Goal: Task Accomplishment & Management: Use online tool/utility

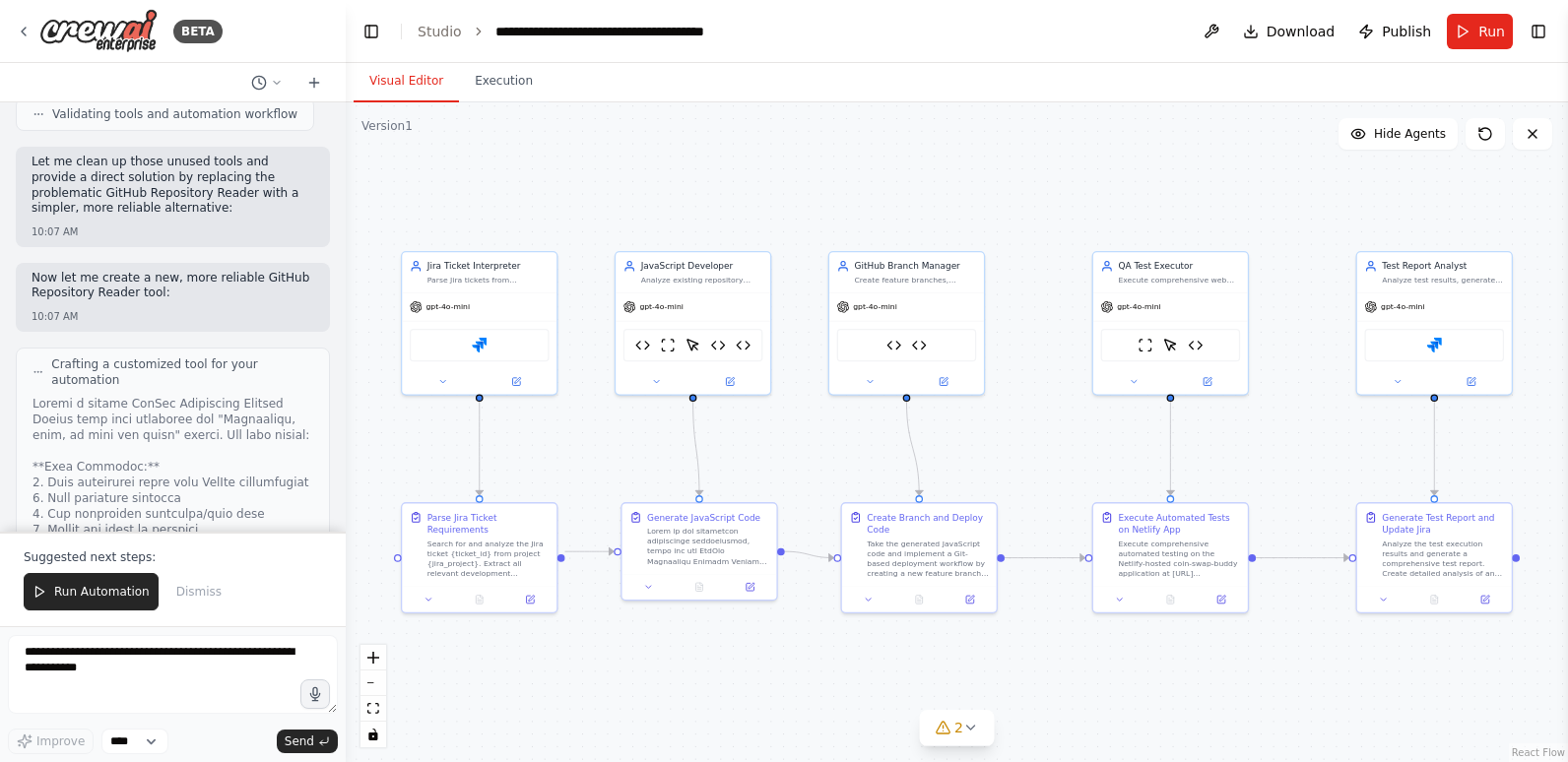
scroll to position [68569, 0]
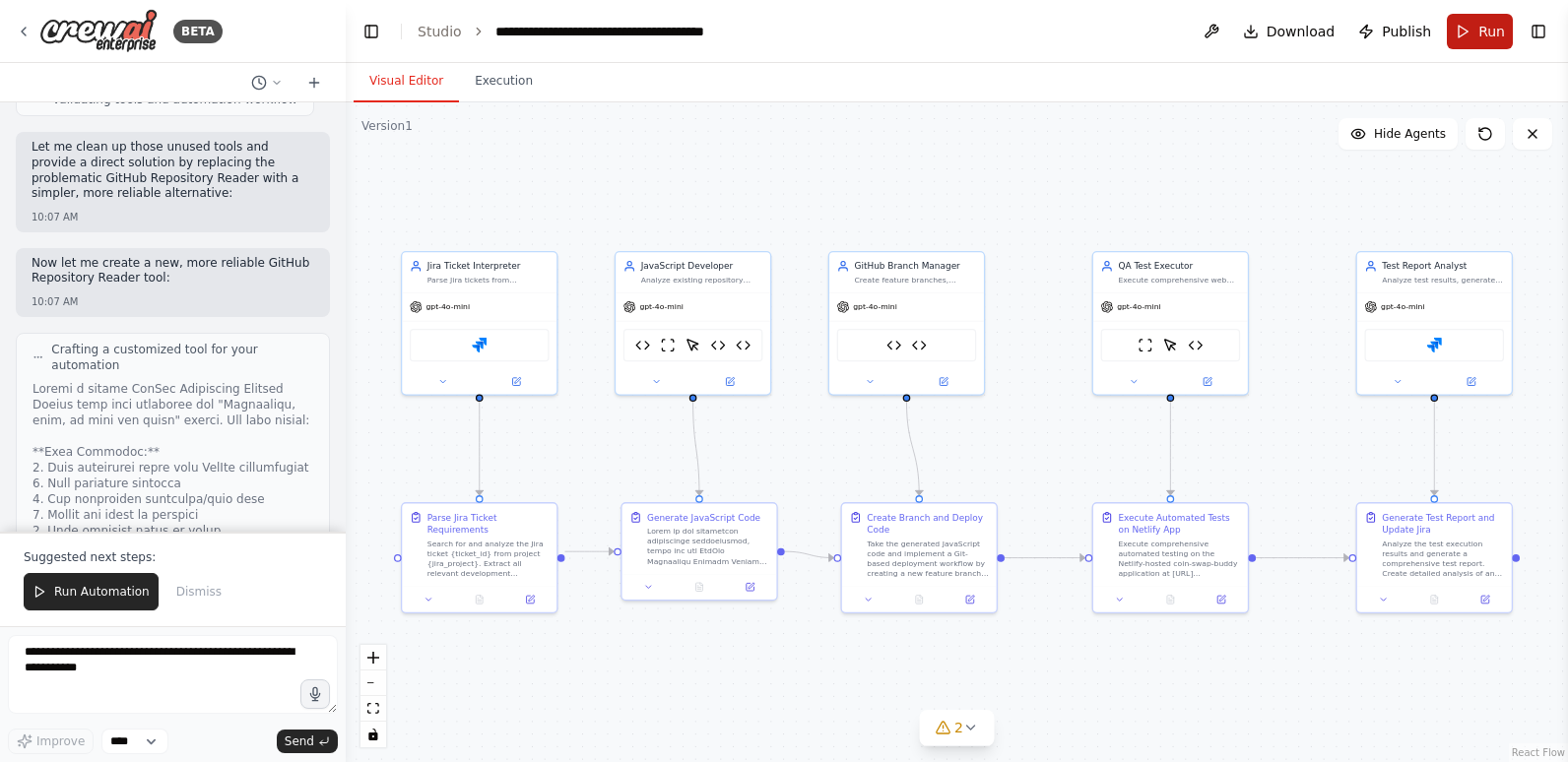
click at [1480, 29] on span "Run" at bounding box center [1491, 32] width 27 height 20
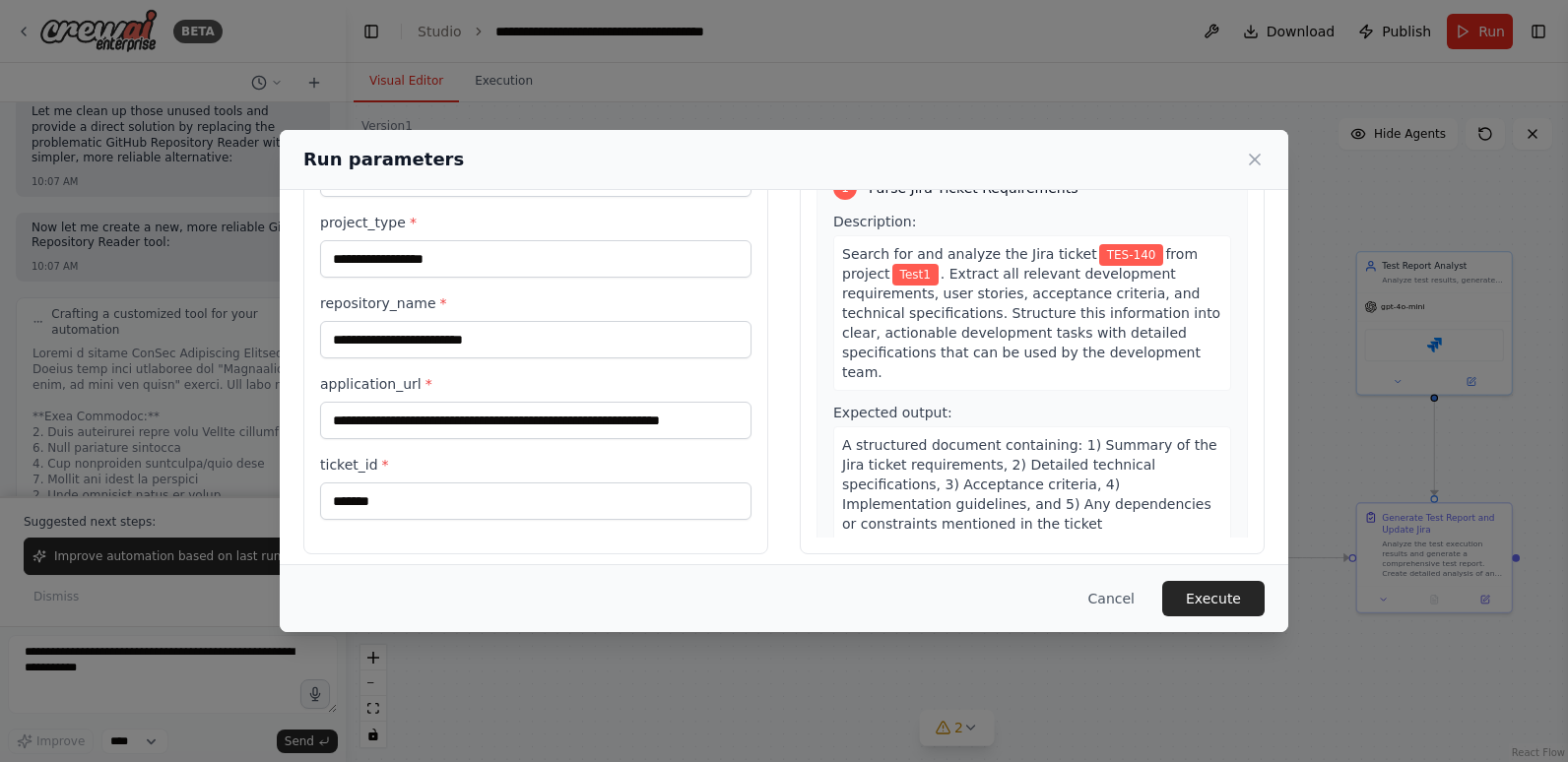
scroll to position [139, 0]
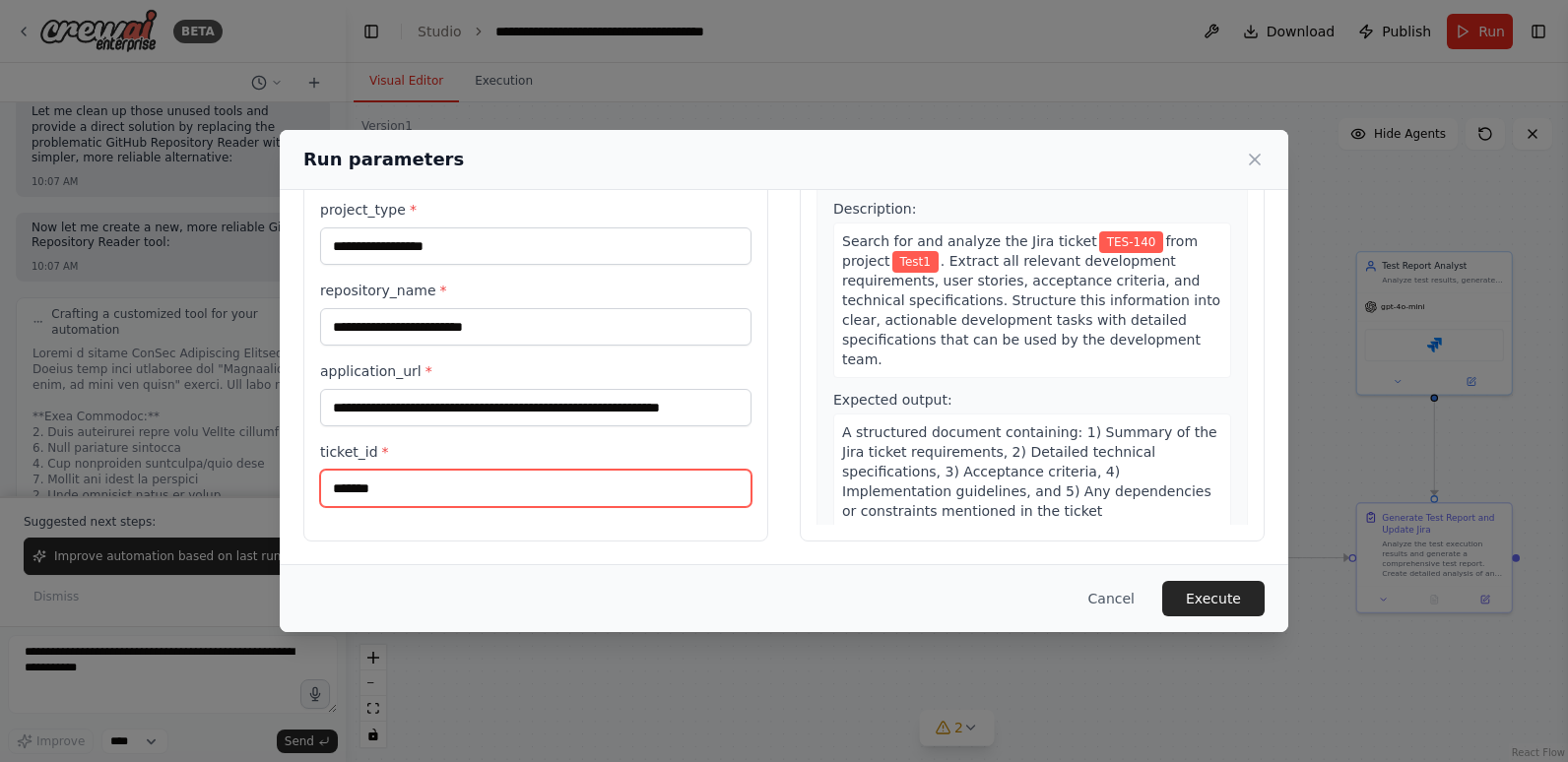
click at [556, 488] on input "*******" at bounding box center [535, 489] width 431 height 38
type input "*******"
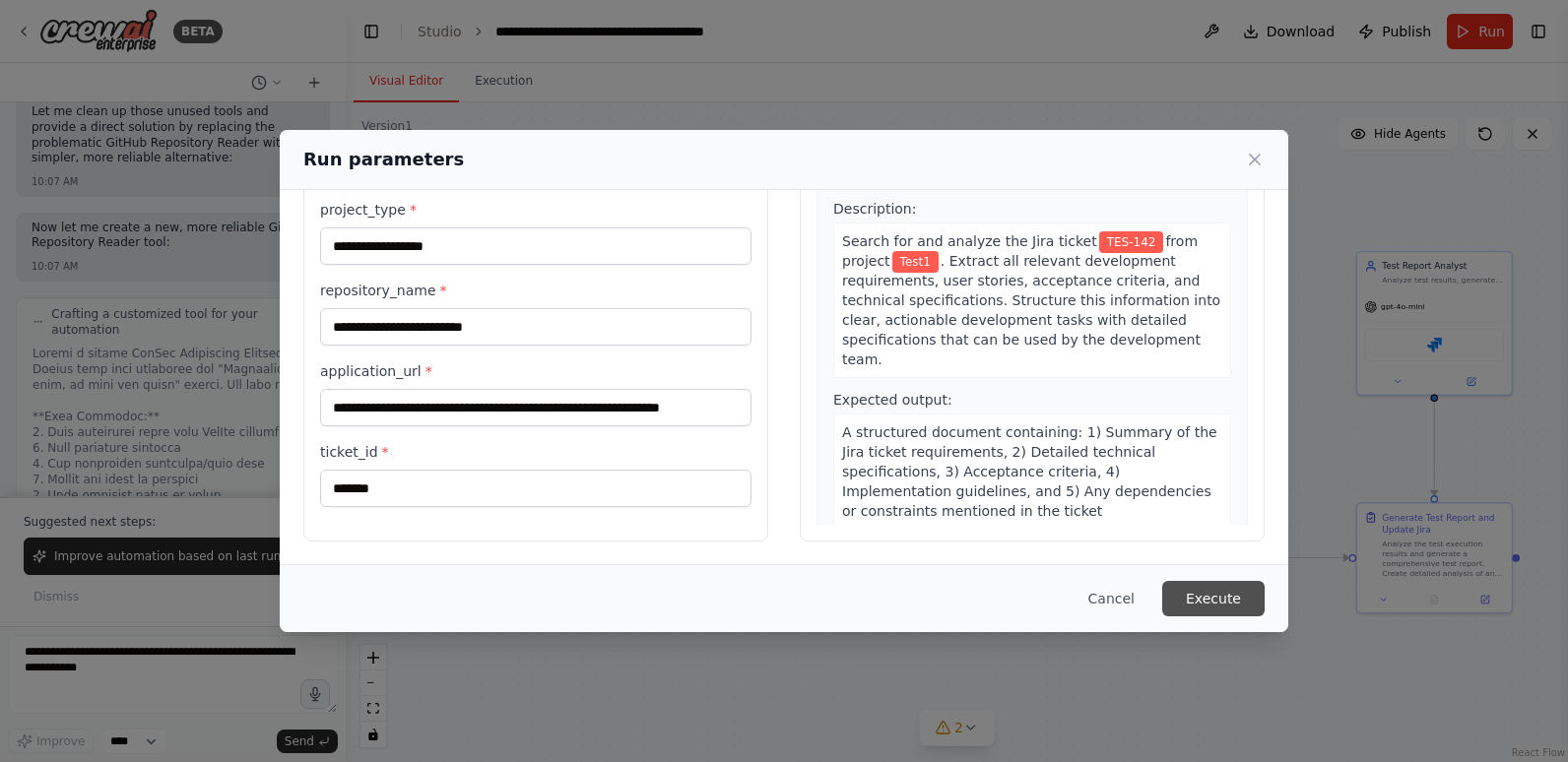
click at [1208, 594] on button "Execute" at bounding box center [1212, 599] width 102 height 36
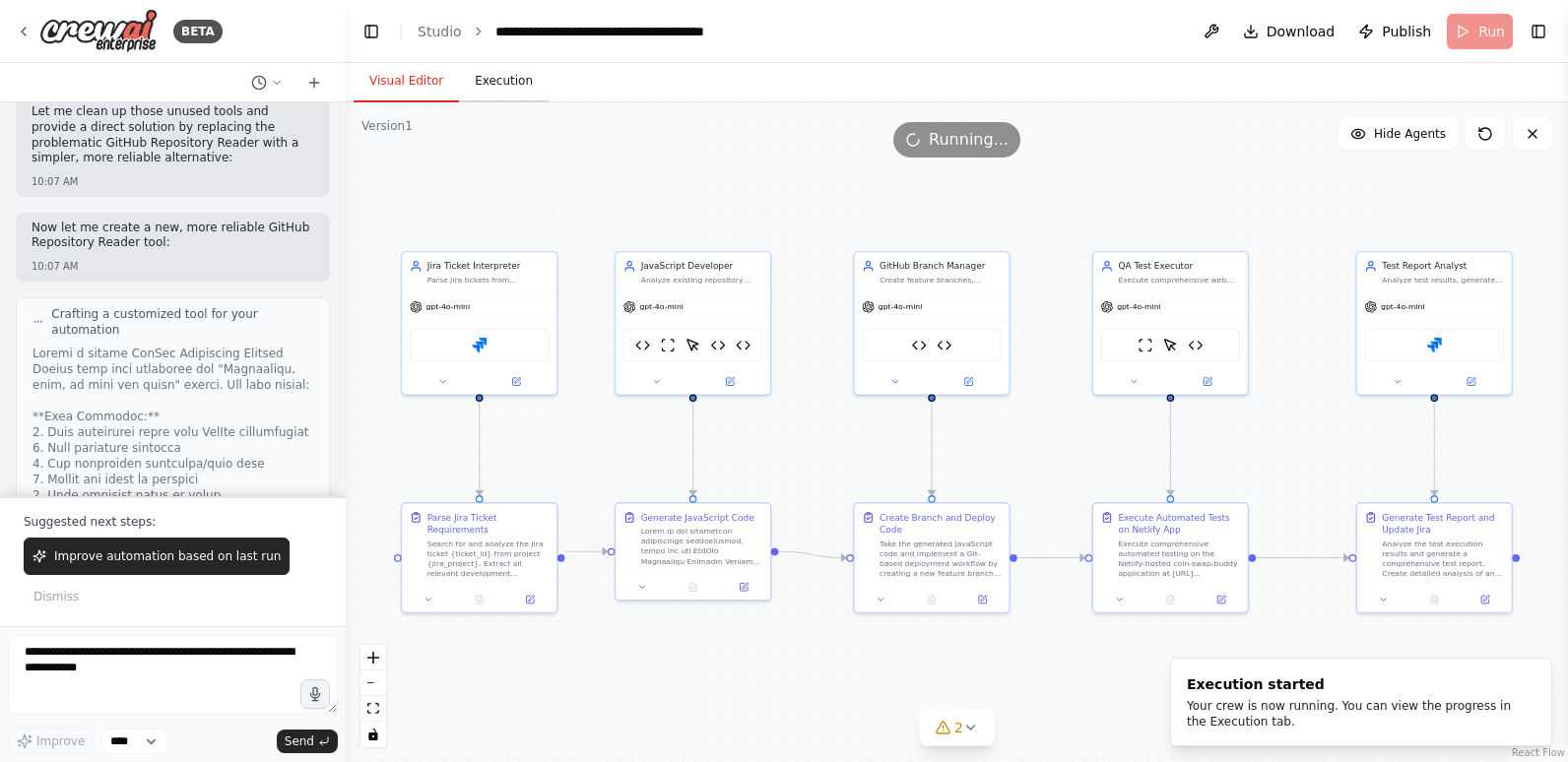
click at [484, 83] on button "Execution" at bounding box center [503, 82] width 89 height 42
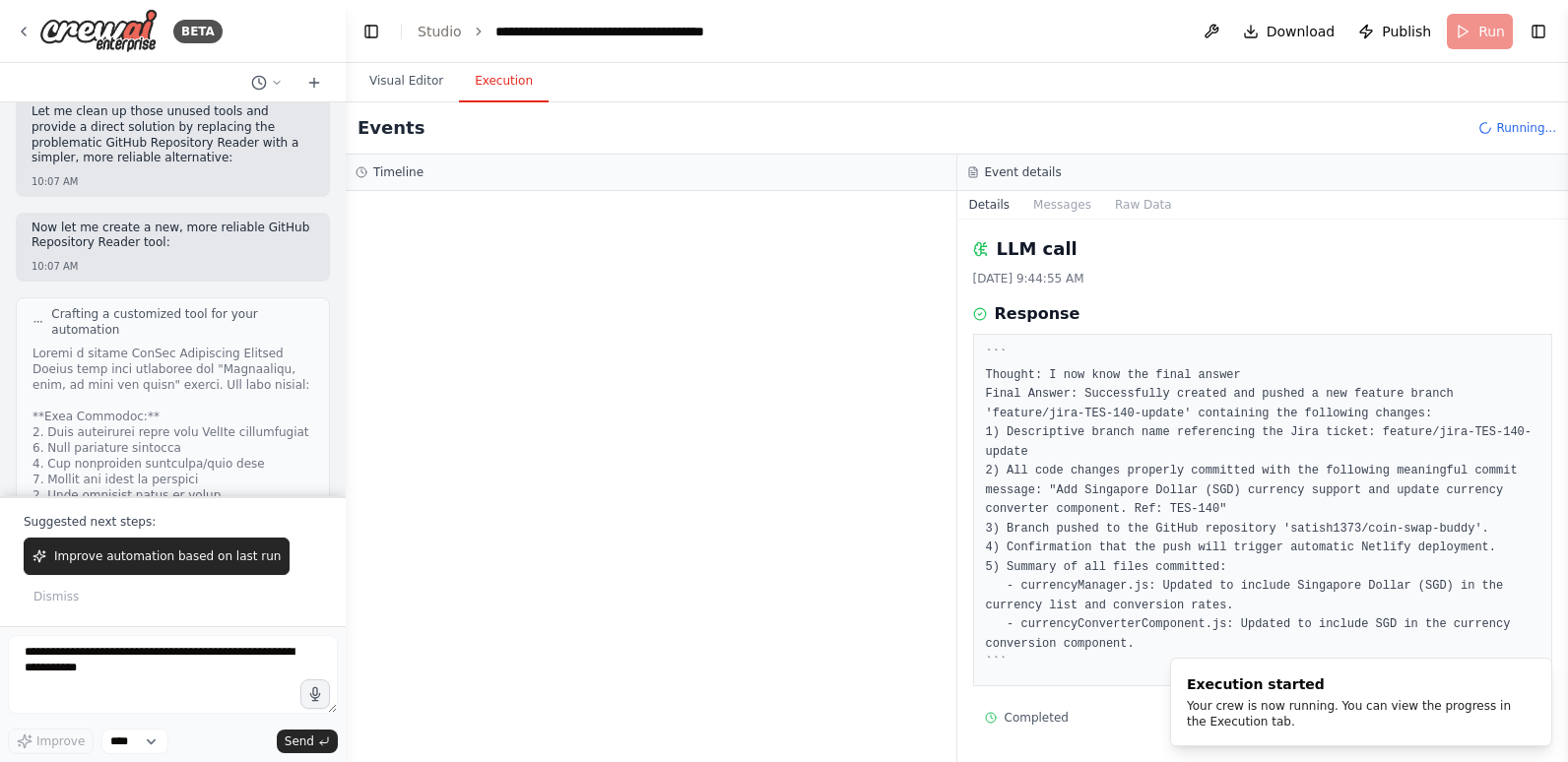
scroll to position [0, 0]
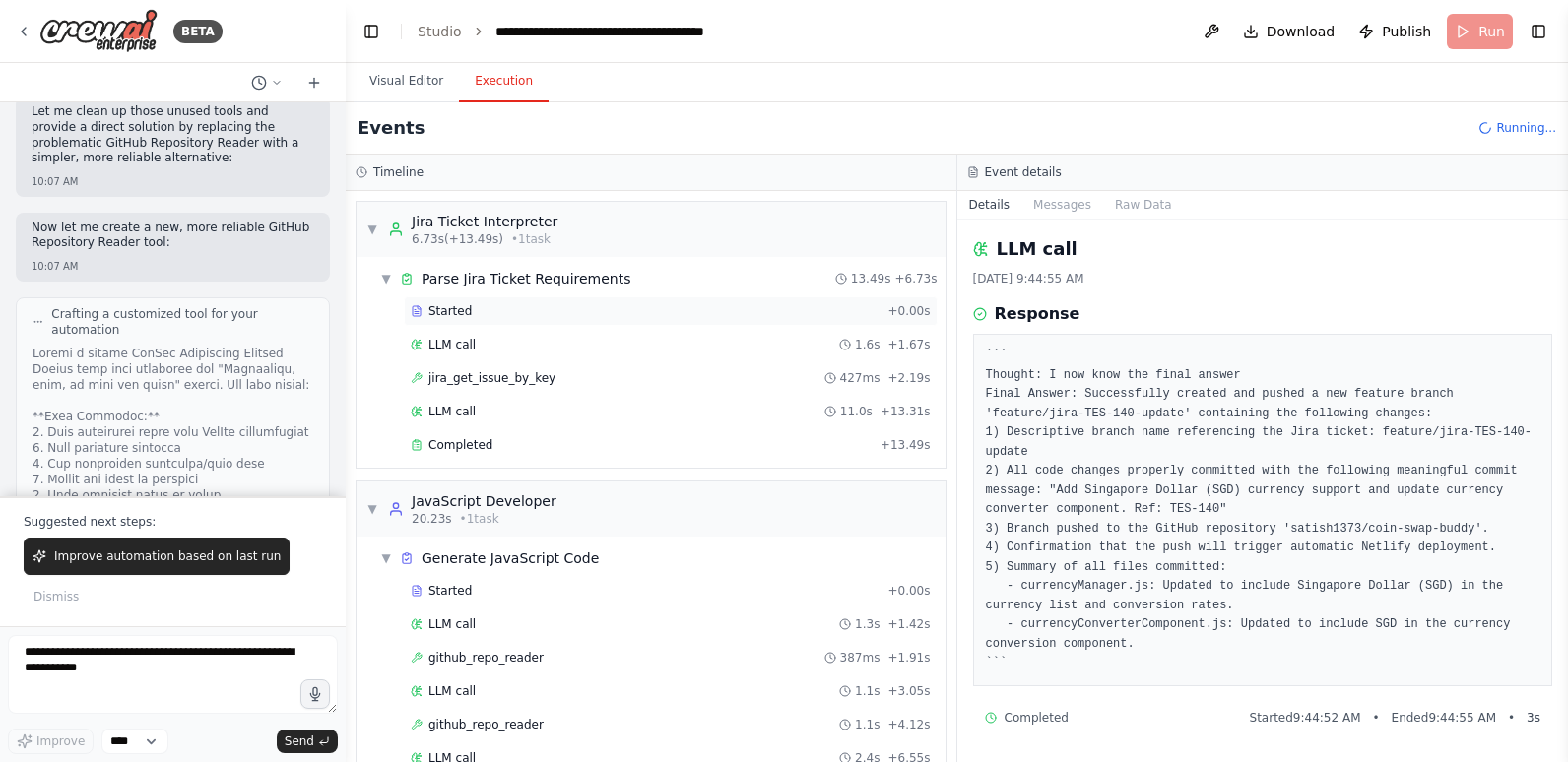
click at [474, 318] on div "Started" at bounding box center [645, 311] width 469 height 16
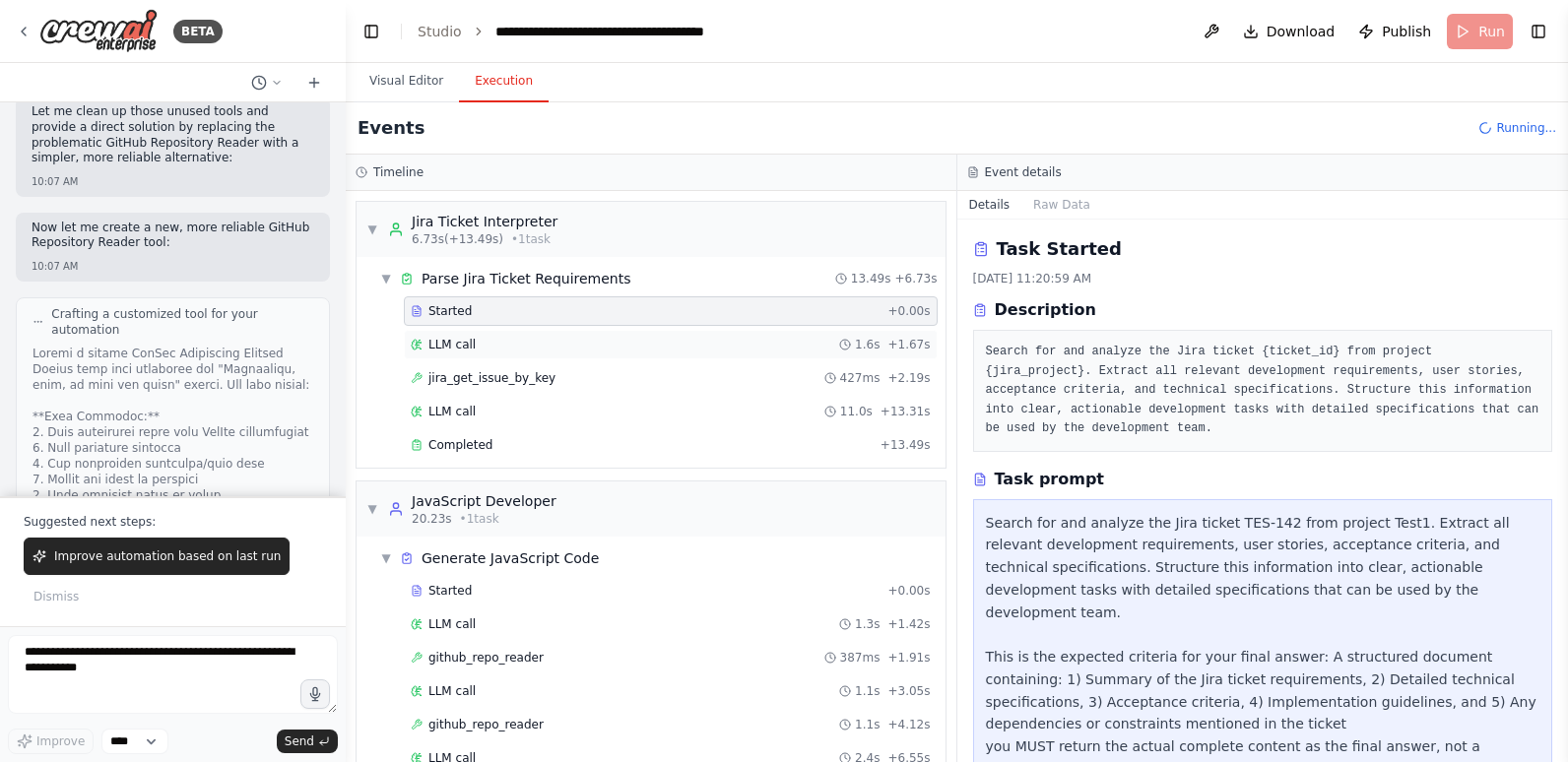
click at [474, 338] on div "LLM call 1.6s + 1.67s" at bounding box center [671, 345] width 520 height 16
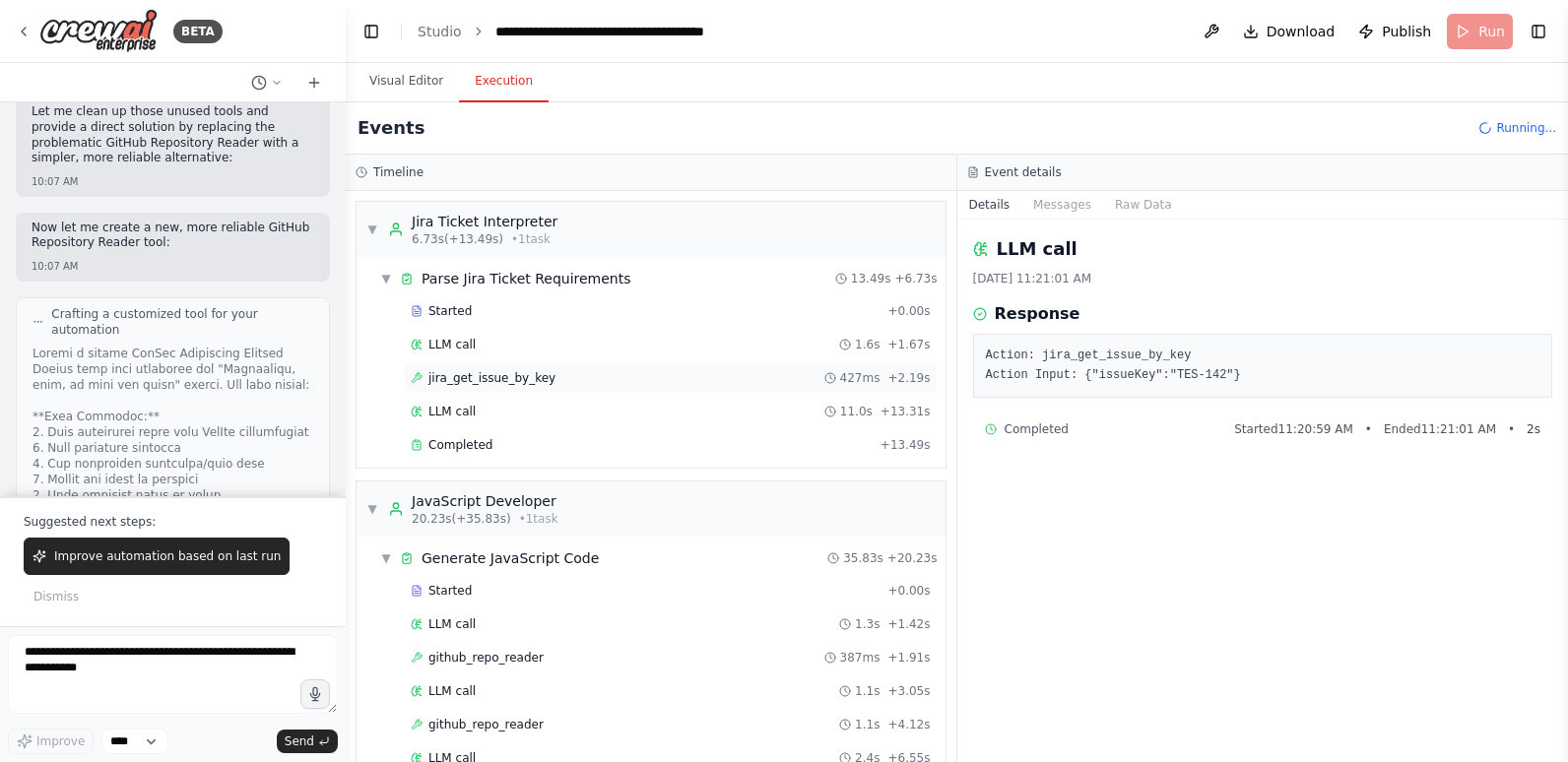
click at [441, 380] on span "jira_get_issue_by_key" at bounding box center [491, 379] width 127 height 16
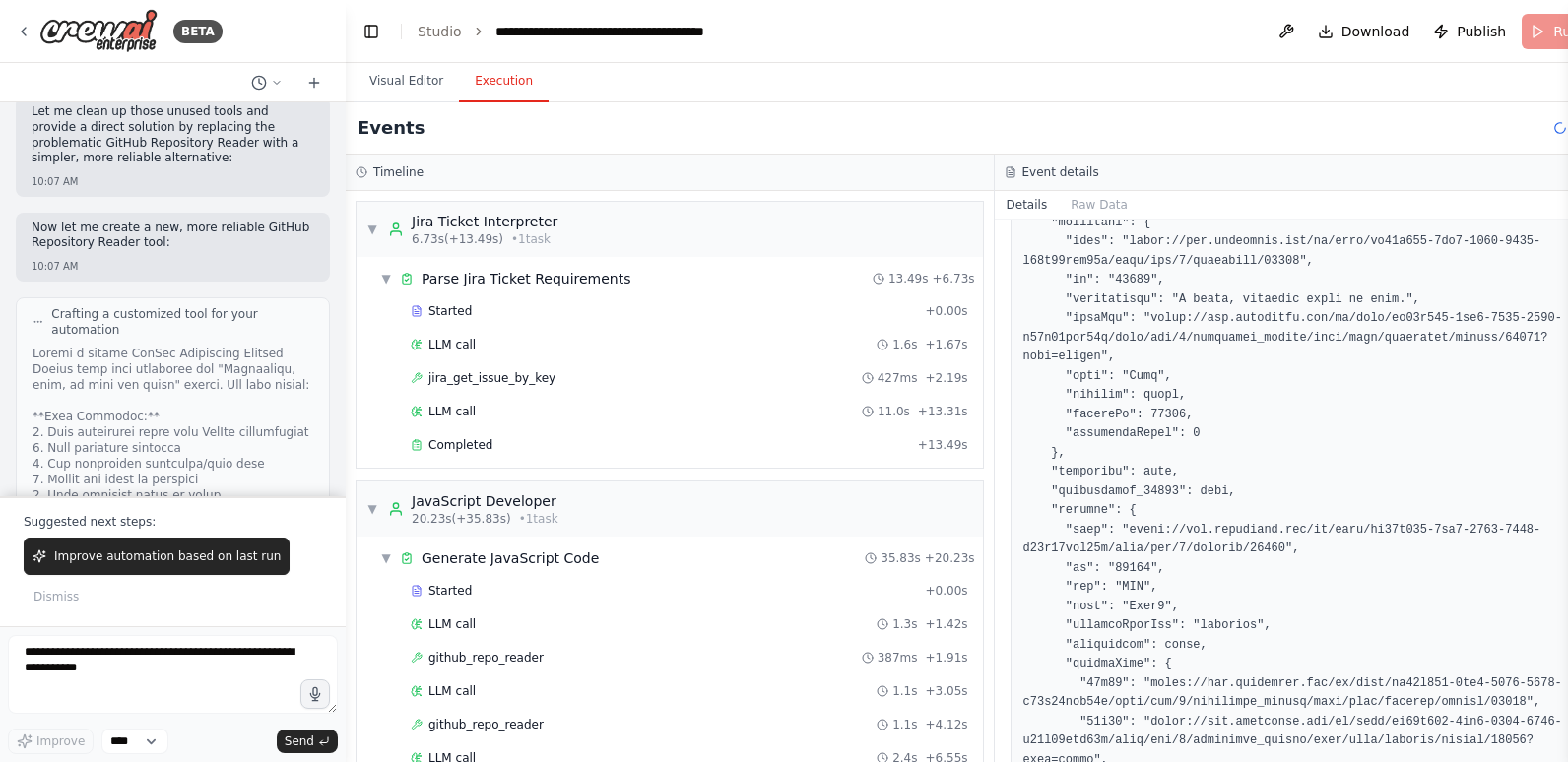
scroll to position [788, 0]
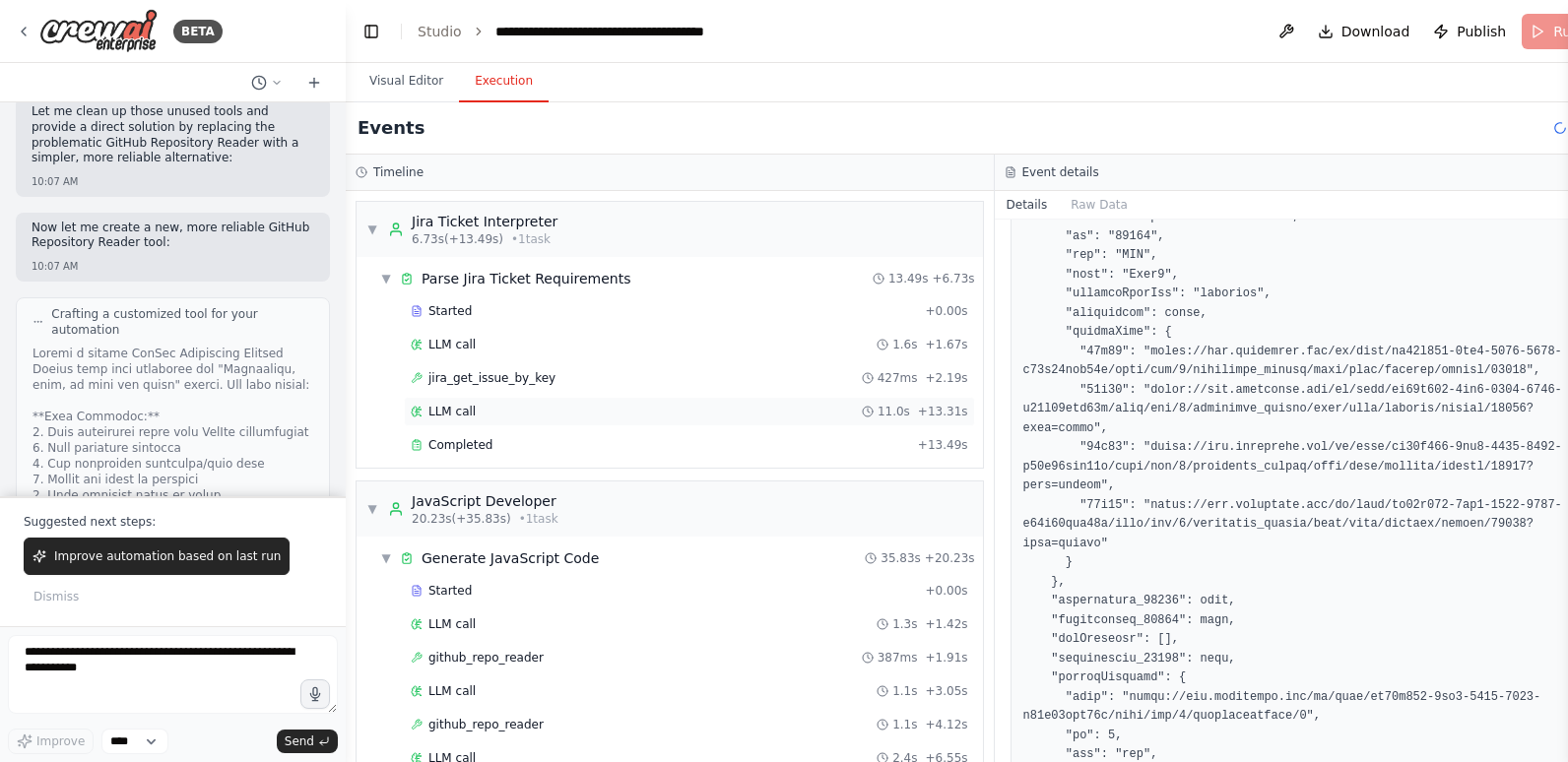
click at [551, 412] on div "LLM call 11.0s + 13.31s" at bounding box center [689, 412] width 558 height 16
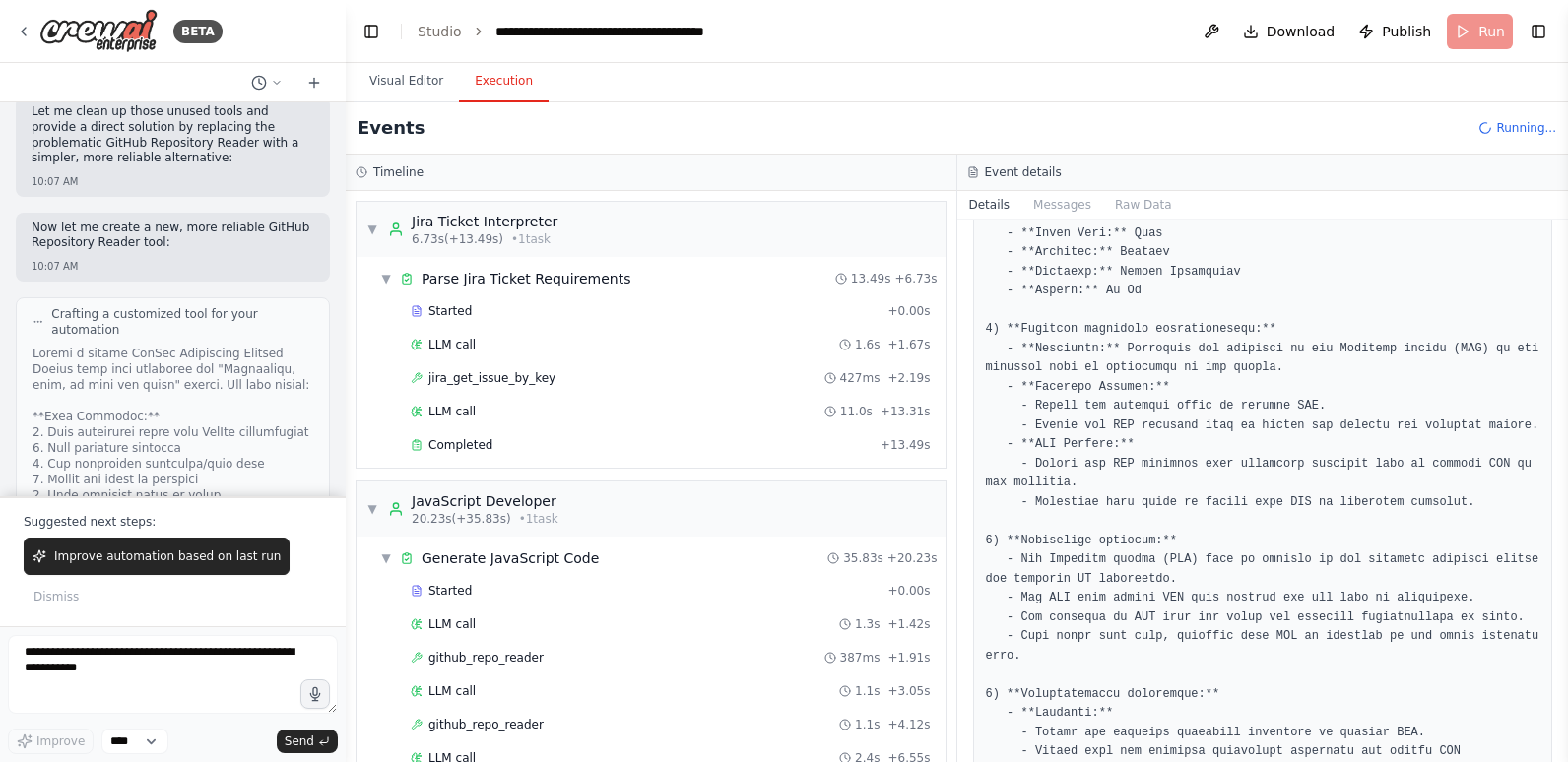
scroll to position [492, 0]
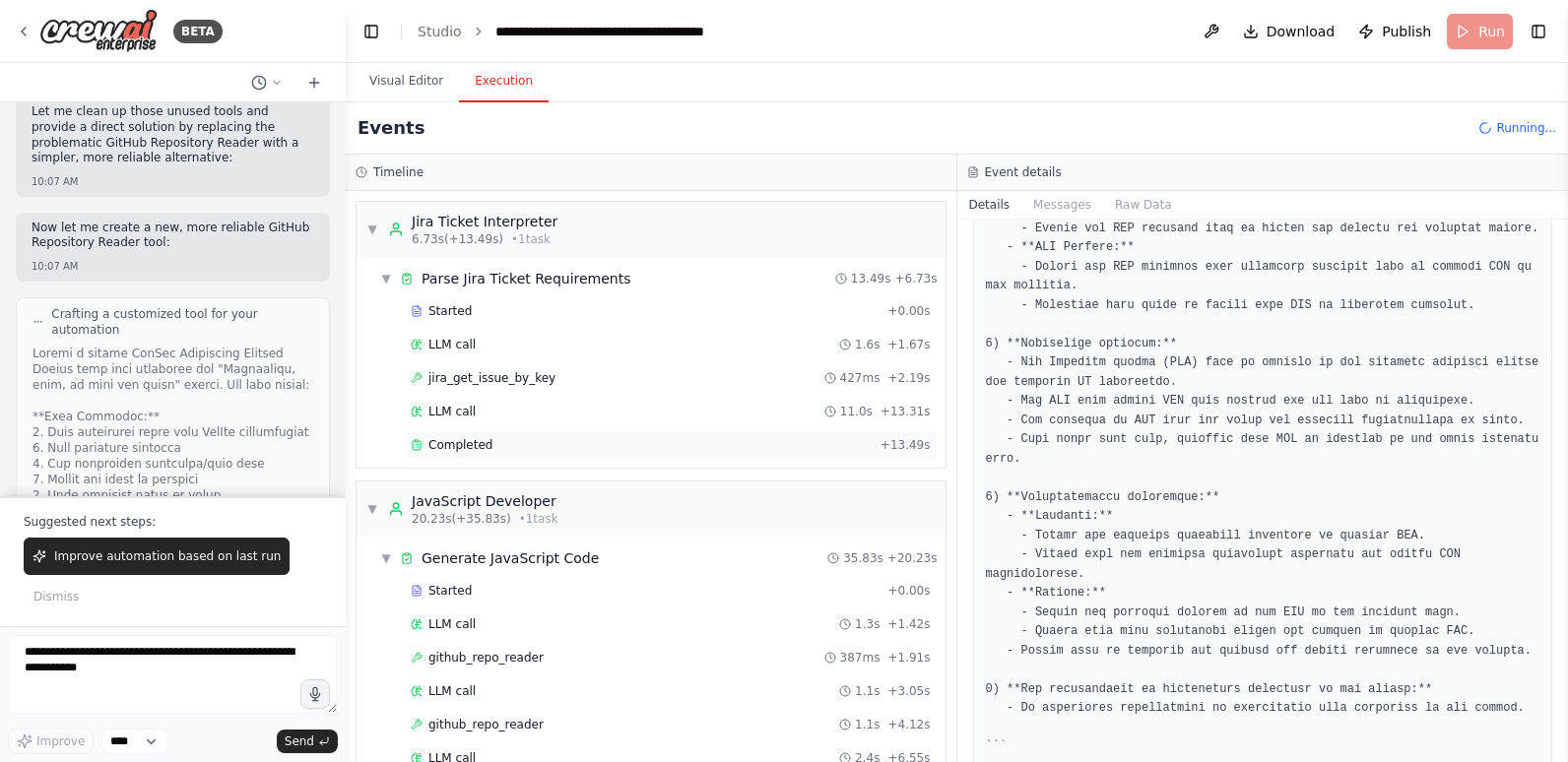
click at [614, 440] on div "Completed" at bounding box center [642, 445] width 462 height 16
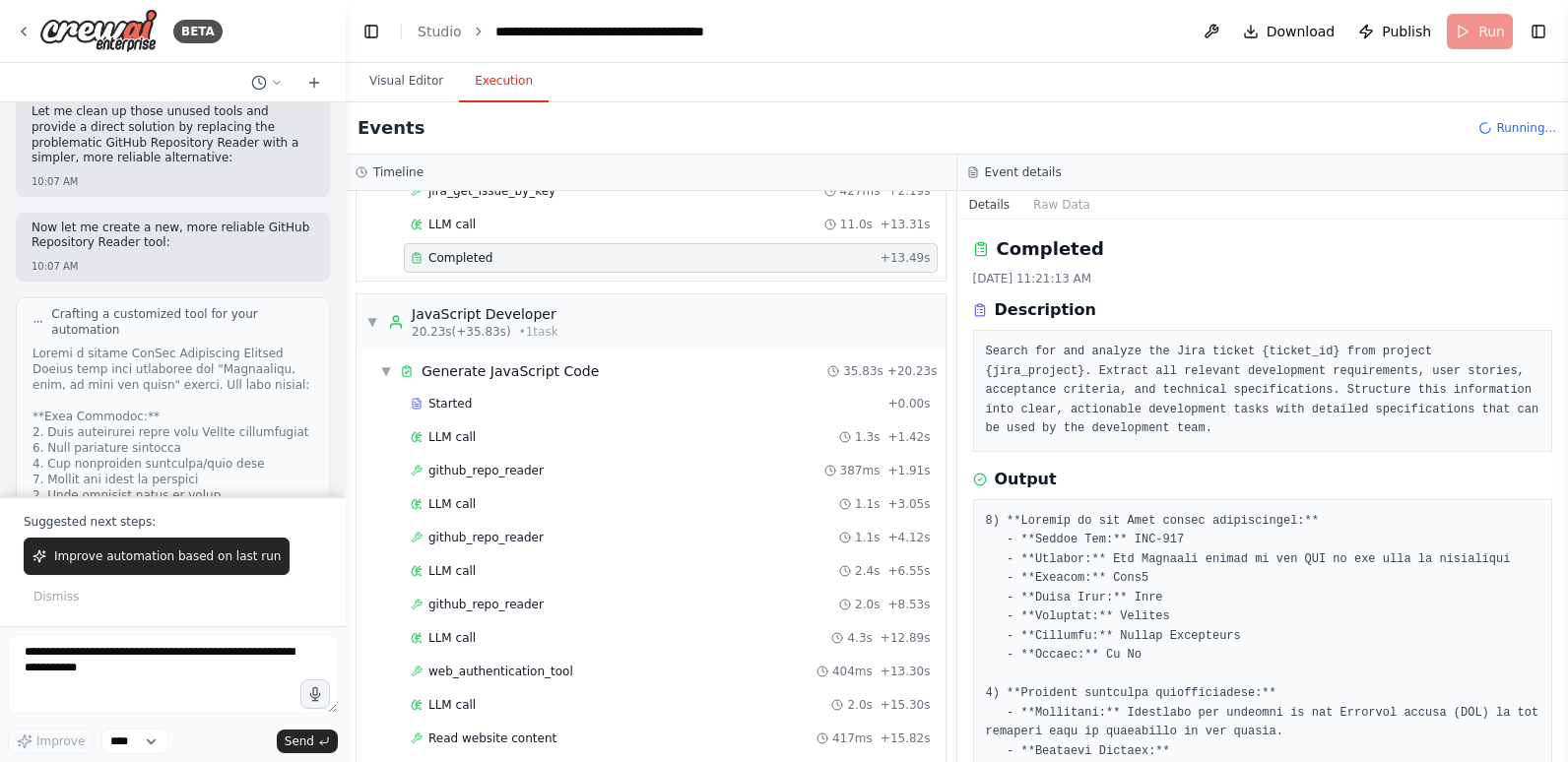
scroll to position [197, 0]
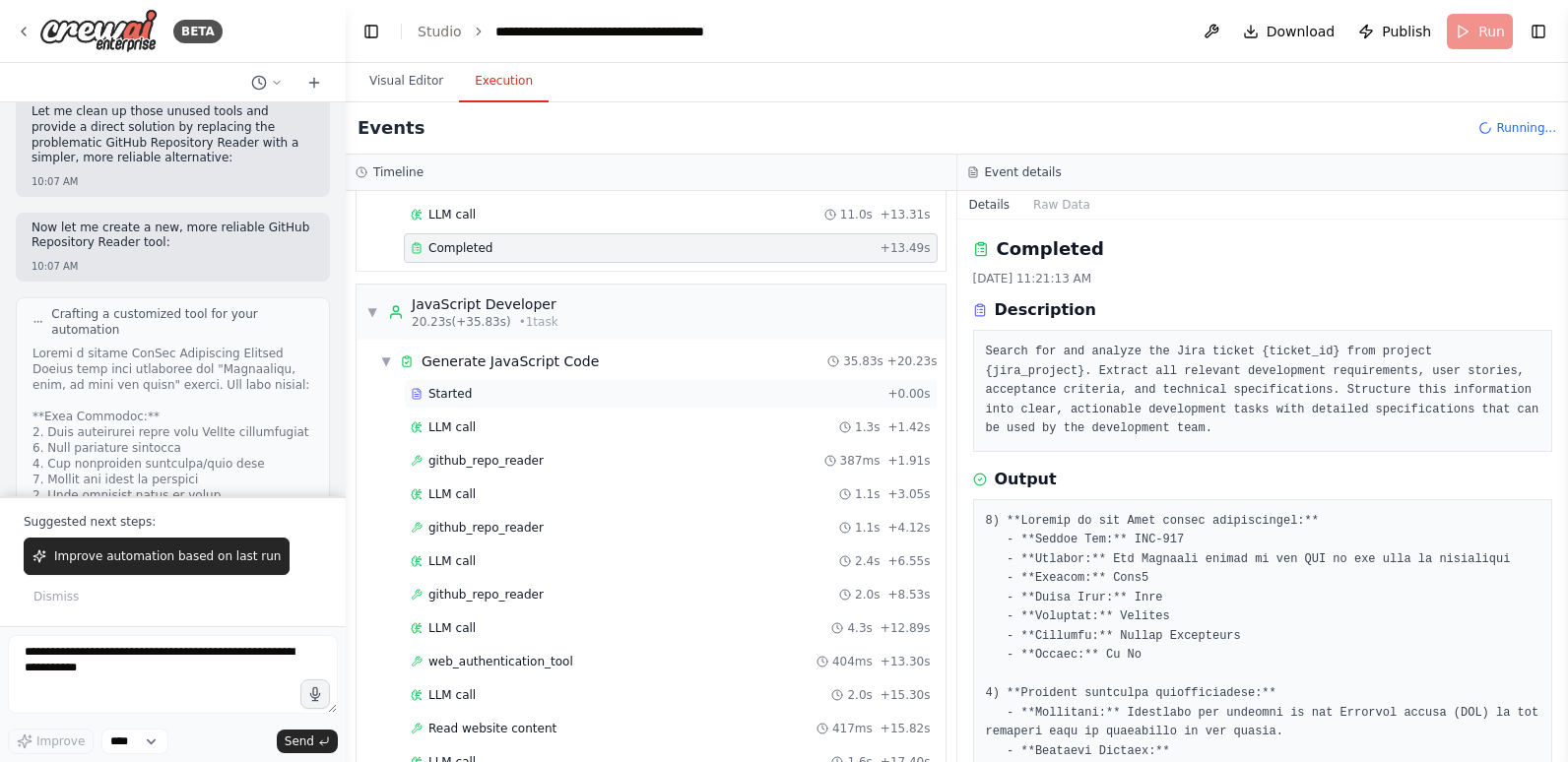
click at [603, 386] on div "Started" at bounding box center [645, 394] width 469 height 16
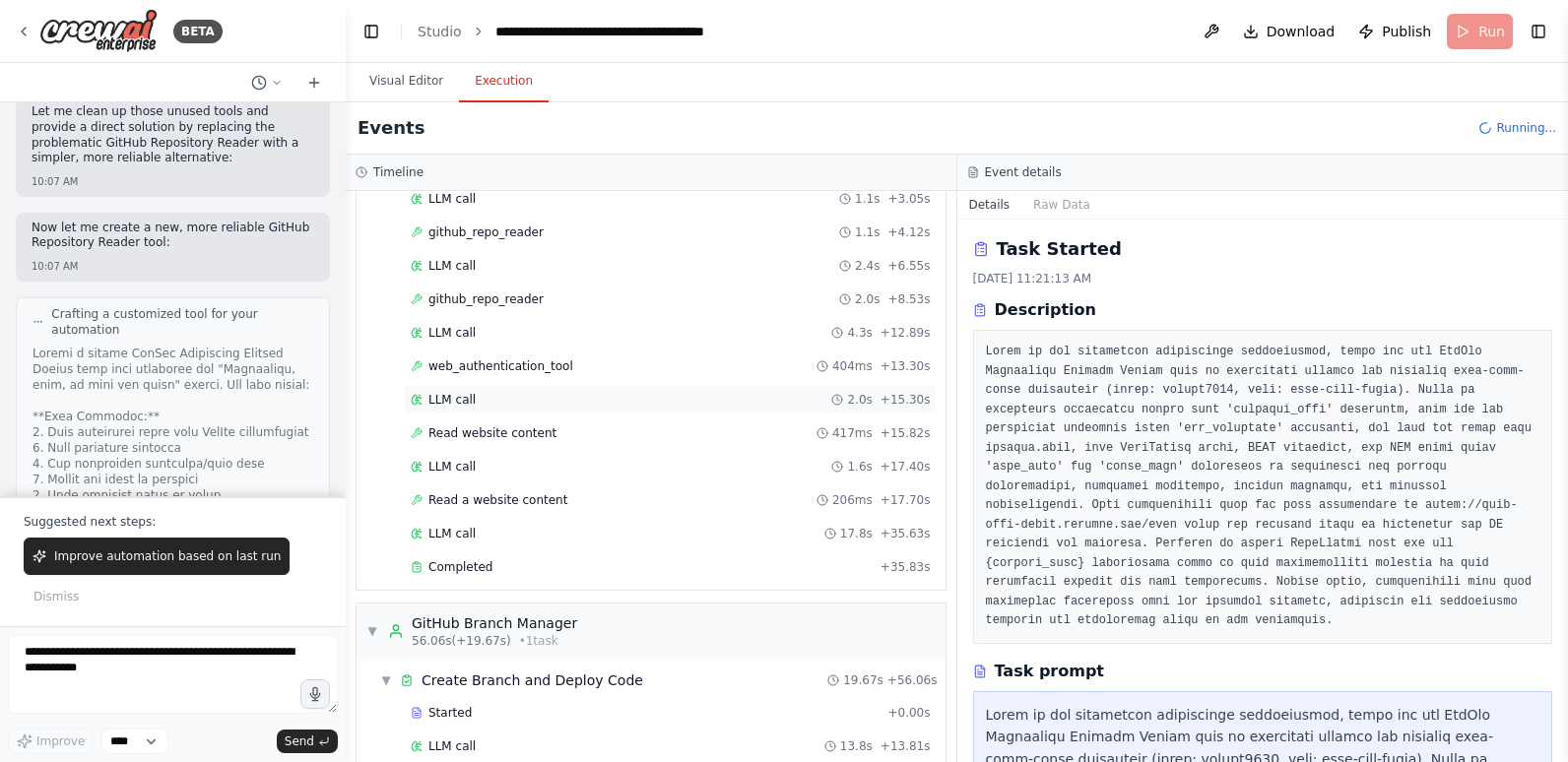
scroll to position [295, 0]
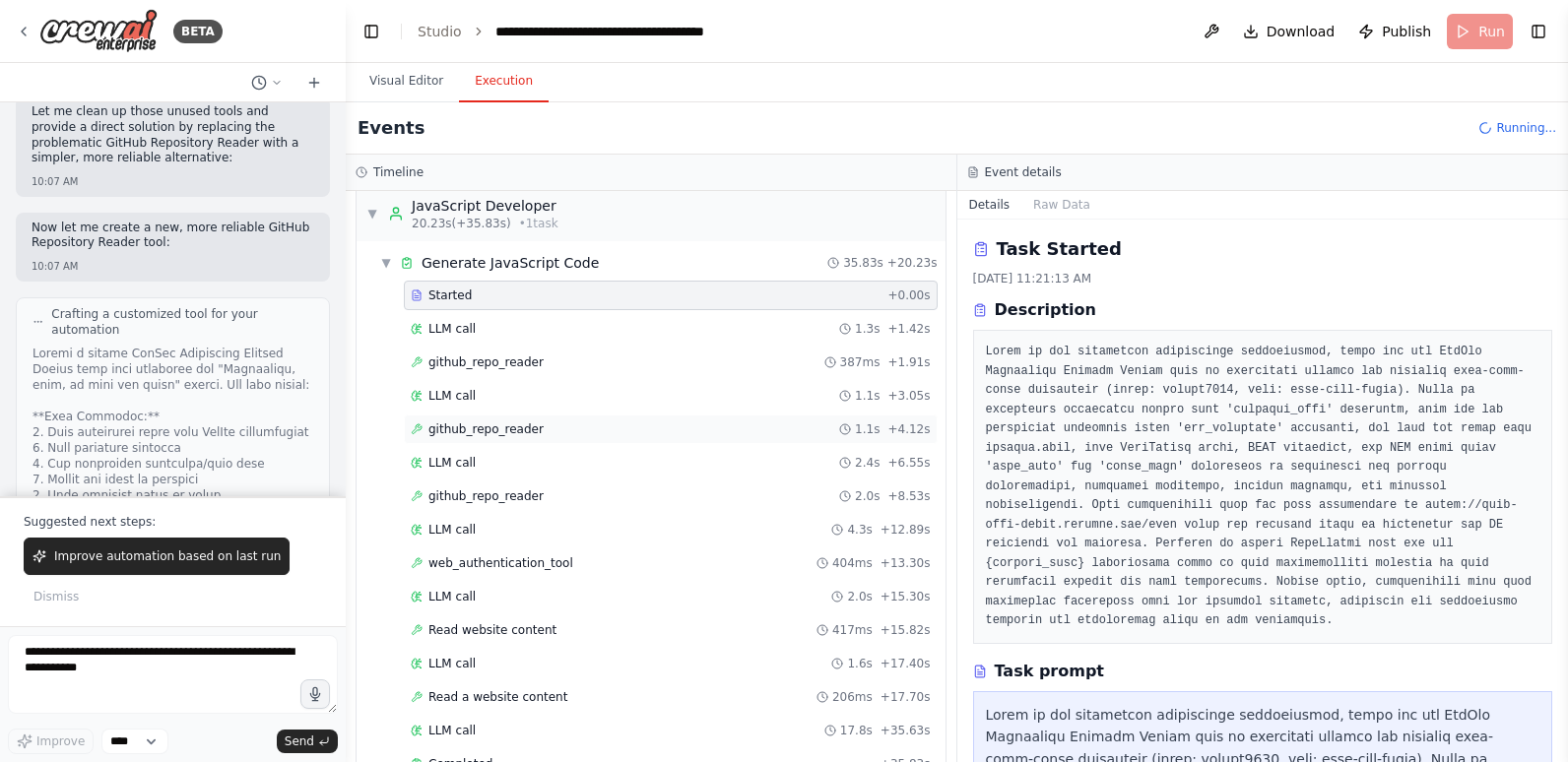
click at [591, 429] on div "github_repo_reader 1.1s + 4.12s" at bounding box center [671, 429] width 520 height 16
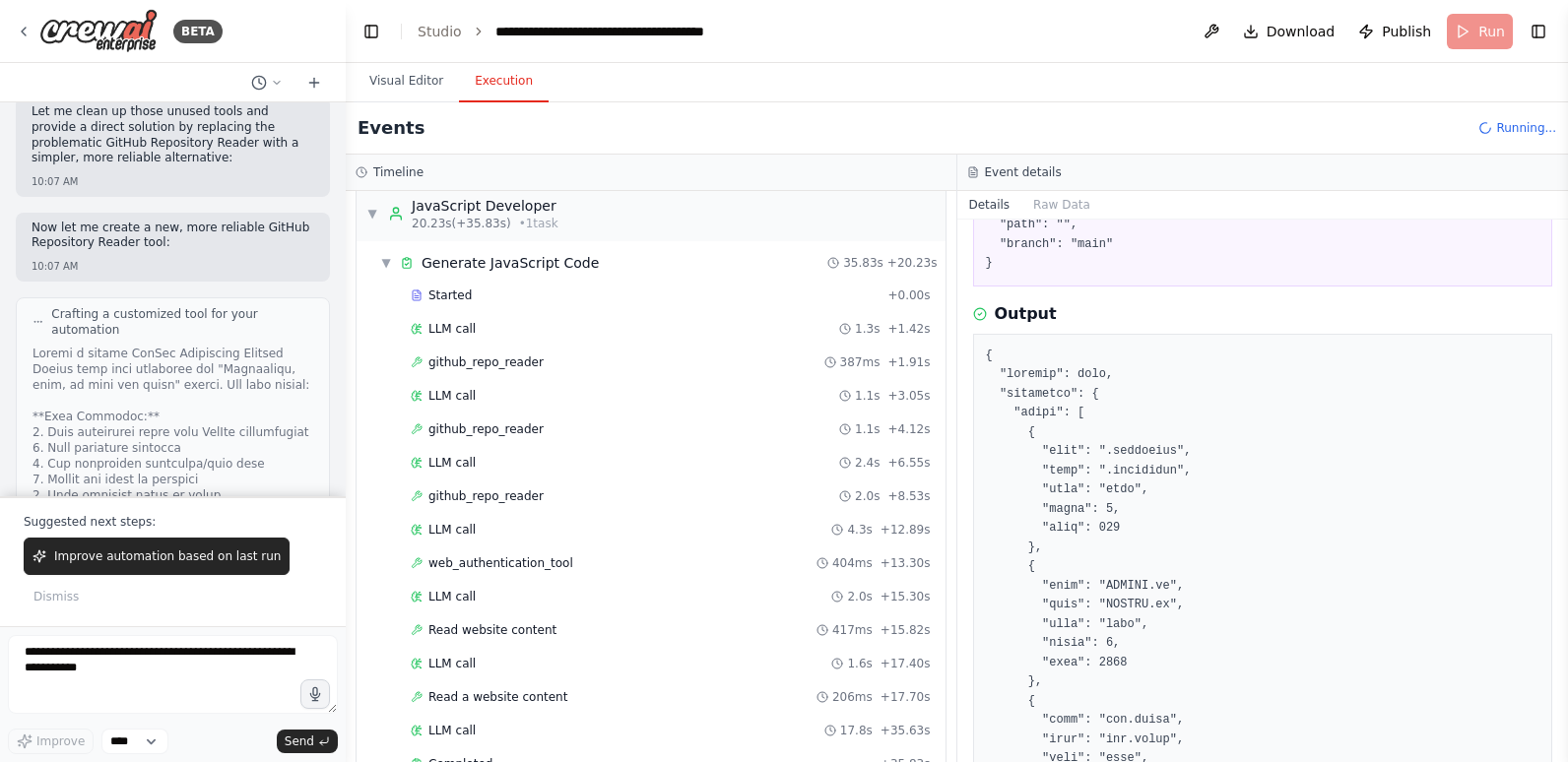
scroll to position [197, 0]
click at [583, 359] on div "github_repo_reader 387ms + 1.91s" at bounding box center [671, 363] width 520 height 16
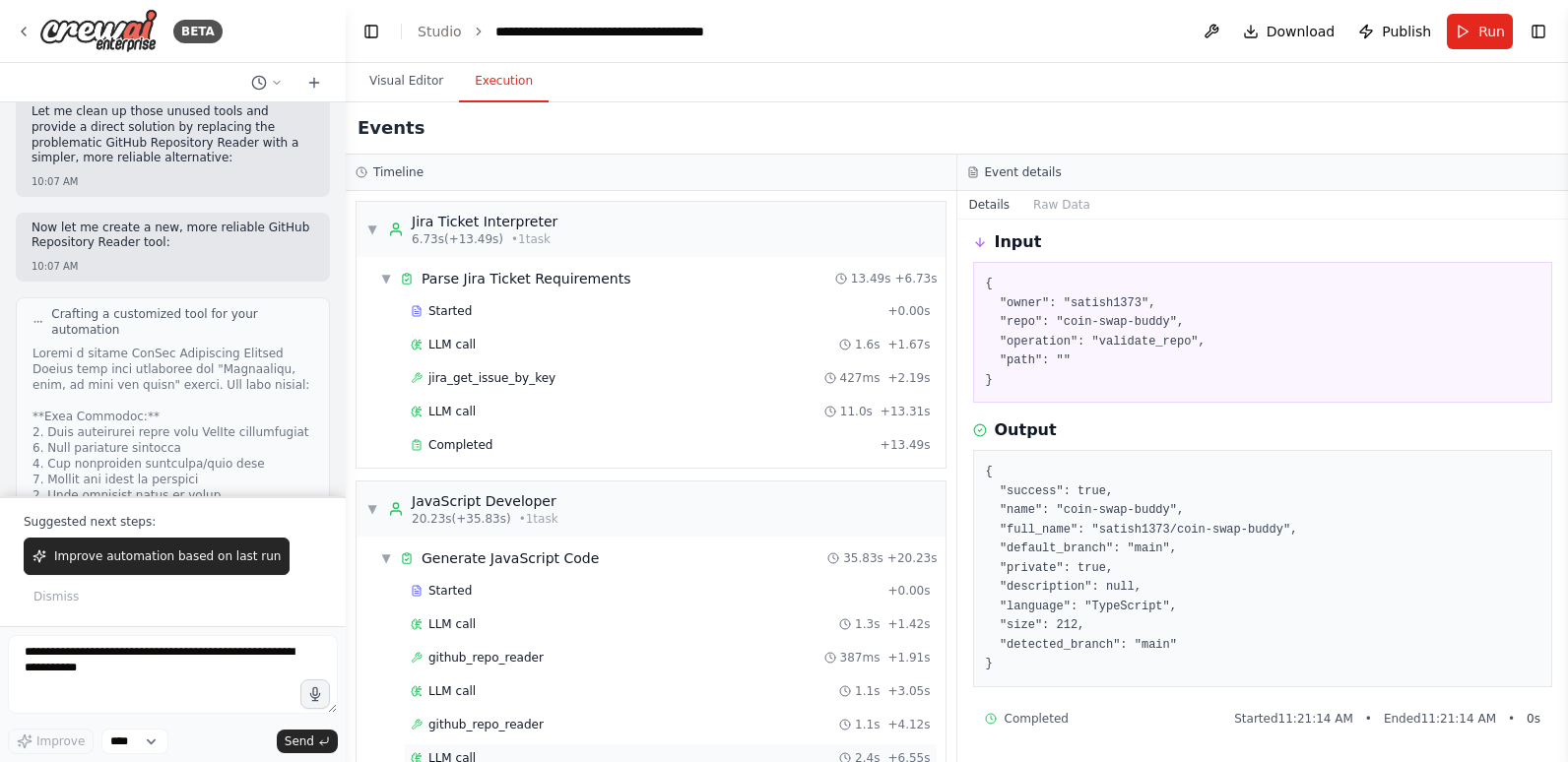
scroll to position [394, 0]
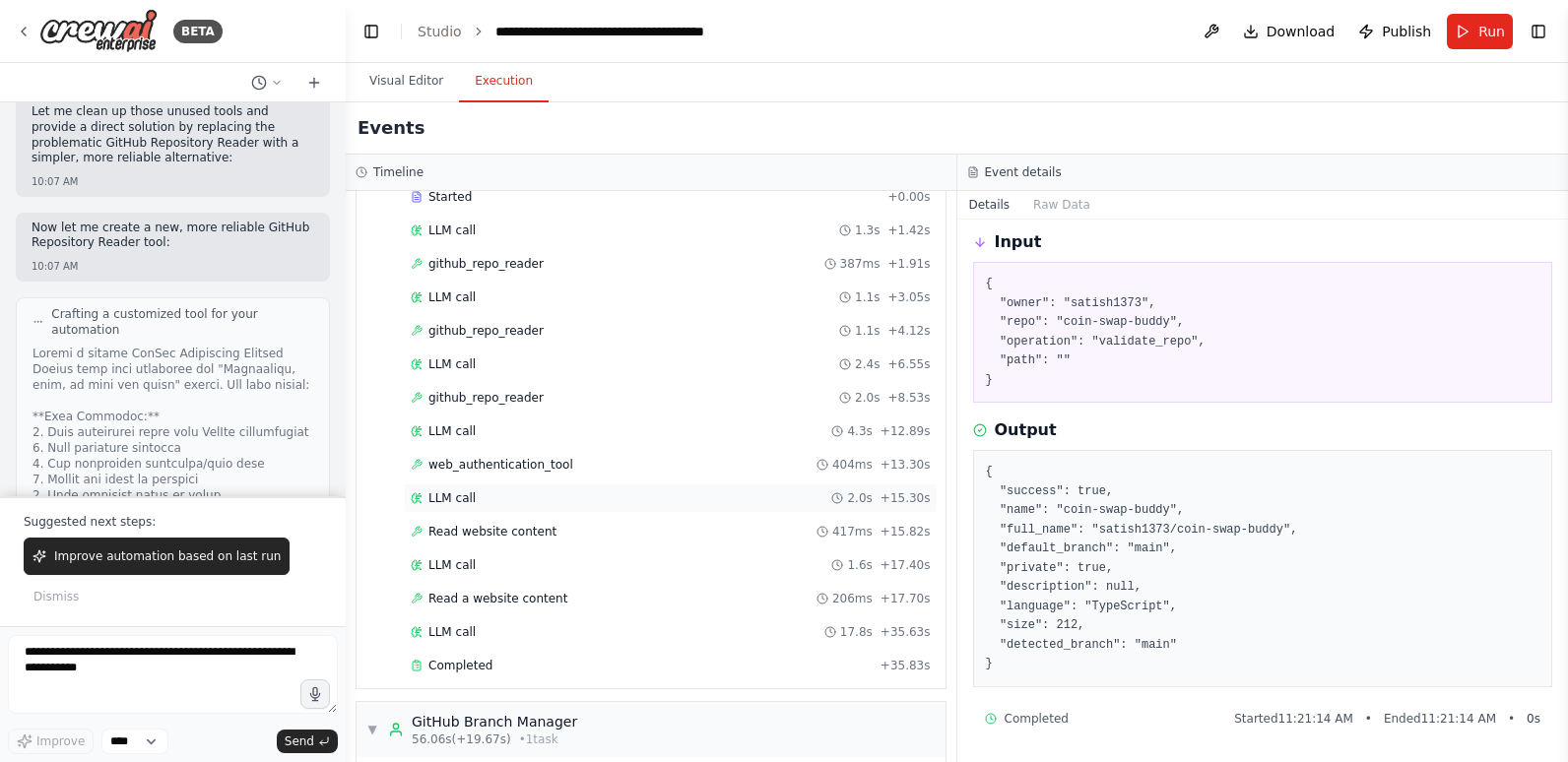
click at [614, 510] on div "LLM call 2.0s + 15.30s" at bounding box center [671, 498] width 534 height 30
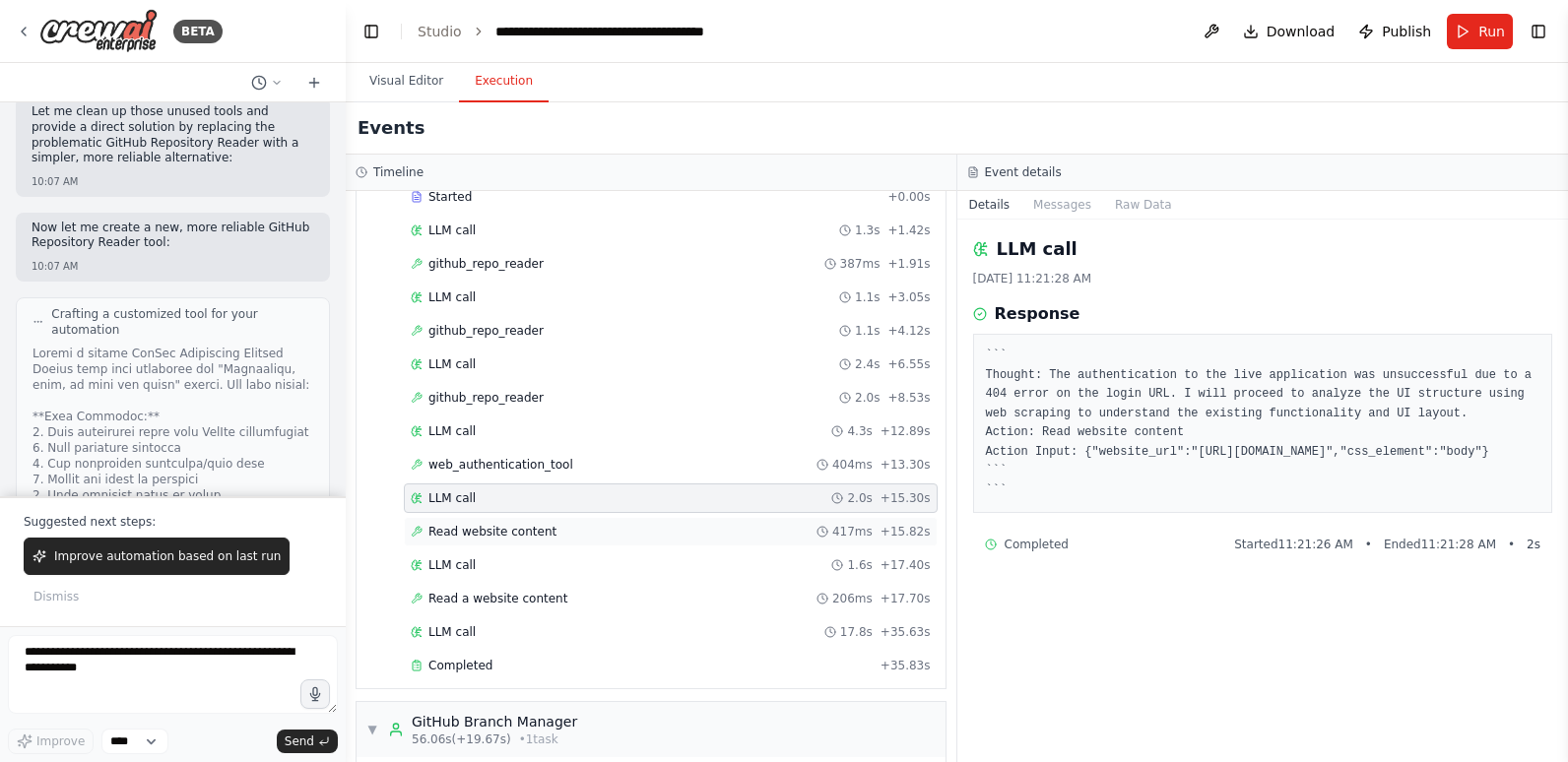
click at [609, 529] on div "Read website content 417ms + 15.82s" at bounding box center [671, 532] width 520 height 16
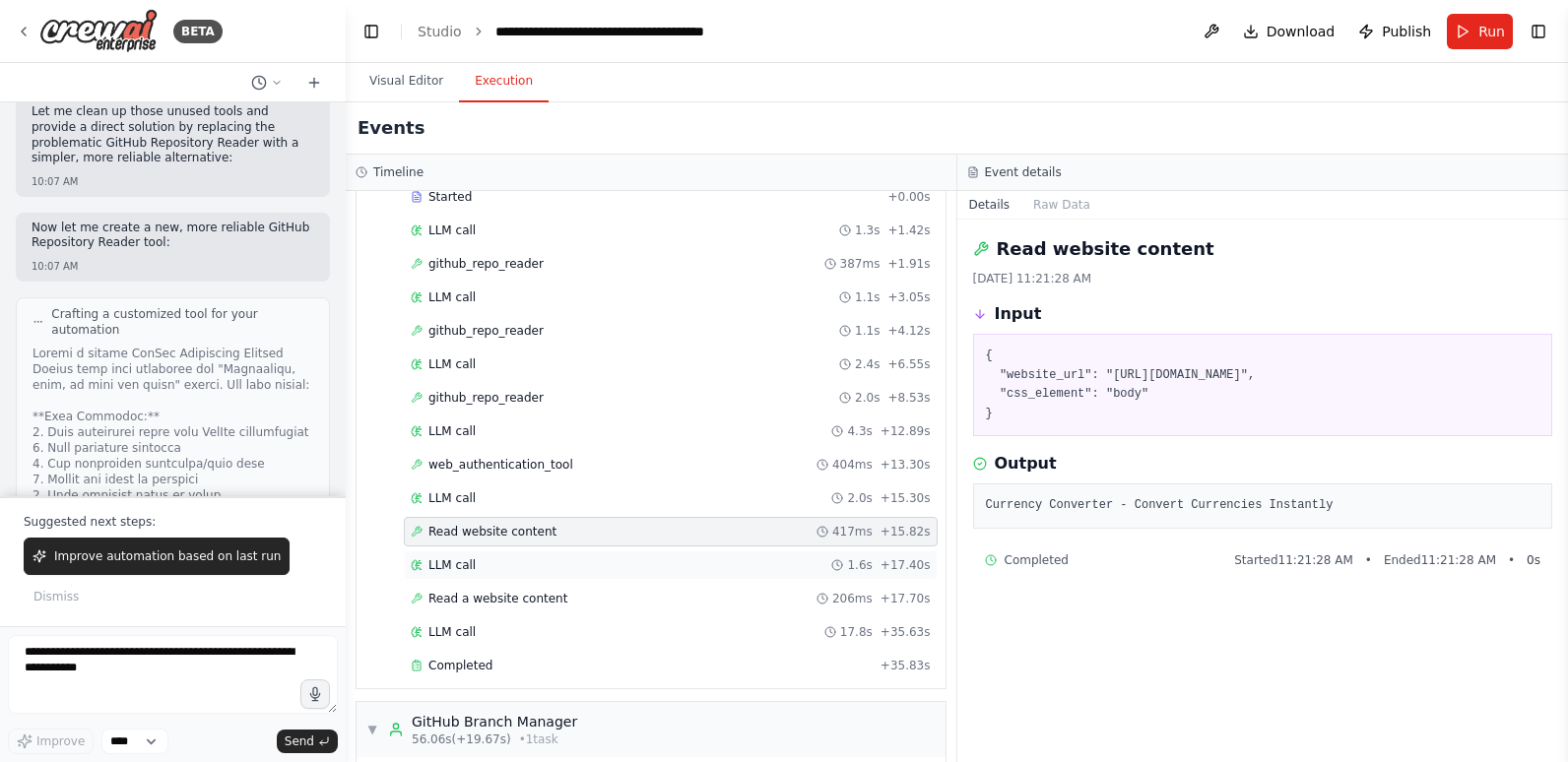
click at [596, 574] on div "LLM call 1.6s + 17.40s" at bounding box center [671, 566] width 534 height 30
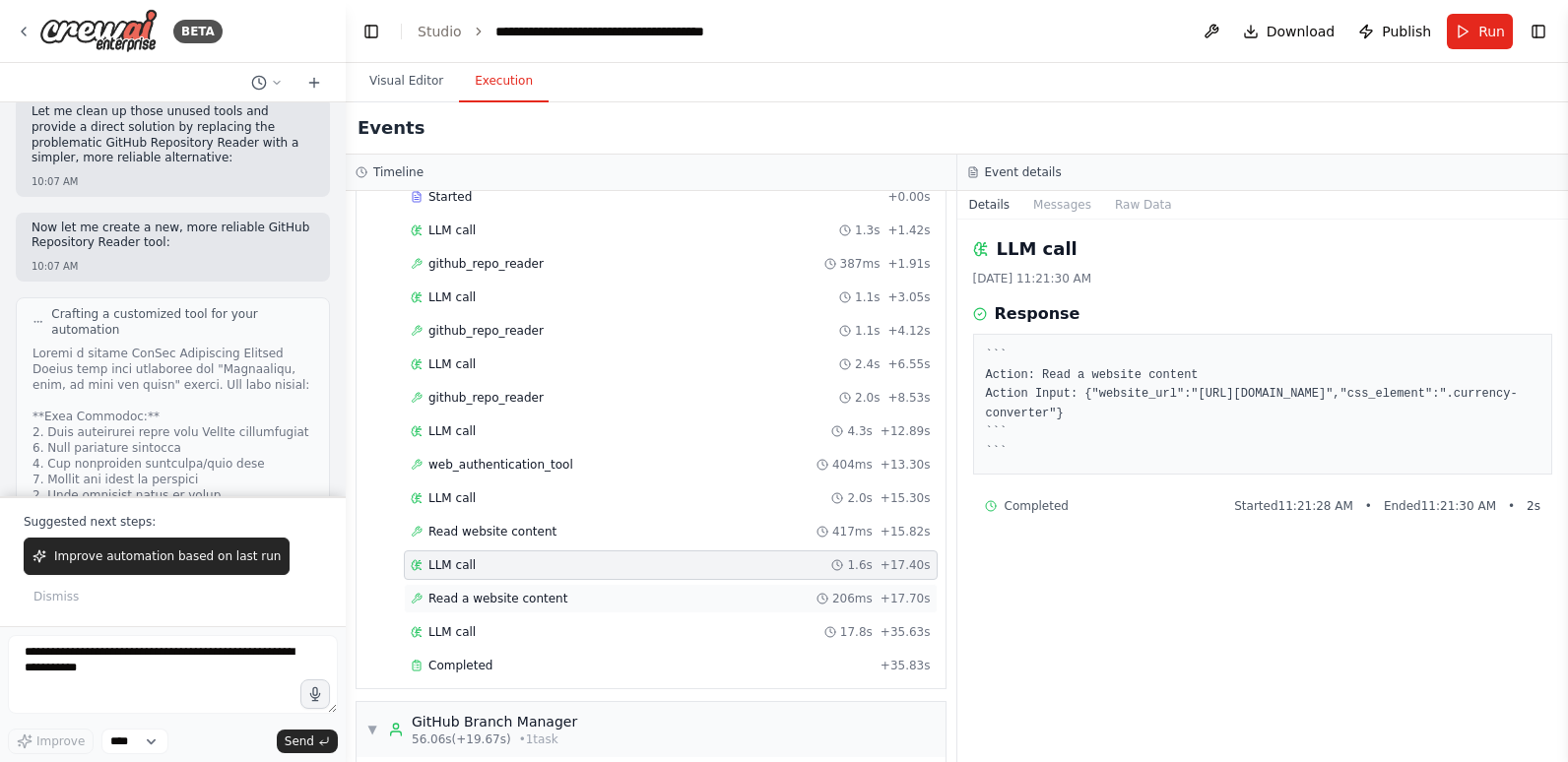
click at [589, 597] on div "Read a website content 206ms + 17.70s" at bounding box center [671, 599] width 520 height 16
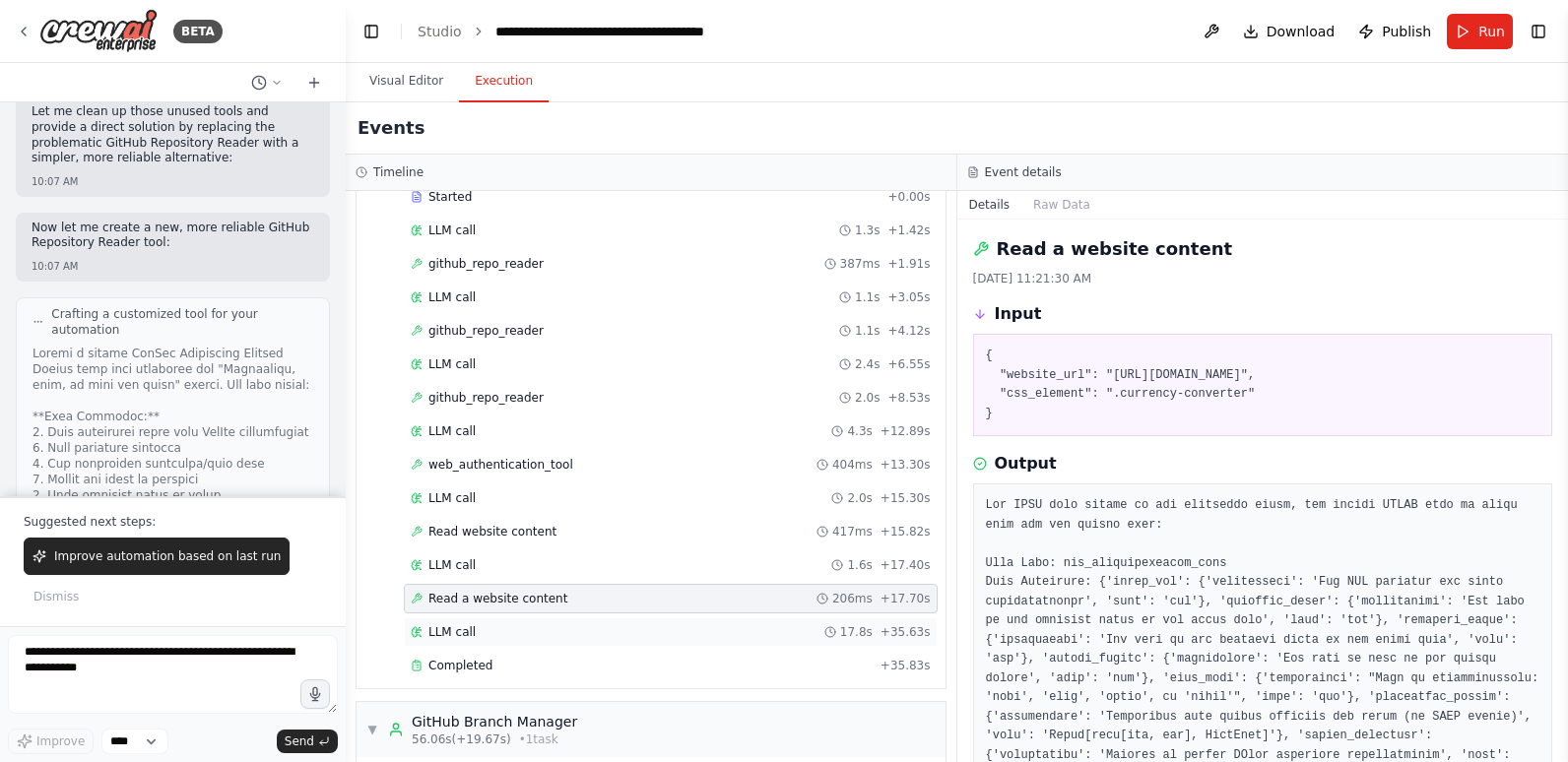
click at [582, 635] on div "LLM call 17.8s + 35.63s" at bounding box center [671, 632] width 520 height 16
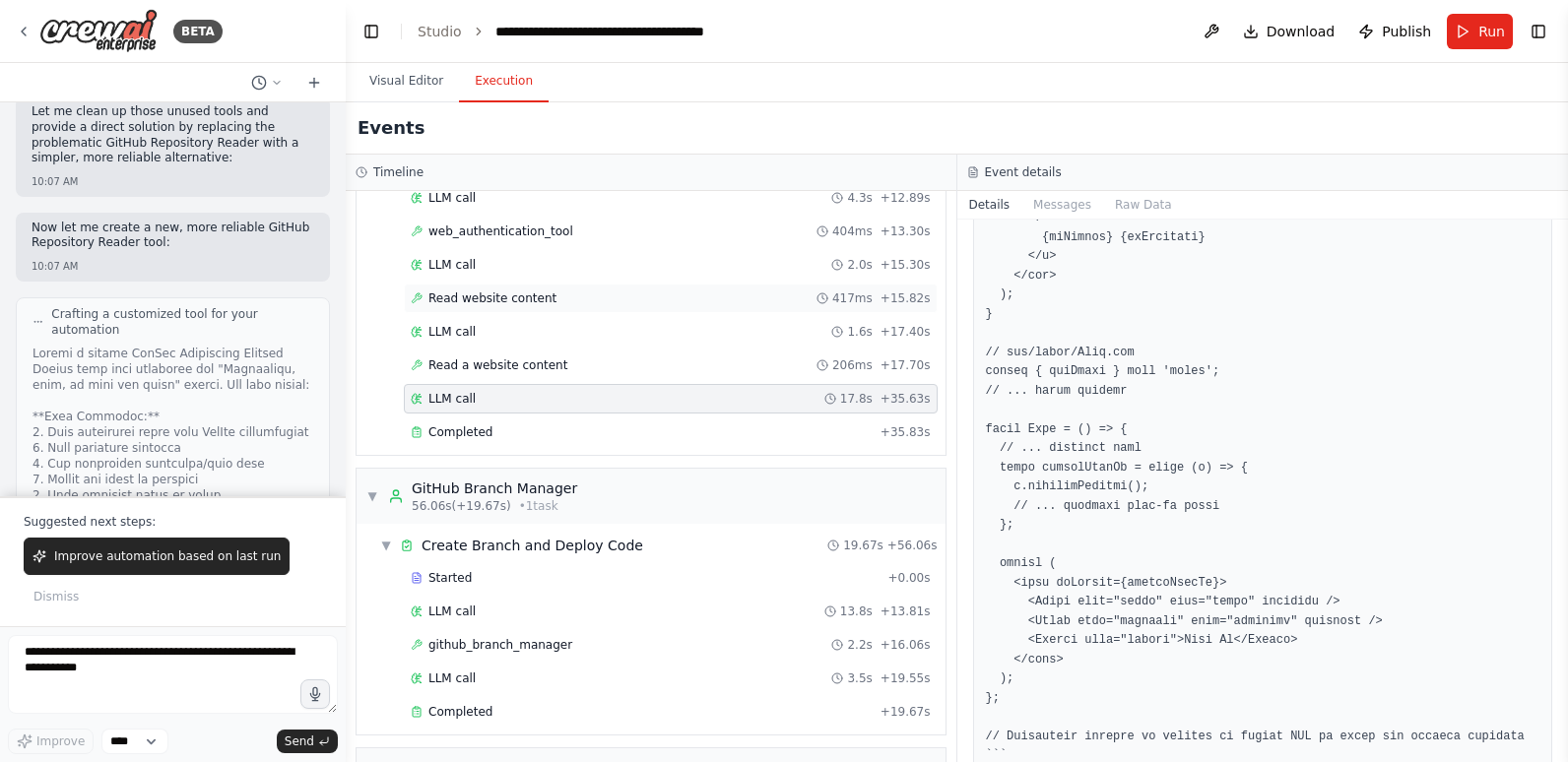
scroll to position [690, 0]
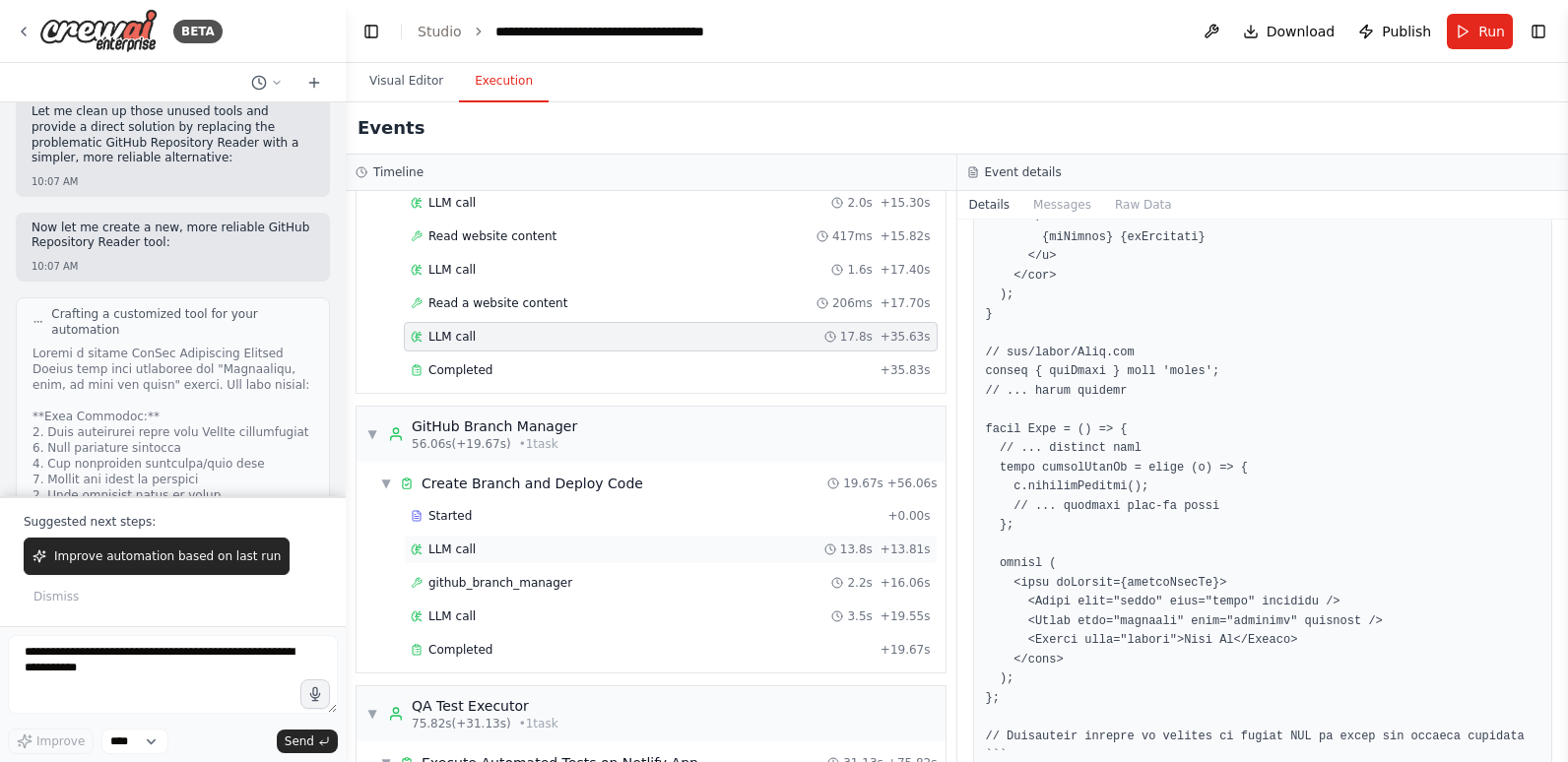
click at [524, 542] on div "LLM call 13.8s + 13.81s" at bounding box center [671, 550] width 520 height 16
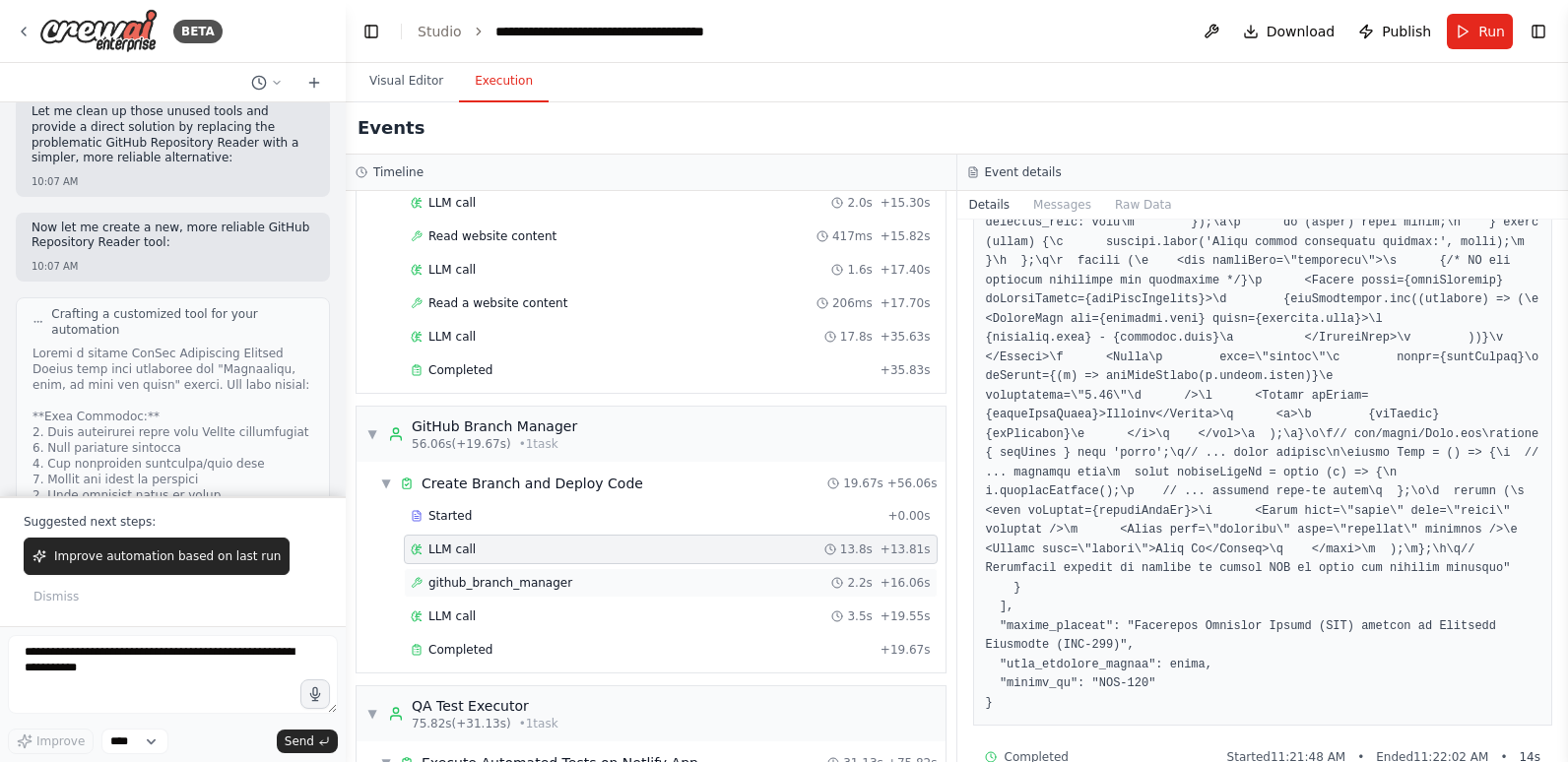
click at [524, 579] on span "github_branch_manager" at bounding box center [499, 584] width 144 height 16
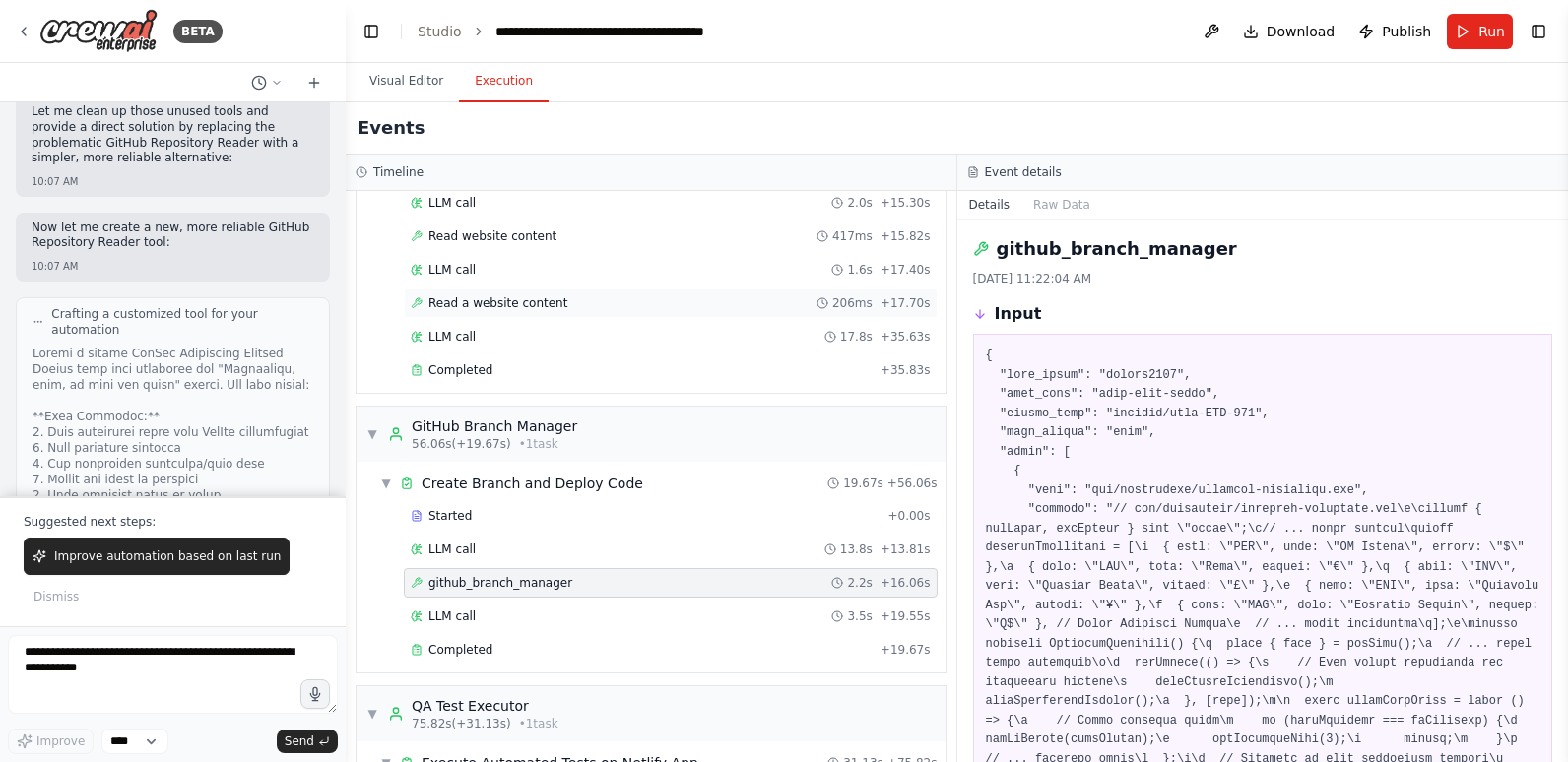
click at [573, 304] on div "Read a website content 206ms + 17.70s" at bounding box center [671, 303] width 520 height 16
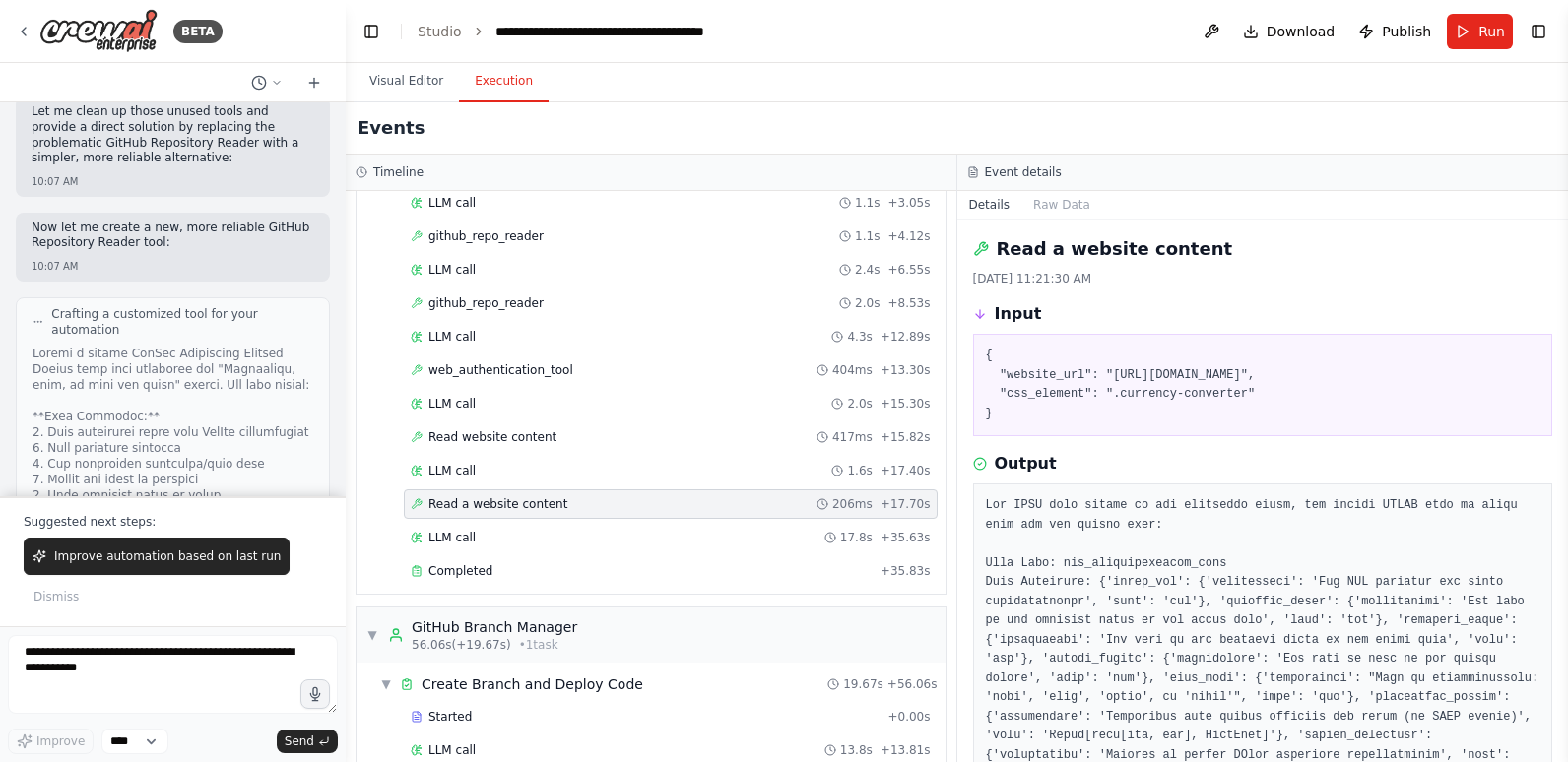
scroll to position [394, 0]
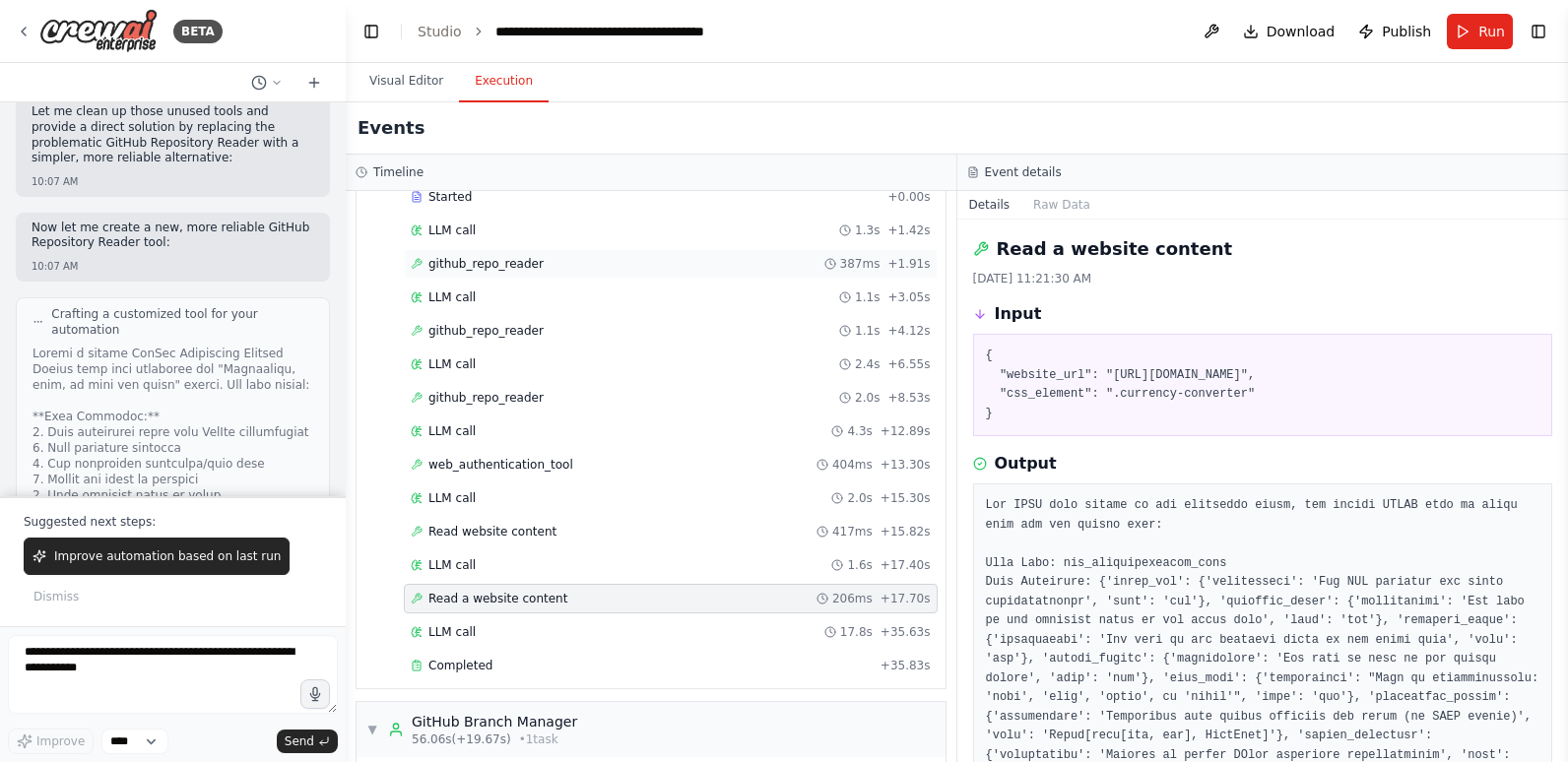
click at [582, 262] on div "github_repo_reader 387ms + 1.91s" at bounding box center [671, 264] width 520 height 16
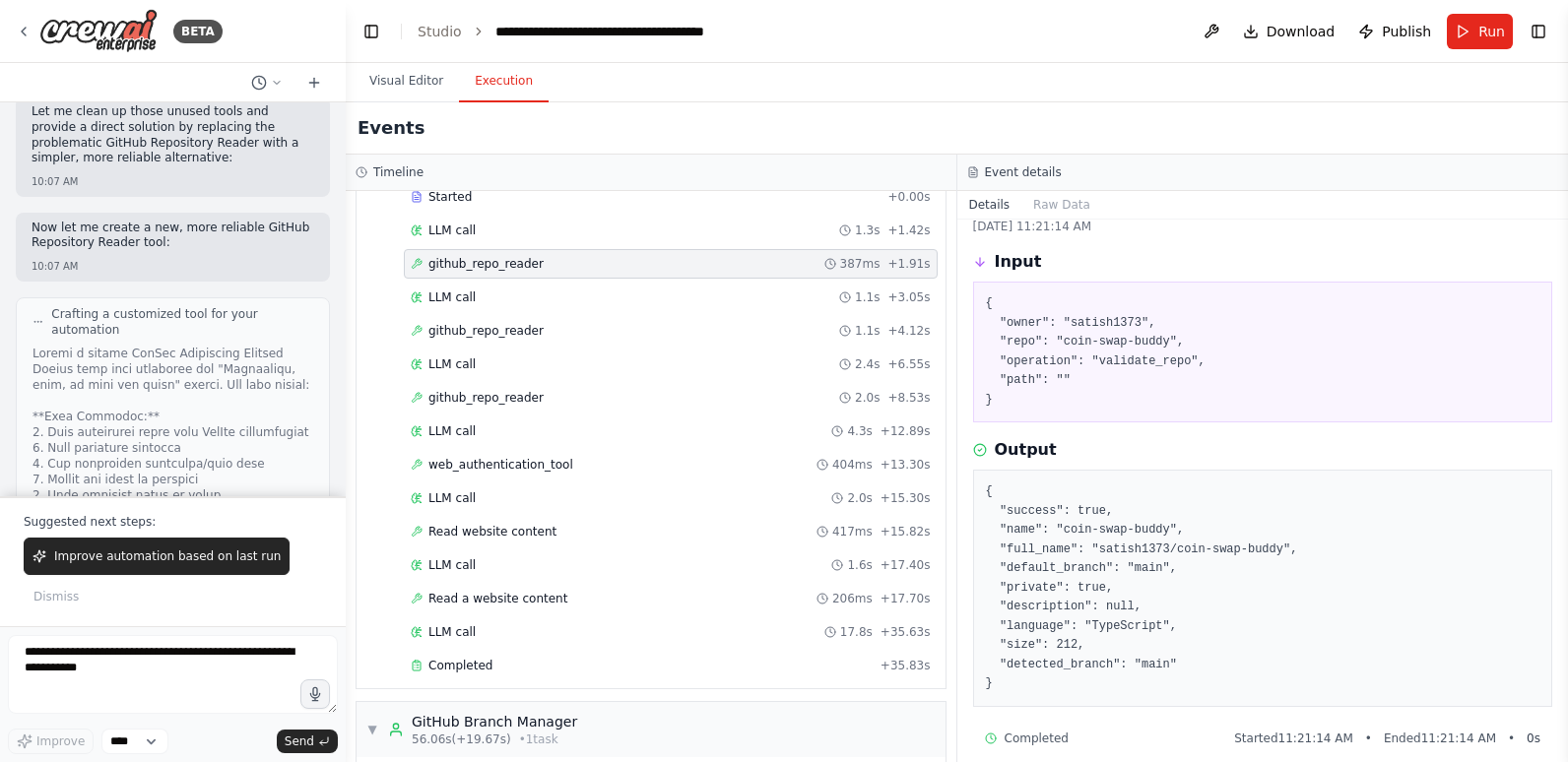
scroll to position [72, 0]
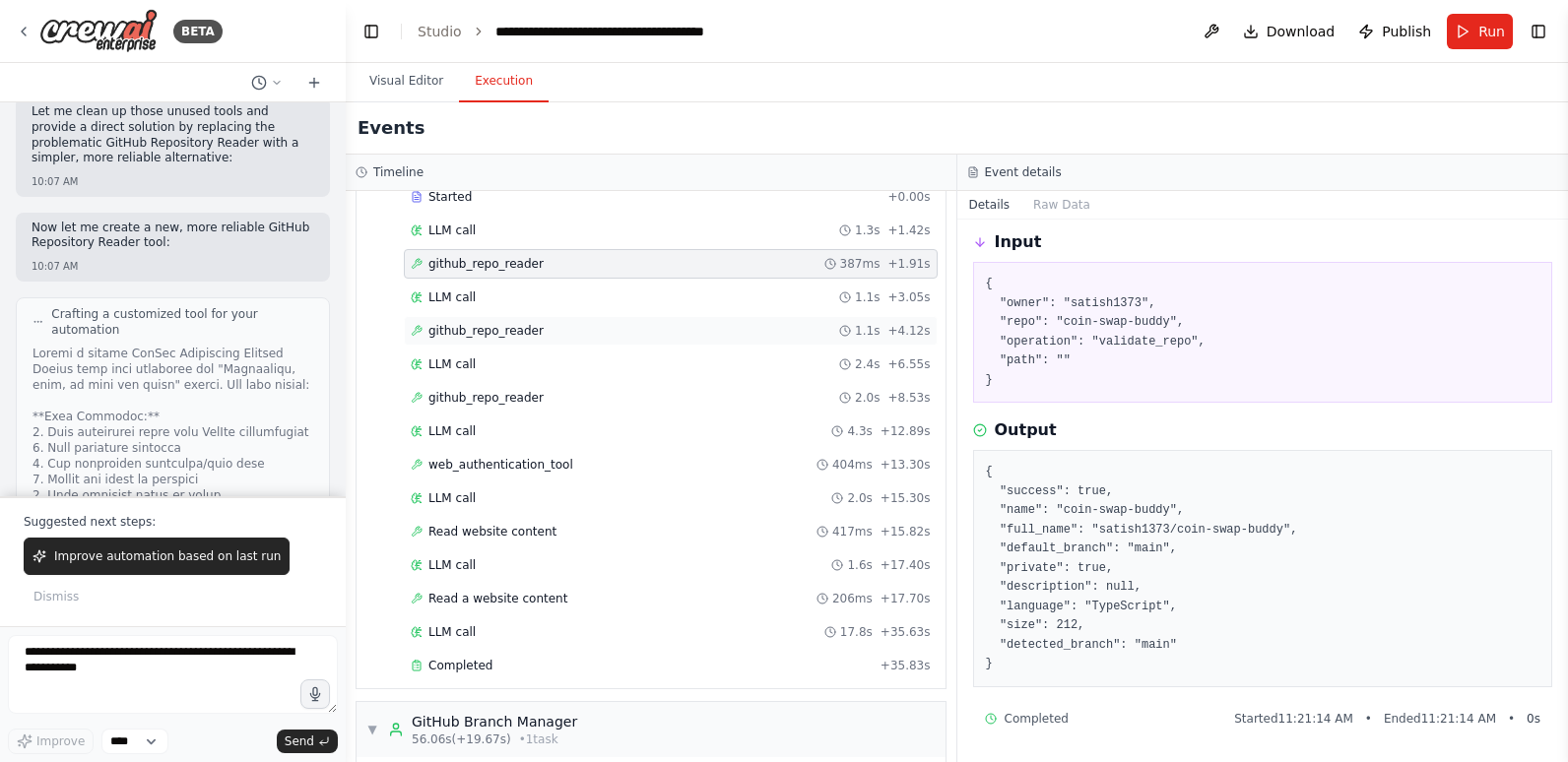
click at [571, 326] on div "github_repo_reader 1.1s + 4.12s" at bounding box center [671, 331] width 520 height 16
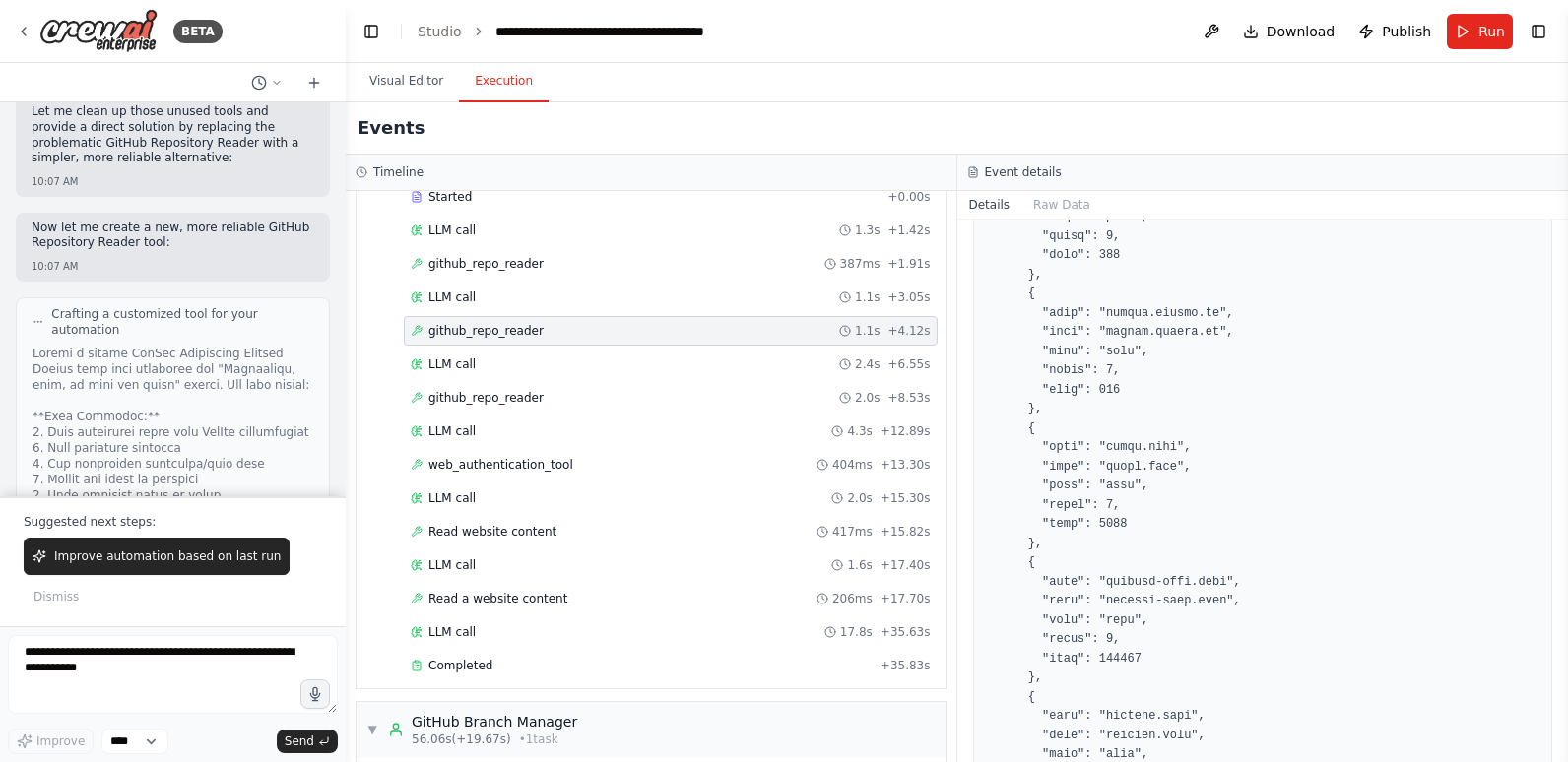
scroll to position [1353, 0]
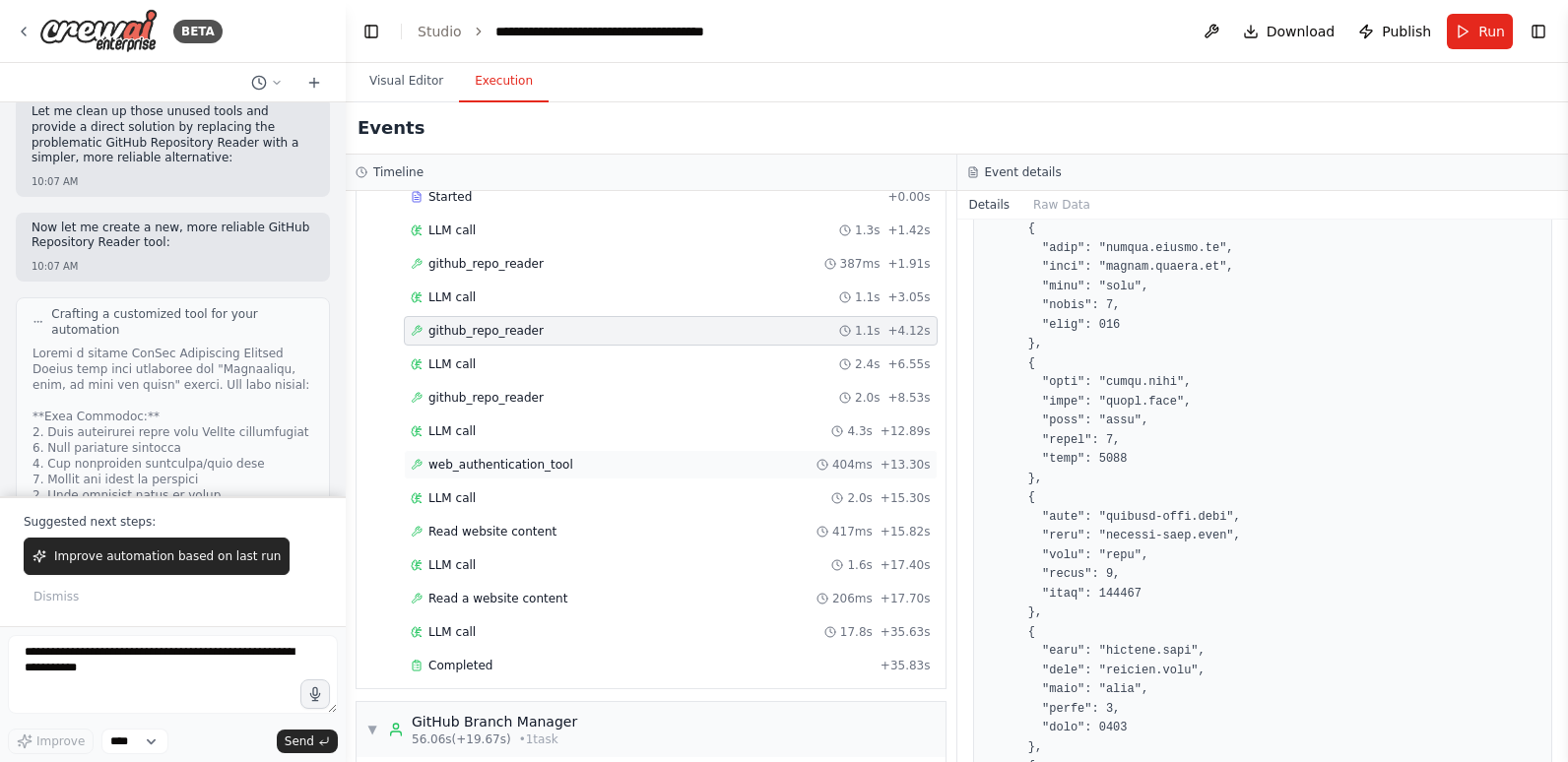
click at [560, 460] on div "web_authentication_tool 404ms + 13.30s" at bounding box center [671, 465] width 520 height 16
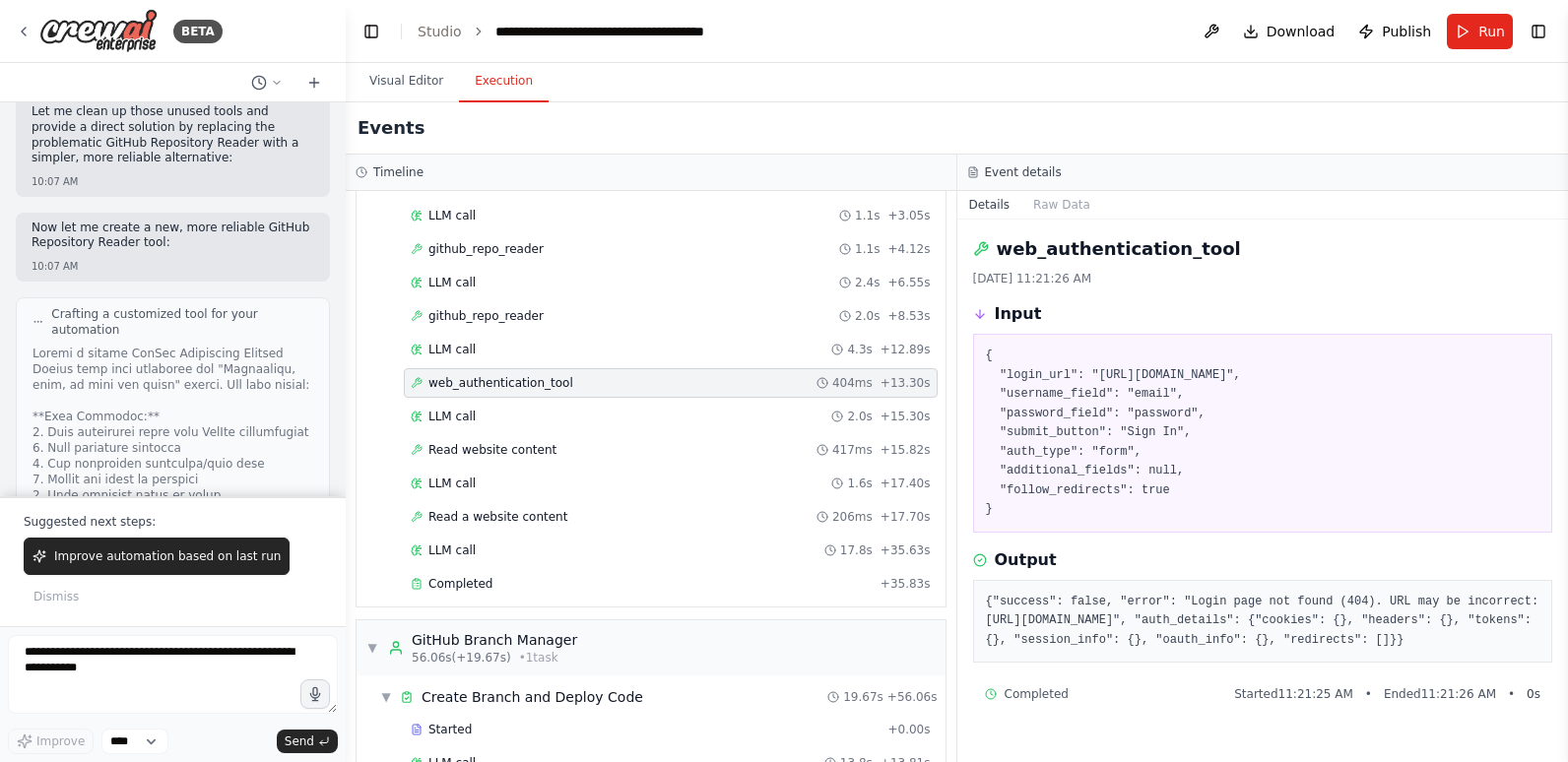
scroll to position [591, 0]
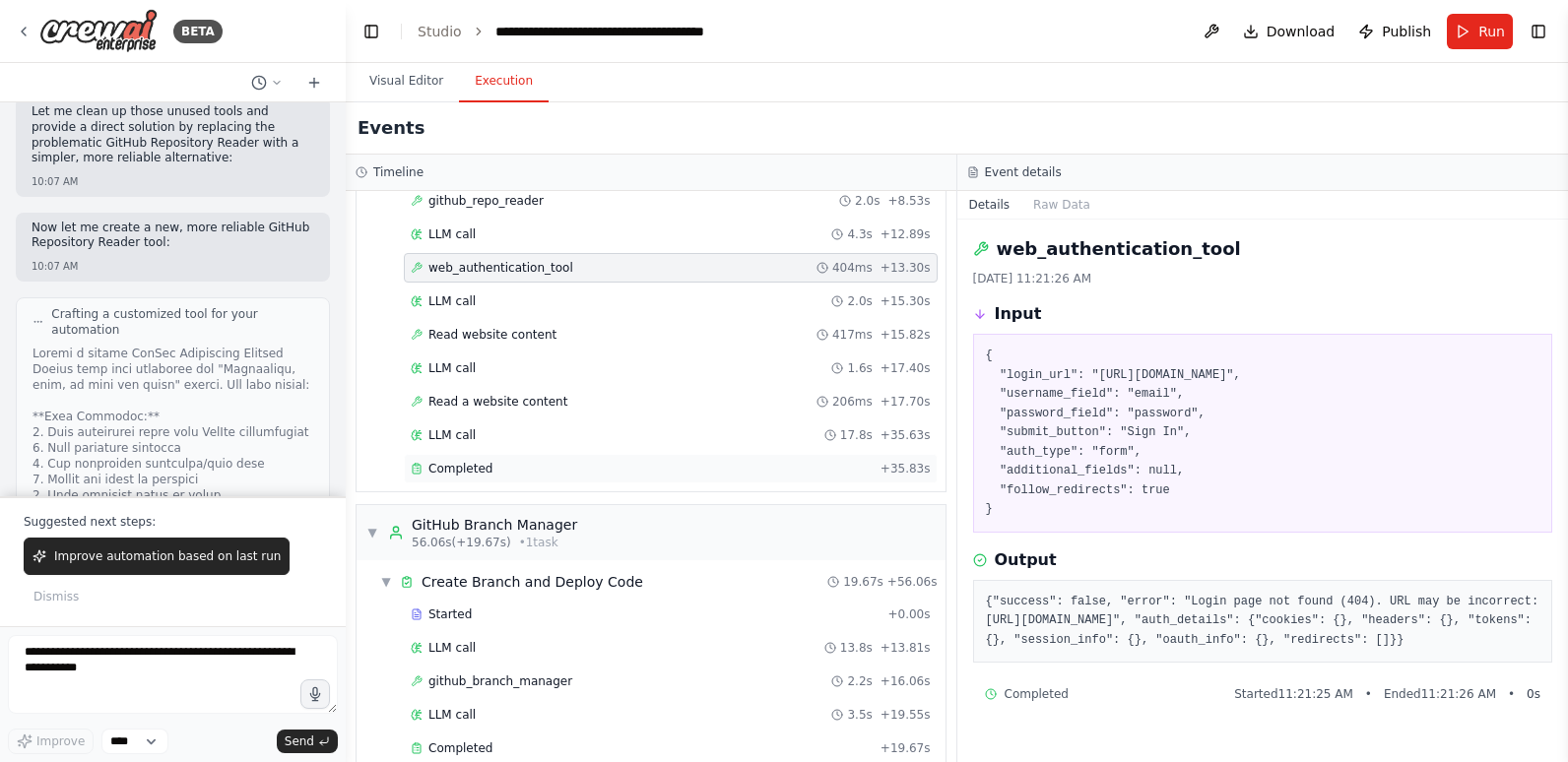
click at [537, 483] on div "Completed + 35.83s" at bounding box center [671, 469] width 534 height 30
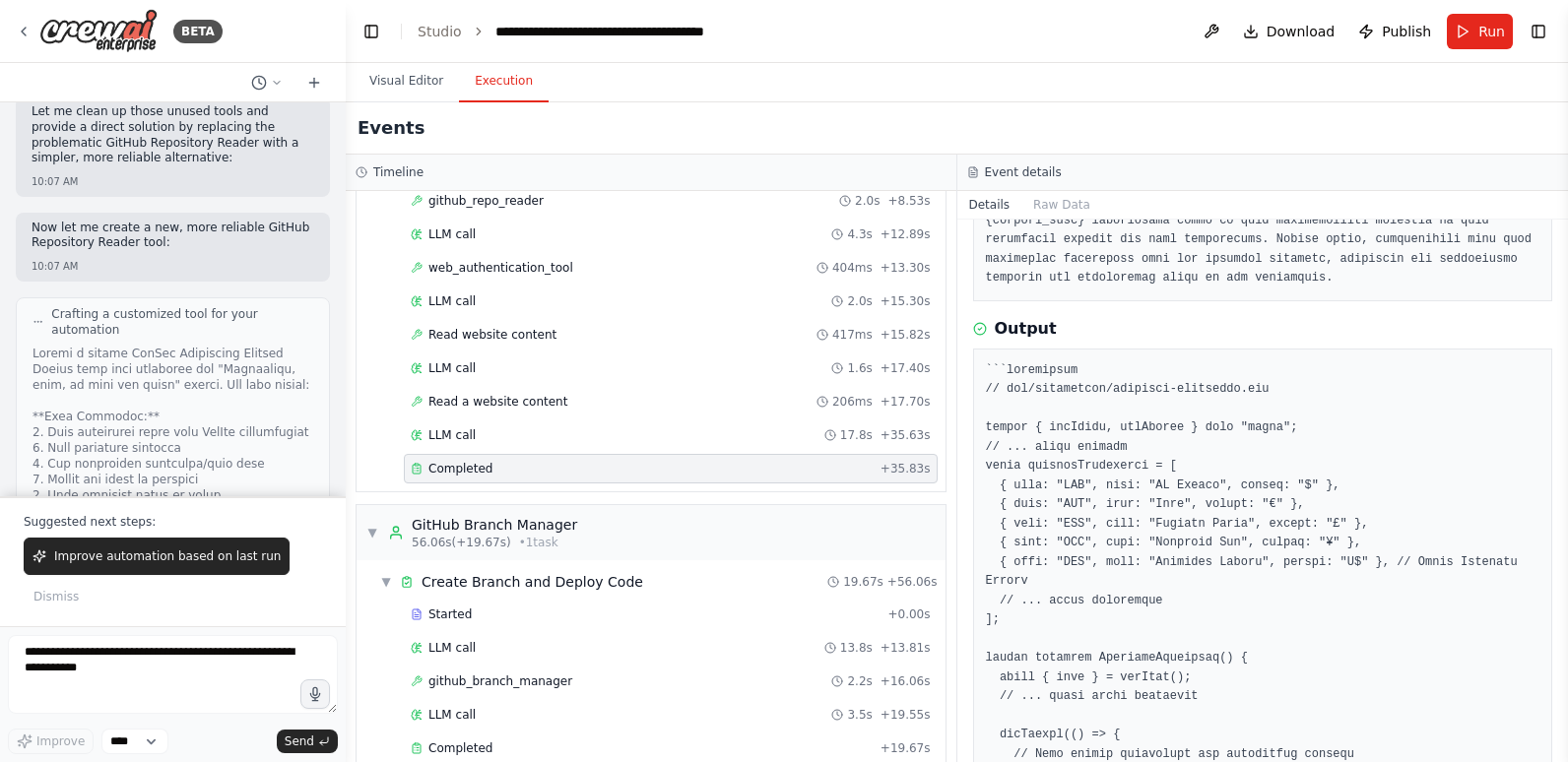
scroll to position [394, 0]
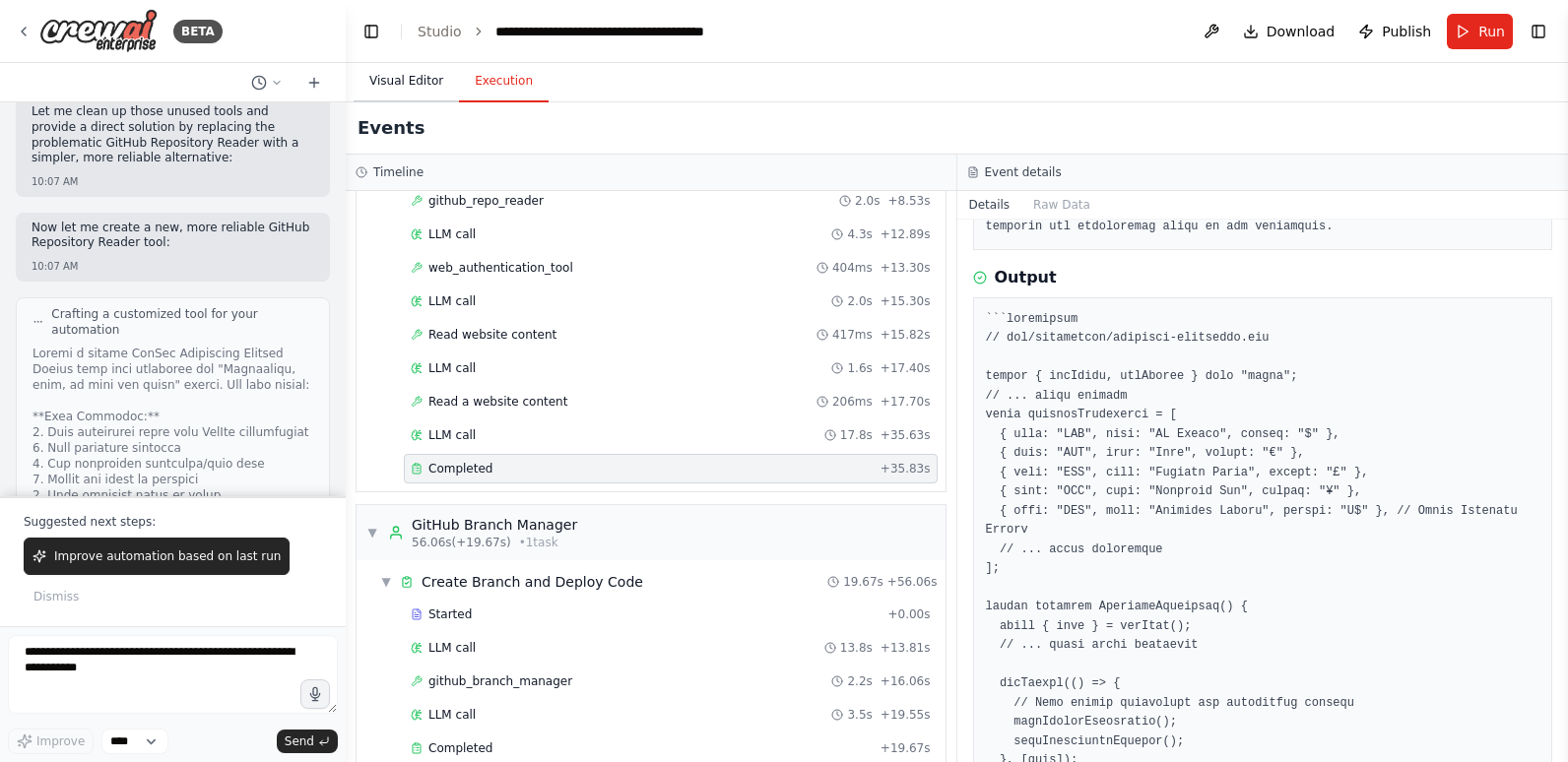
click at [418, 84] on button "Visual Editor" at bounding box center [406, 82] width 105 height 42
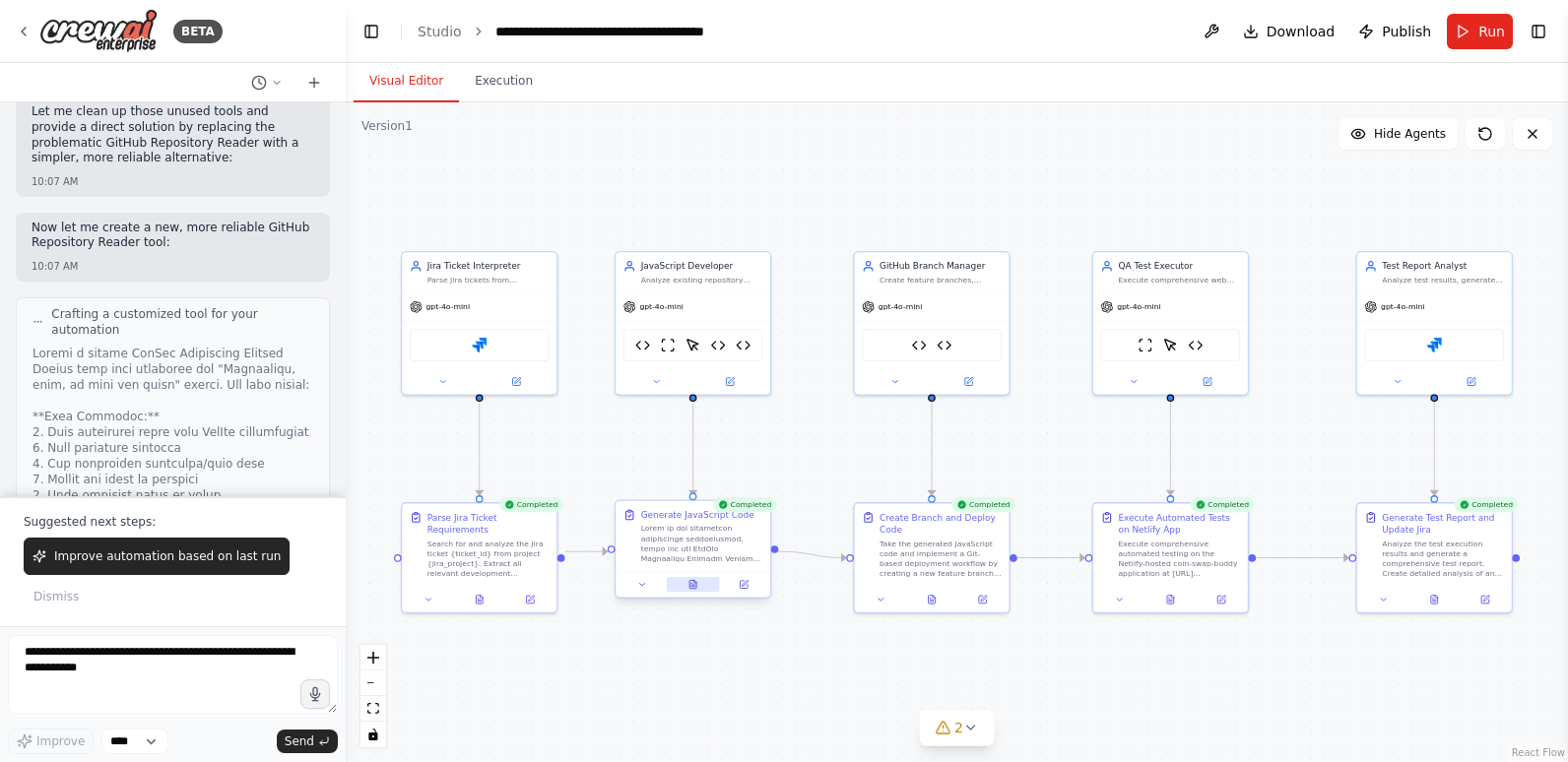
click at [692, 587] on icon at bounding box center [692, 587] width 3 height 0
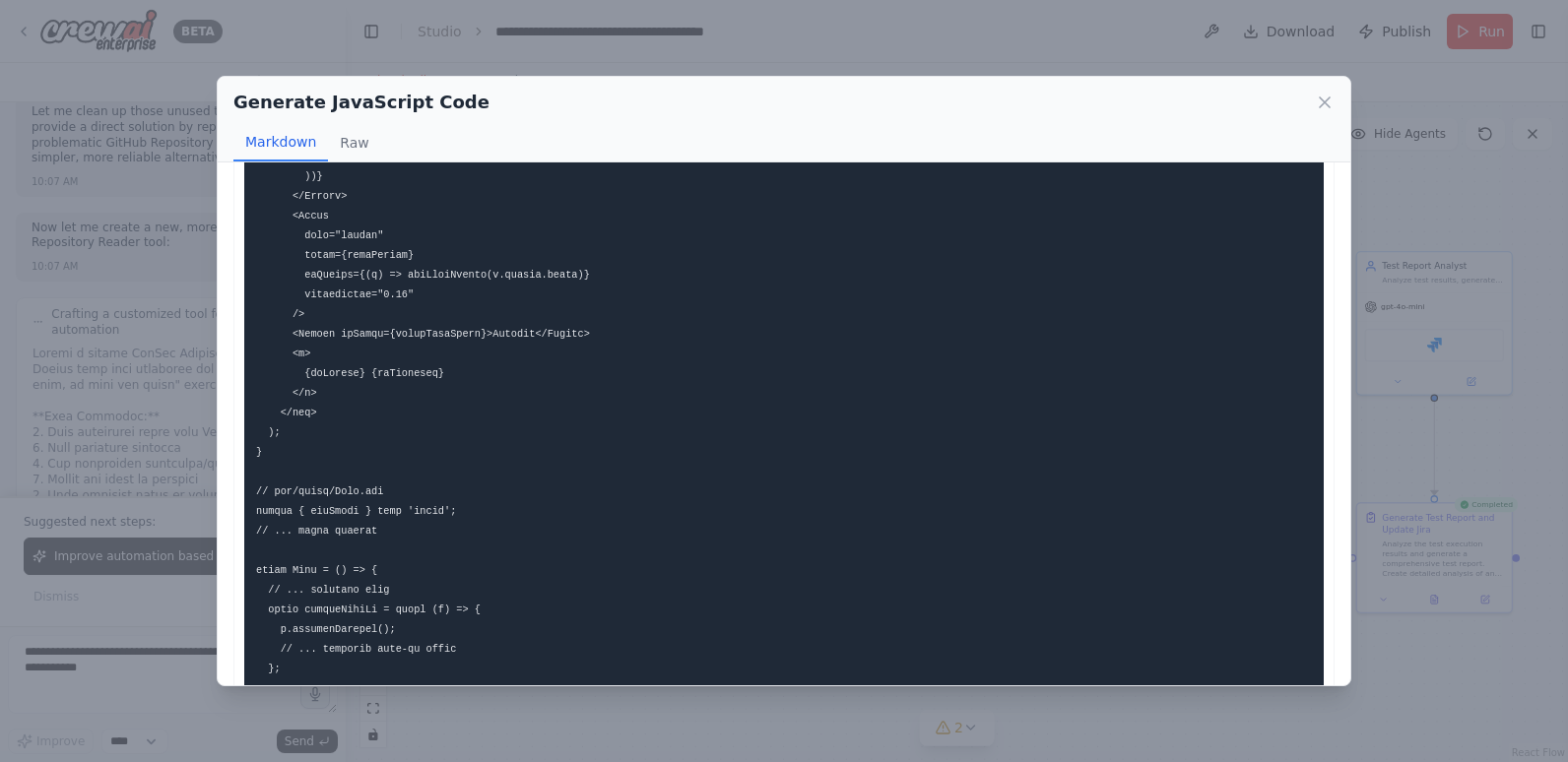
scroll to position [1280, 0]
click at [1324, 100] on icon at bounding box center [1324, 102] width 20 height 20
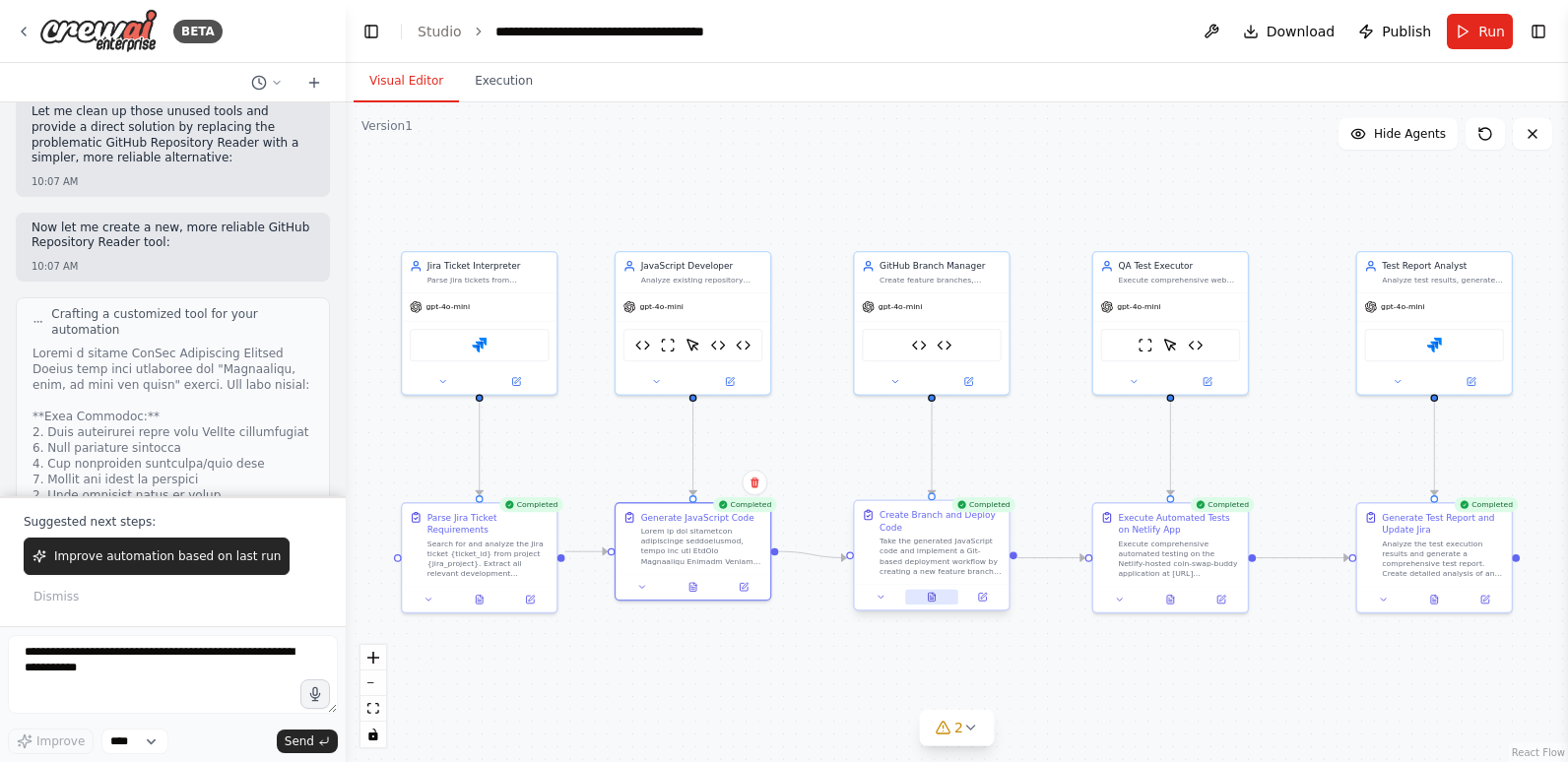
click at [933, 594] on icon at bounding box center [931, 597] width 7 height 9
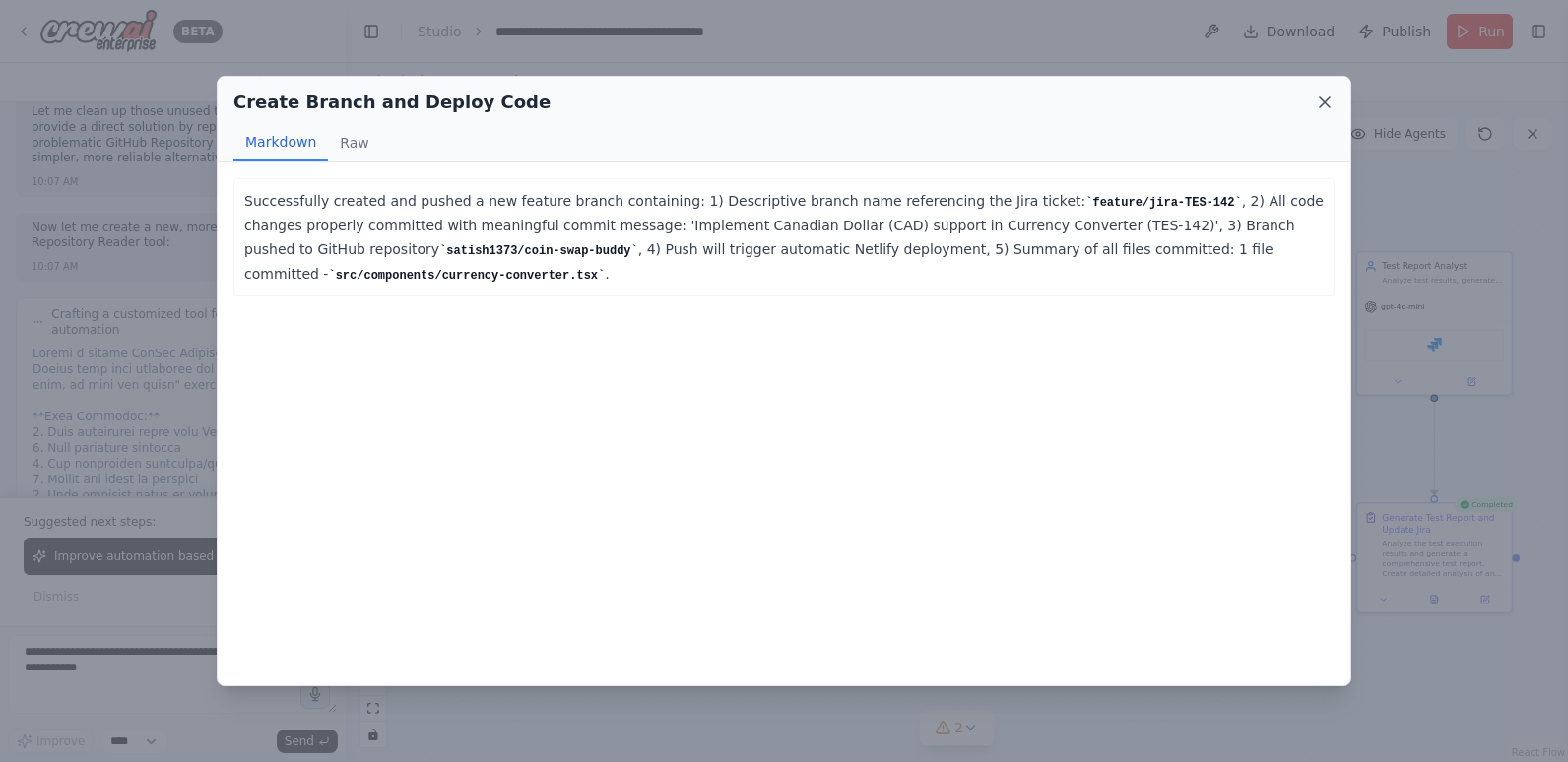
click at [1322, 97] on icon at bounding box center [1324, 102] width 20 height 20
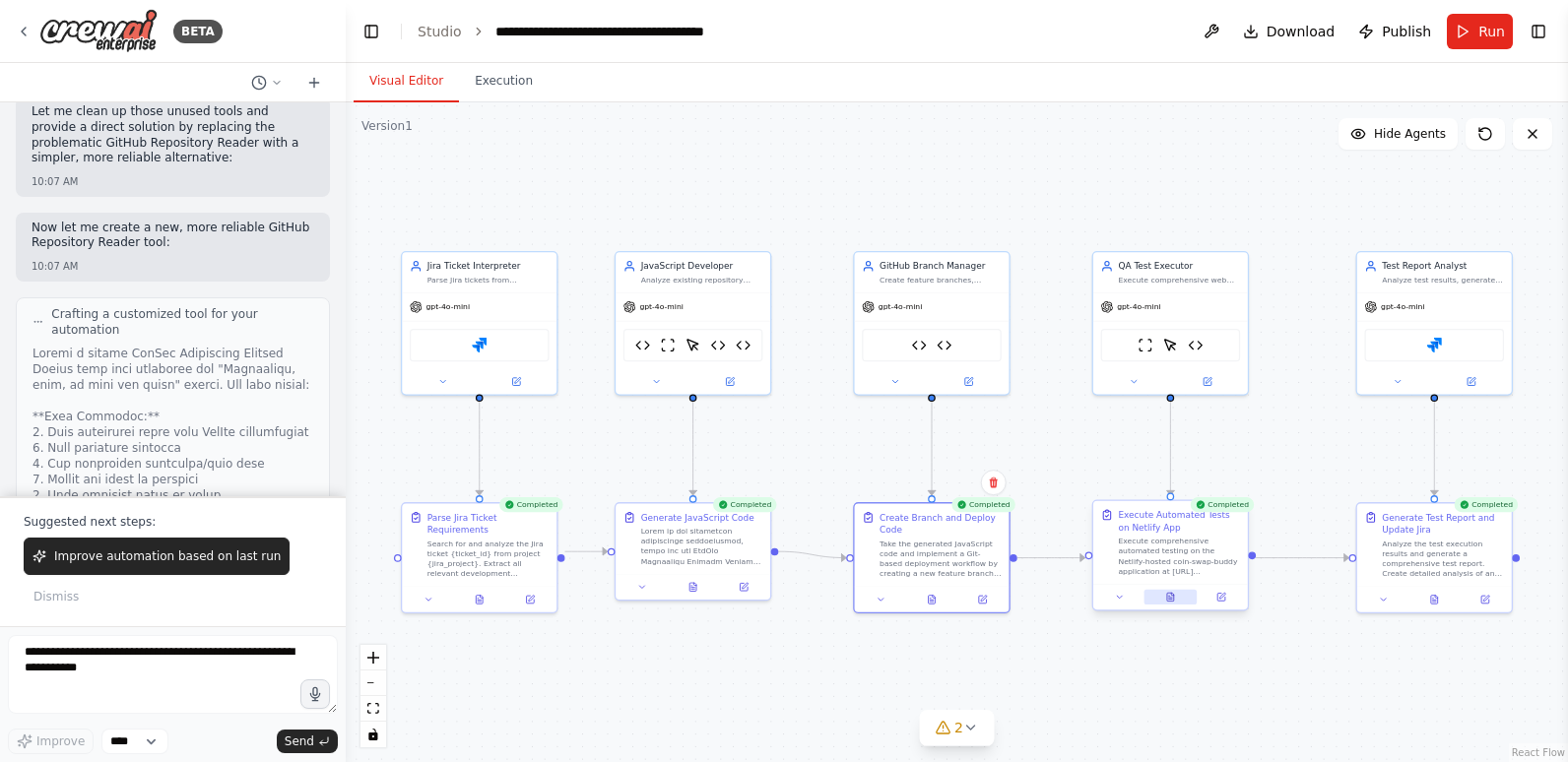
click at [1164, 598] on button at bounding box center [1170, 597] width 53 height 15
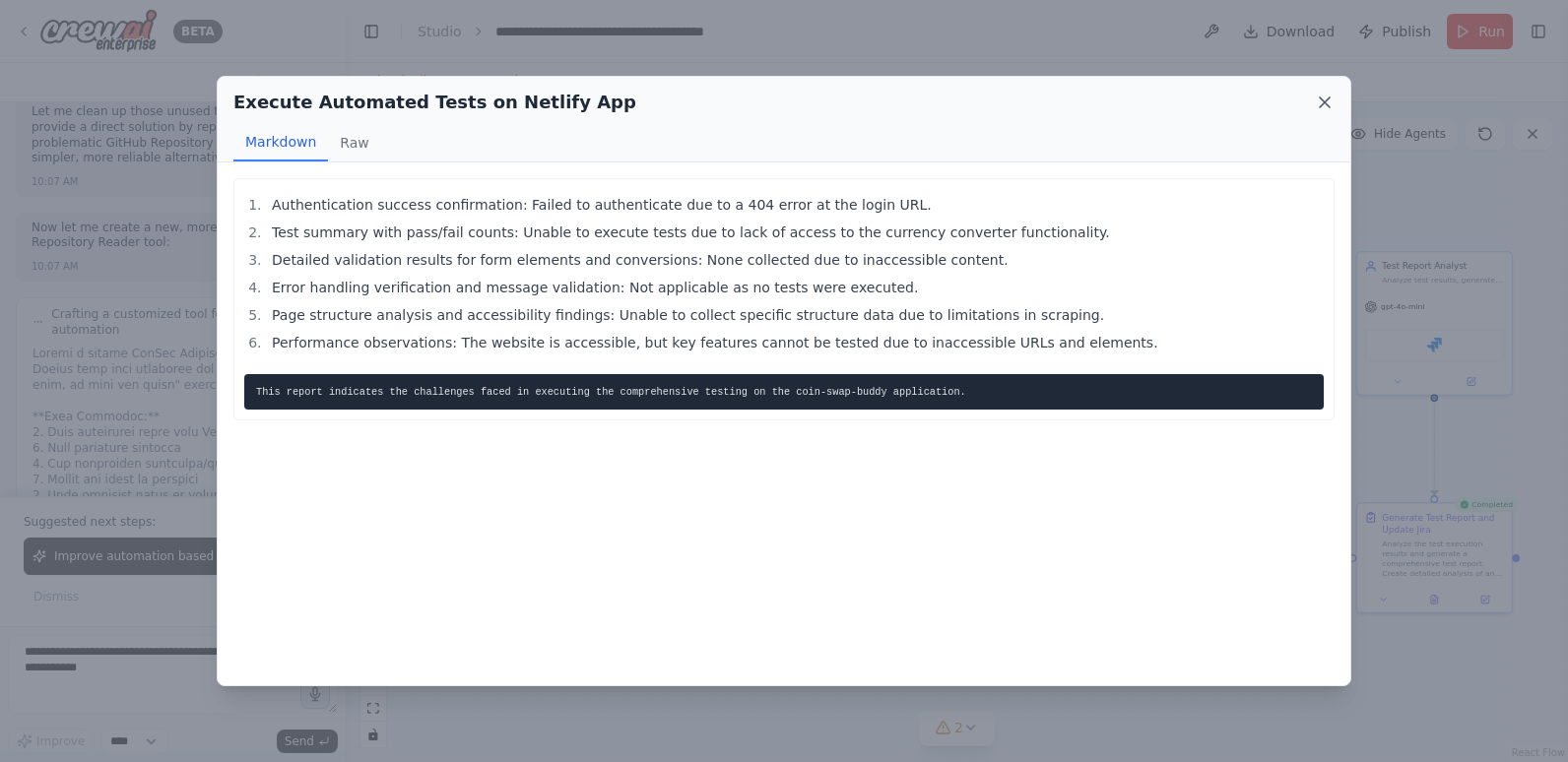
click at [1326, 100] on icon at bounding box center [1324, 102] width 10 height 10
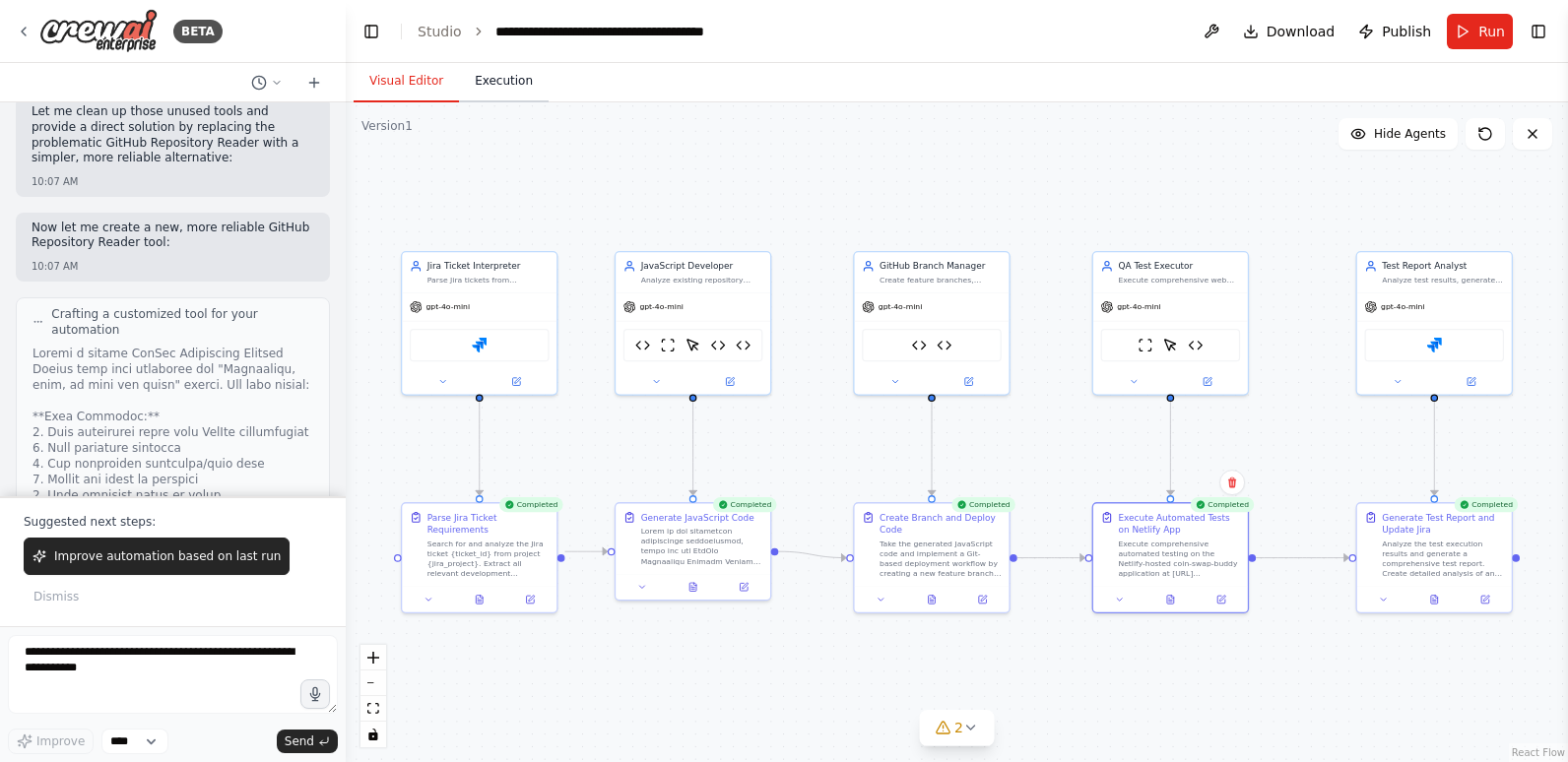
click at [480, 81] on button "Execution" at bounding box center [503, 82] width 89 height 42
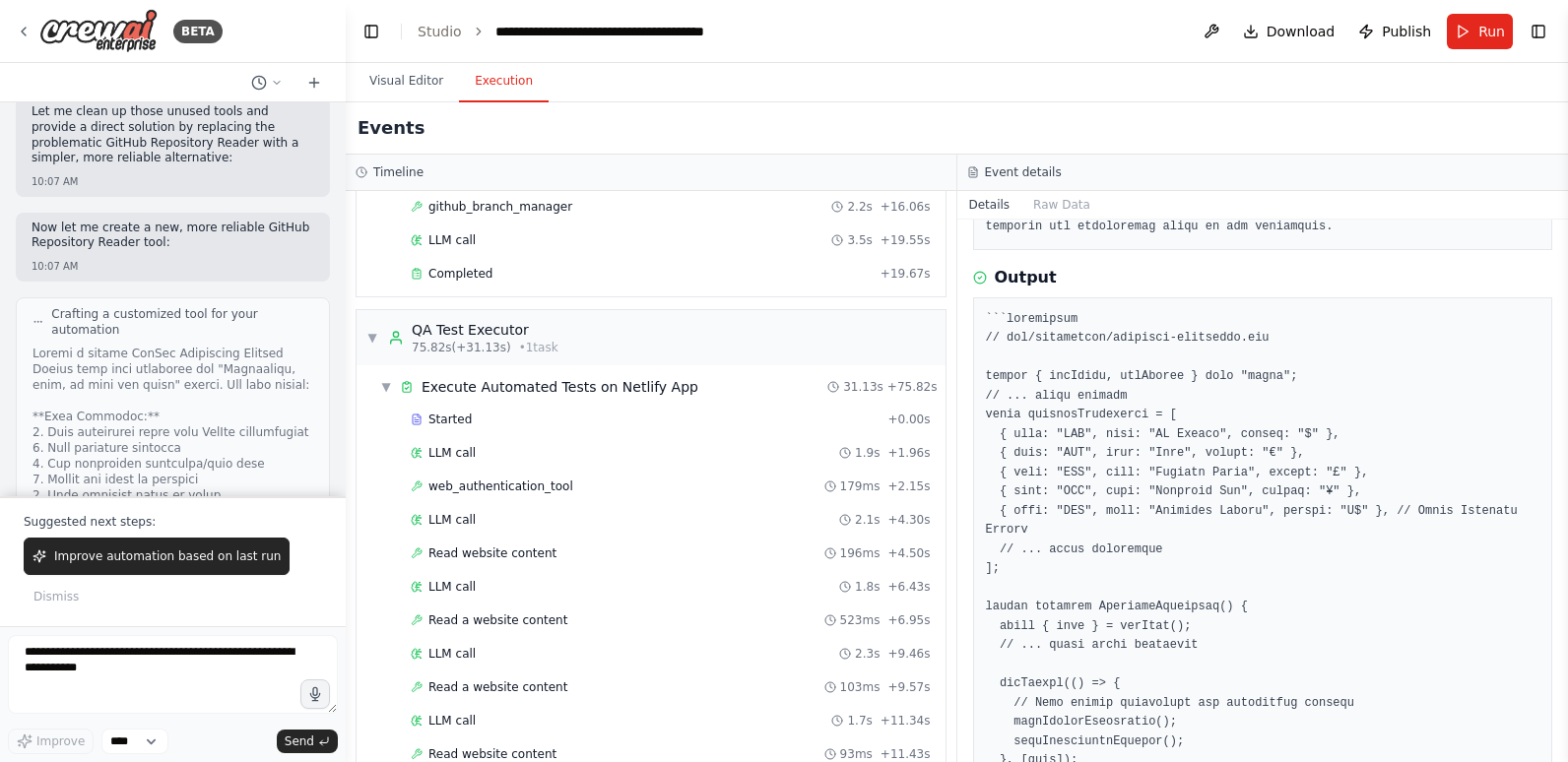
scroll to position [1083, 0]
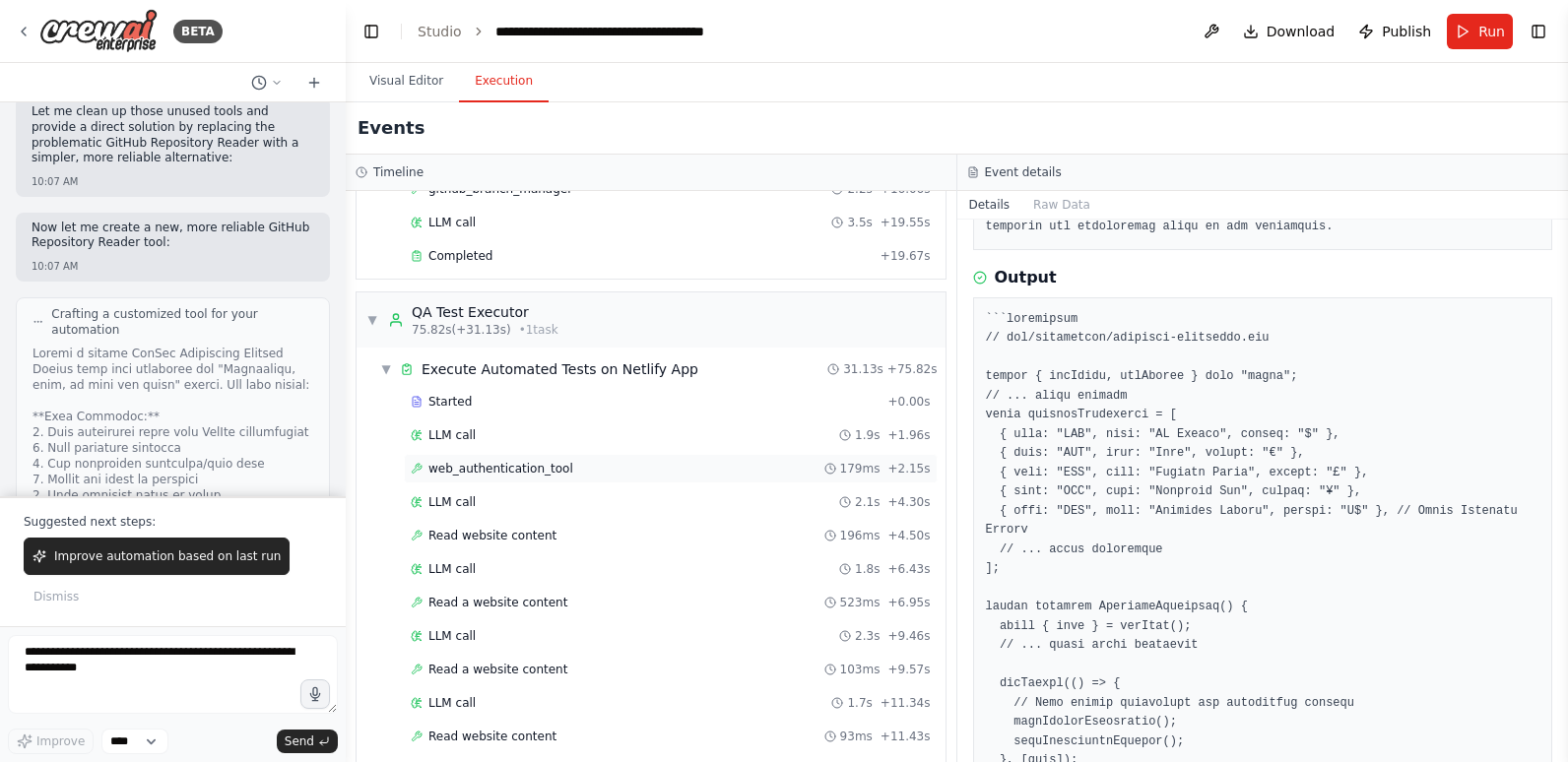
click at [499, 470] on span "web_authentication_tool" at bounding box center [500, 469] width 145 height 16
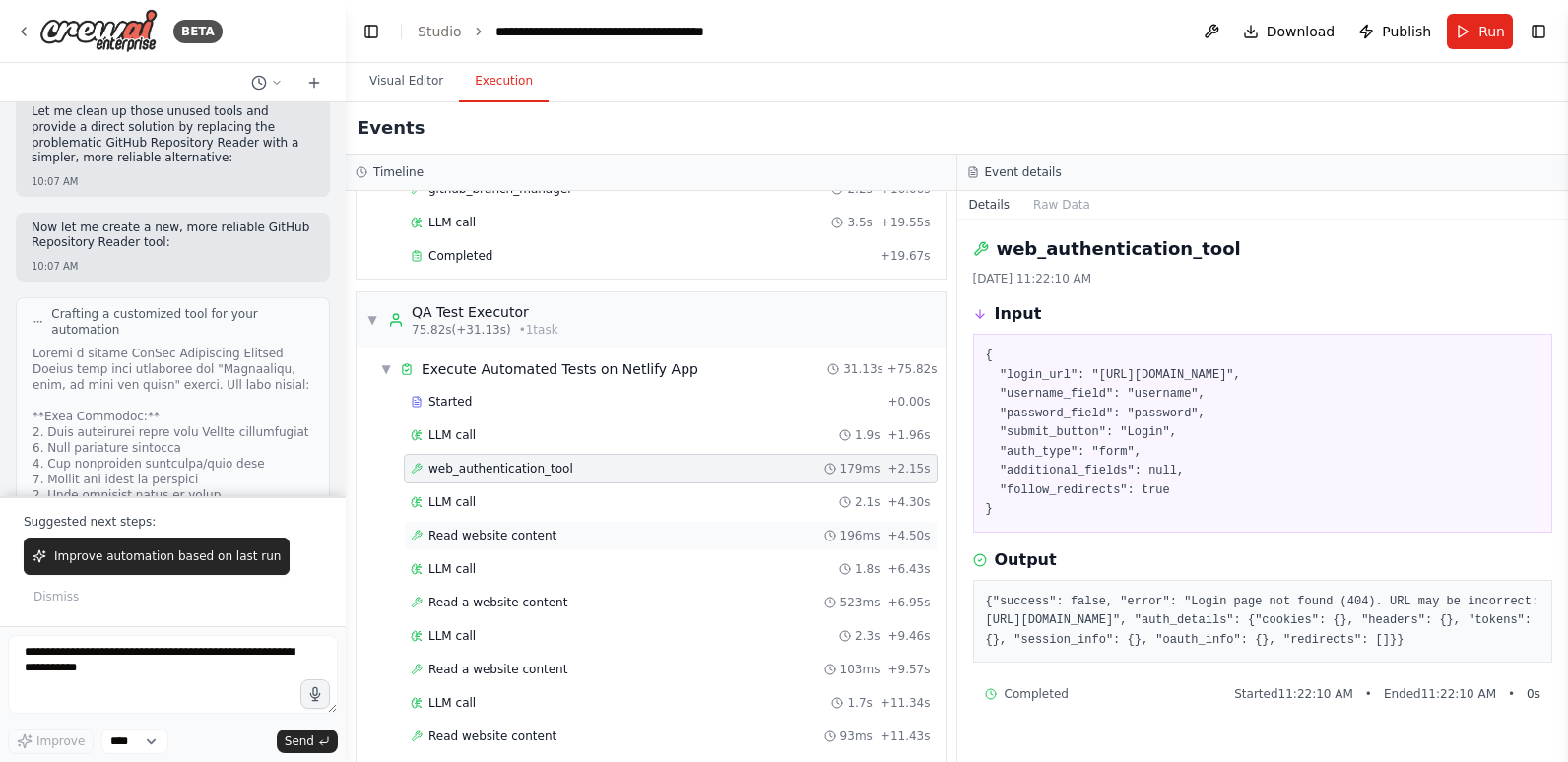
click at [510, 530] on span "Read website content" at bounding box center [491, 536] width 128 height 16
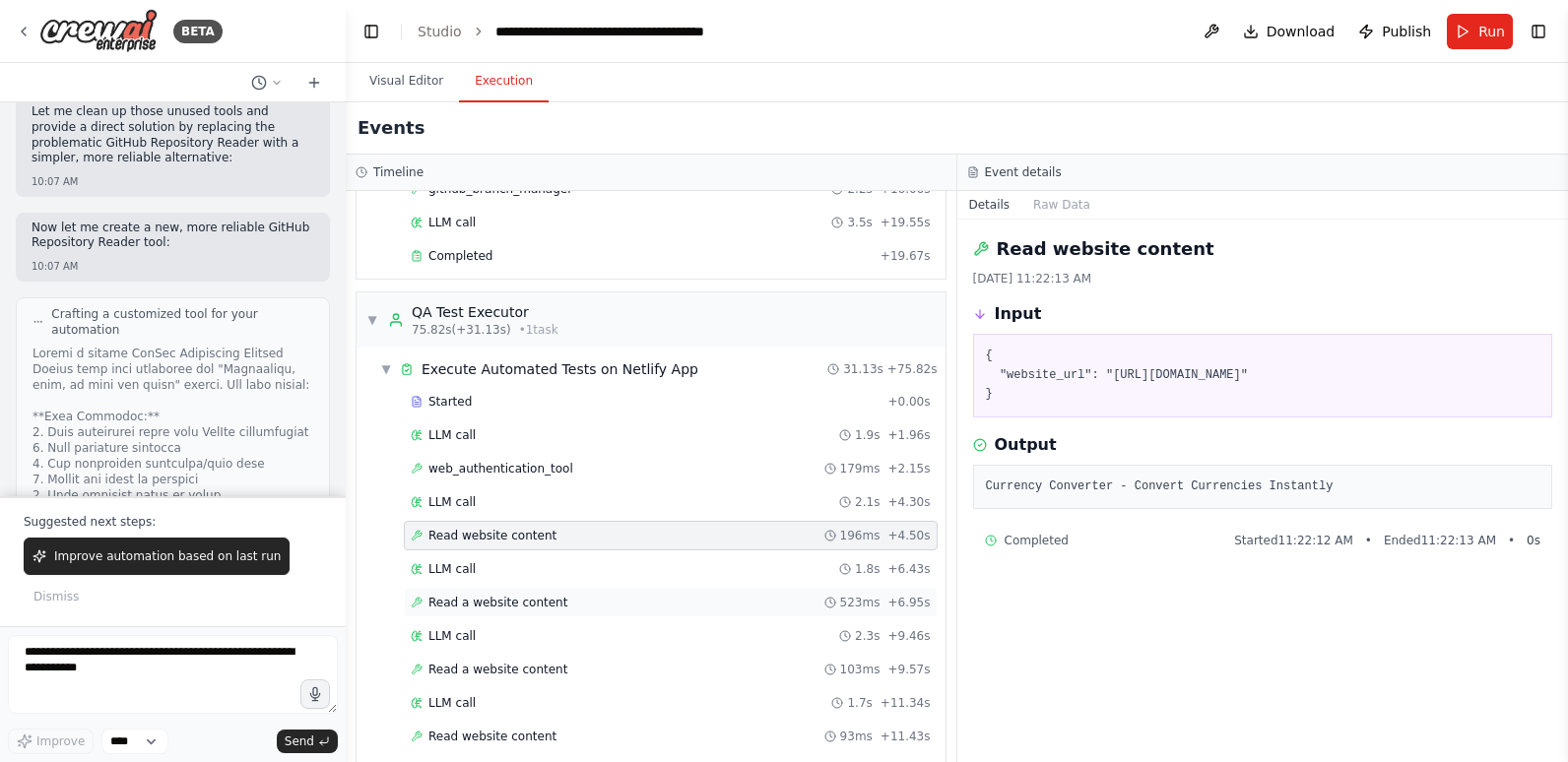
click at [516, 599] on span "Read a website content" at bounding box center [497, 602] width 139 height 16
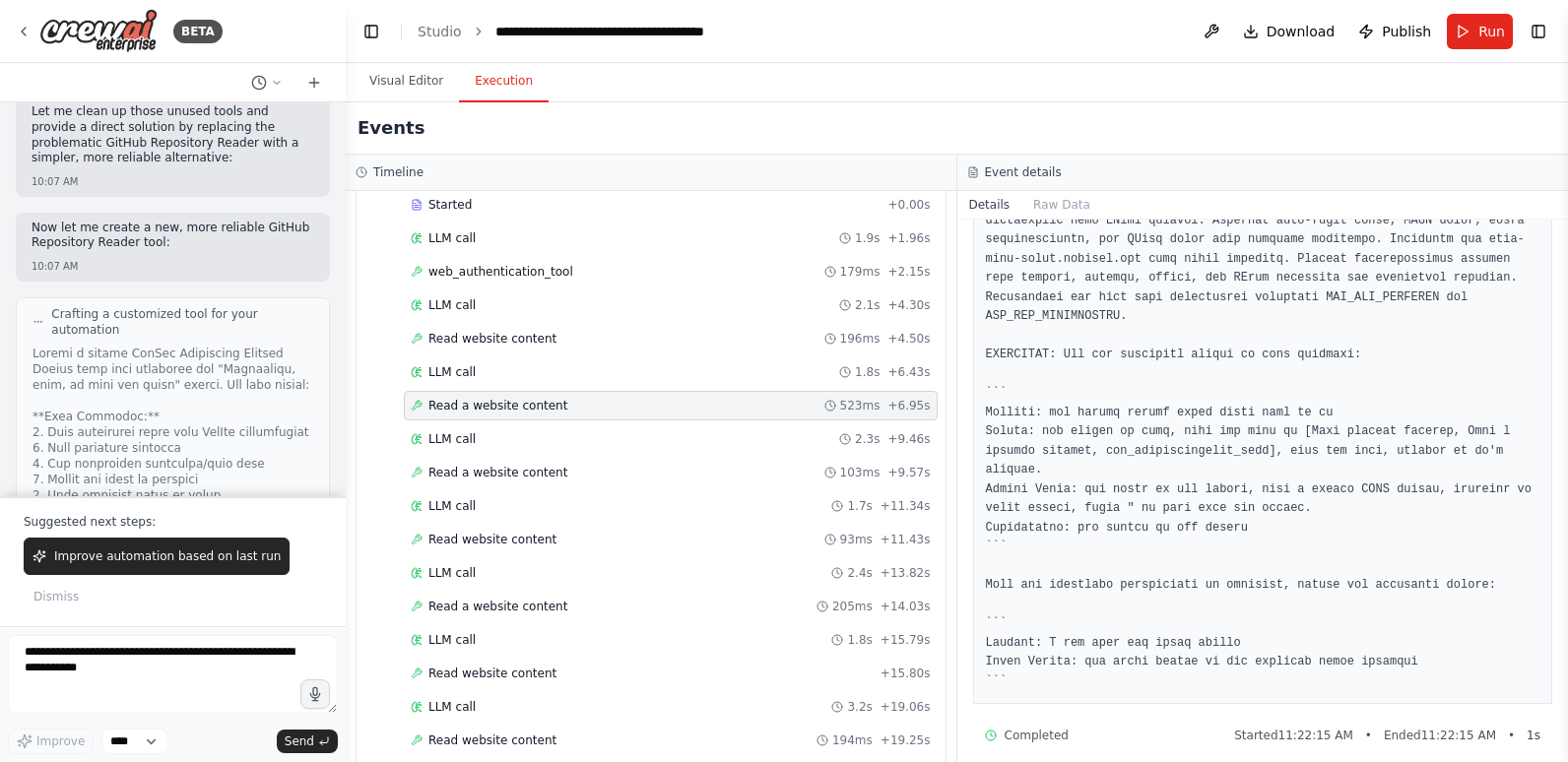
scroll to position [782, 0]
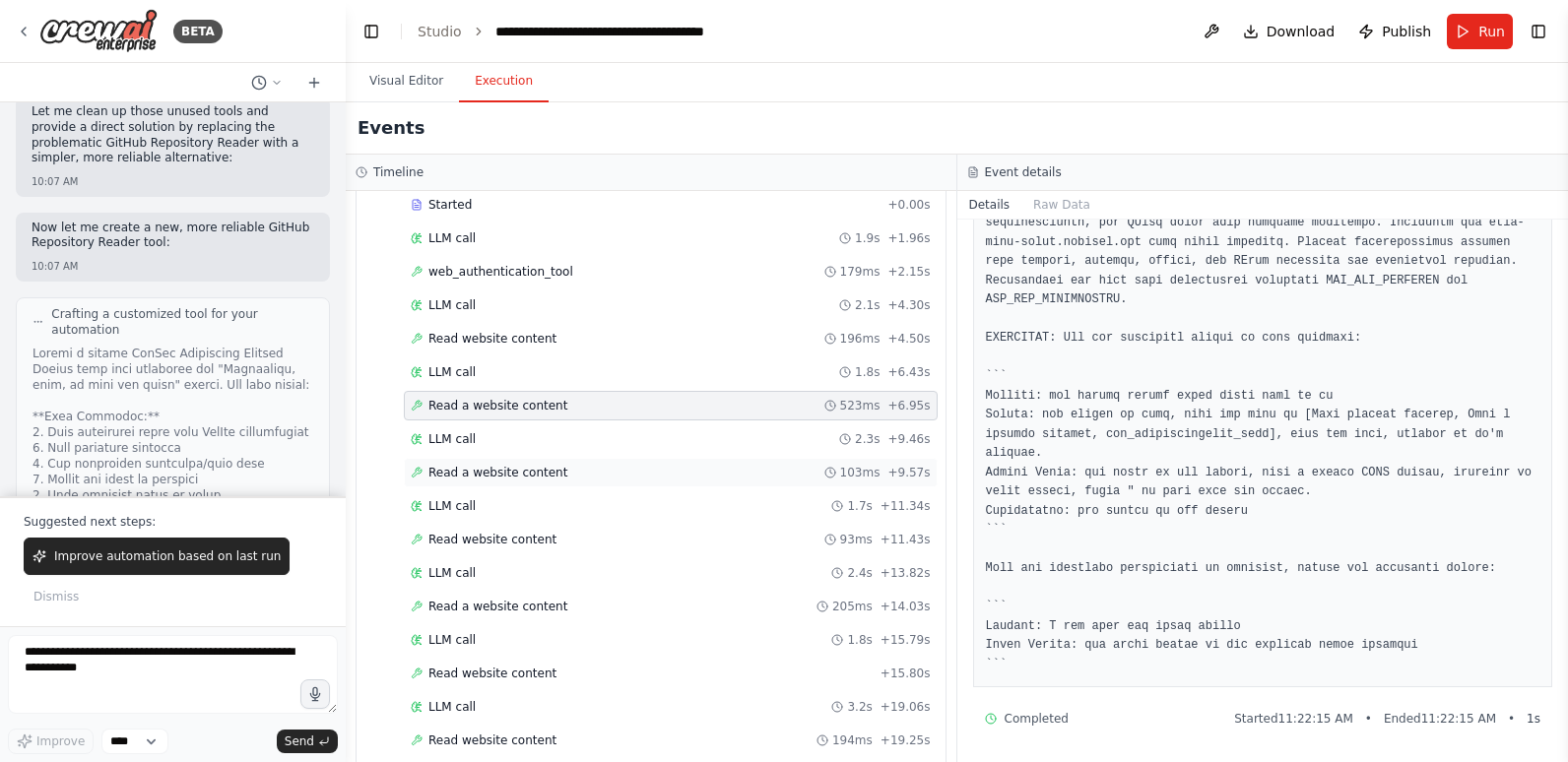
click at [598, 467] on div "Read a website content 103ms + 9.57s" at bounding box center [671, 473] width 520 height 16
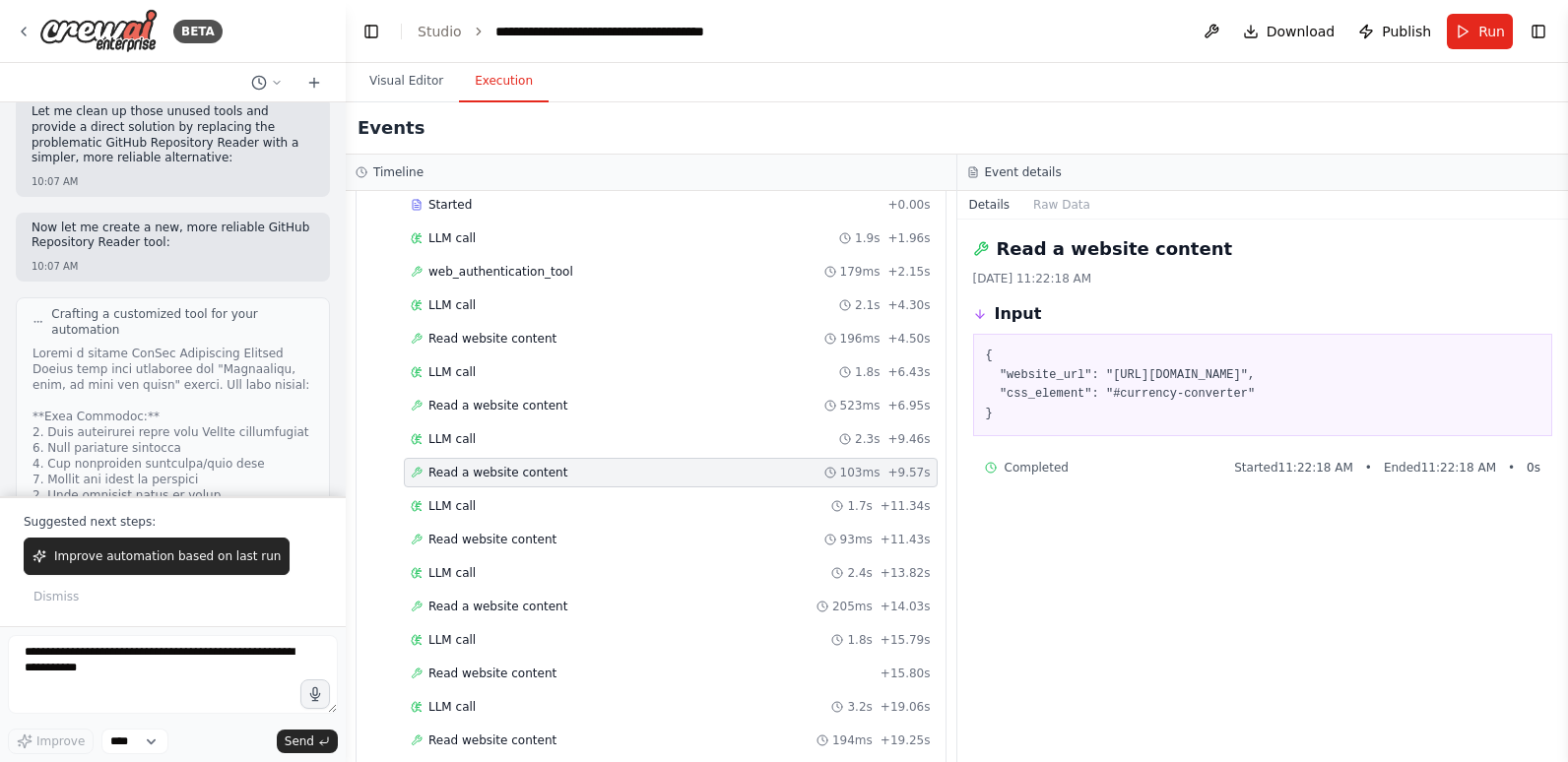
scroll to position [0, 0]
click at [592, 523] on div "Started + 0.00s LLM call 1.9s + 1.96s web_authentication_tool 179ms + 2.15s LLM…" at bounding box center [659, 608] width 574 height 837
click at [581, 538] on div "Read website content 93ms + 11.43s" at bounding box center [671, 540] width 520 height 16
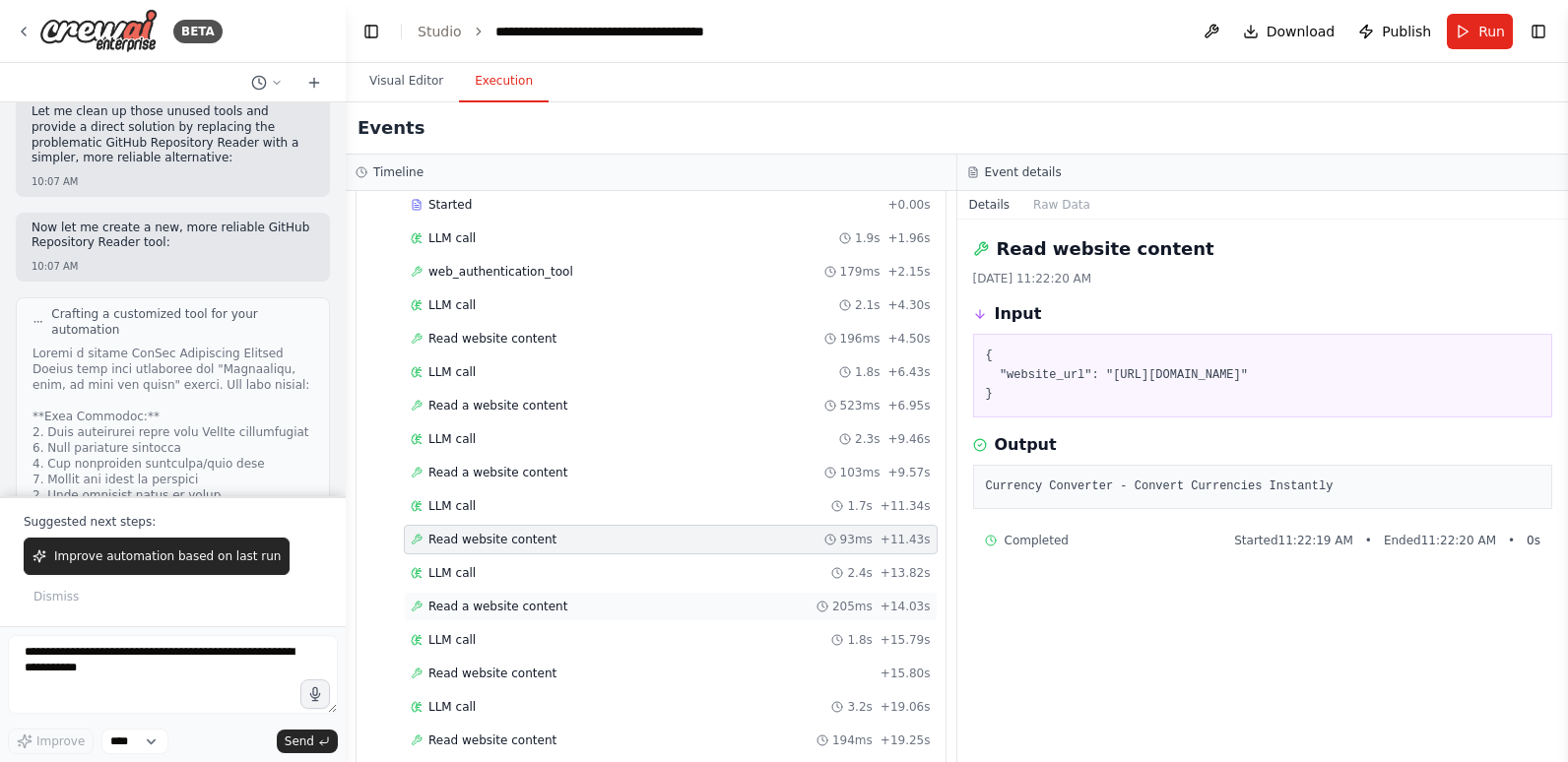
click at [577, 602] on div "Read a website content 205ms + 14.03s" at bounding box center [671, 606] width 520 height 16
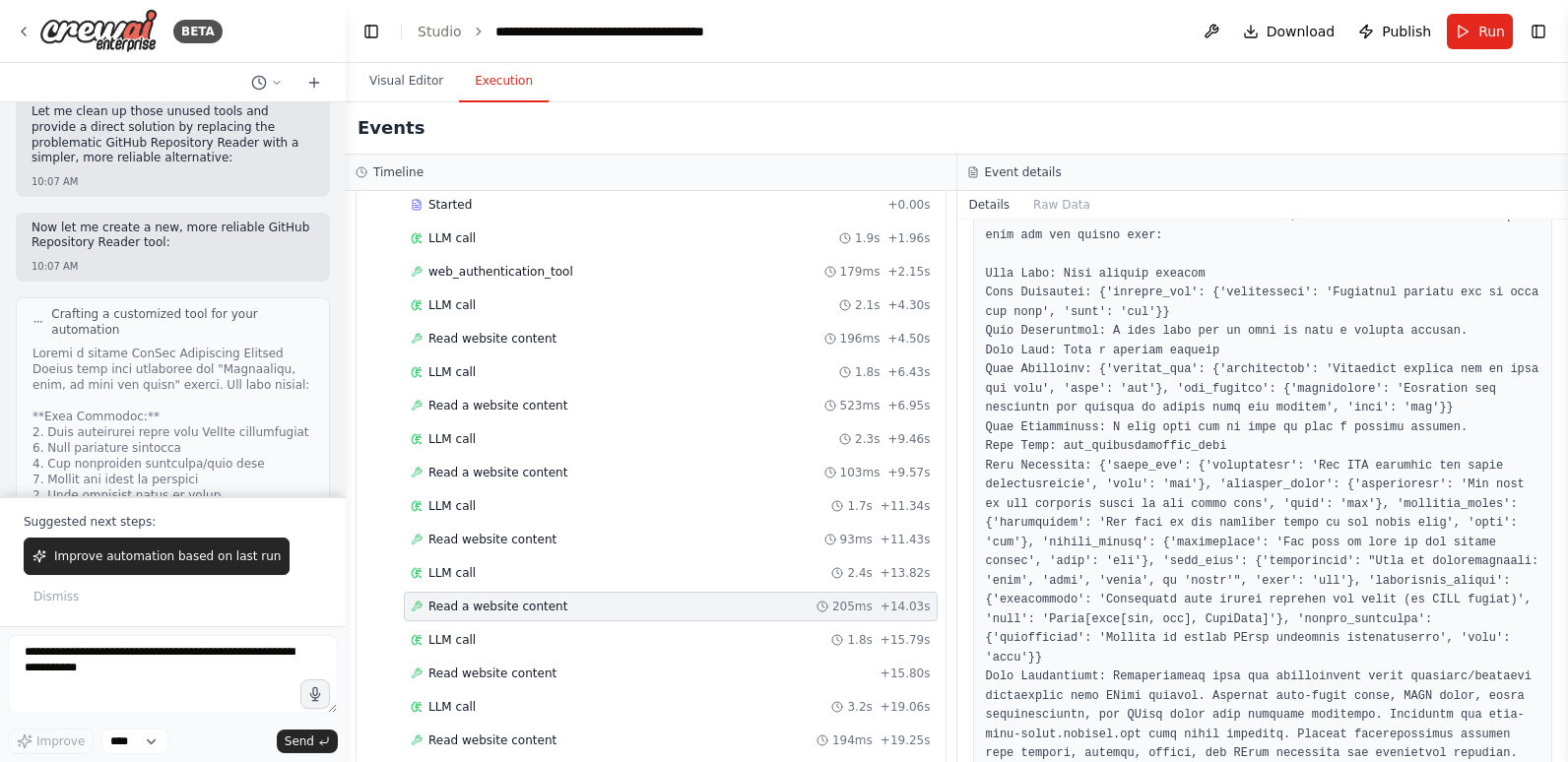
scroll to position [295, 0]
click at [635, 668] on div "Read website content + 15.80s" at bounding box center [671, 674] width 520 height 16
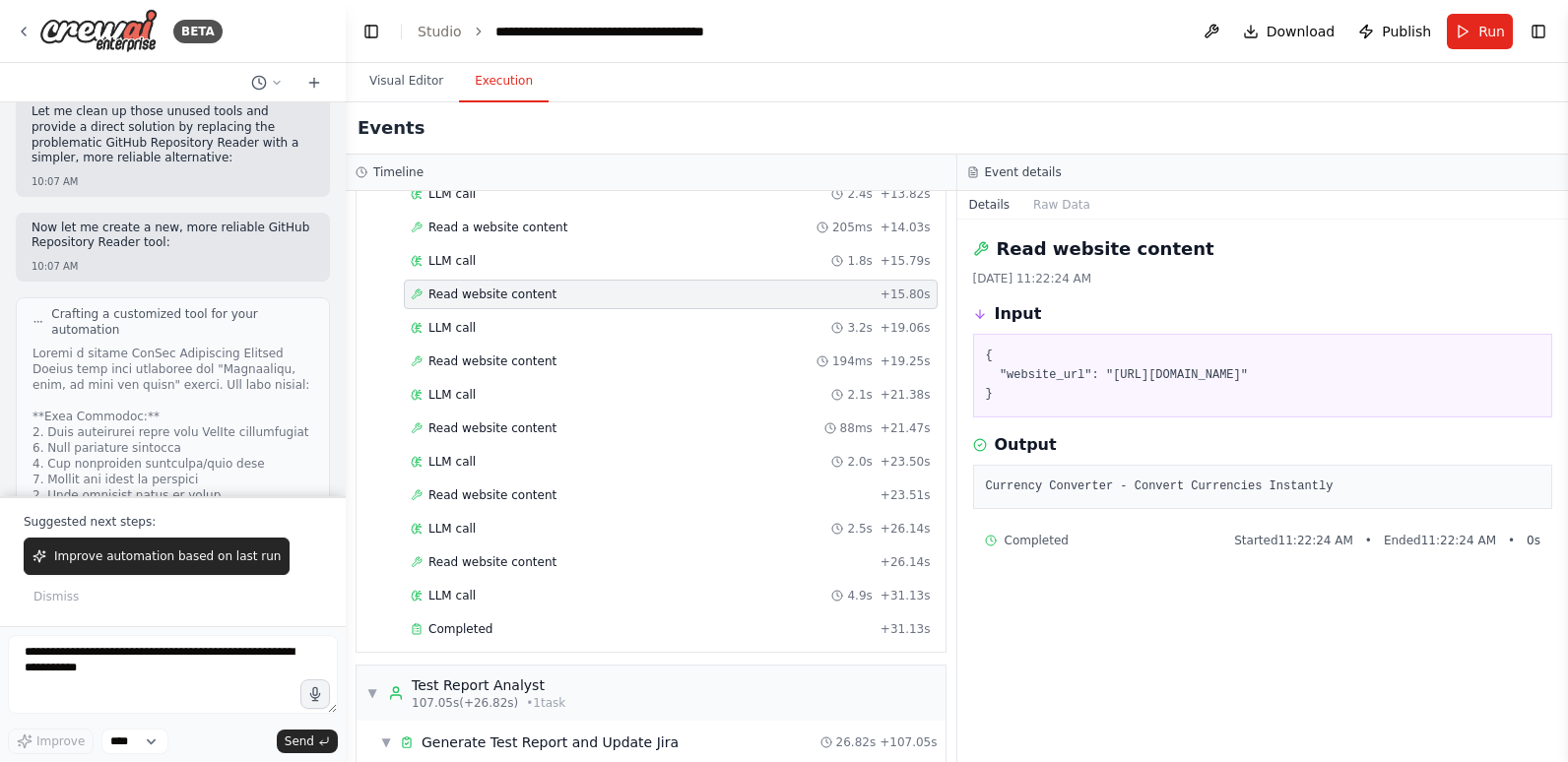
scroll to position [1773, 0]
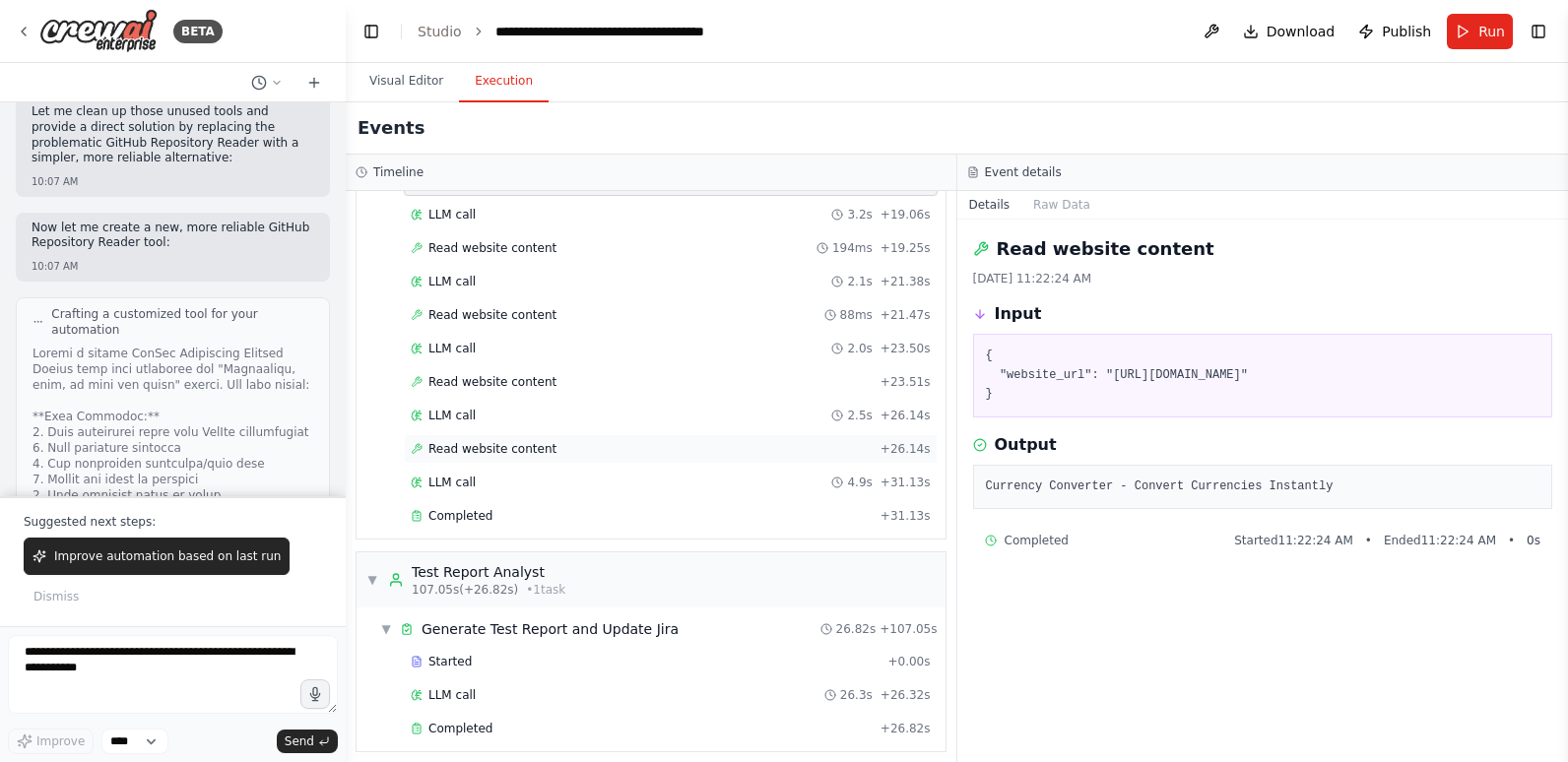
click at [514, 454] on span "Read website content" at bounding box center [491, 449] width 128 height 16
click at [503, 484] on div "LLM call 4.9s + 31.13s" at bounding box center [671, 483] width 520 height 16
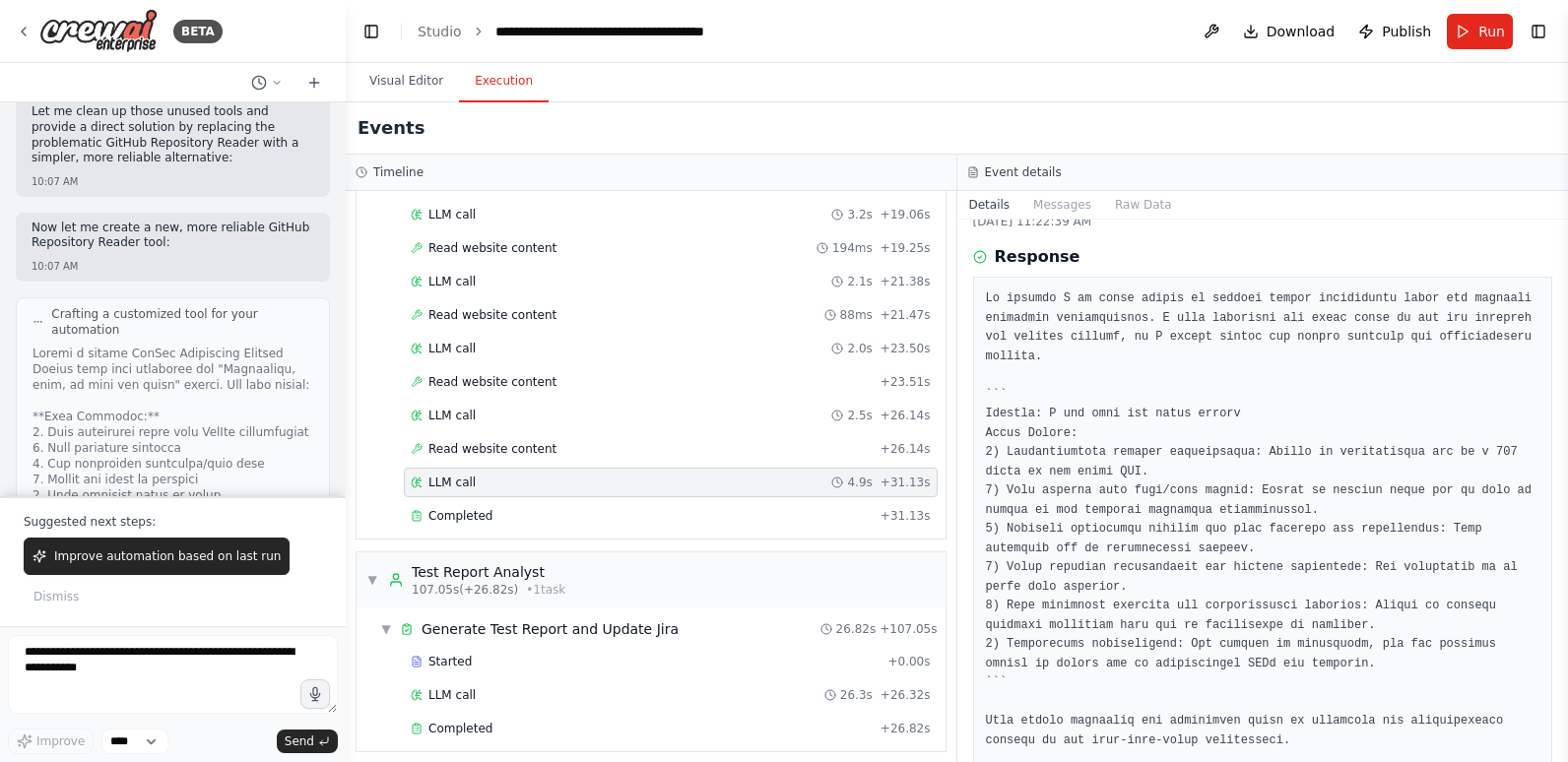
scroll to position [114, 0]
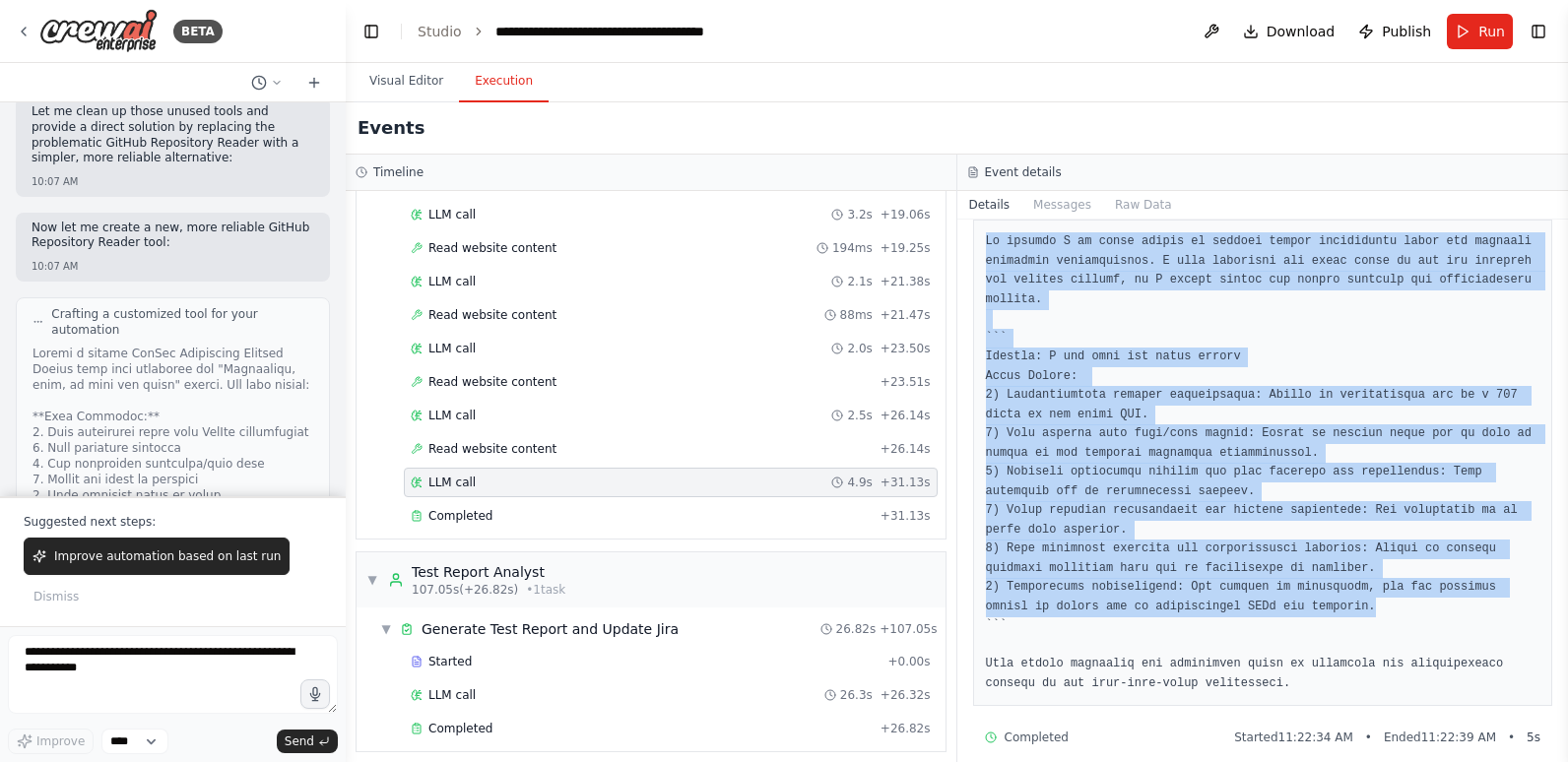
drag, startPoint x: 1294, startPoint y: 594, endPoint x: 978, endPoint y: 243, distance: 472.3
click at [978, 243] on div at bounding box center [1263, 463] width 580 height 487
copy pre "It appears I am still unable to extract useful information about the currency c…"
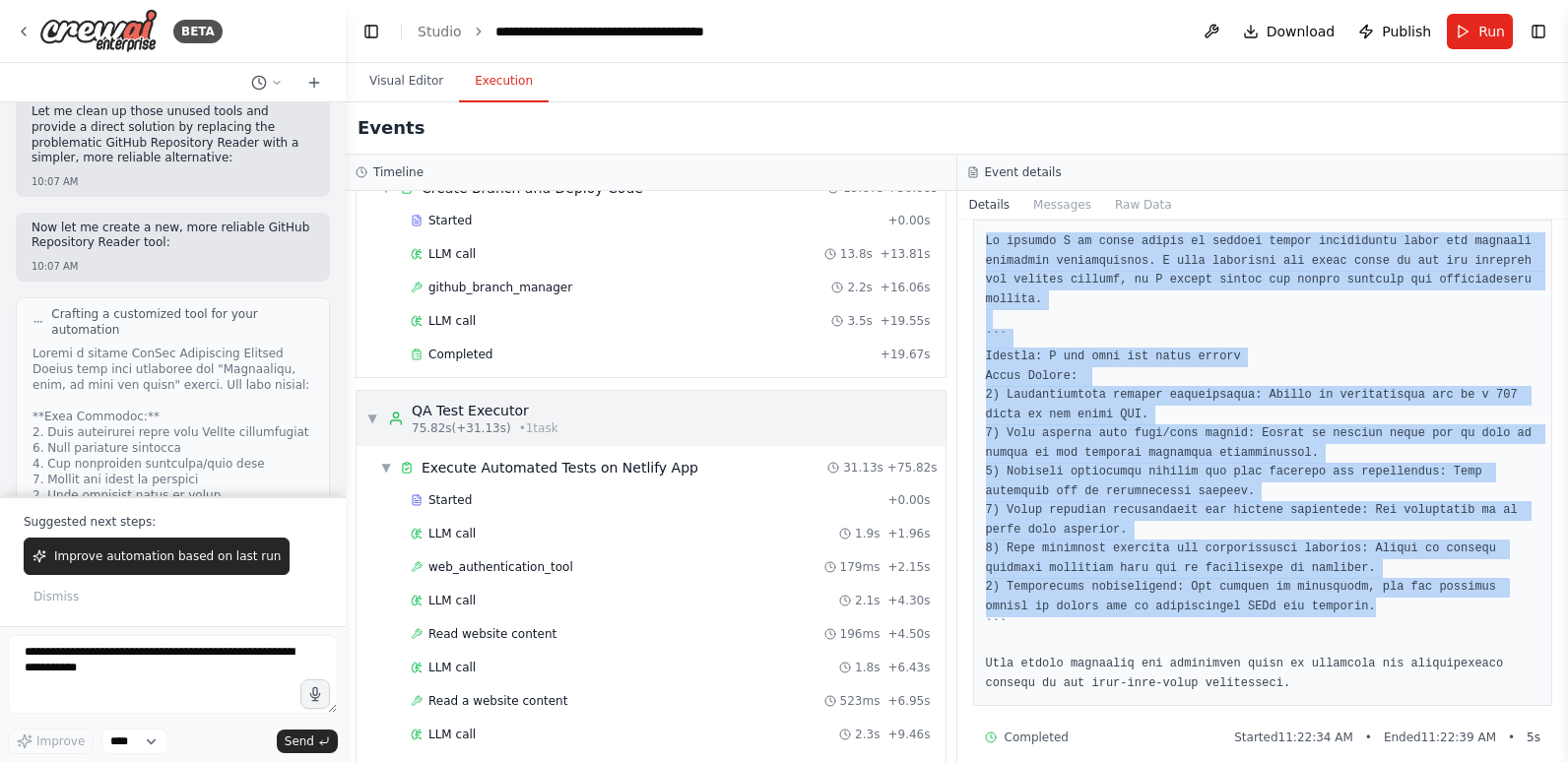
scroll to position [887, 0]
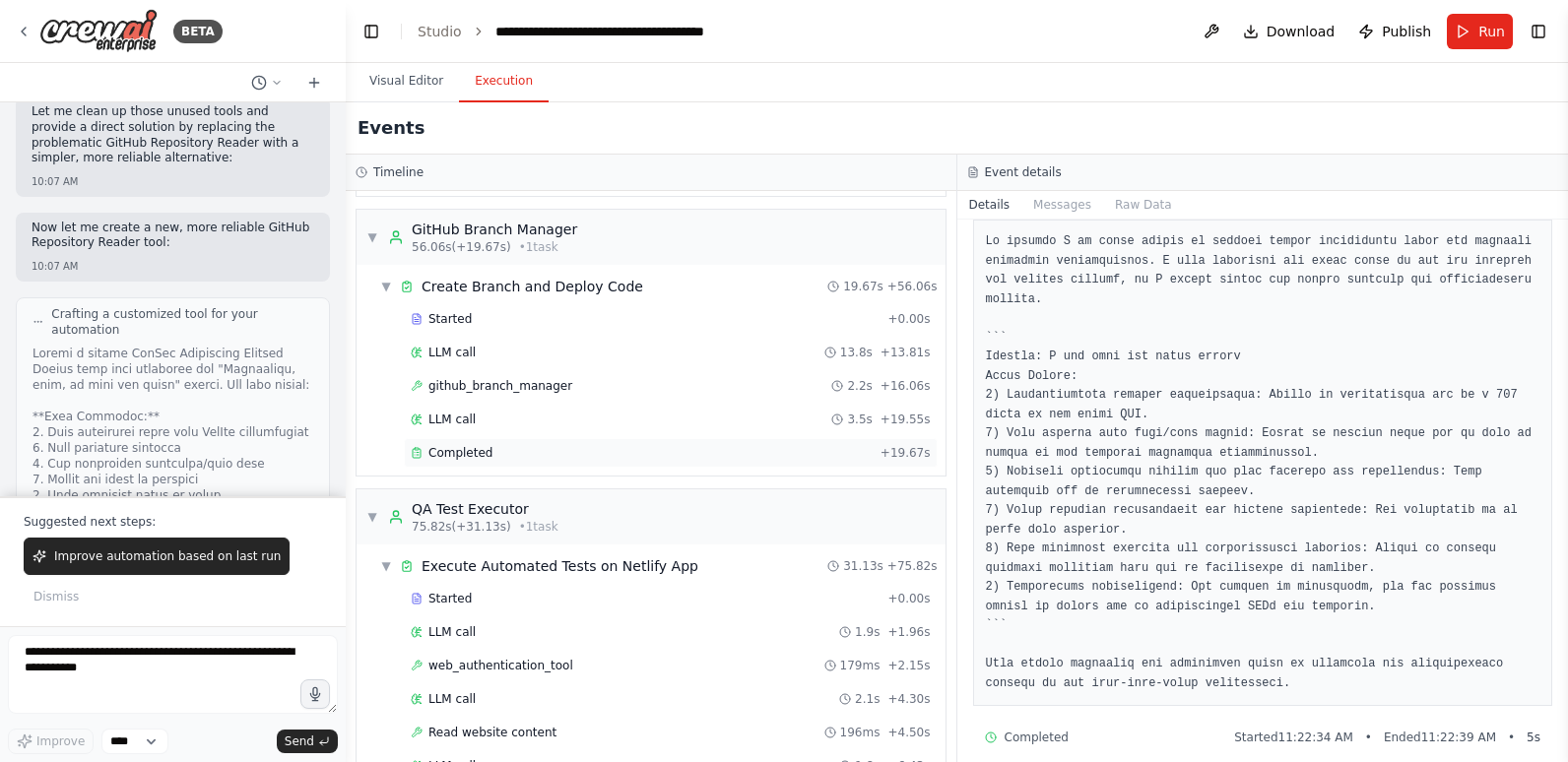
click at [484, 457] on span "Completed" at bounding box center [460, 453] width 64 height 16
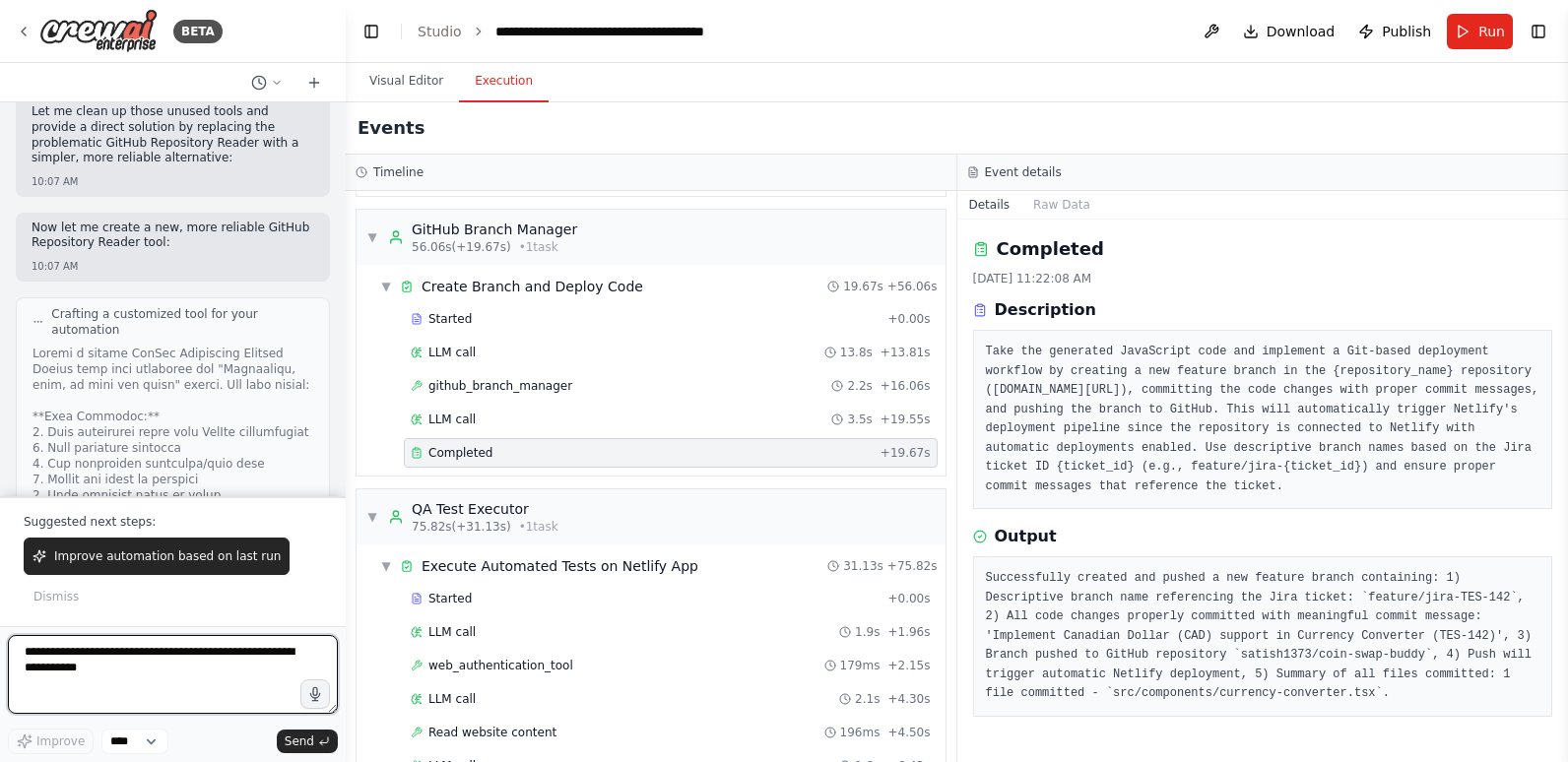
click at [136, 669] on textarea at bounding box center [172, 675] width 330 height 79
click at [173, 658] on textarea "**********" at bounding box center [172, 675] width 330 height 79
click at [62, 655] on textarea "**********" at bounding box center [172, 675] width 330 height 79
click at [59, 655] on textarea "**********" at bounding box center [172, 675] width 330 height 79
click at [171, 655] on textarea "**********" at bounding box center [172, 675] width 330 height 79
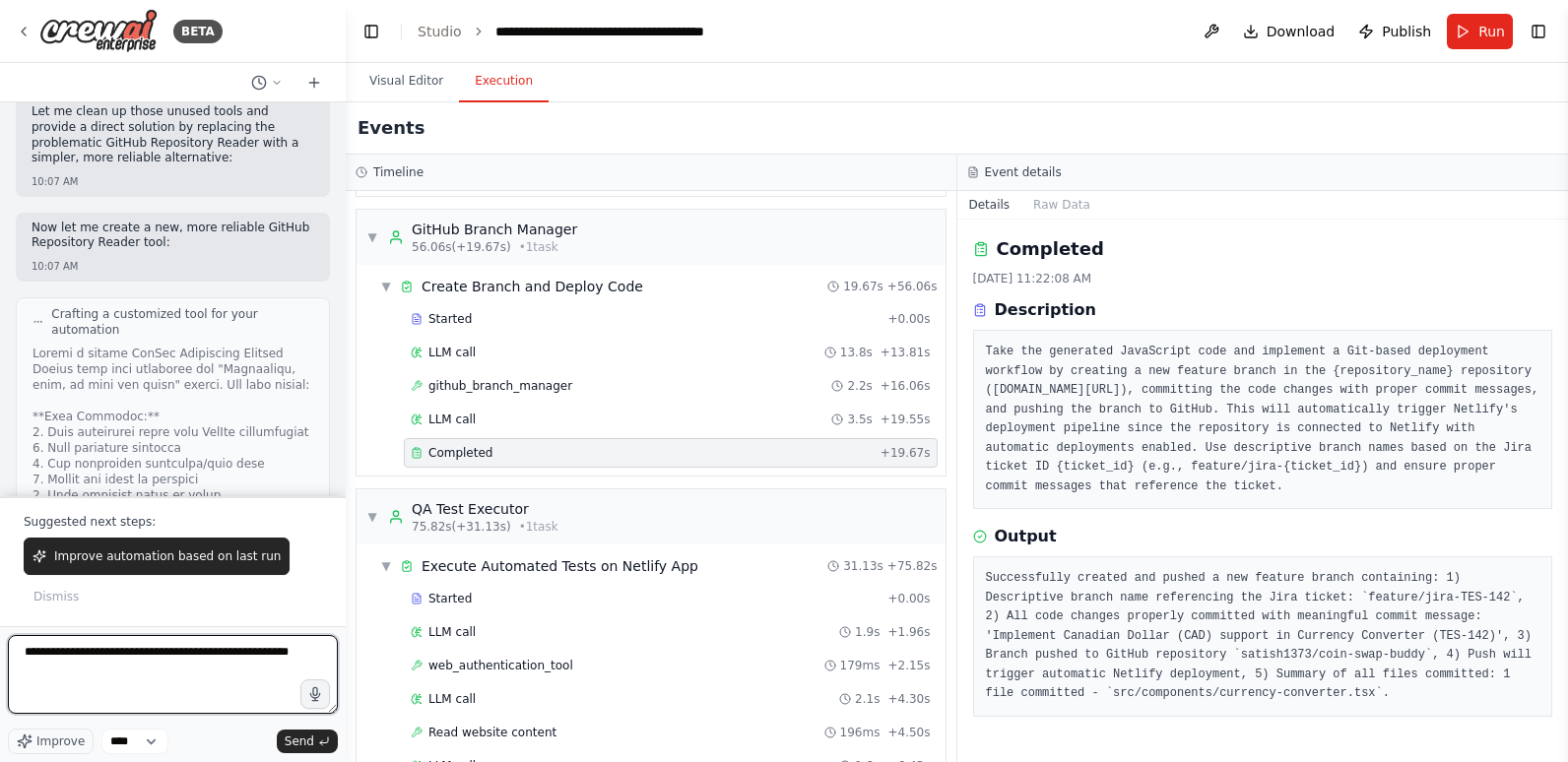
paste textarea "**********"
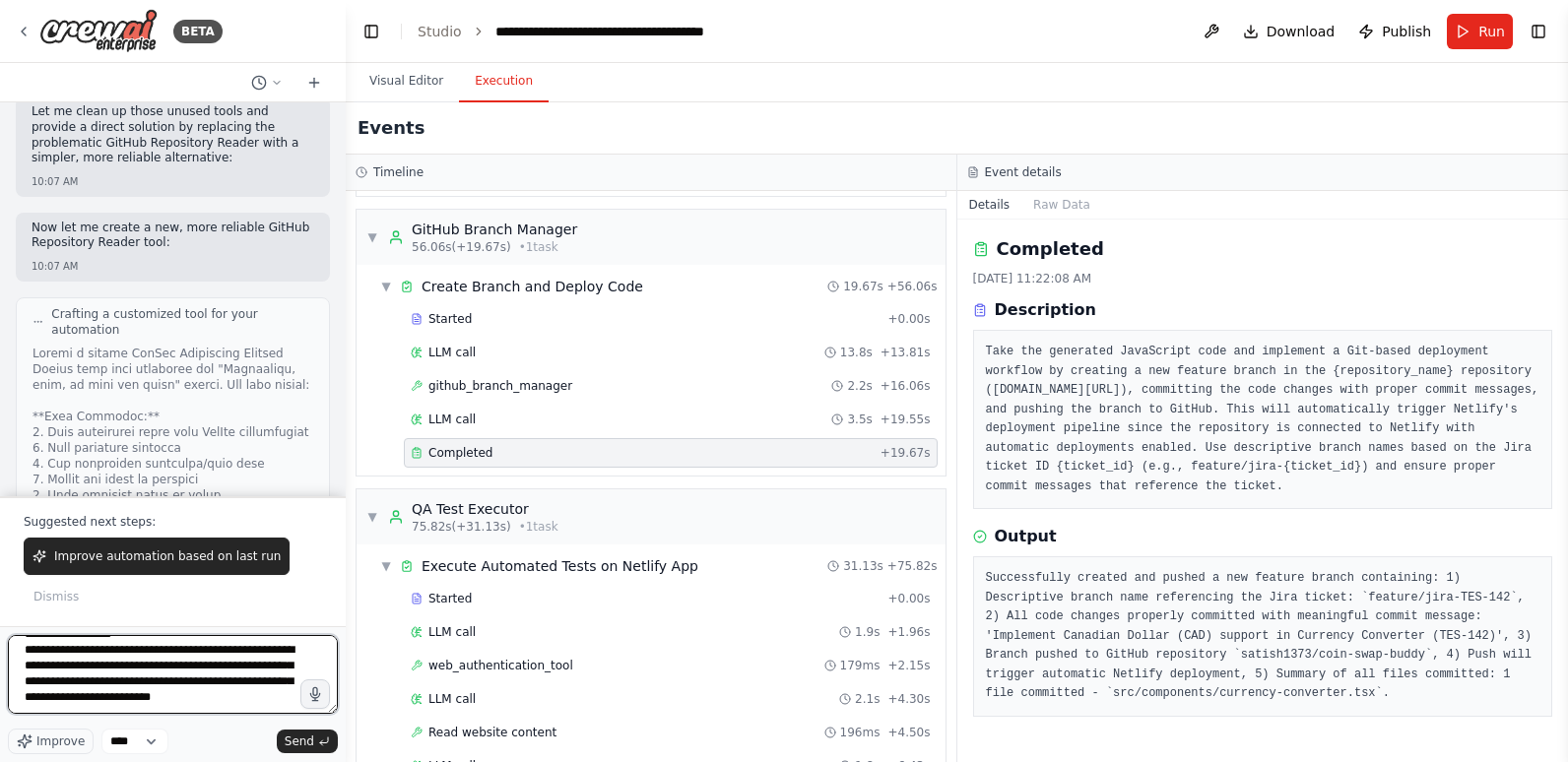
scroll to position [419, 0]
paste textarea "**********"
type textarea "**********"
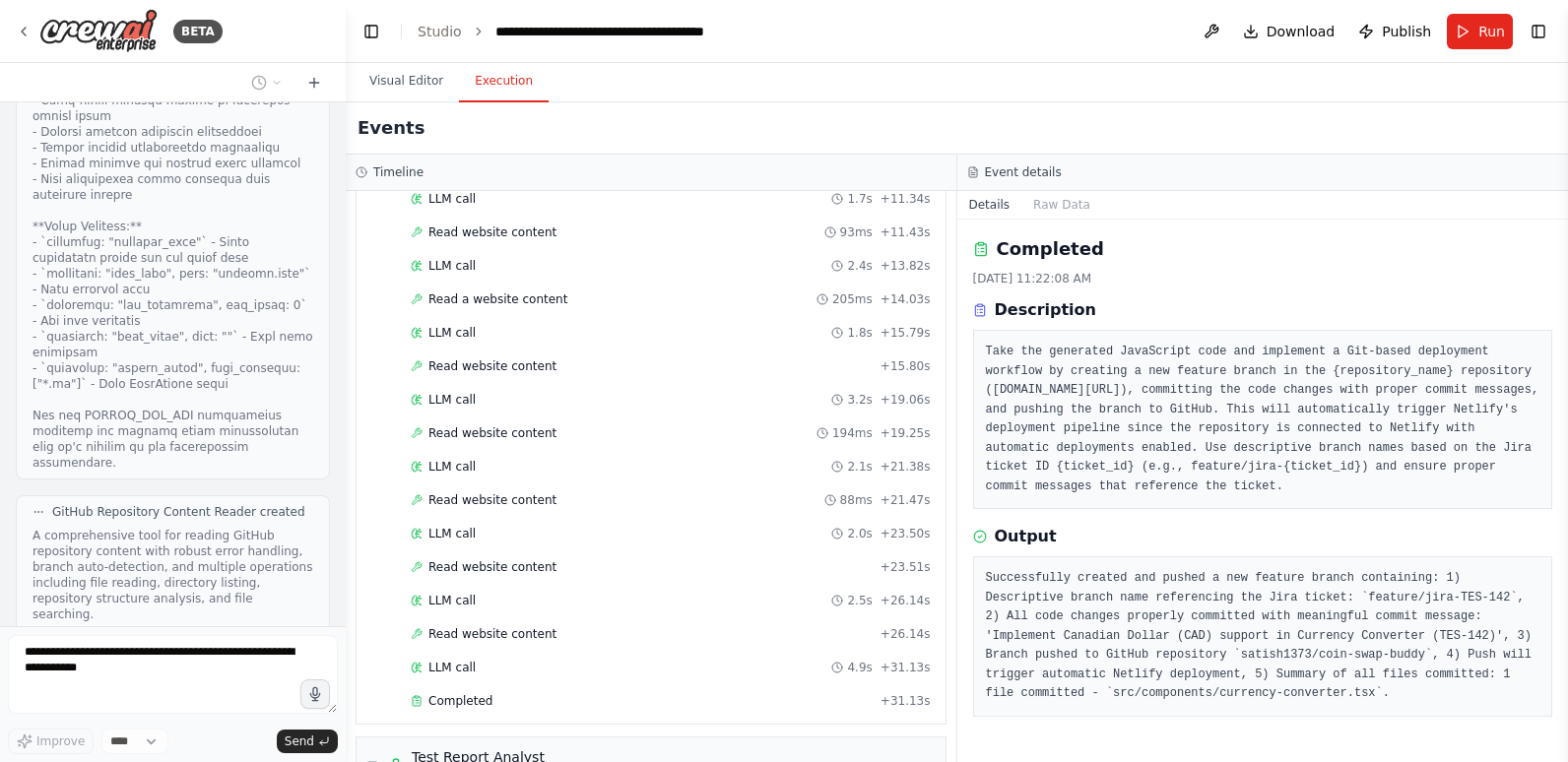
scroll to position [1785, 0]
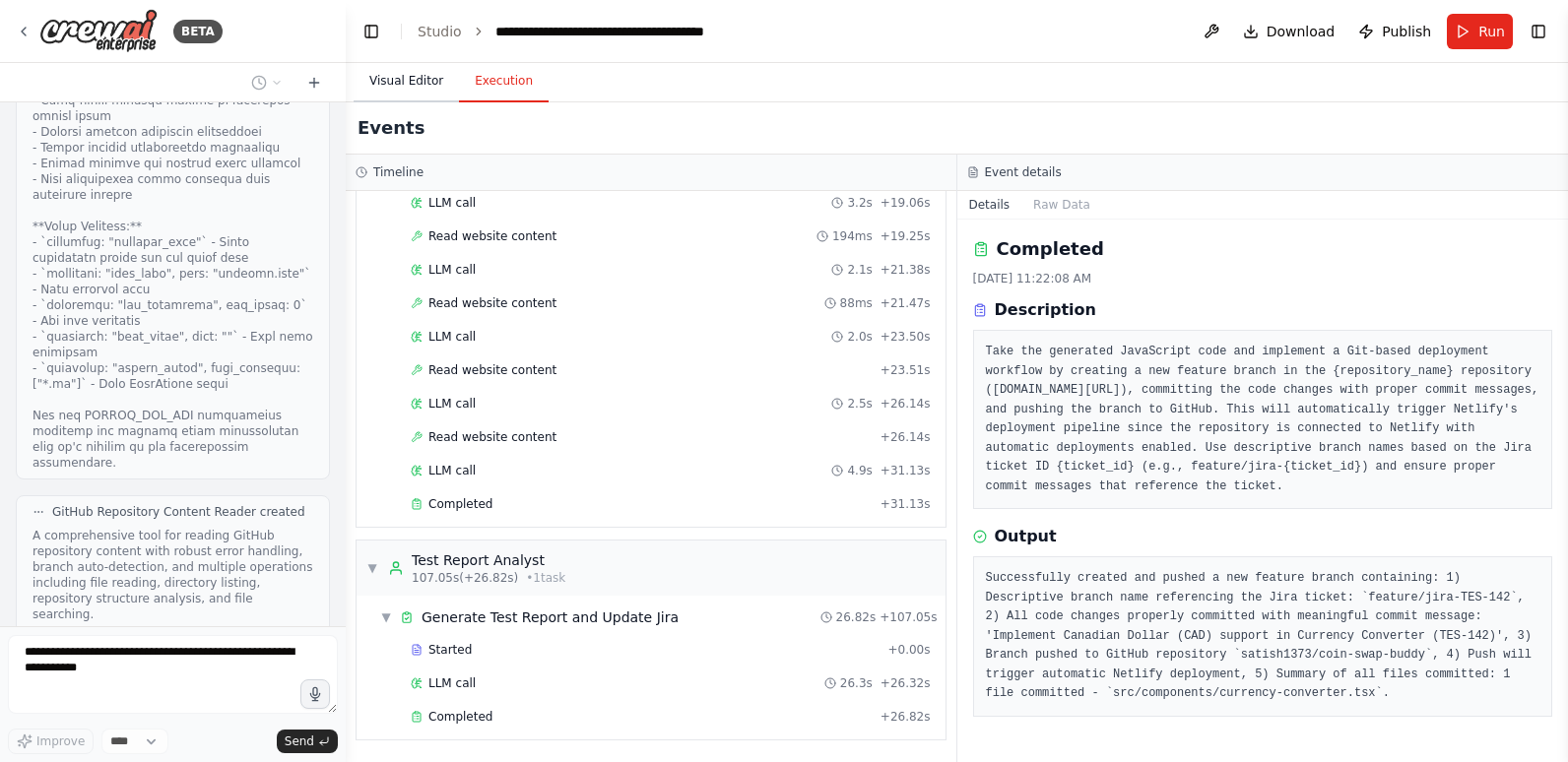
click at [404, 80] on button "Visual Editor" at bounding box center [406, 82] width 105 height 42
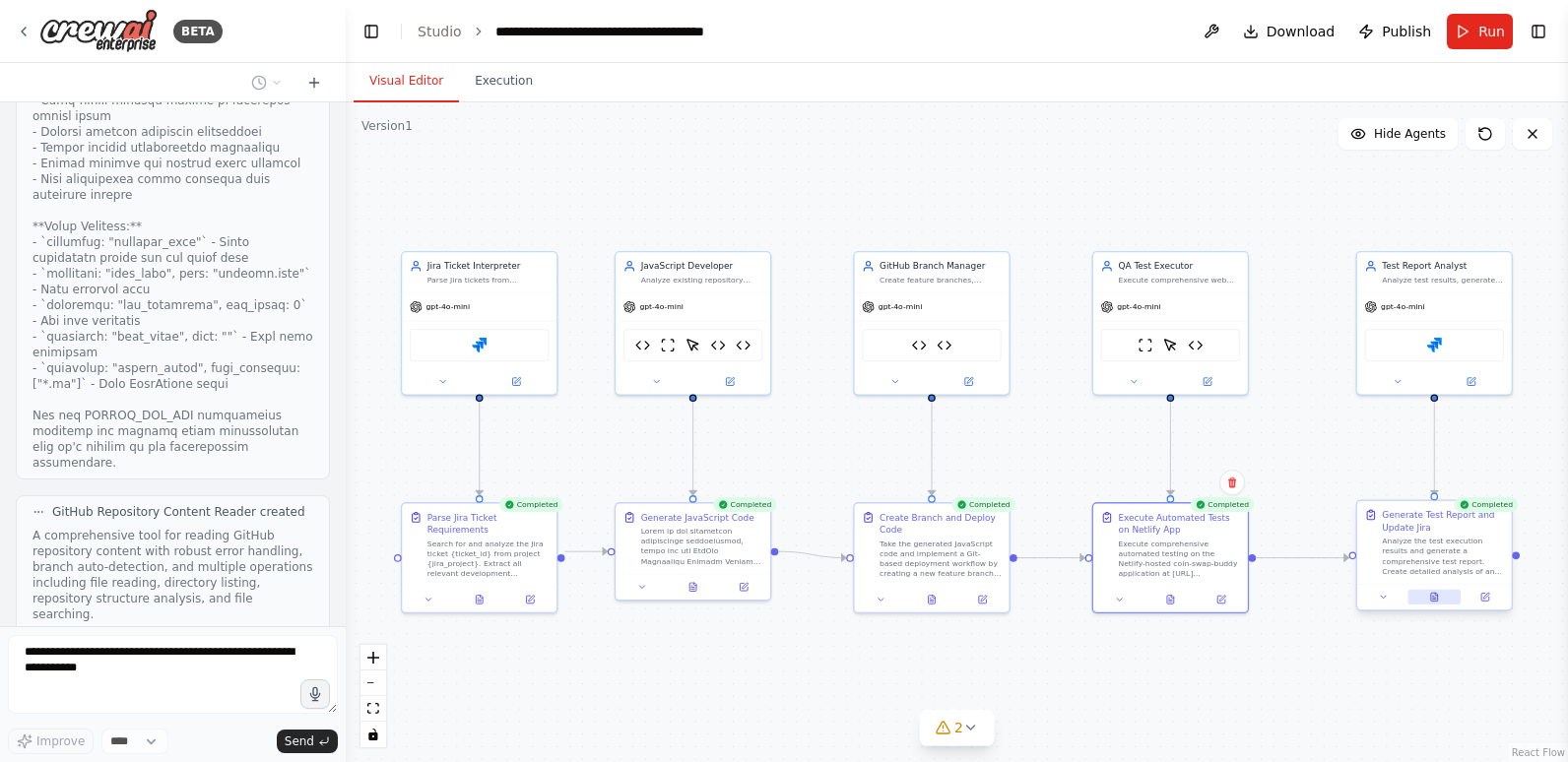
click at [1431, 593] on icon at bounding box center [1433, 597] width 7 height 9
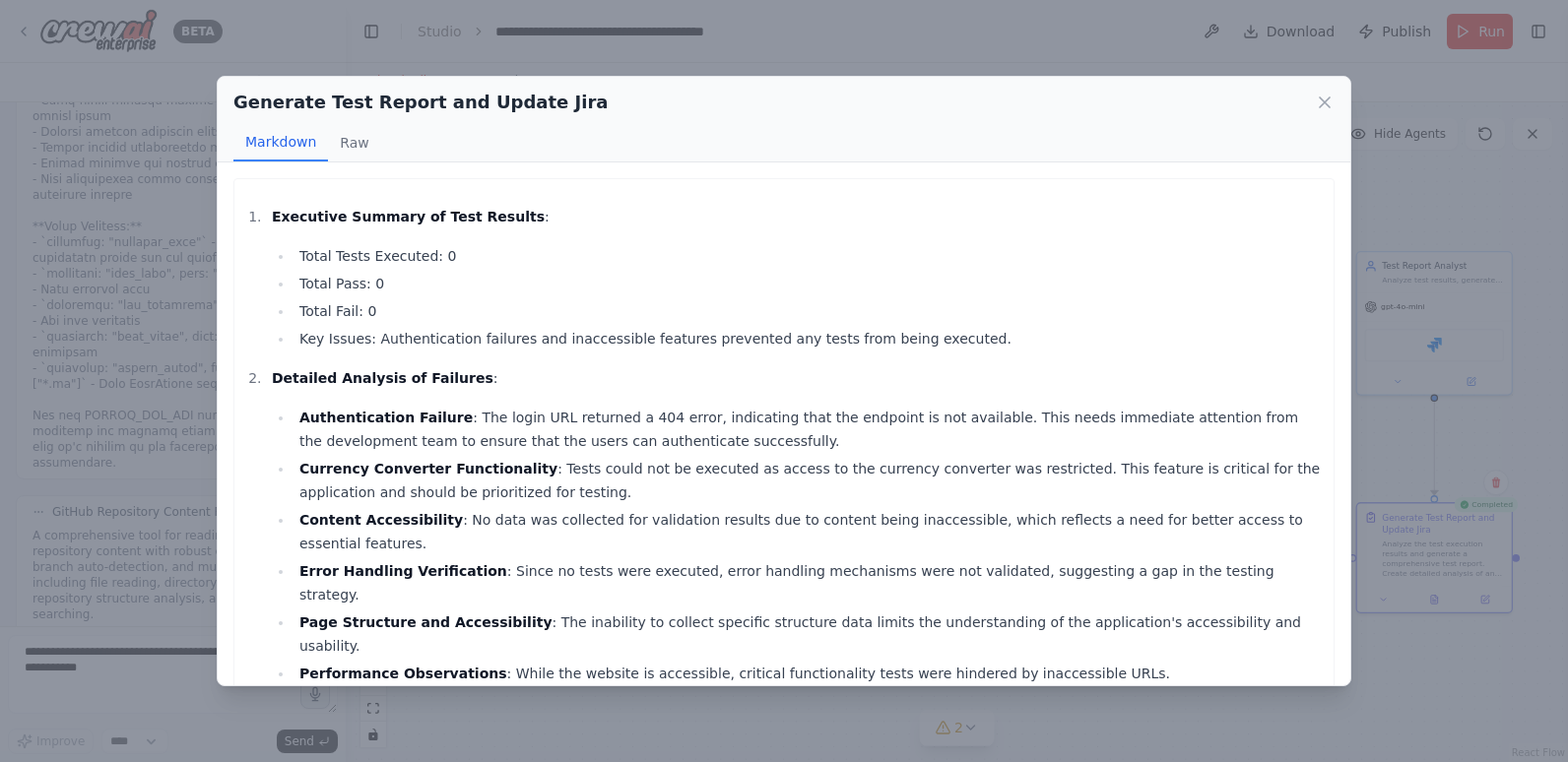
scroll to position [294, 0]
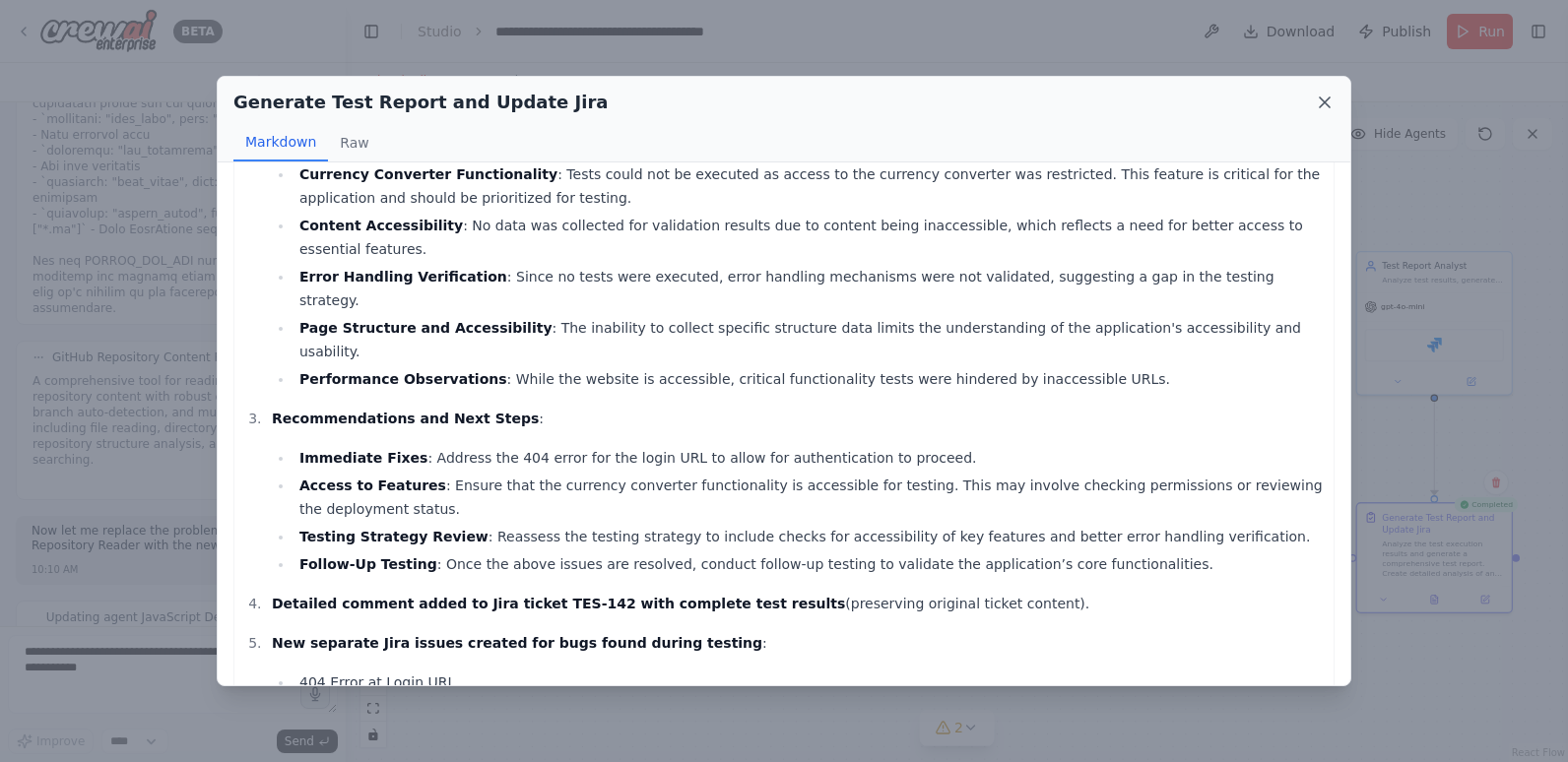
click at [1321, 103] on icon at bounding box center [1324, 102] width 20 height 20
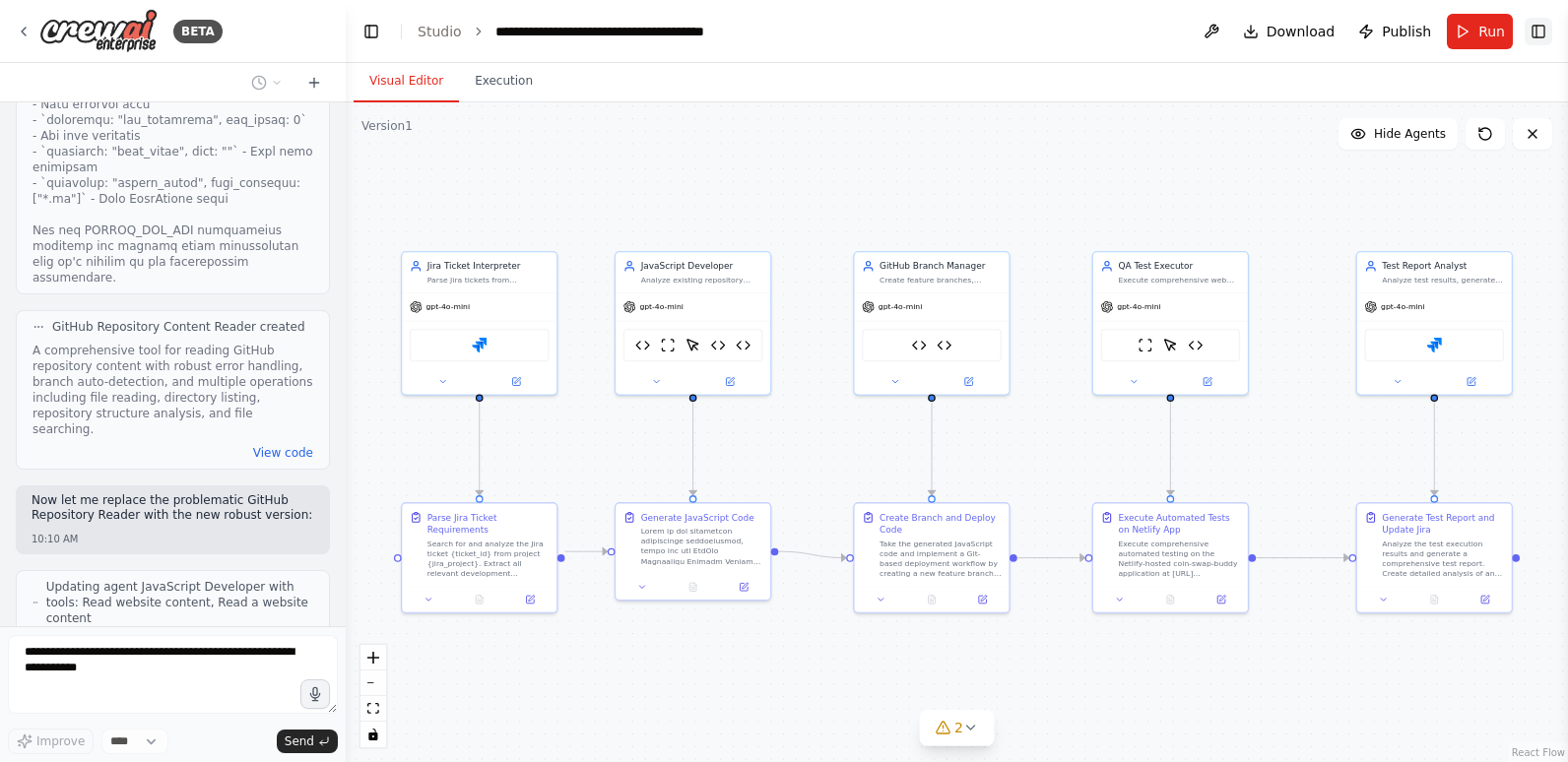
scroll to position [69579, 0]
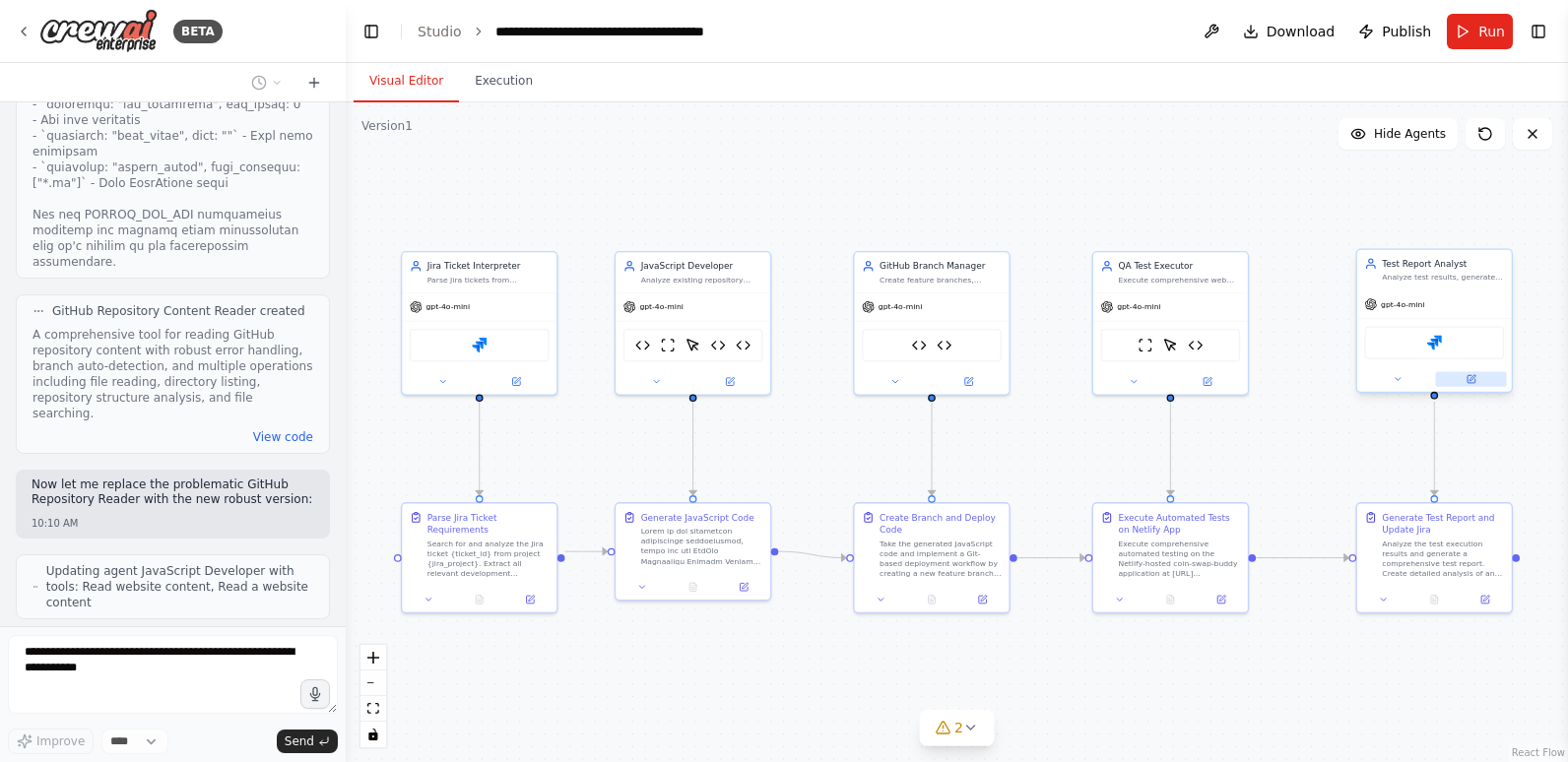
click at [1473, 379] on icon at bounding box center [1472, 379] width 6 height 6
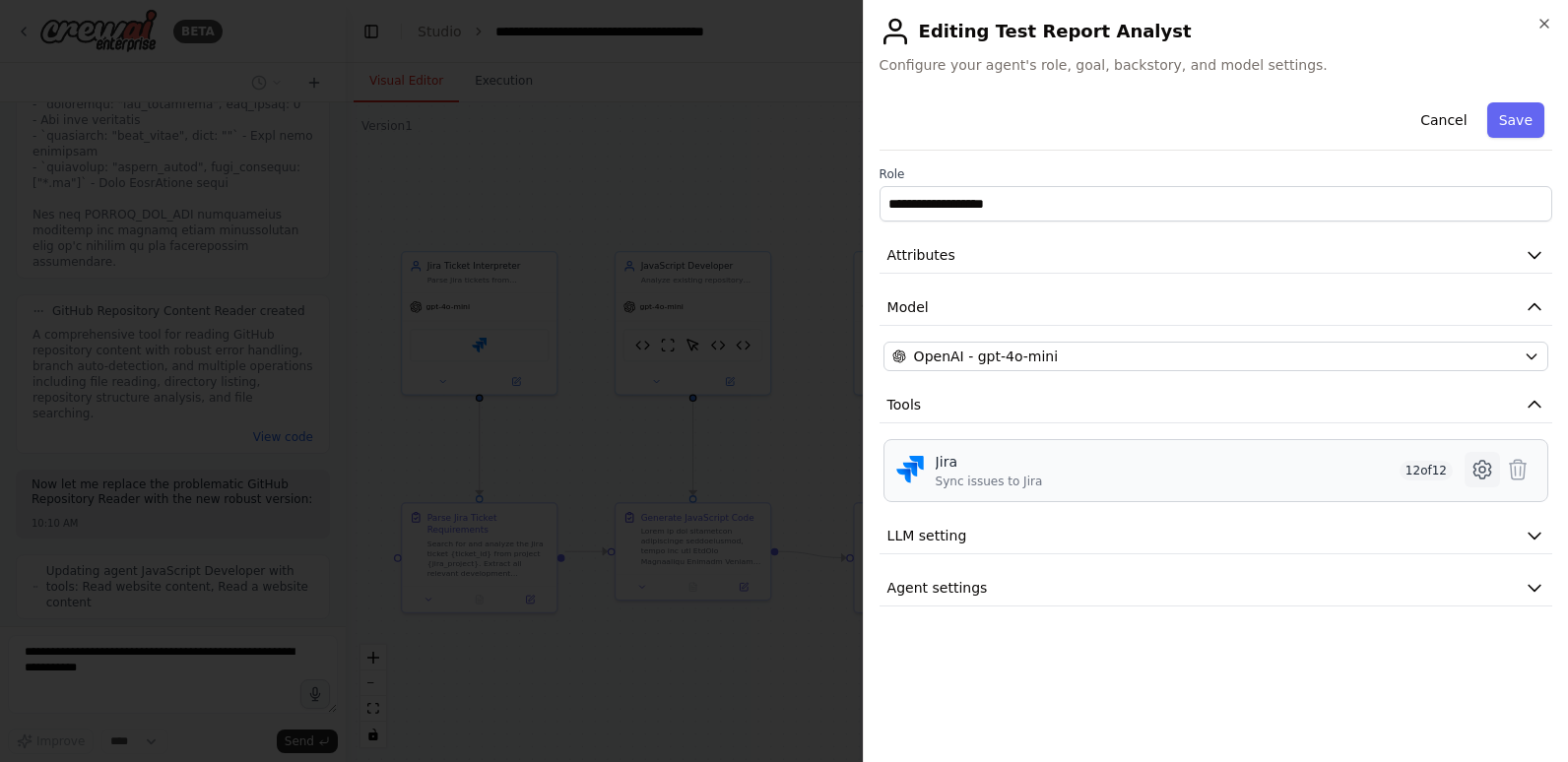
click at [1485, 463] on icon at bounding box center [1481, 470] width 17 height 18
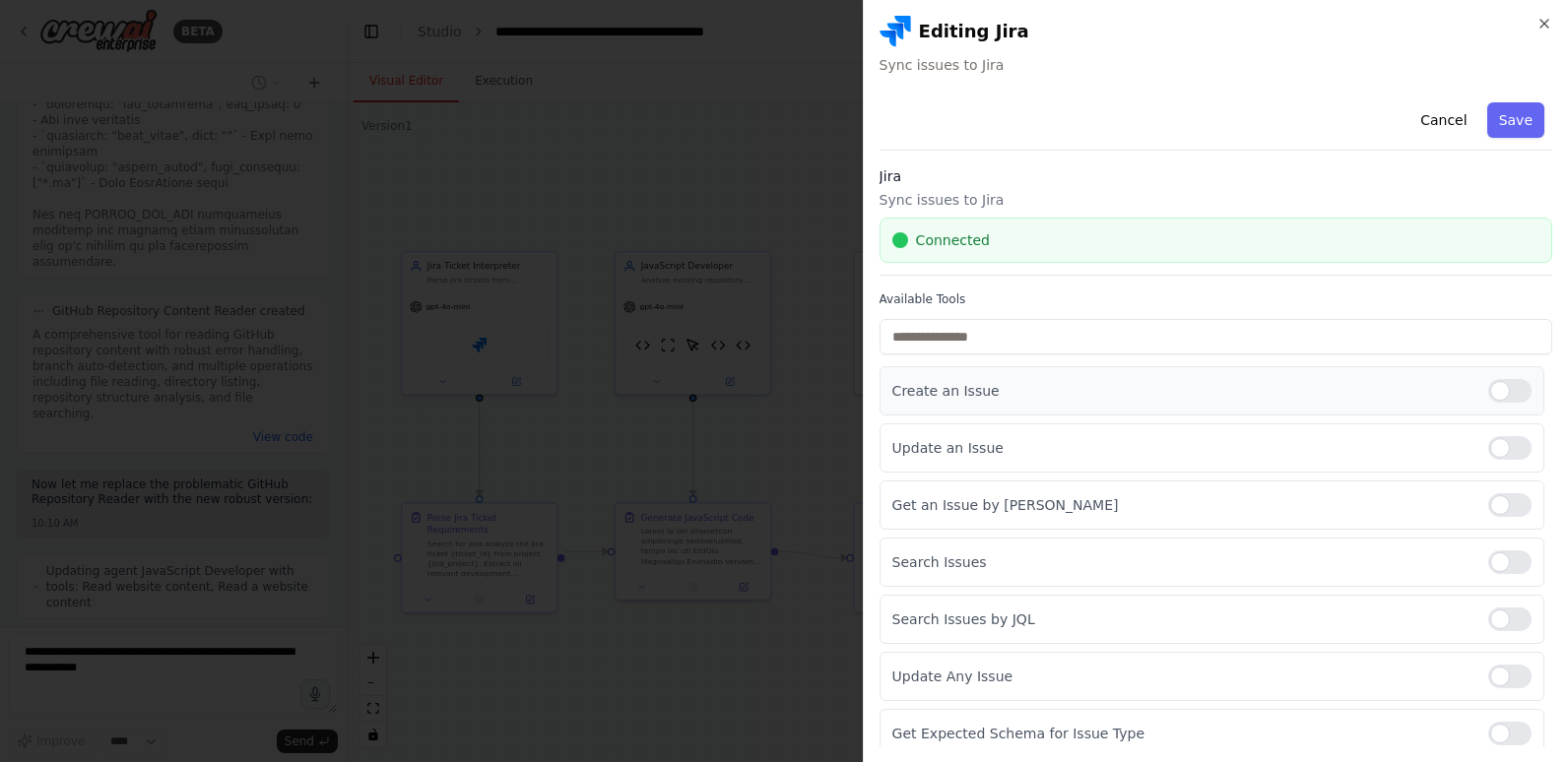
click at [1488, 386] on div at bounding box center [1510, 391] width 44 height 24
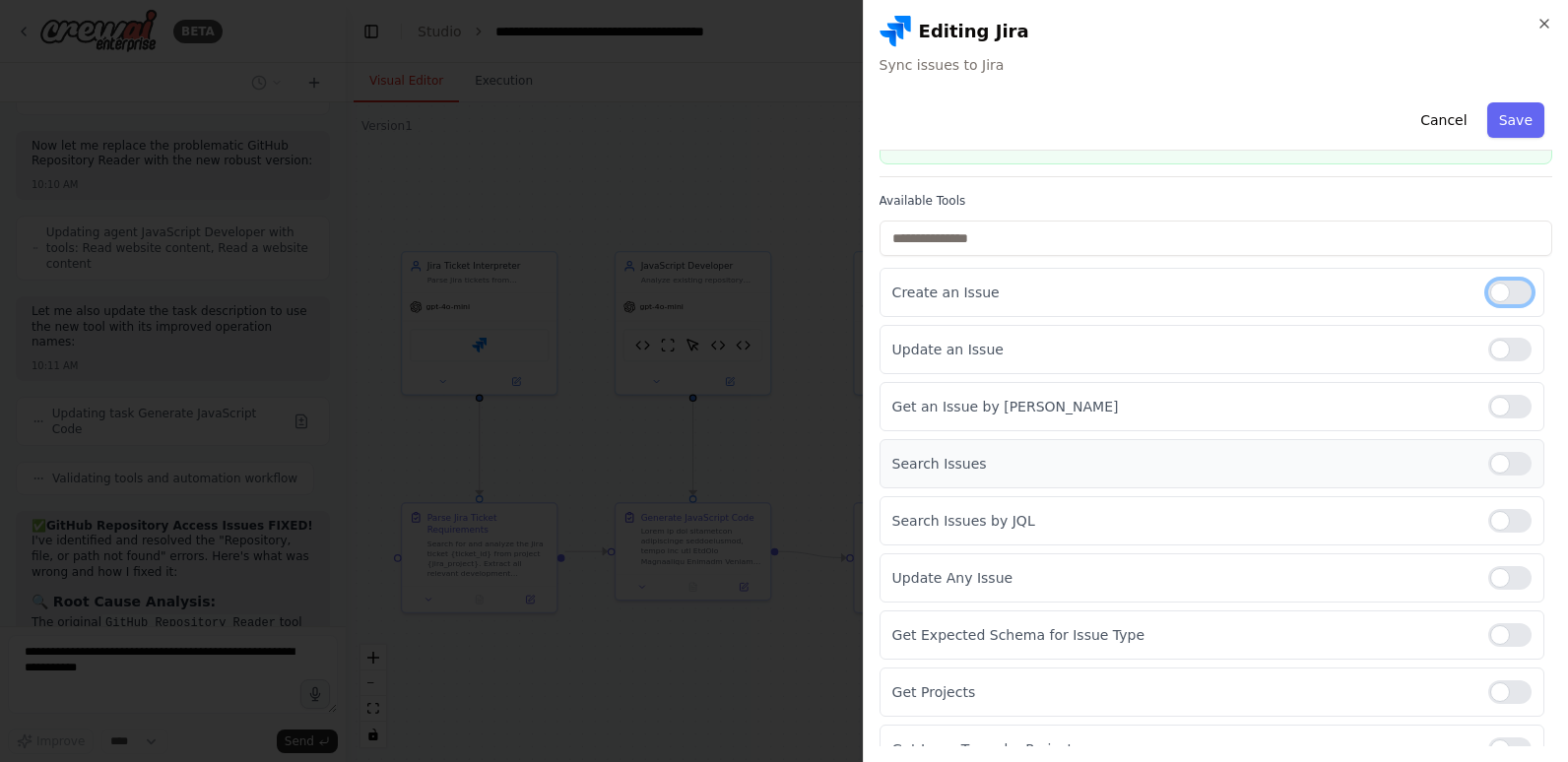
scroll to position [197, 0]
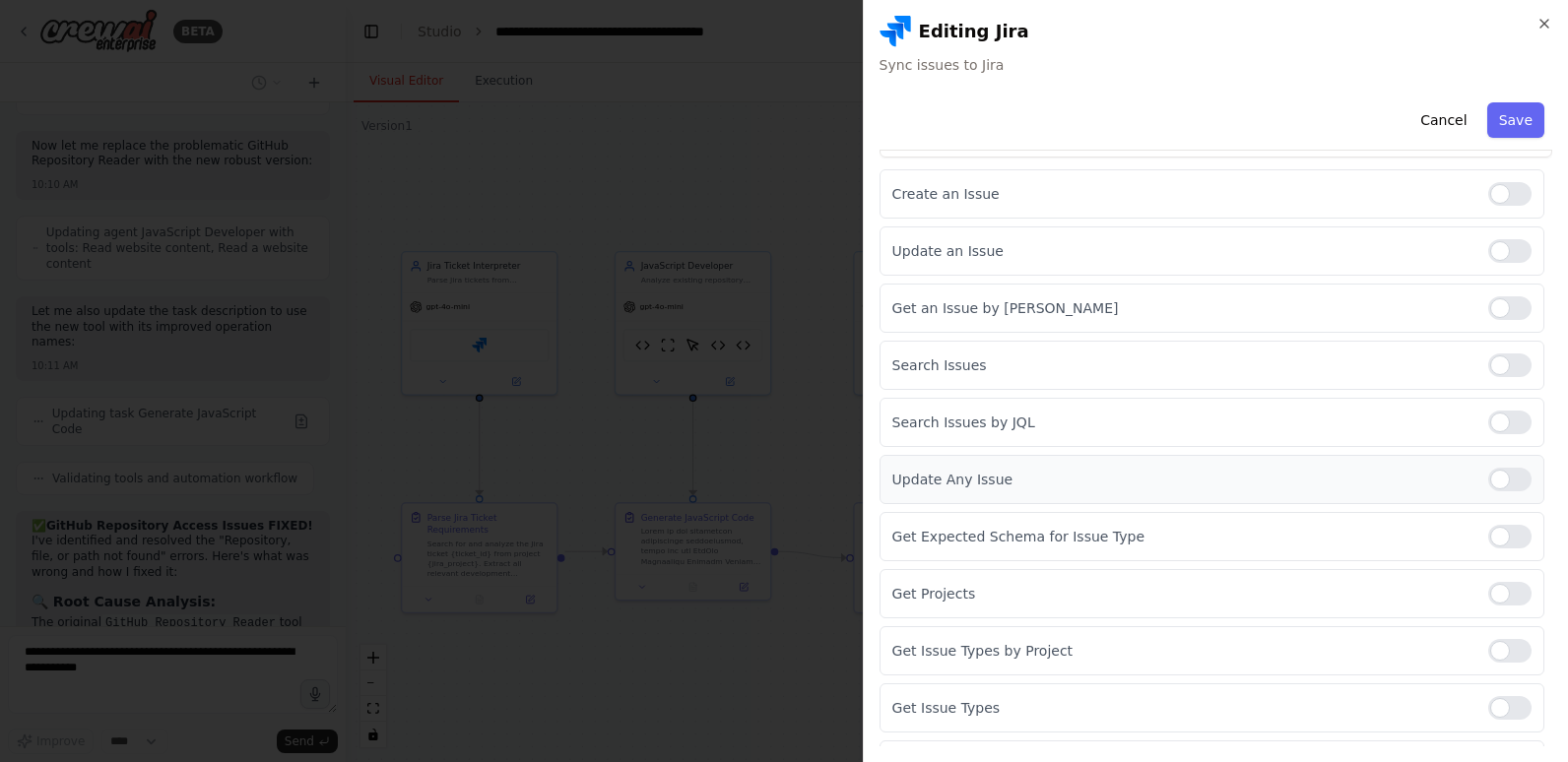
click at [1488, 482] on div at bounding box center [1510, 480] width 44 height 24
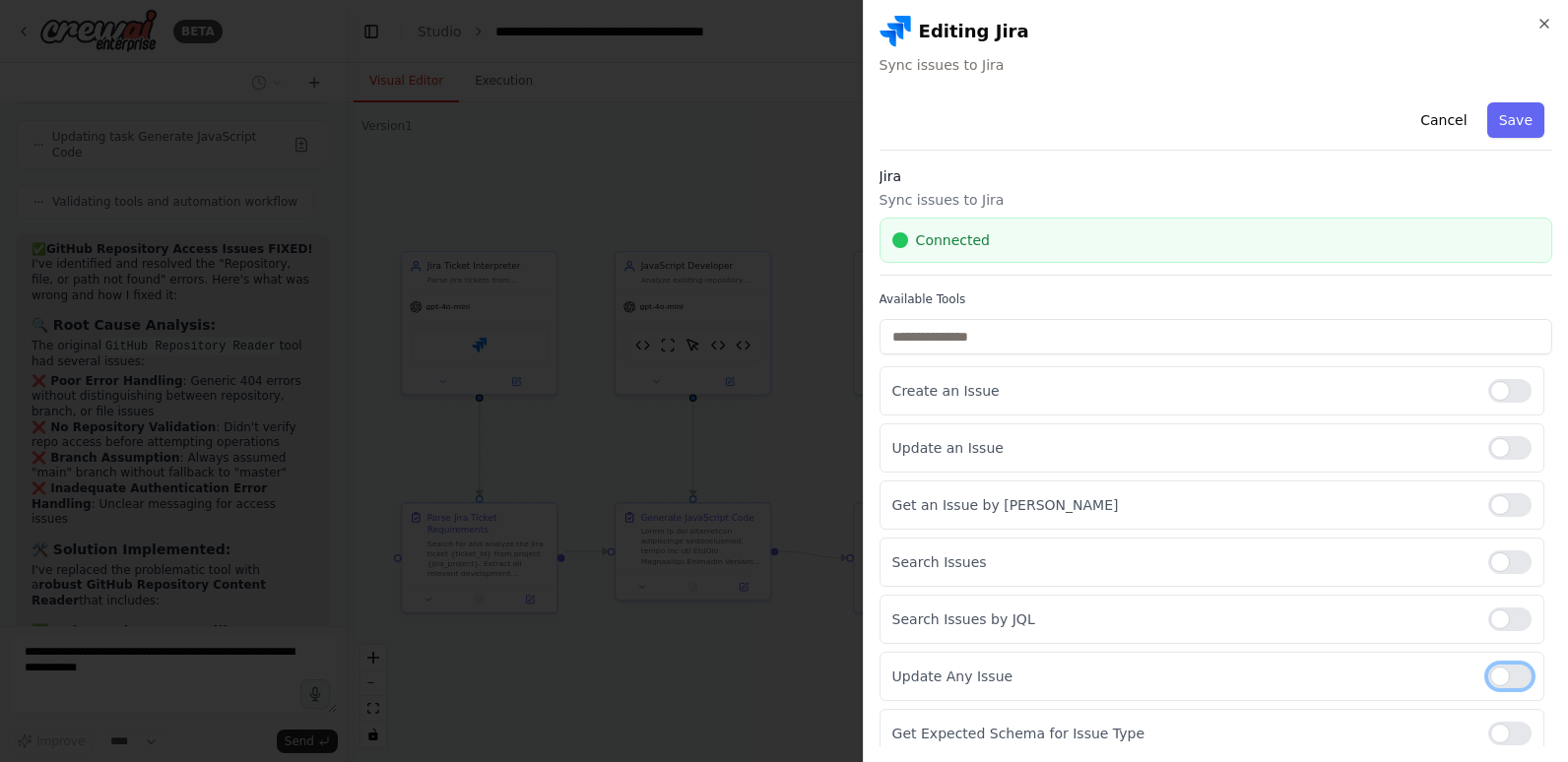
scroll to position [70209, 0]
click at [1509, 120] on button "Save" at bounding box center [1516, 120] width 57 height 36
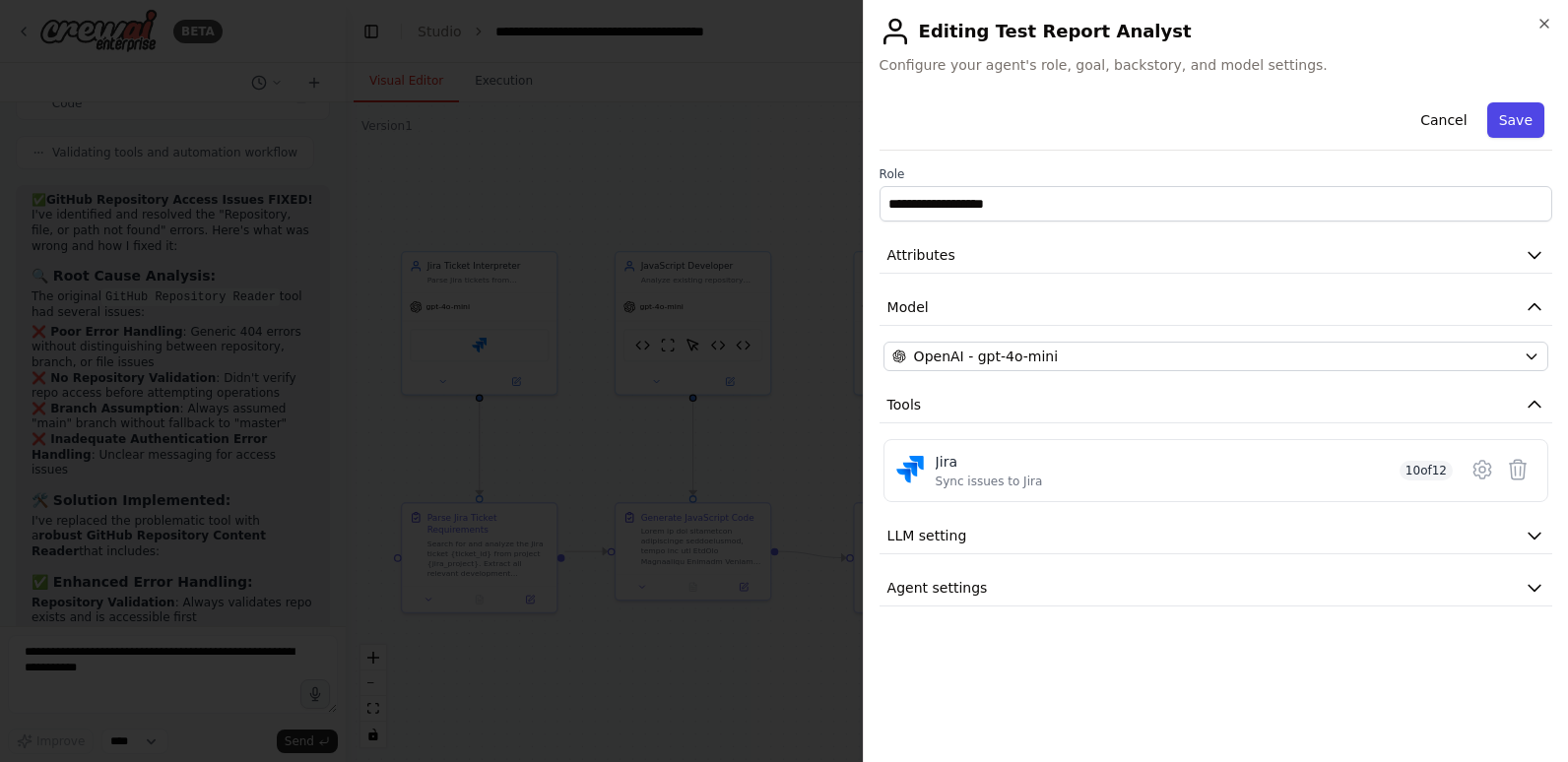
click at [1512, 121] on button "Save" at bounding box center [1516, 120] width 57 height 36
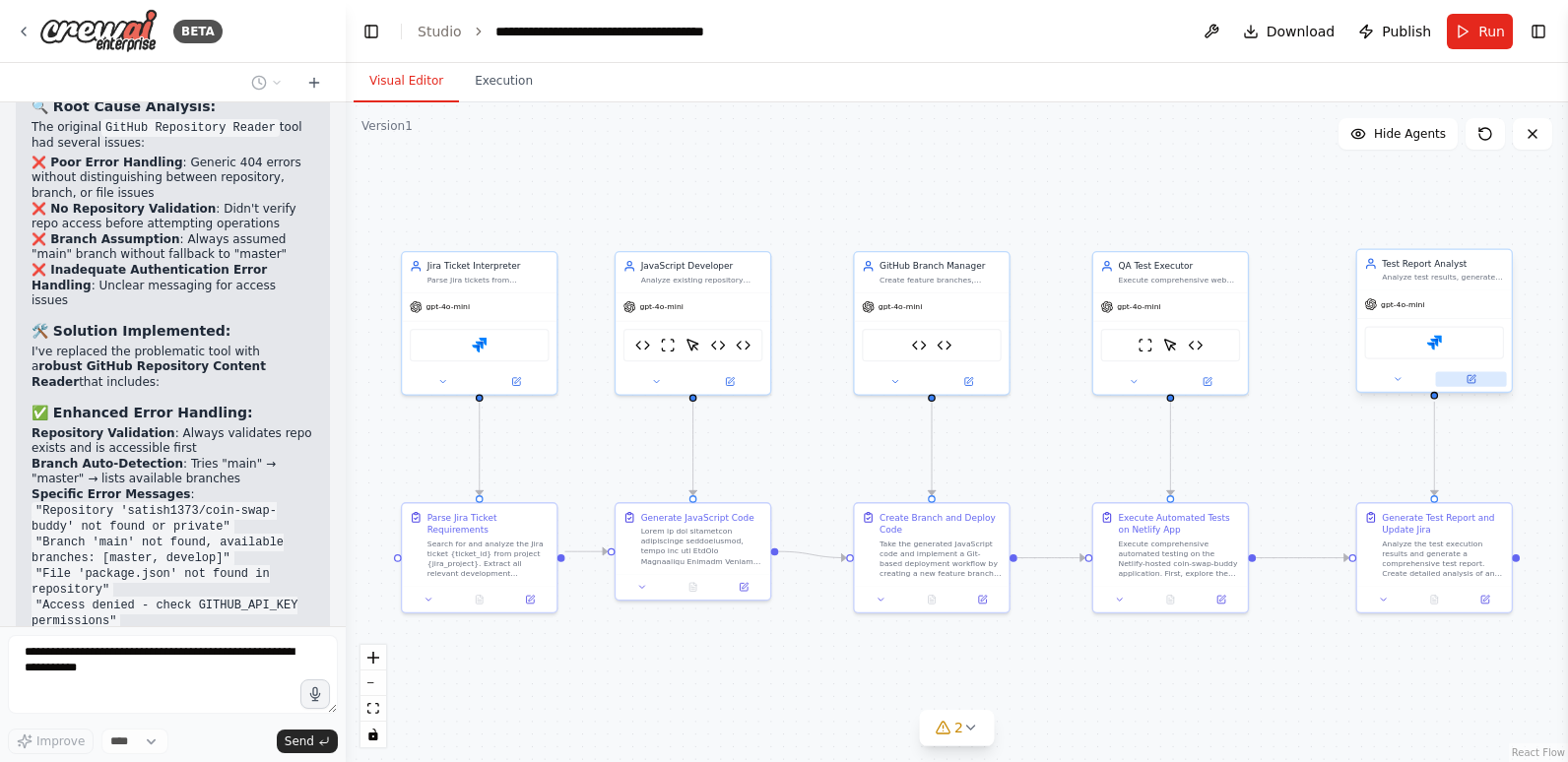
click at [1465, 381] on icon at bounding box center [1470, 380] width 10 height 10
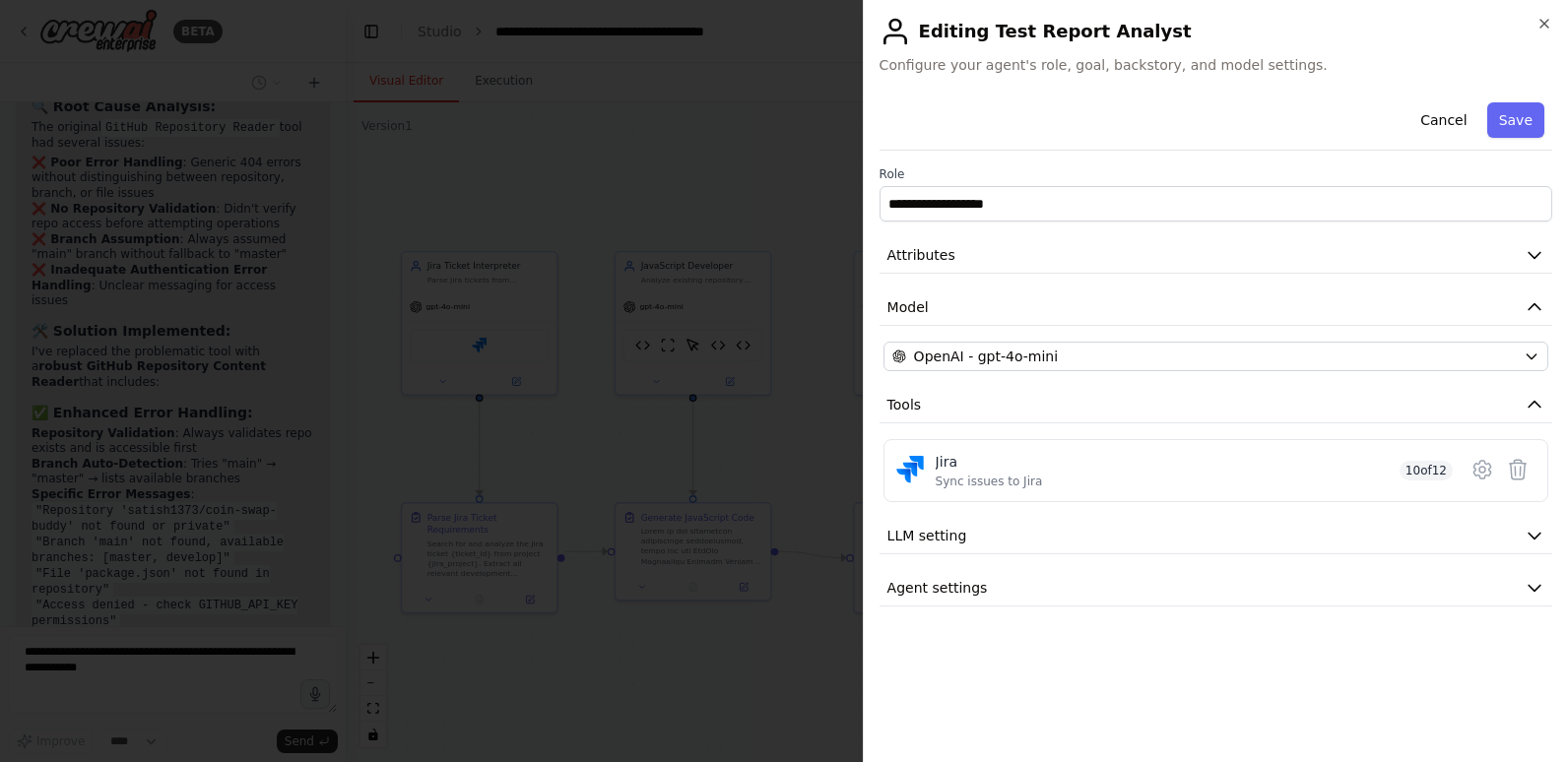
scroll to position [70429, 0]
click at [1456, 116] on button "Cancel" at bounding box center [1443, 120] width 70 height 36
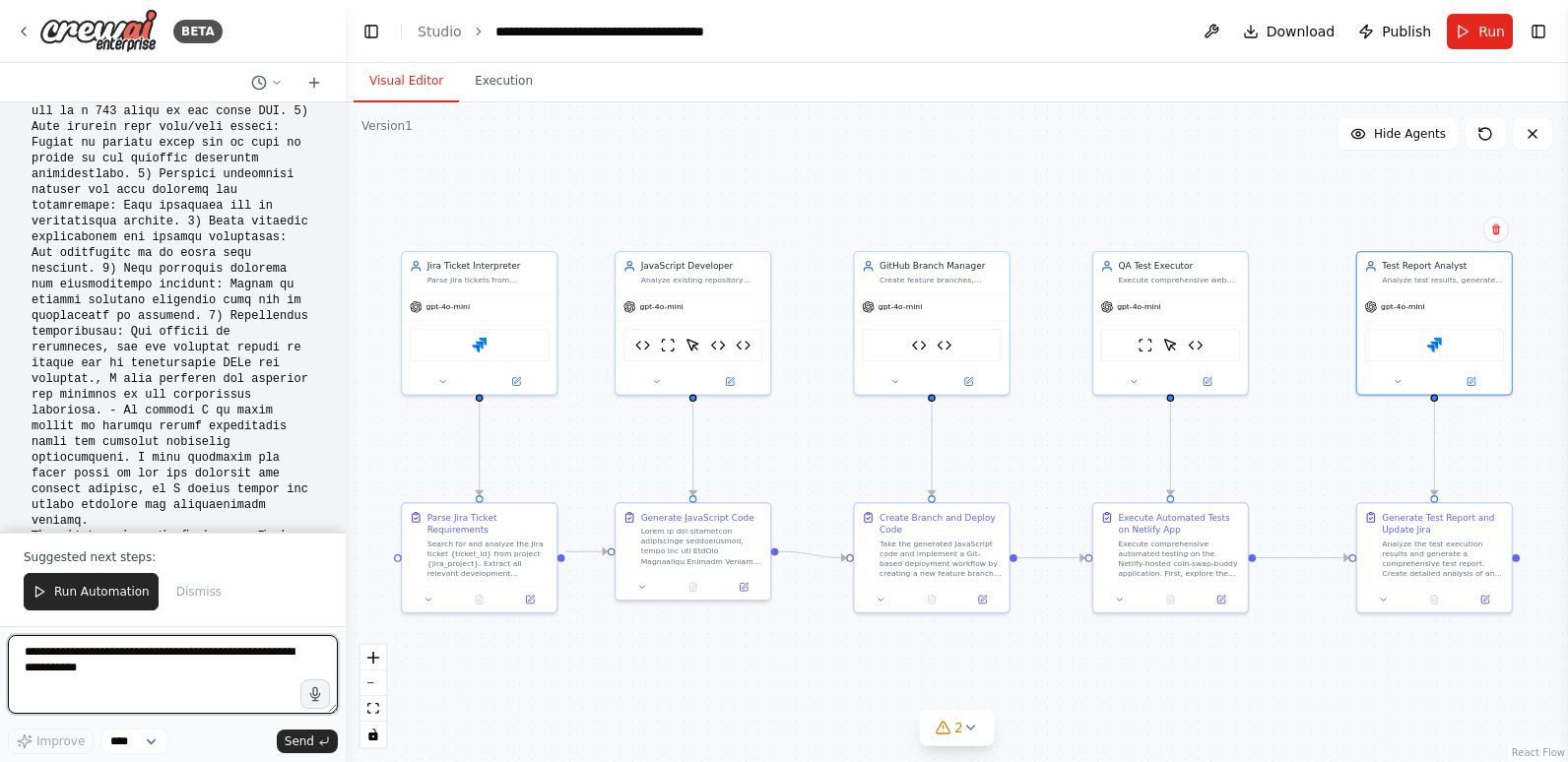
scroll to position [71971, 0]
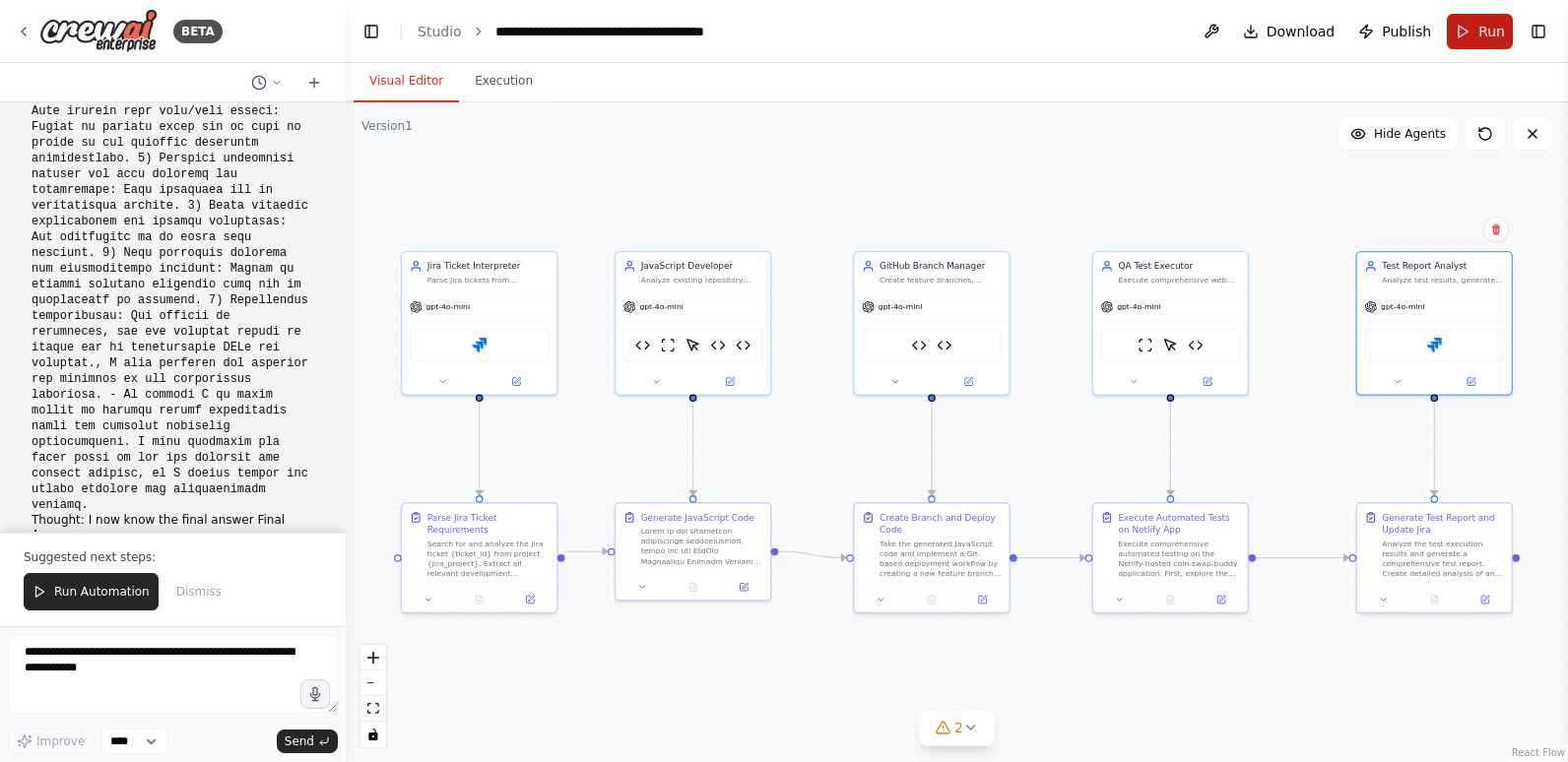
click at [1484, 27] on span "Run" at bounding box center [1491, 32] width 27 height 20
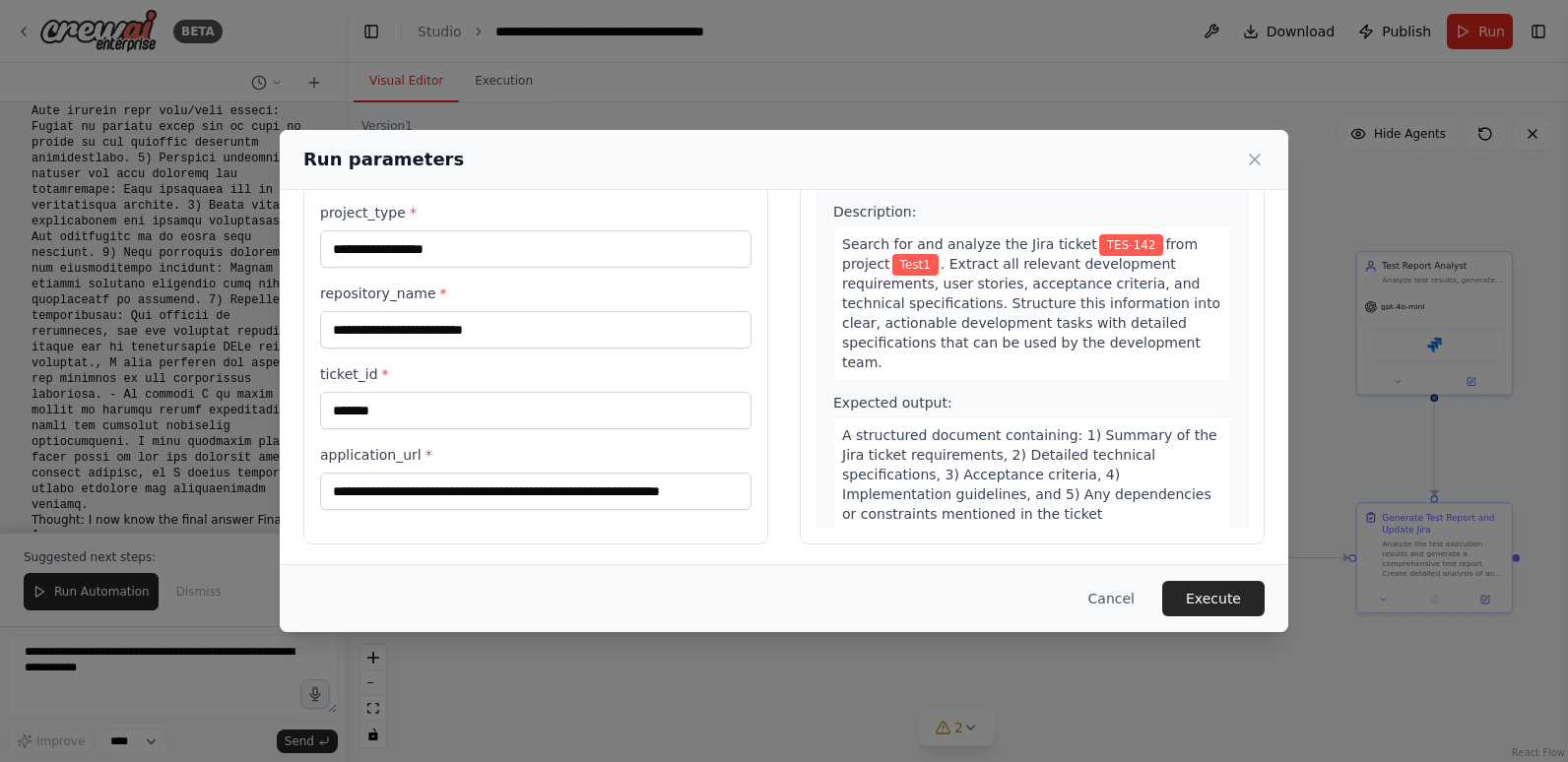
scroll to position [139, 0]
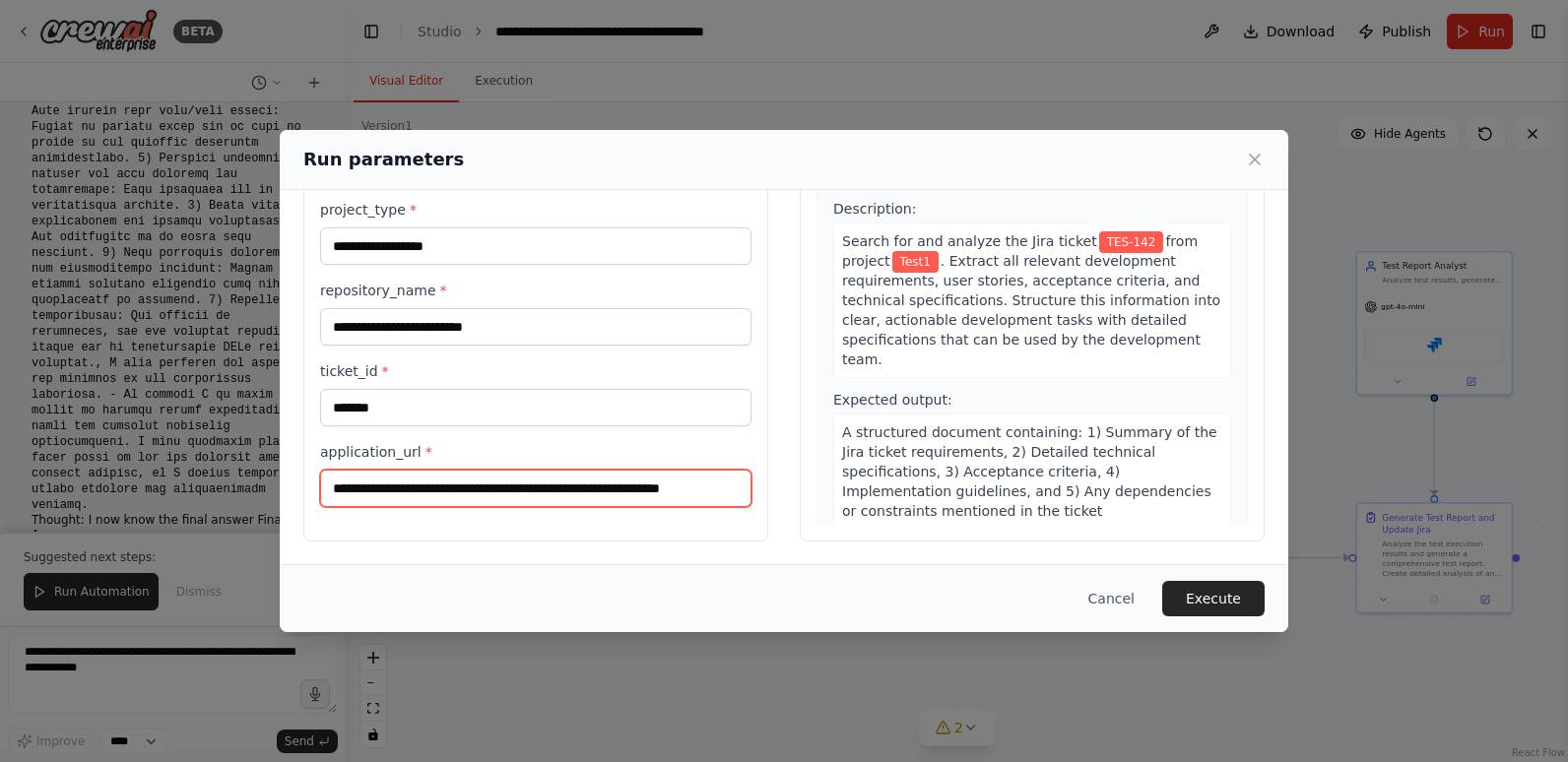
click at [739, 490] on input "**********" at bounding box center [535, 489] width 431 height 38
drag, startPoint x: 686, startPoint y: 483, endPoint x: 775, endPoint y: 480, distance: 89.1
click at [775, 480] on div "**********" at bounding box center [784, 308] width 961 height 467
click at [726, 489] on input "**********" at bounding box center [532, 489] width 424 height 38
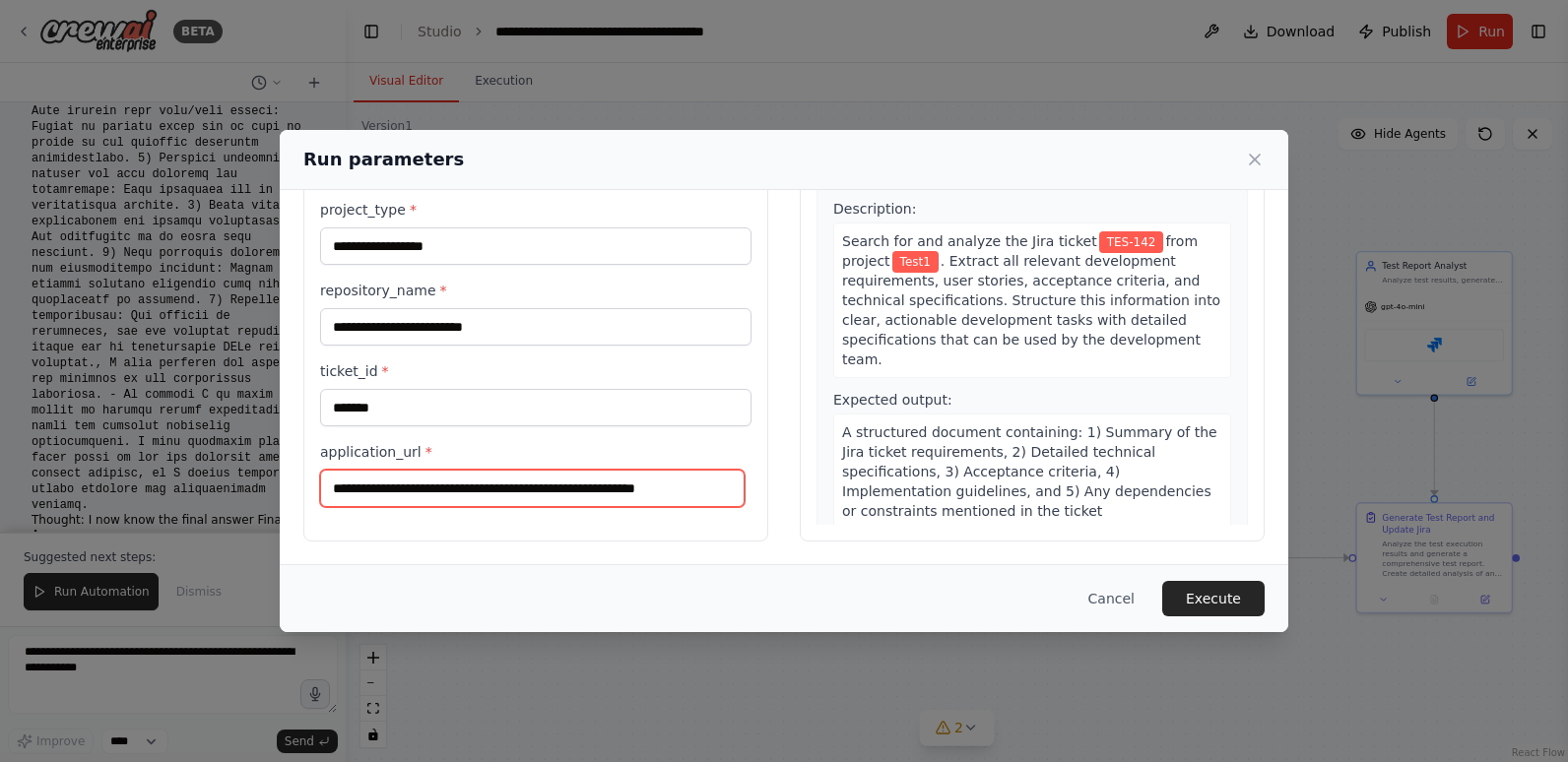
scroll to position [0, 0]
type input "**********"
click at [784, 595] on div "Cancel Execute" at bounding box center [784, 599] width 961 height 36
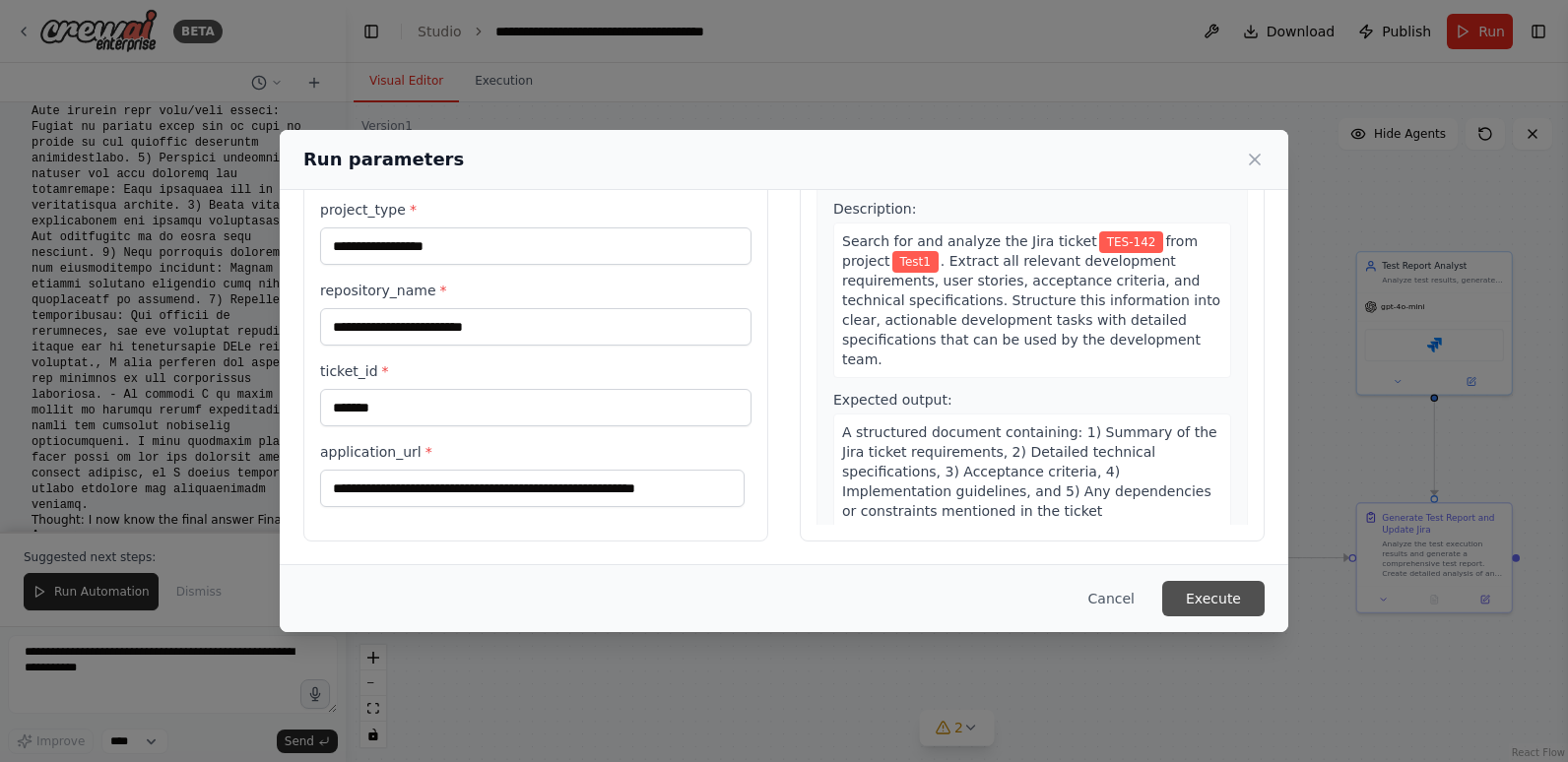
click at [1242, 600] on button "Execute" at bounding box center [1212, 599] width 102 height 36
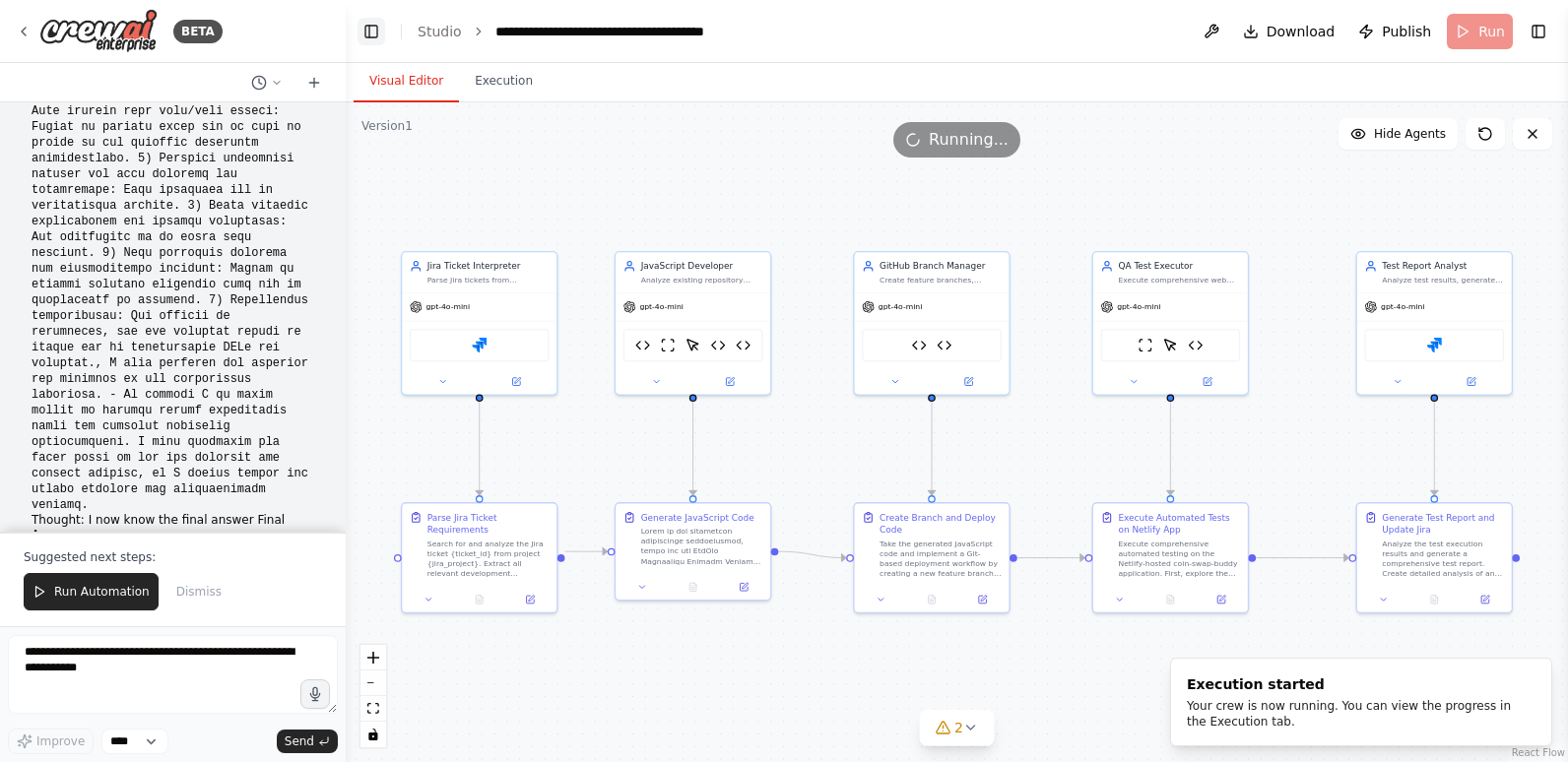
click at [366, 31] on button "Toggle Left Sidebar" at bounding box center [371, 32] width 28 height 28
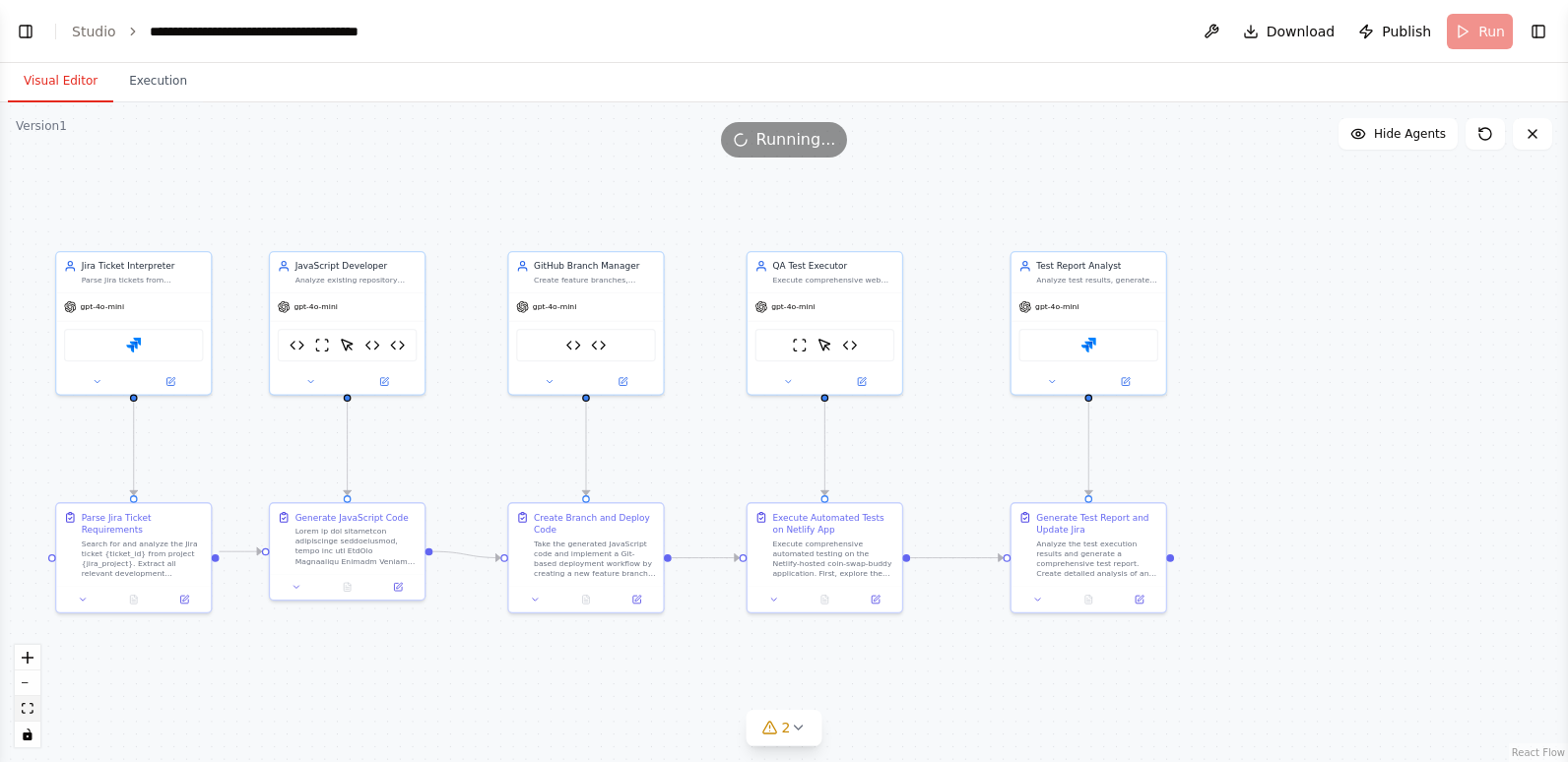
click at [31, 706] on icon "fit view" at bounding box center [28, 708] width 12 height 11
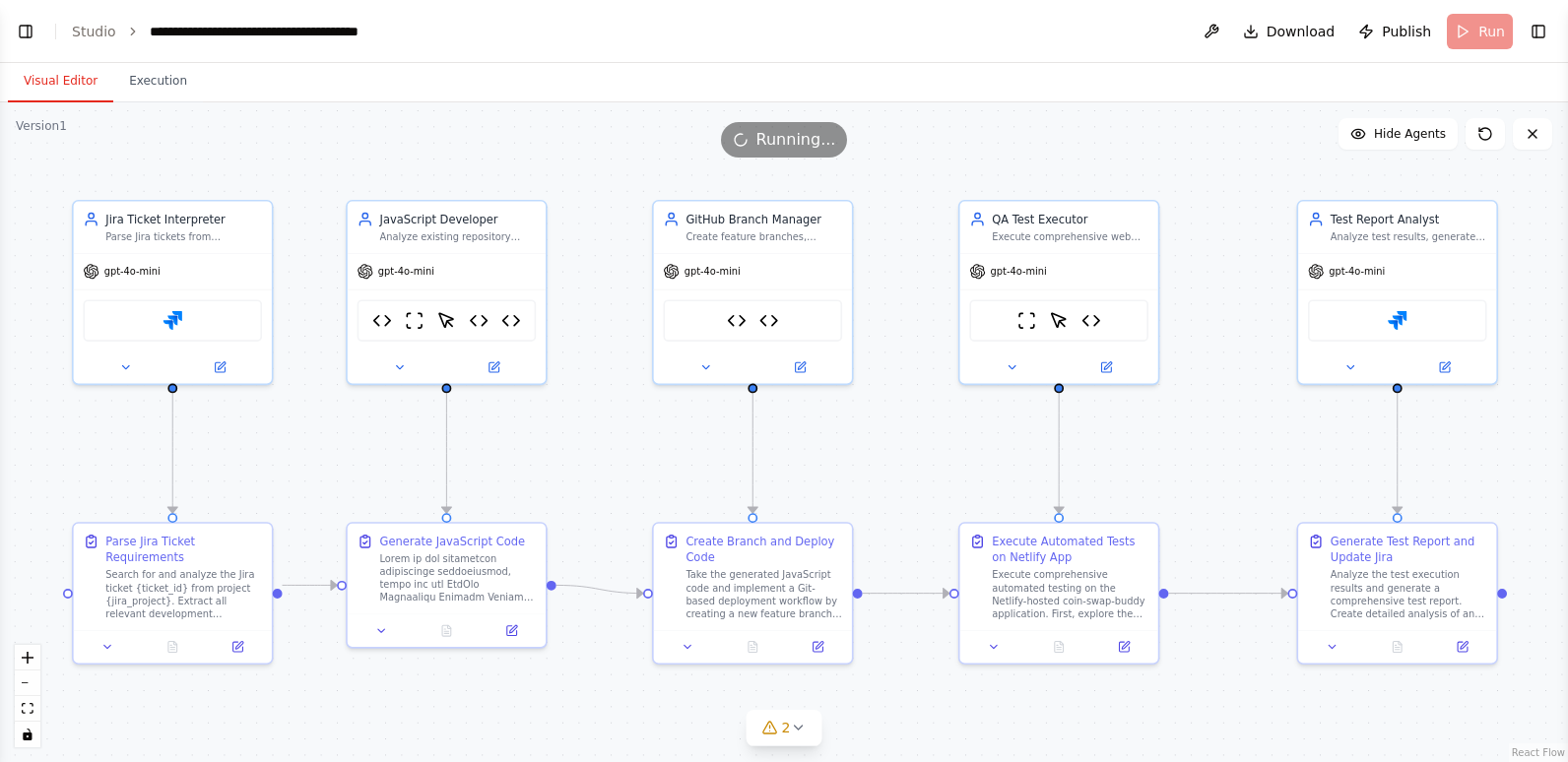
scroll to position [71971, 0]
click at [160, 84] on button "Execution" at bounding box center [157, 82] width 89 height 42
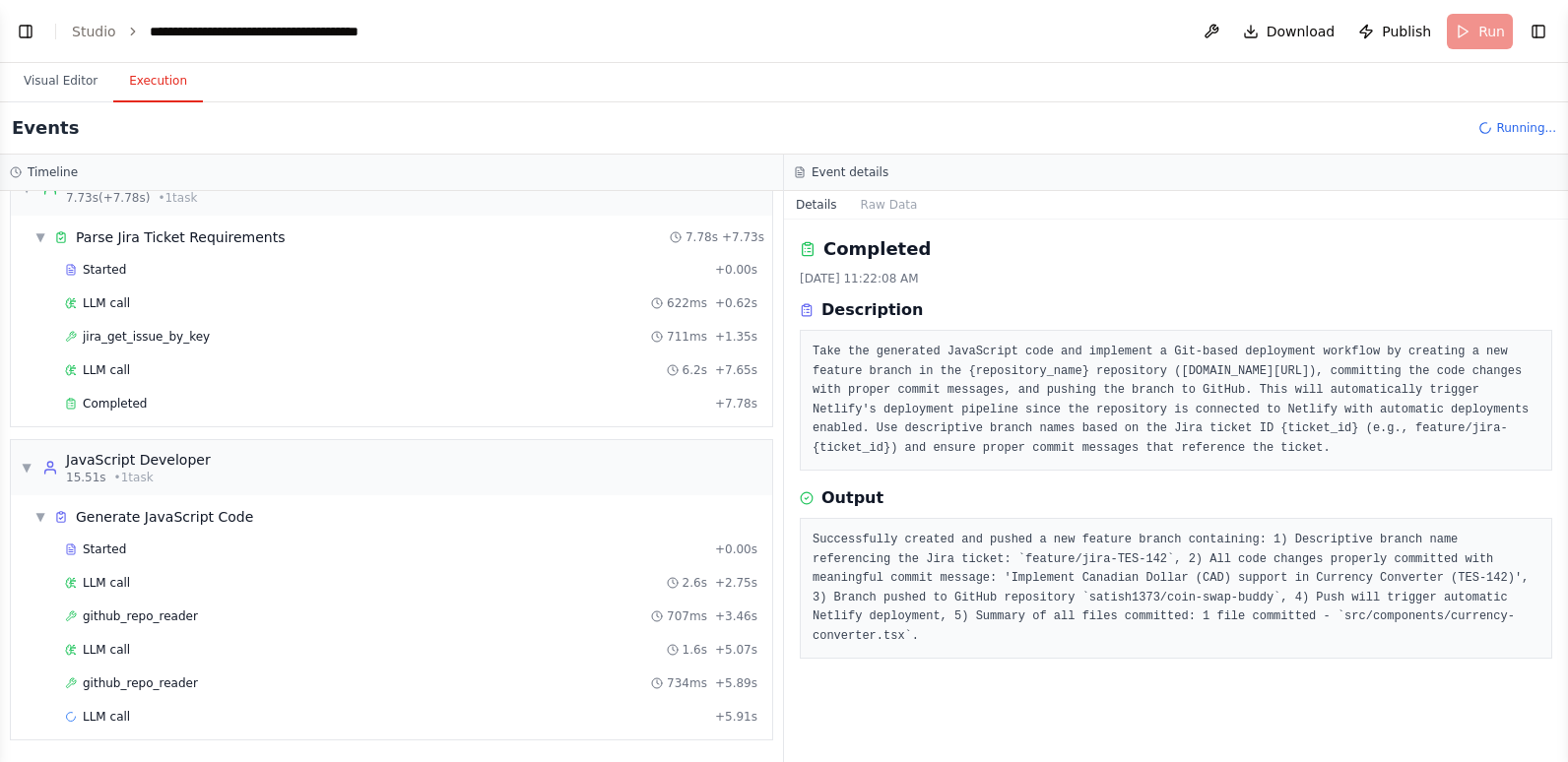
scroll to position [42, 0]
click at [305, 367] on div "LLM call 6.2s + 7.65s" at bounding box center [411, 371] width 692 height 16
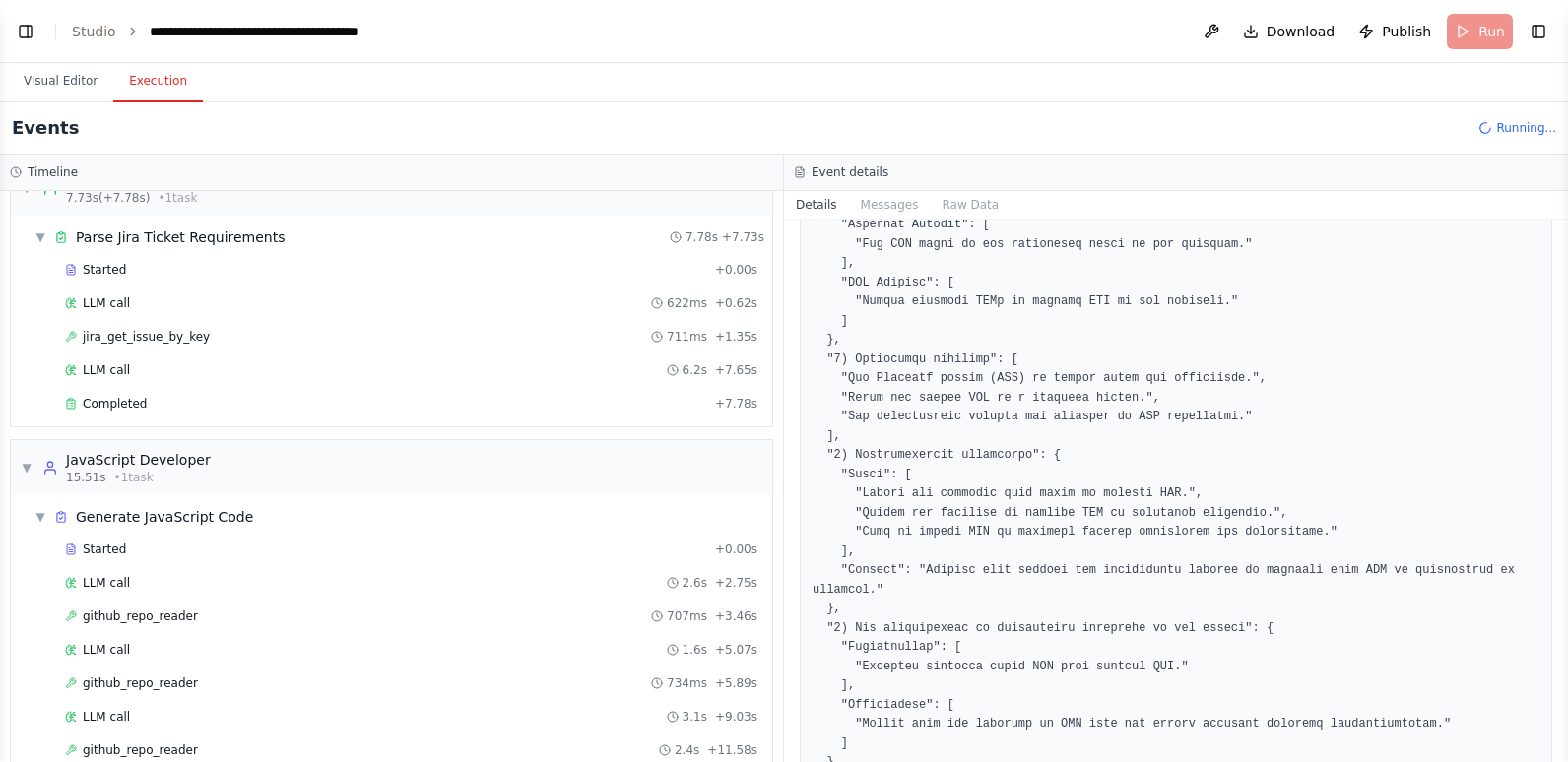
scroll to position [517, 0]
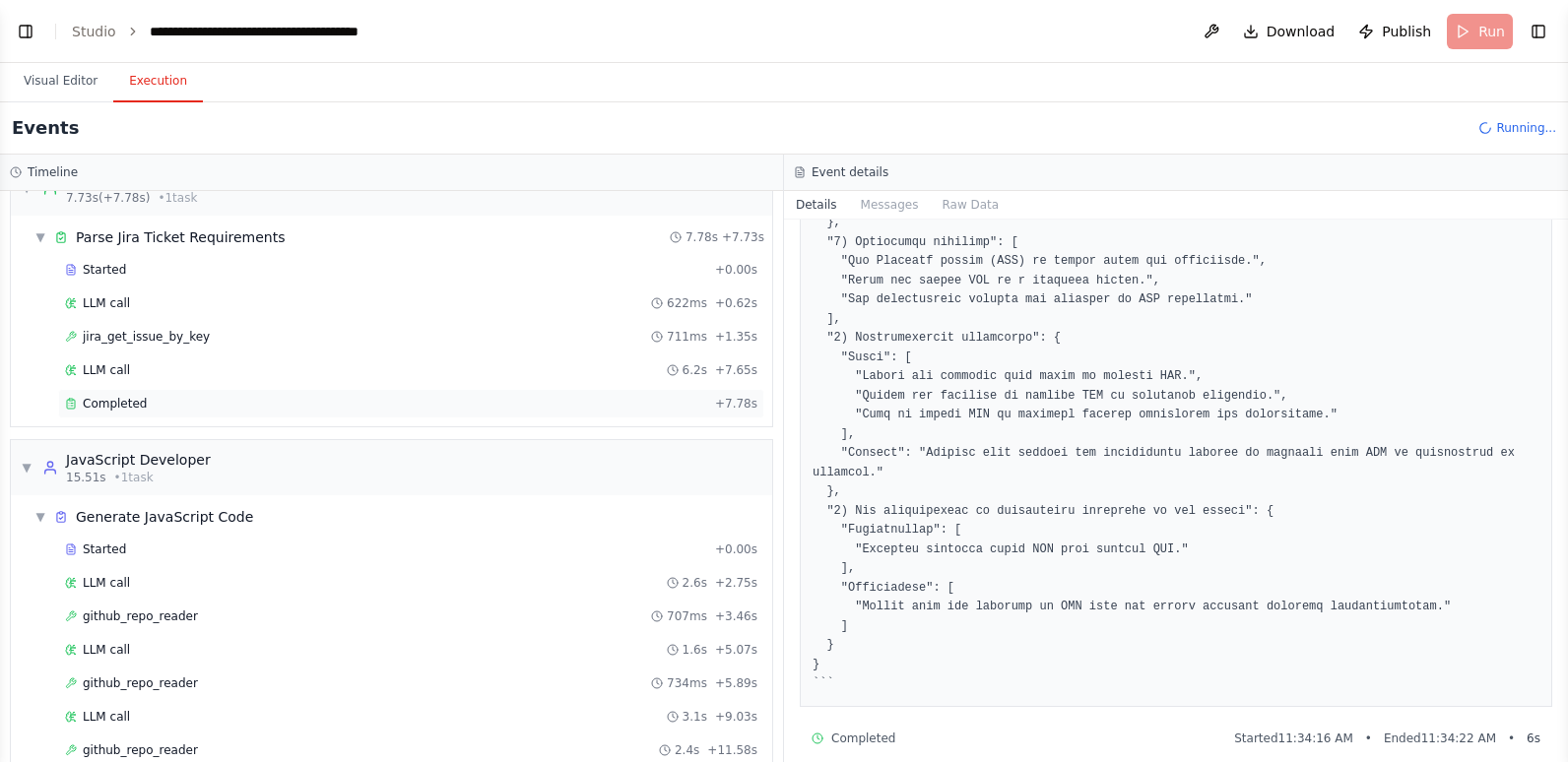
click at [283, 392] on div "Completed + 7.78s" at bounding box center [411, 404] width 706 height 30
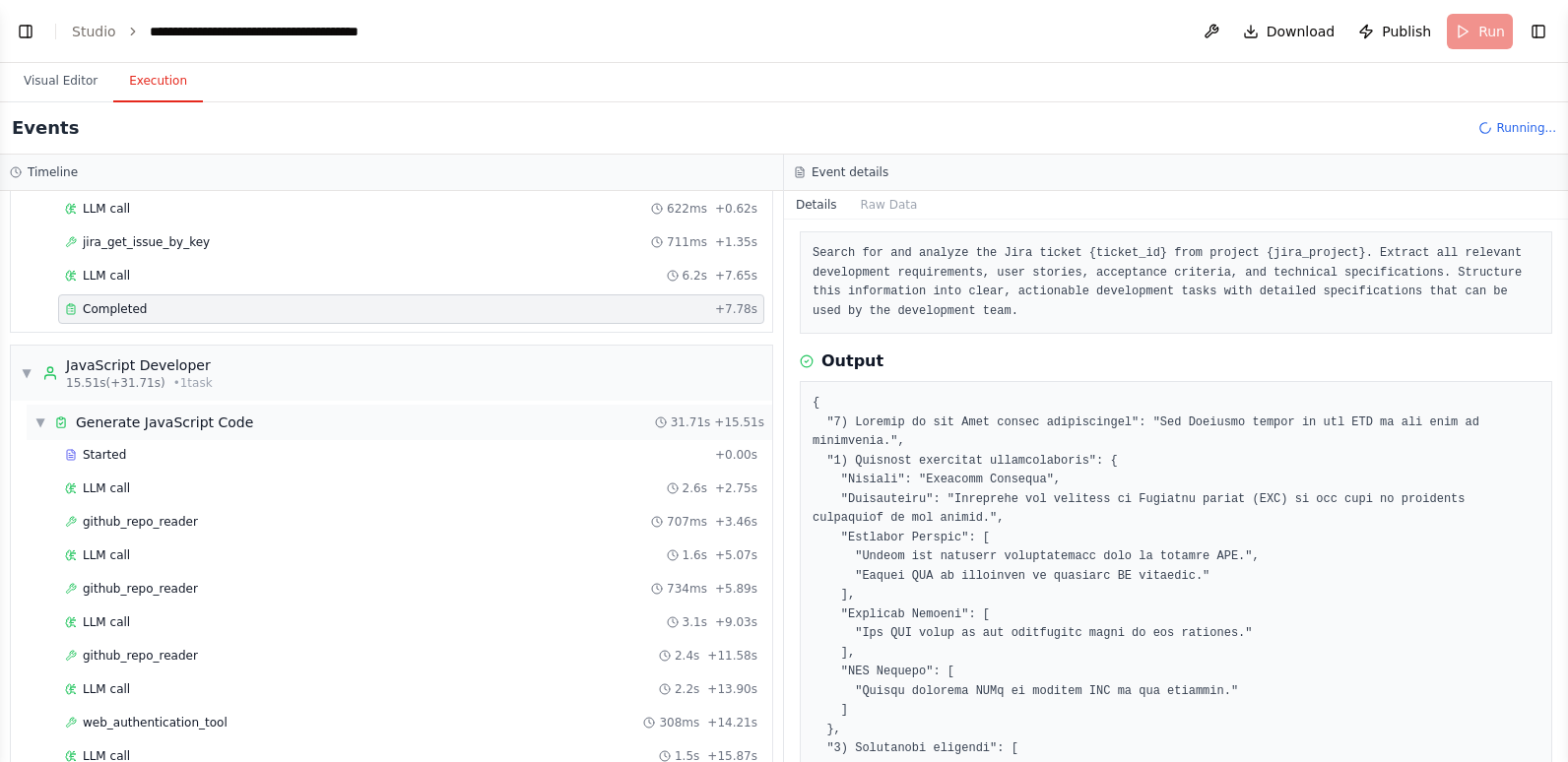
scroll to position [239, 0]
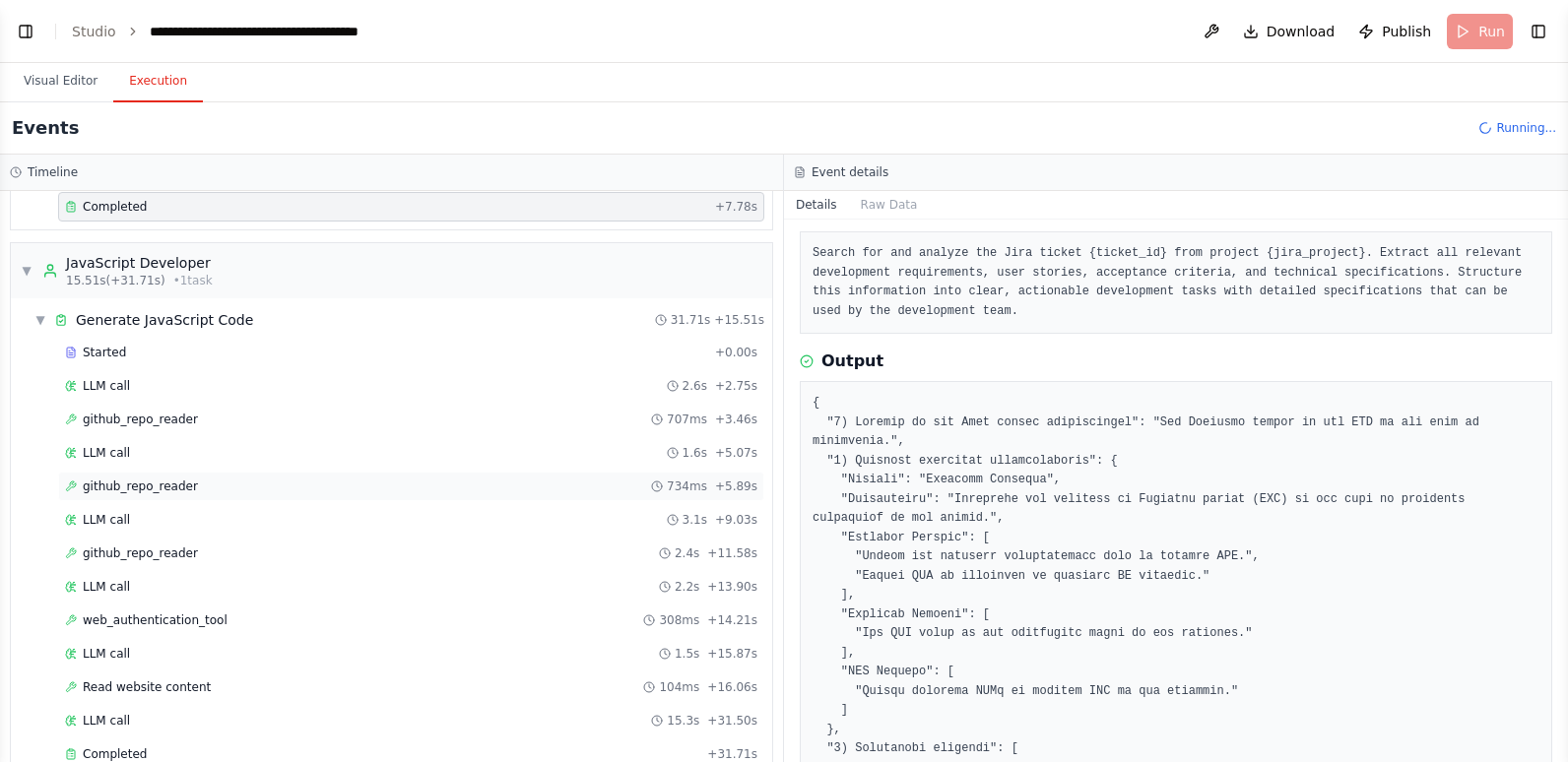
click at [270, 479] on div "github_repo_reader 734ms + 5.89s" at bounding box center [411, 487] width 692 height 16
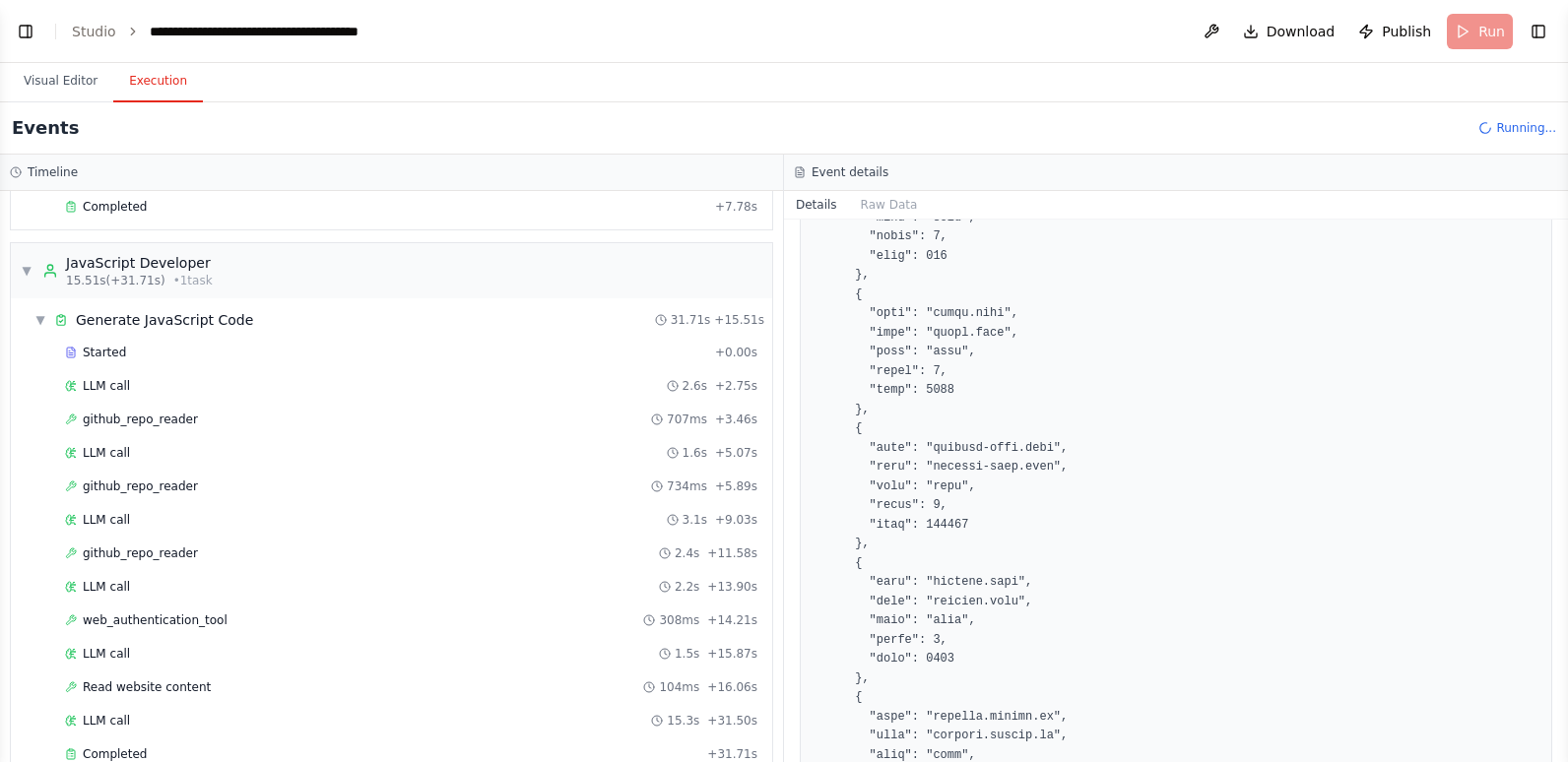
scroll to position [1773, 0]
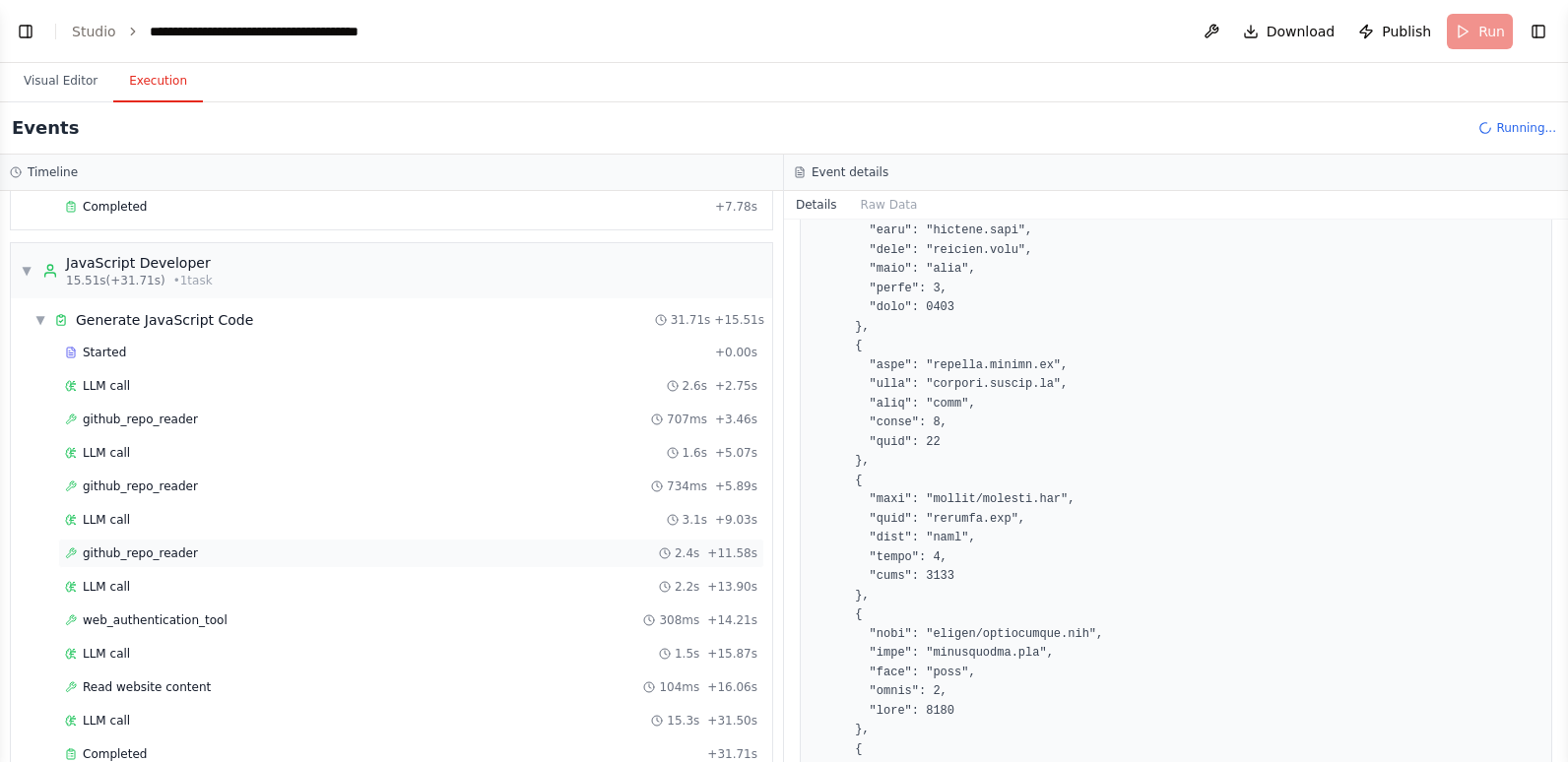
click at [244, 548] on div "github_repo_reader 2.4s + 11.58s" at bounding box center [411, 554] width 692 height 16
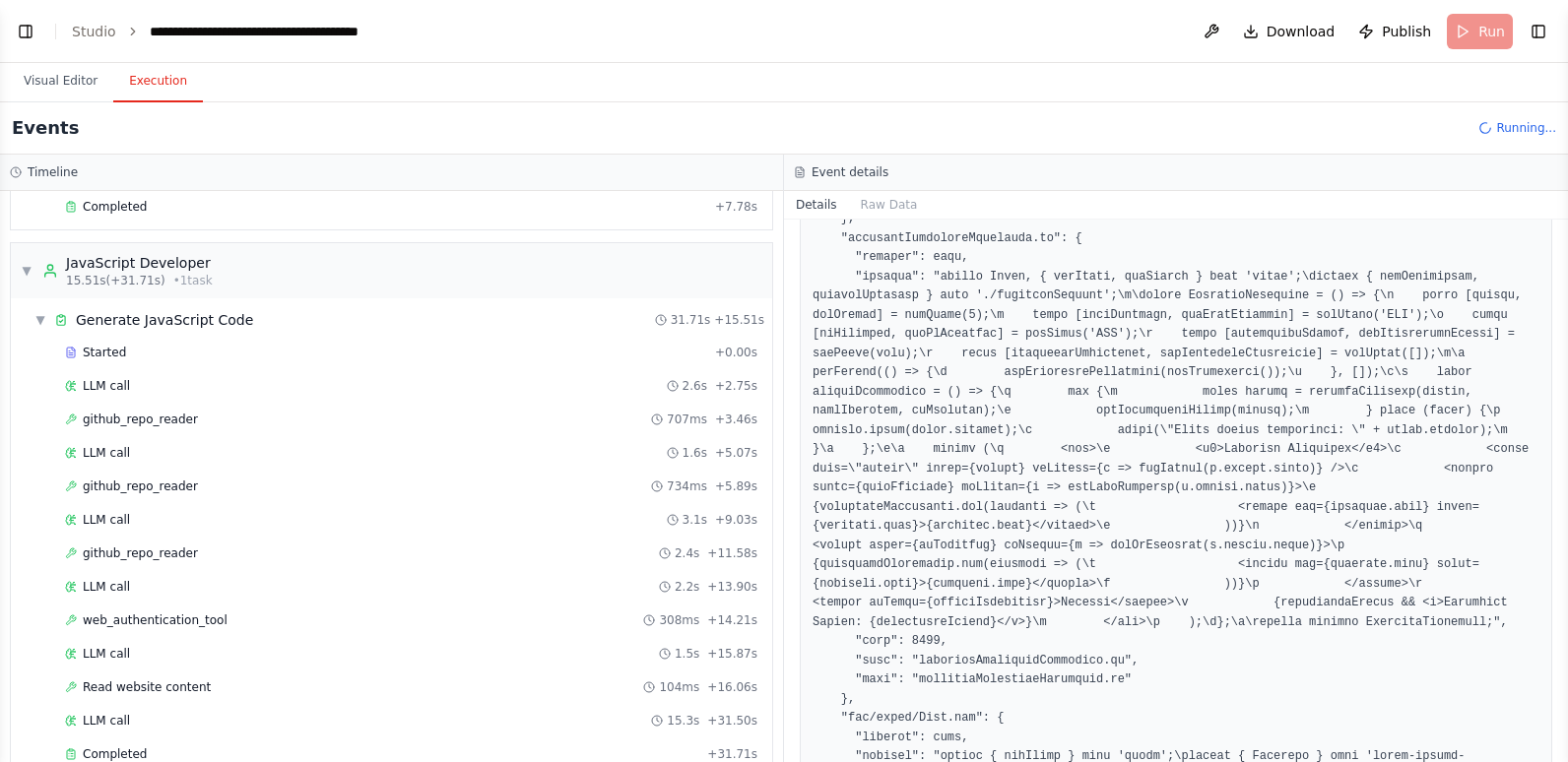
scroll to position [2044, 0]
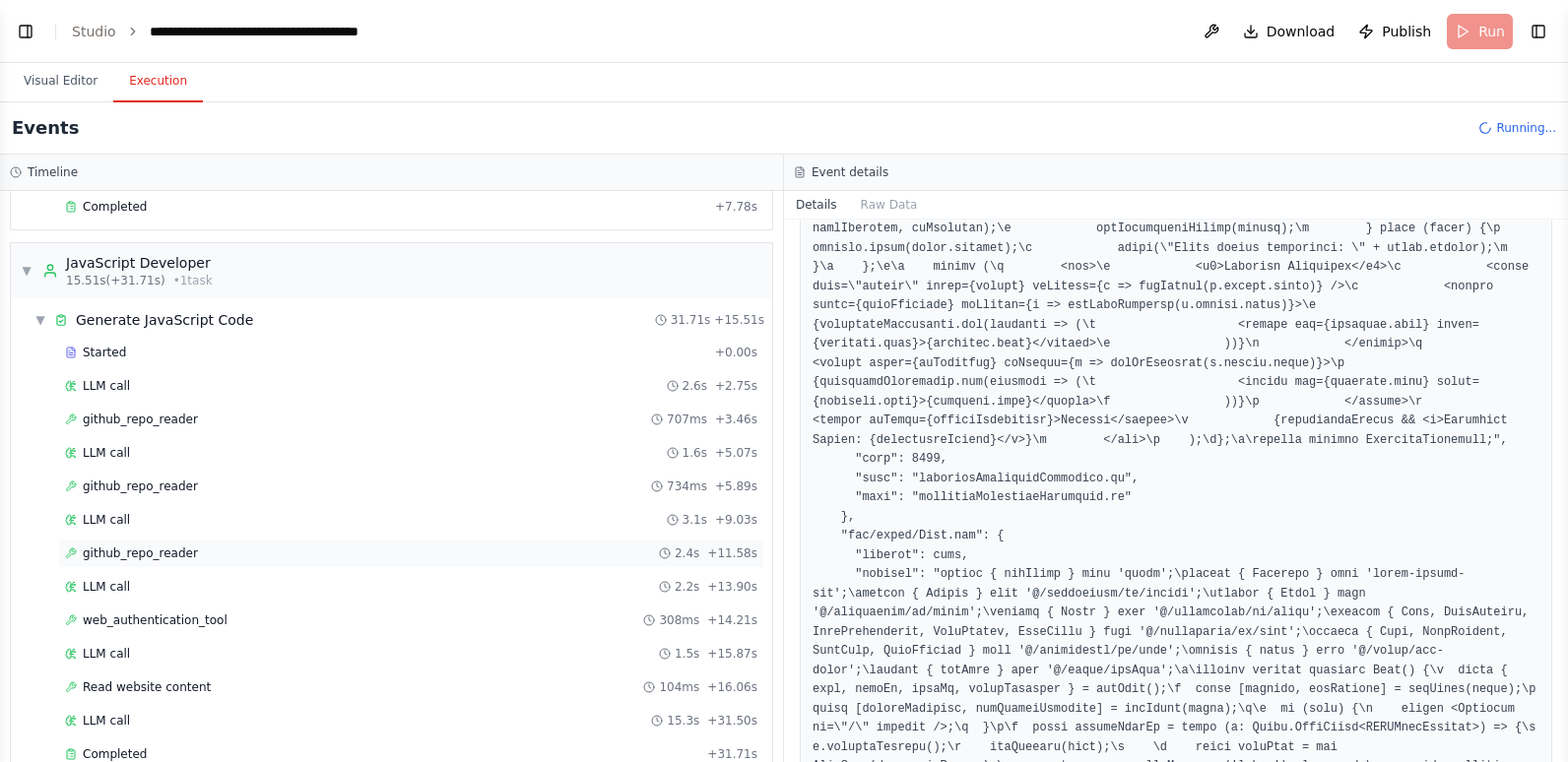
click at [341, 553] on div "github_repo_reader 2.4s + 11.58s" at bounding box center [411, 554] width 692 height 16
click at [346, 489] on div "github_repo_reader 734ms + 5.89s" at bounding box center [411, 487] width 692 height 16
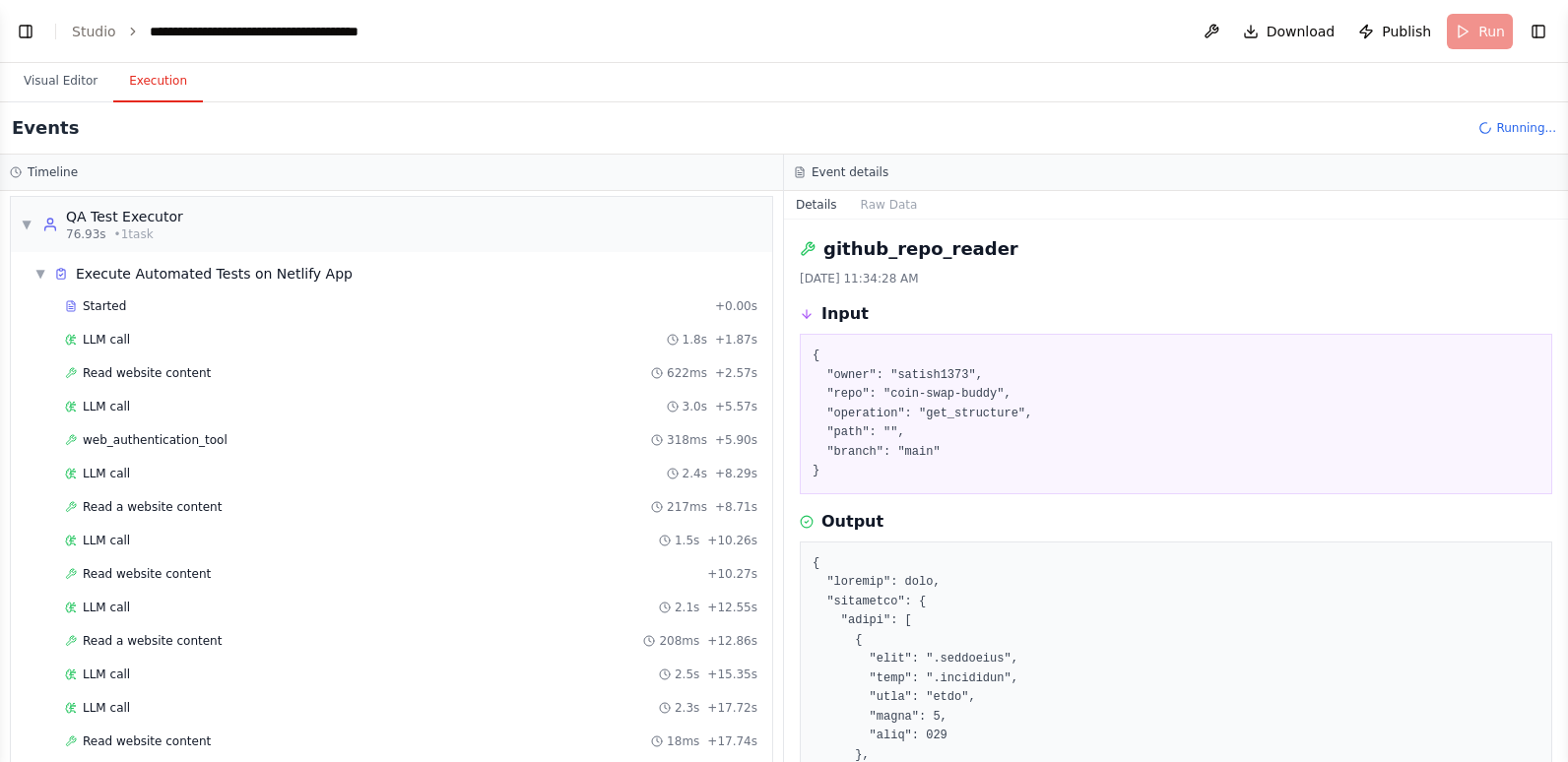
scroll to position [1224, 0]
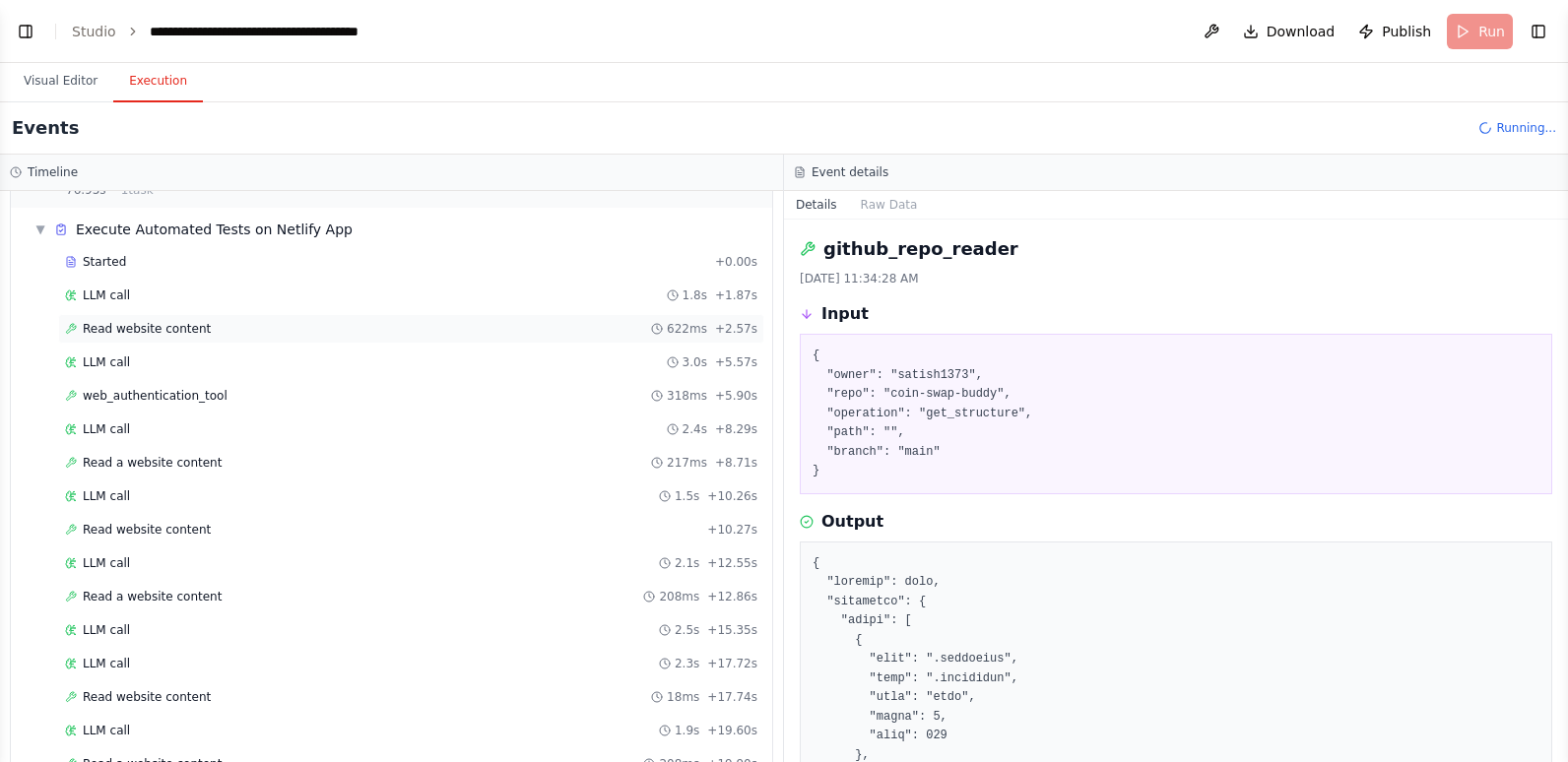
click at [157, 335] on span "Read website content" at bounding box center [147, 329] width 128 height 16
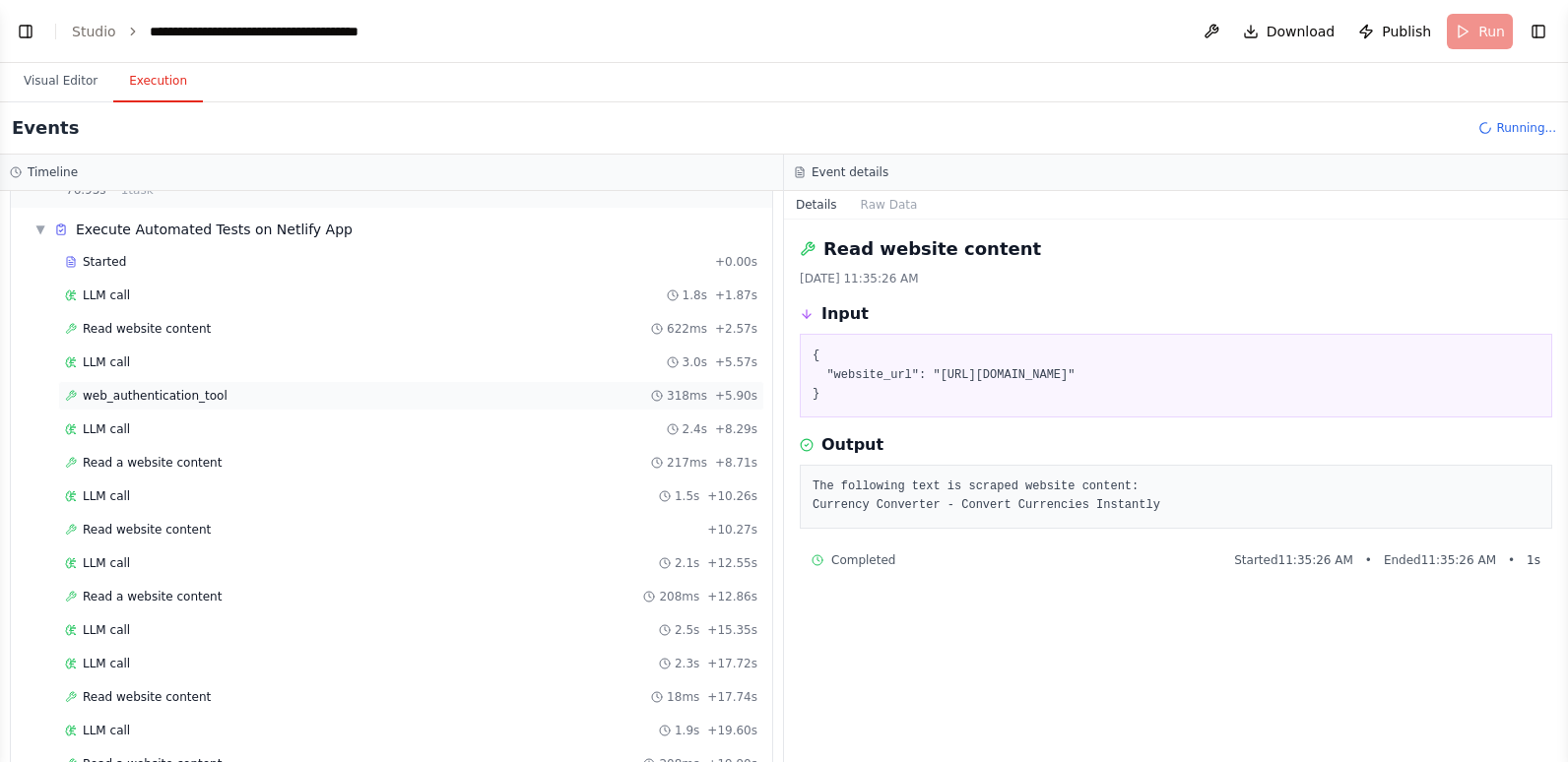
click at [164, 390] on span "web_authentication_tool" at bounding box center [156, 396] width 145 height 16
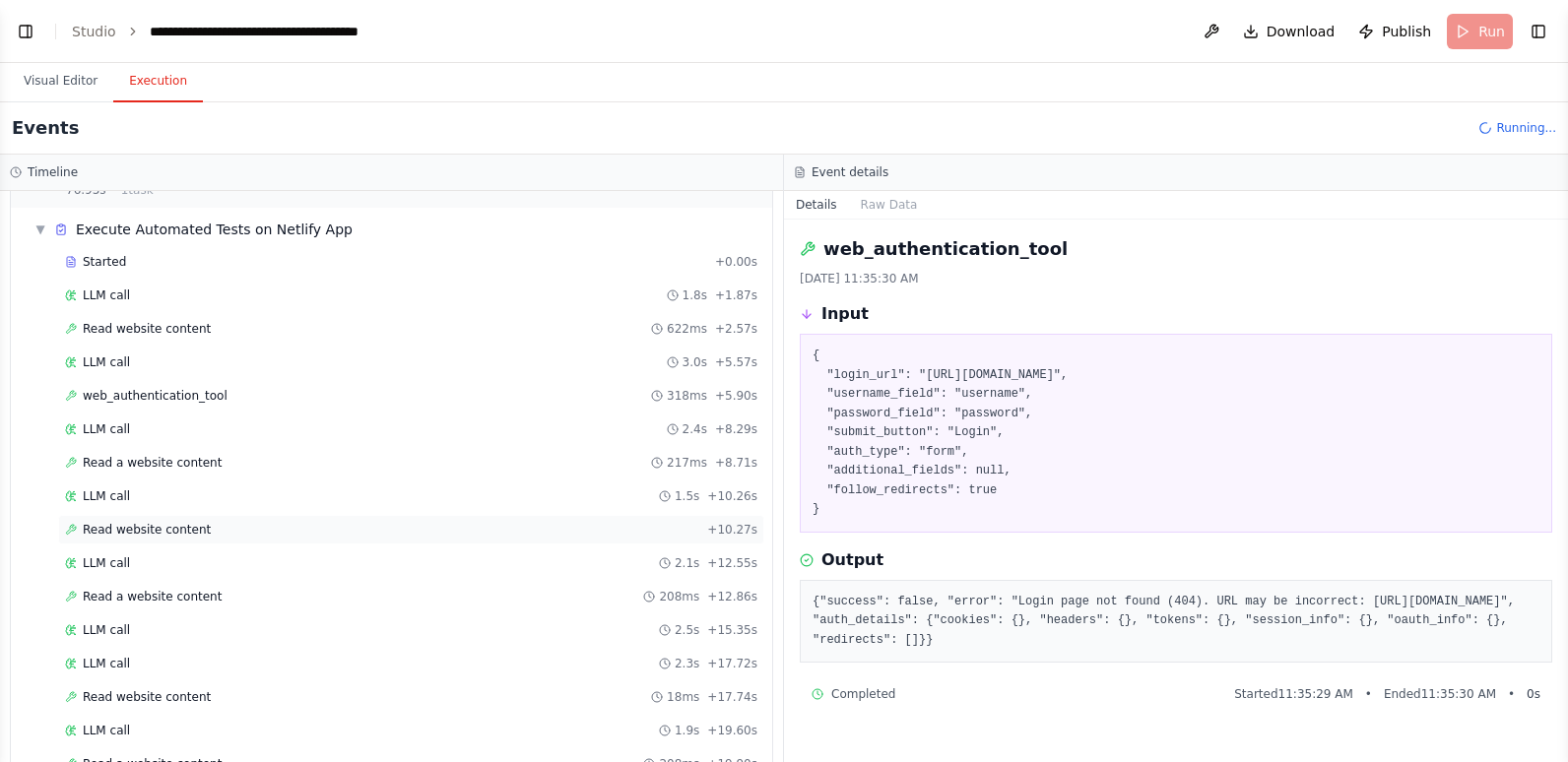
click at [184, 533] on span "Read website content" at bounding box center [147, 530] width 128 height 16
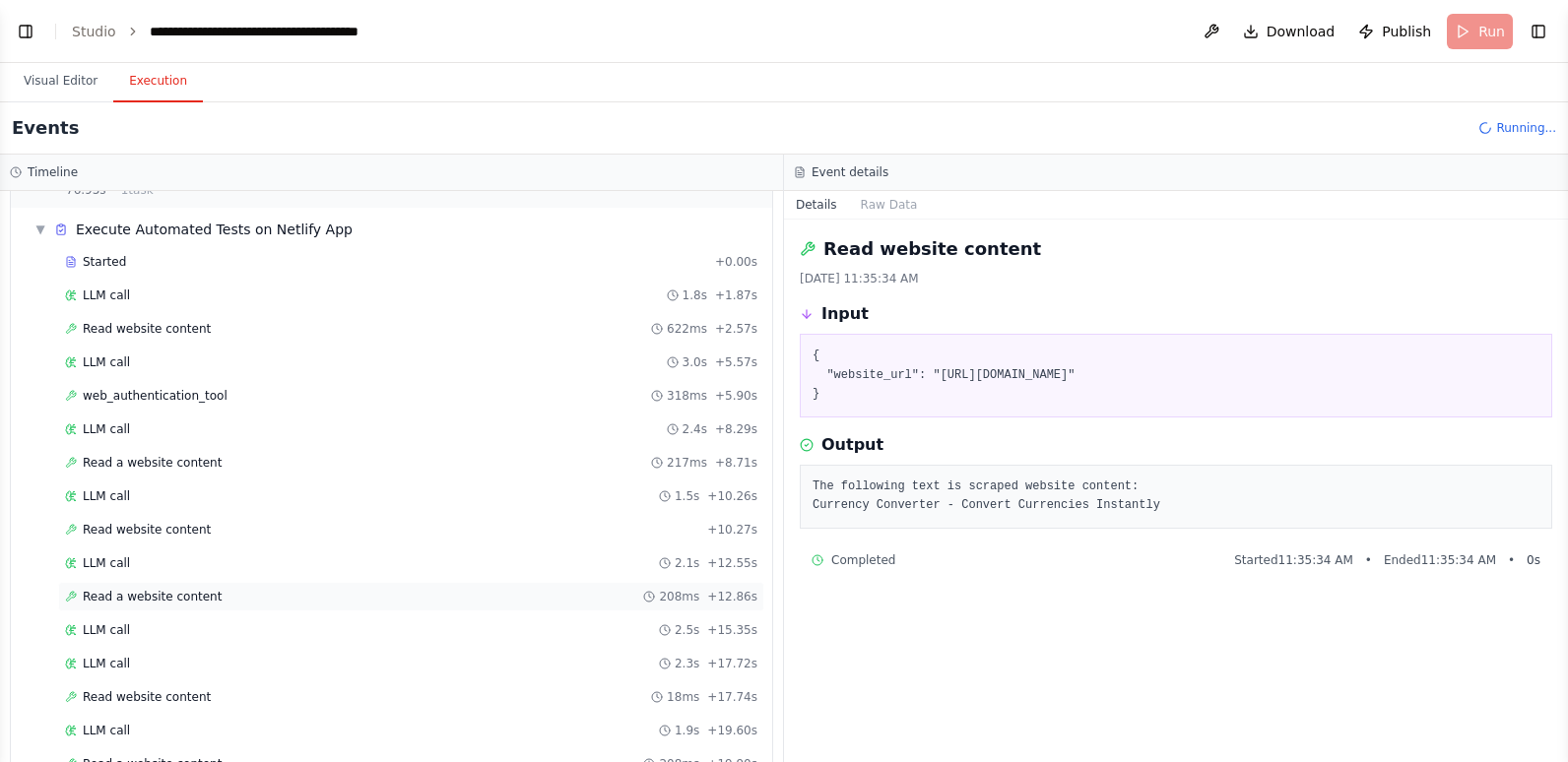
click at [172, 596] on span "Read a website content" at bounding box center [153, 597] width 139 height 16
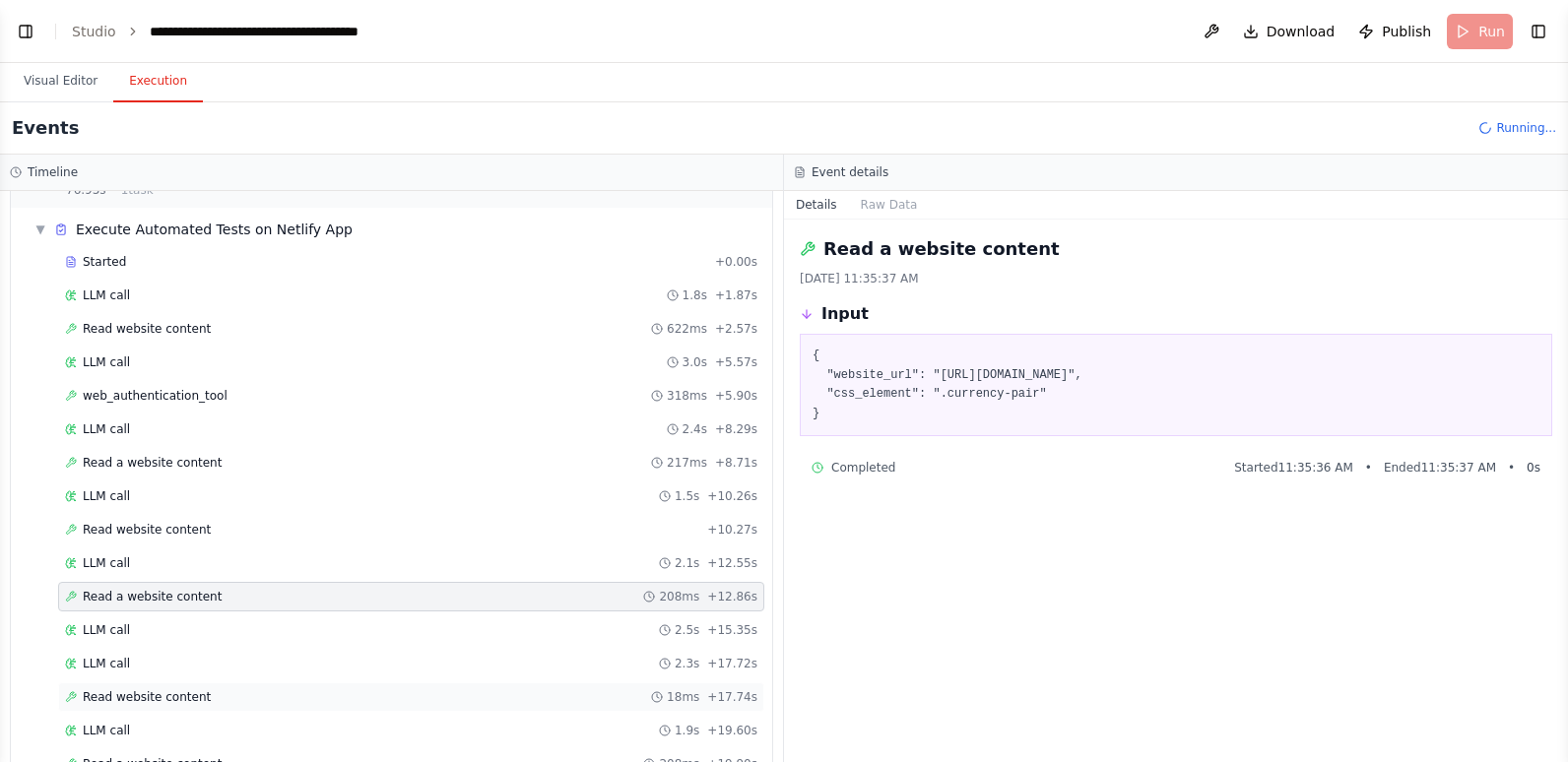
scroll to position [1322, 0]
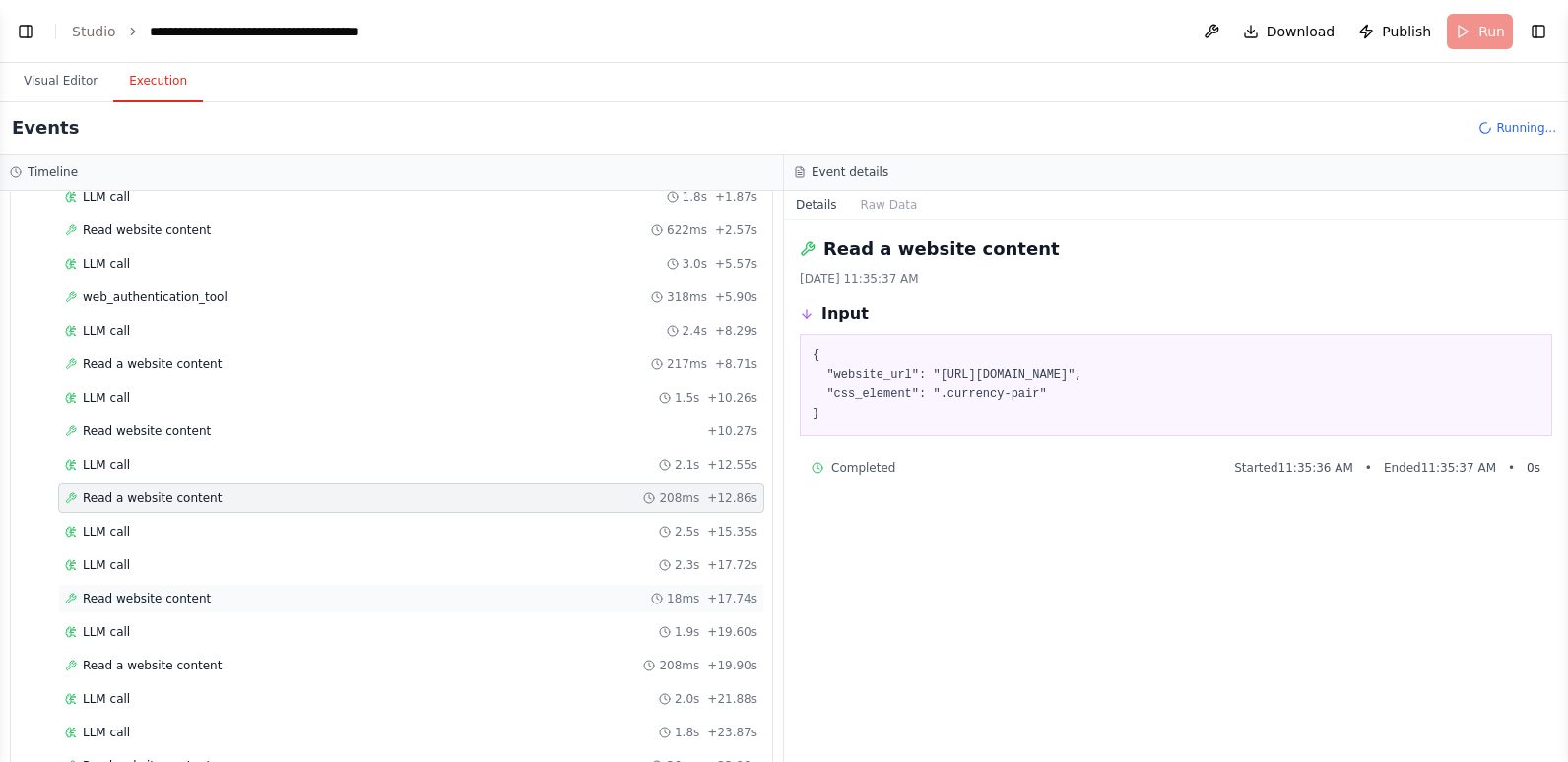
click at [129, 599] on span "Read website content" at bounding box center [147, 599] width 128 height 16
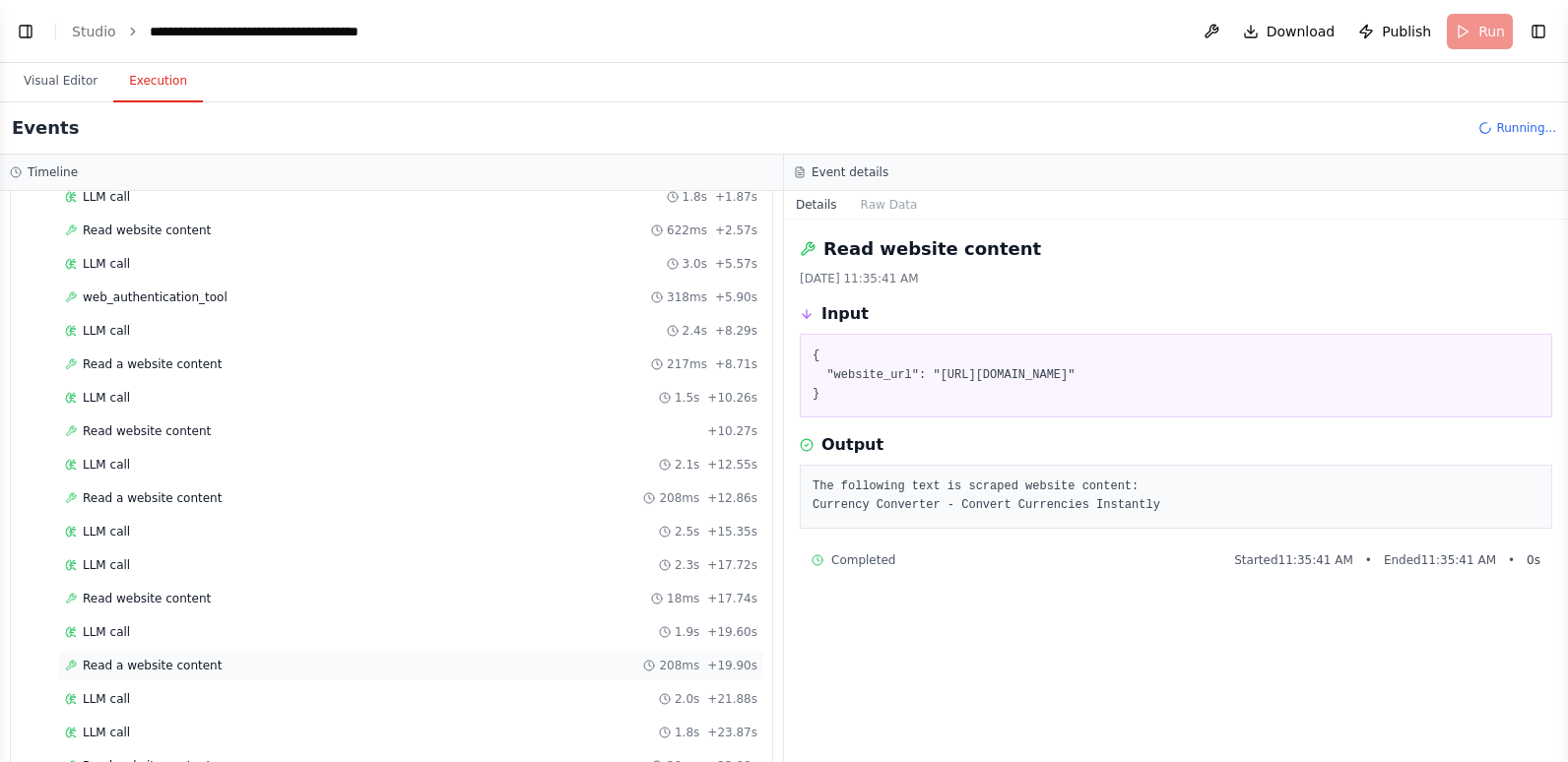
click at [149, 663] on span "Read a website content" at bounding box center [153, 666] width 139 height 16
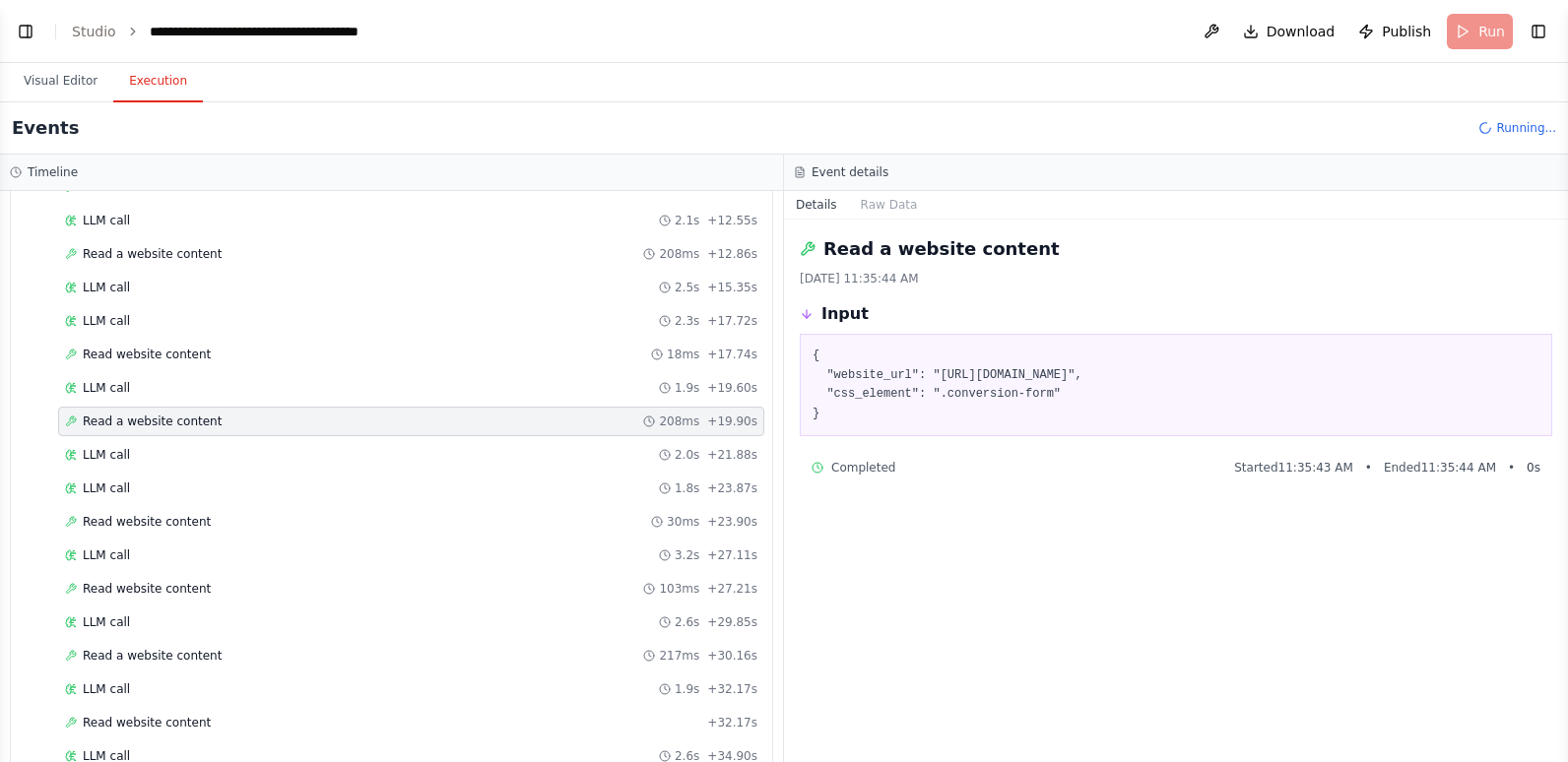
scroll to position [1617, 0]
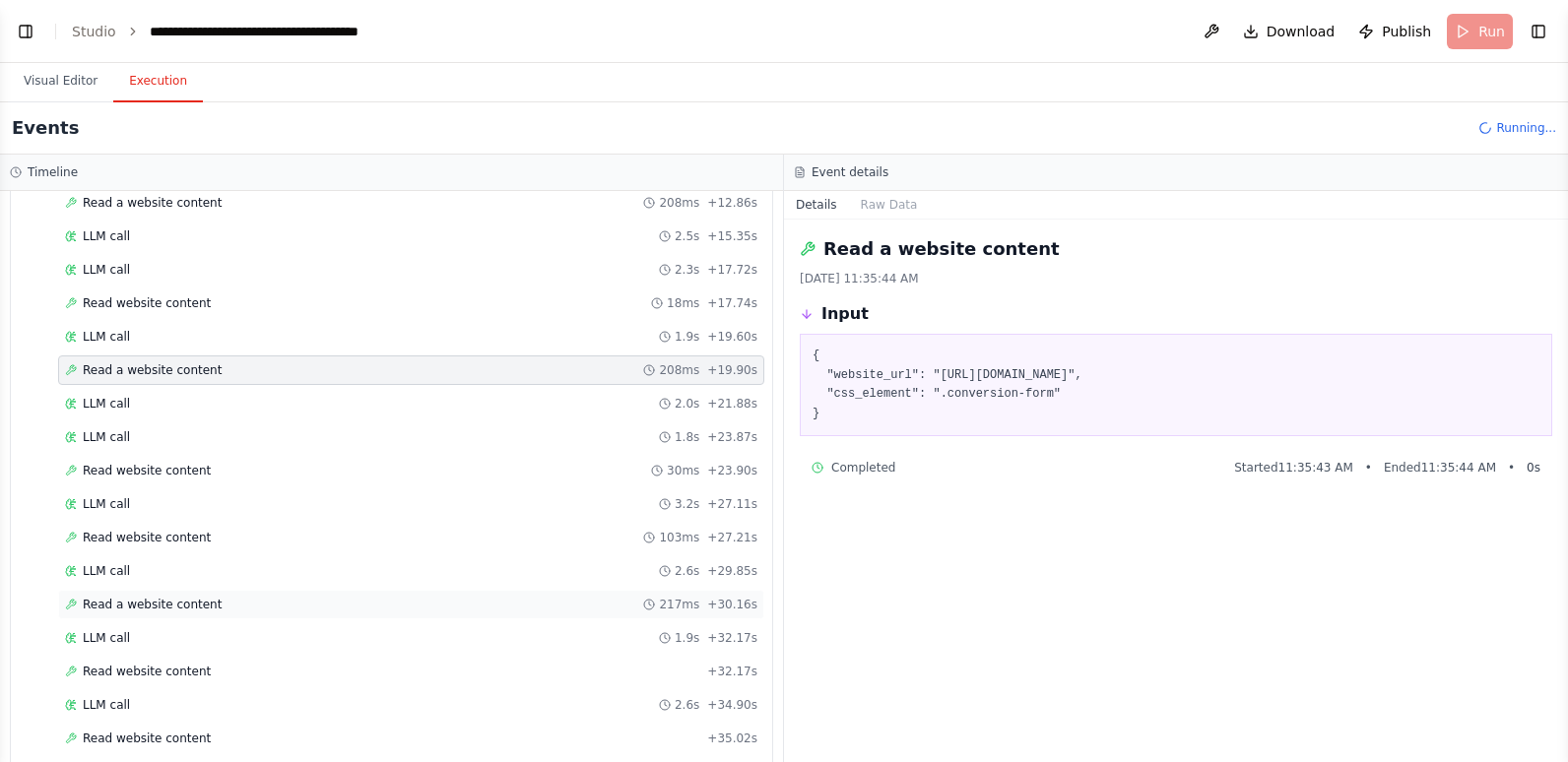
click at [146, 594] on div "Read a website content 217ms + 30.16s" at bounding box center [411, 604] width 706 height 30
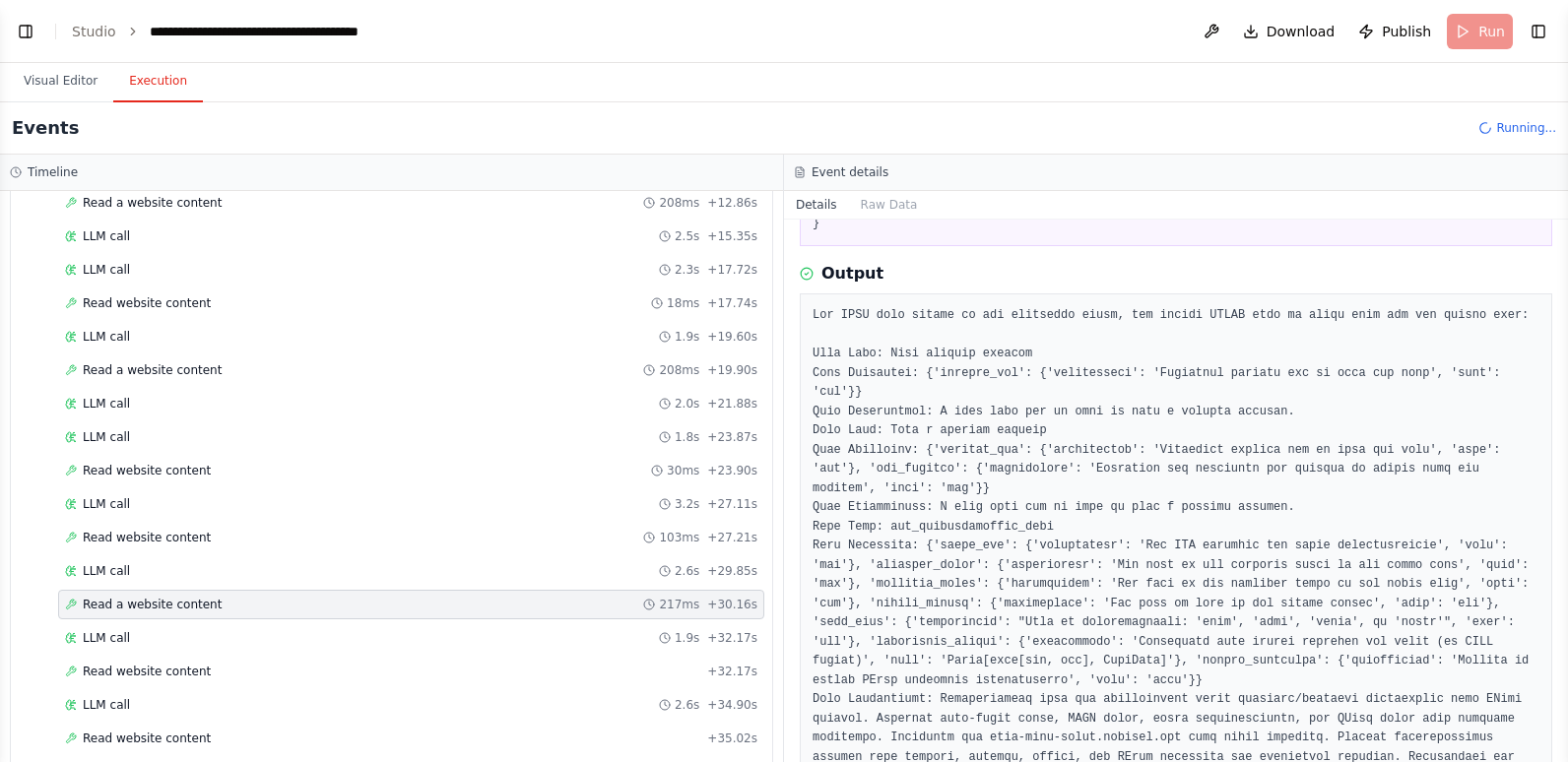
scroll to position [295, 0]
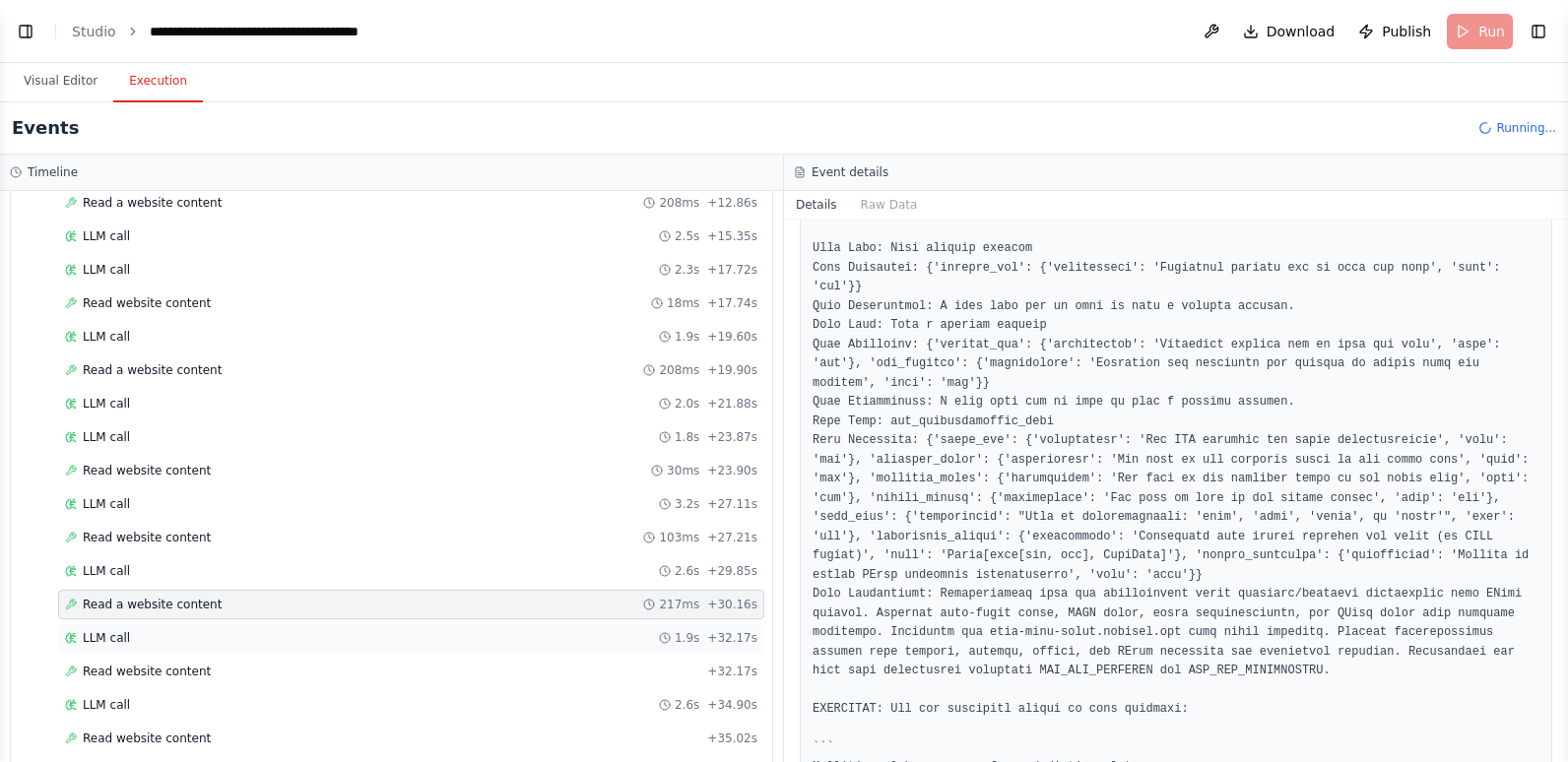
click at [356, 631] on div "LLM call 1.9s + 32.17s" at bounding box center [411, 638] width 692 height 16
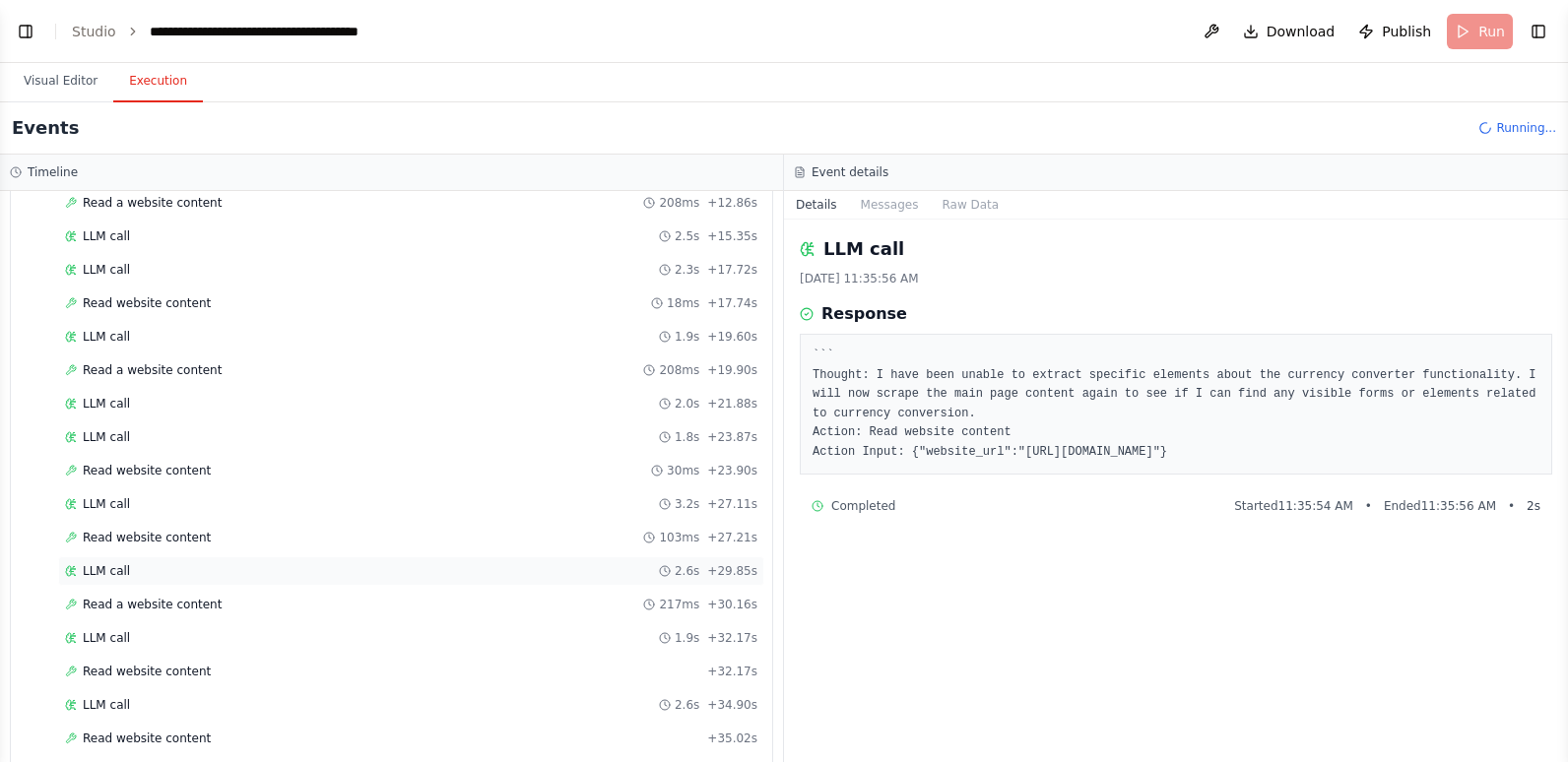
click at [157, 574] on div "LLM call 2.6s + 29.85s" at bounding box center [411, 572] width 692 height 16
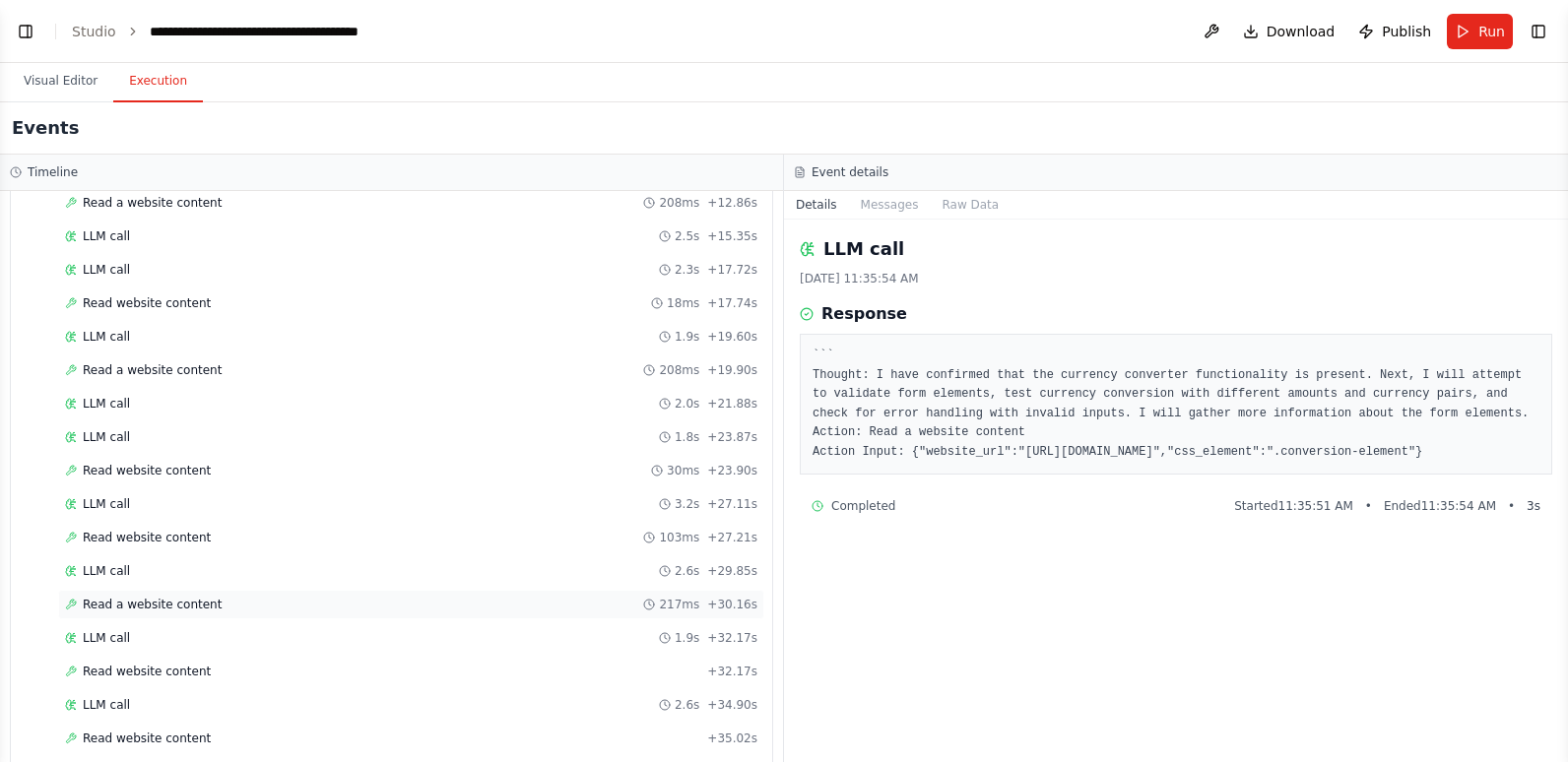
click at [160, 597] on span "Read a website content" at bounding box center [153, 604] width 139 height 16
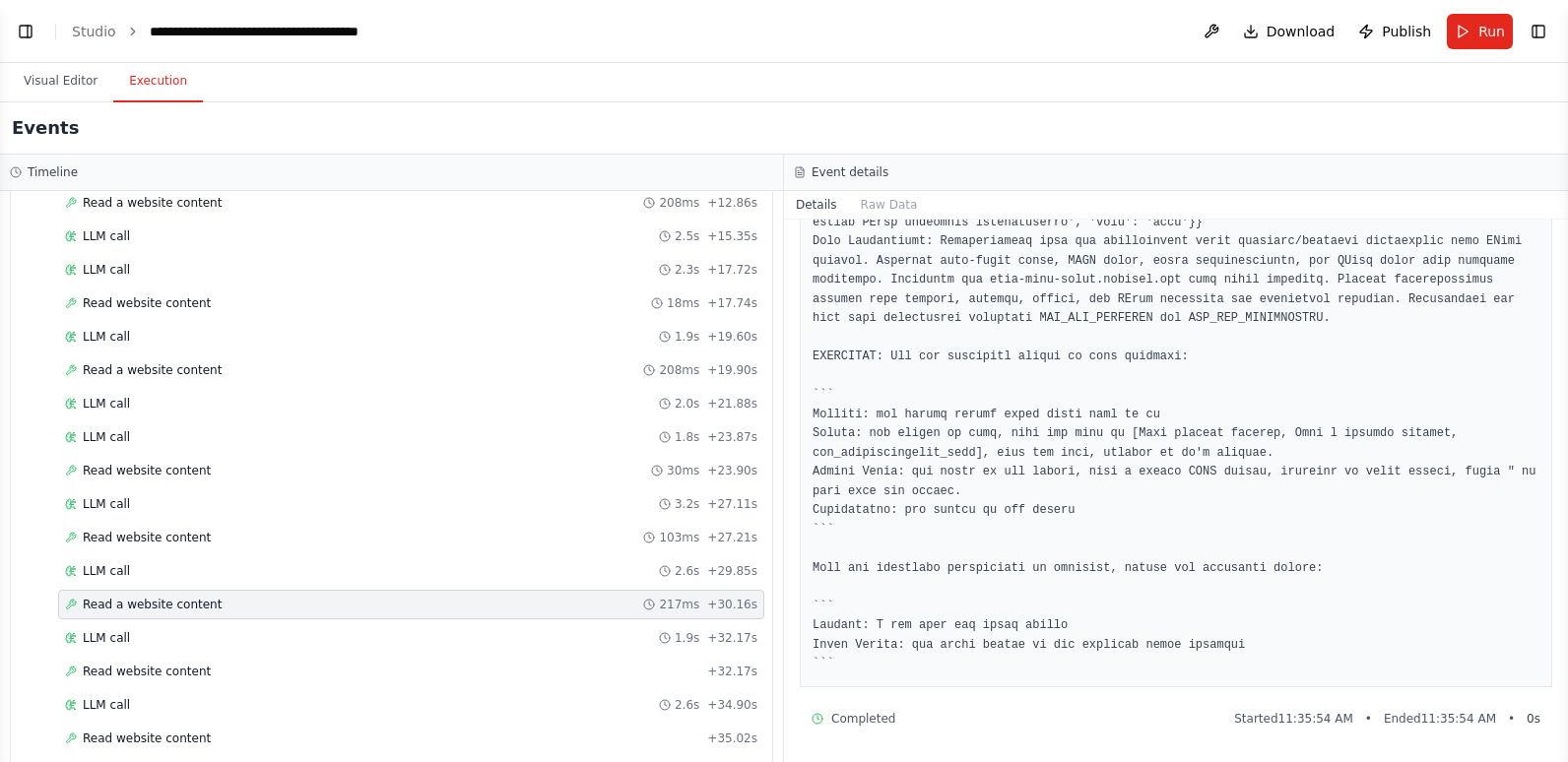
scroll to position [687, 0]
click at [188, 639] on div "LLM call 1.9s + 32.17s" at bounding box center [411, 638] width 692 height 16
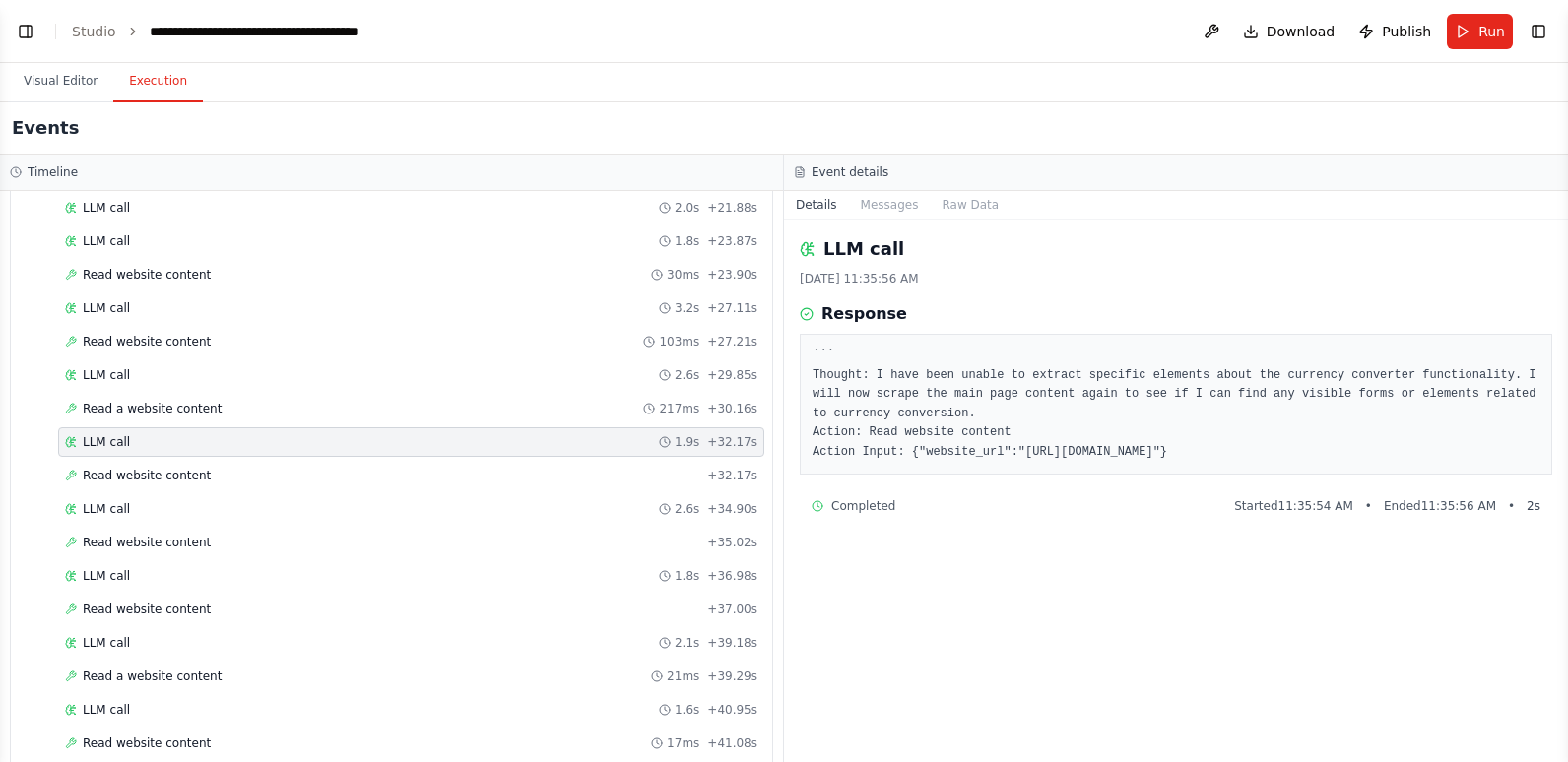
scroll to position [1814, 0]
click at [150, 499] on div "LLM call 2.6s + 34.90s" at bounding box center [411, 508] width 706 height 30
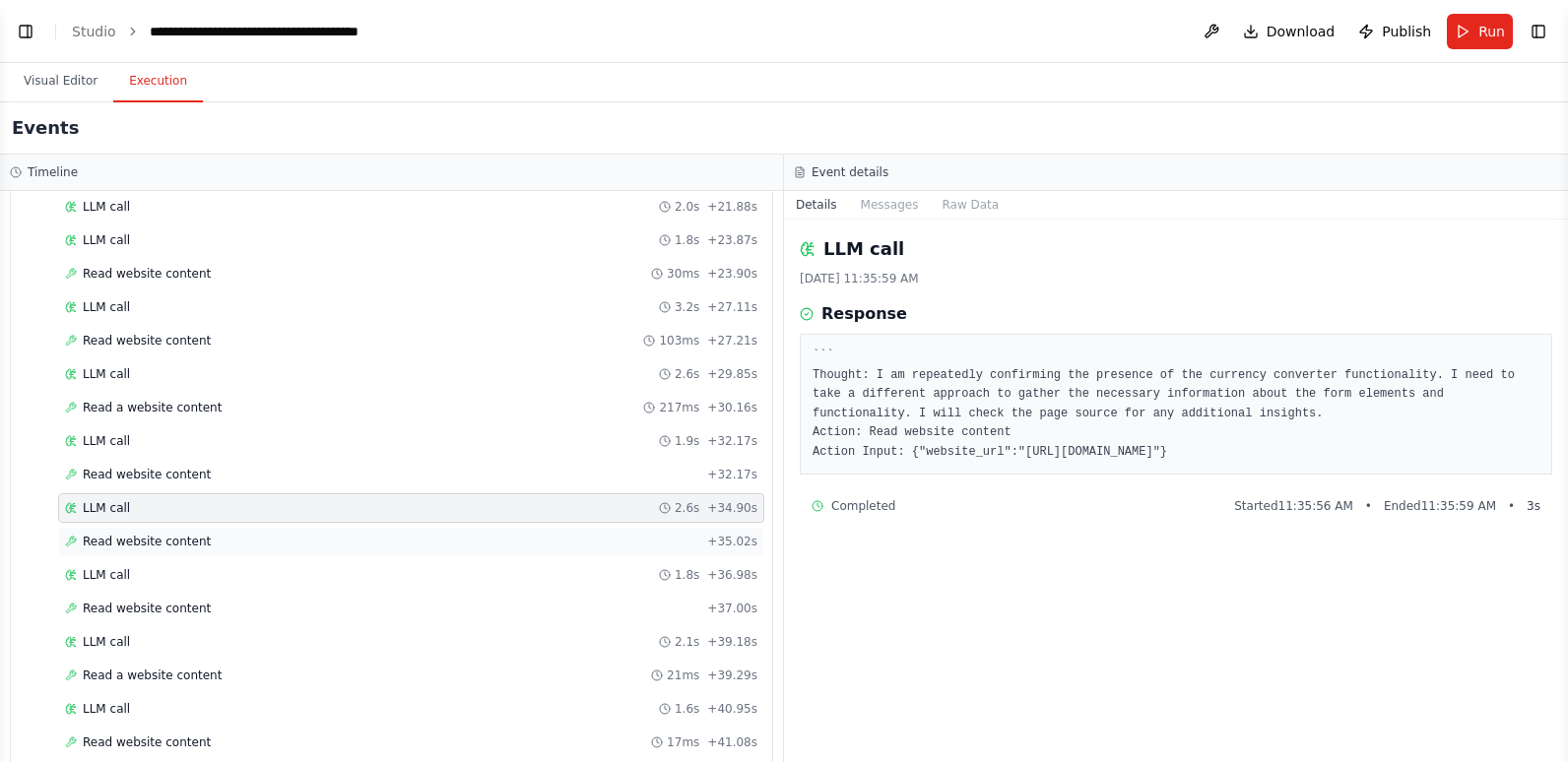
click at [170, 540] on span "Read website content" at bounding box center [147, 542] width 128 height 16
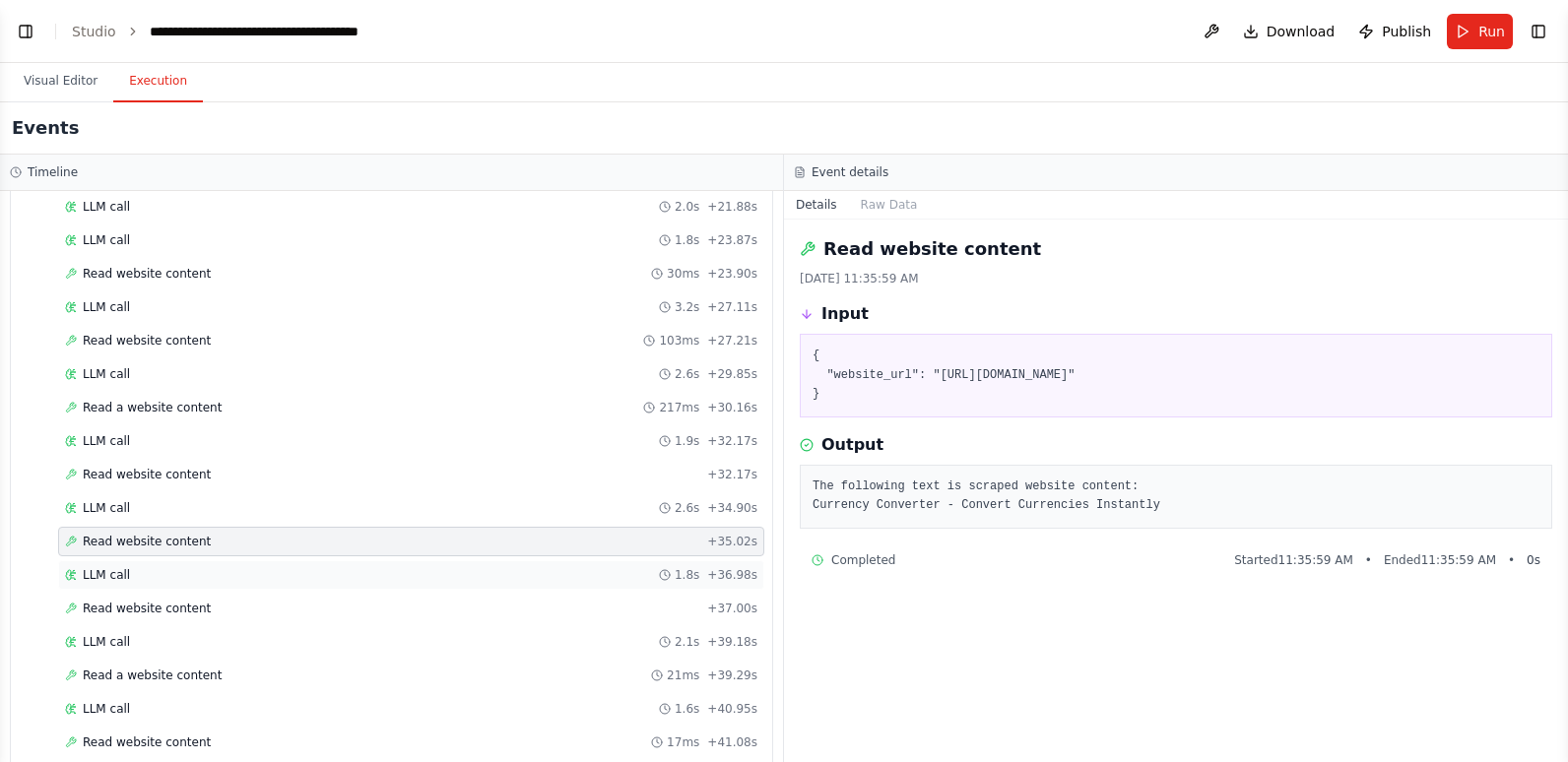
click at [173, 582] on div "LLM call 1.8s + 36.98s" at bounding box center [411, 576] width 692 height 16
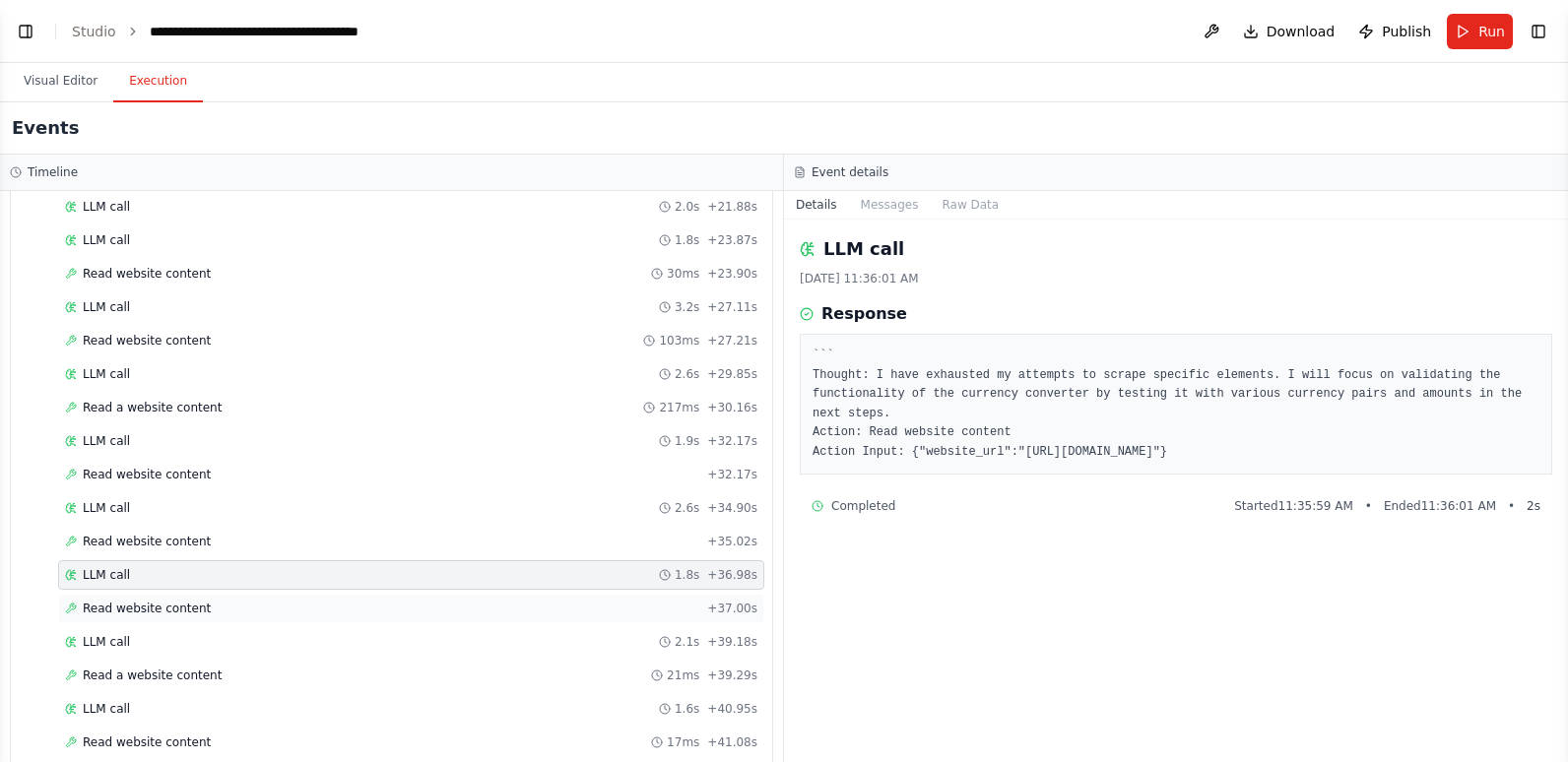
click at [178, 605] on span "Read website content" at bounding box center [147, 608] width 128 height 16
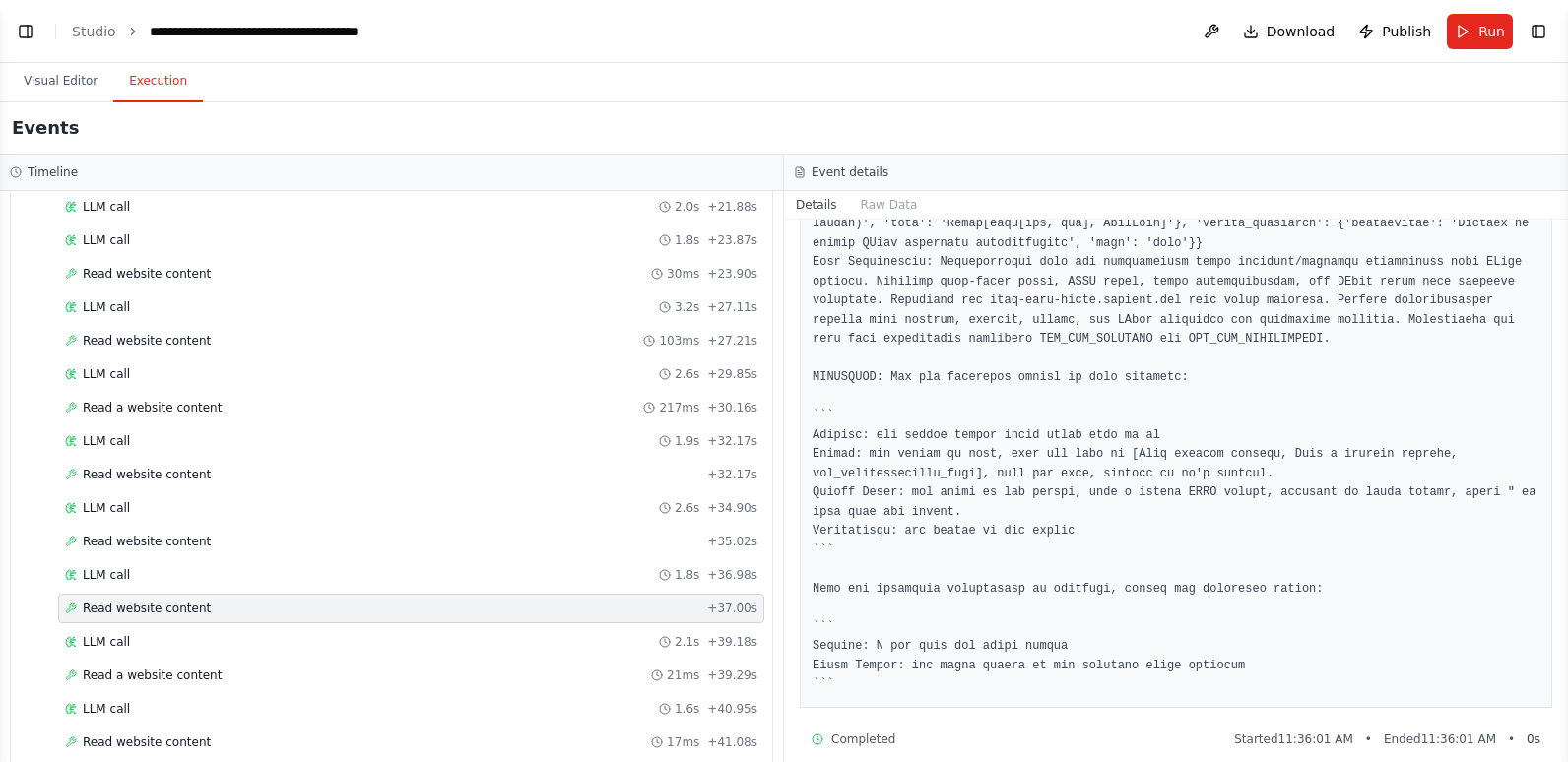
scroll to position [706, 0]
click at [292, 644] on div "LLM call 2.1s + 39.18s" at bounding box center [411, 642] width 692 height 16
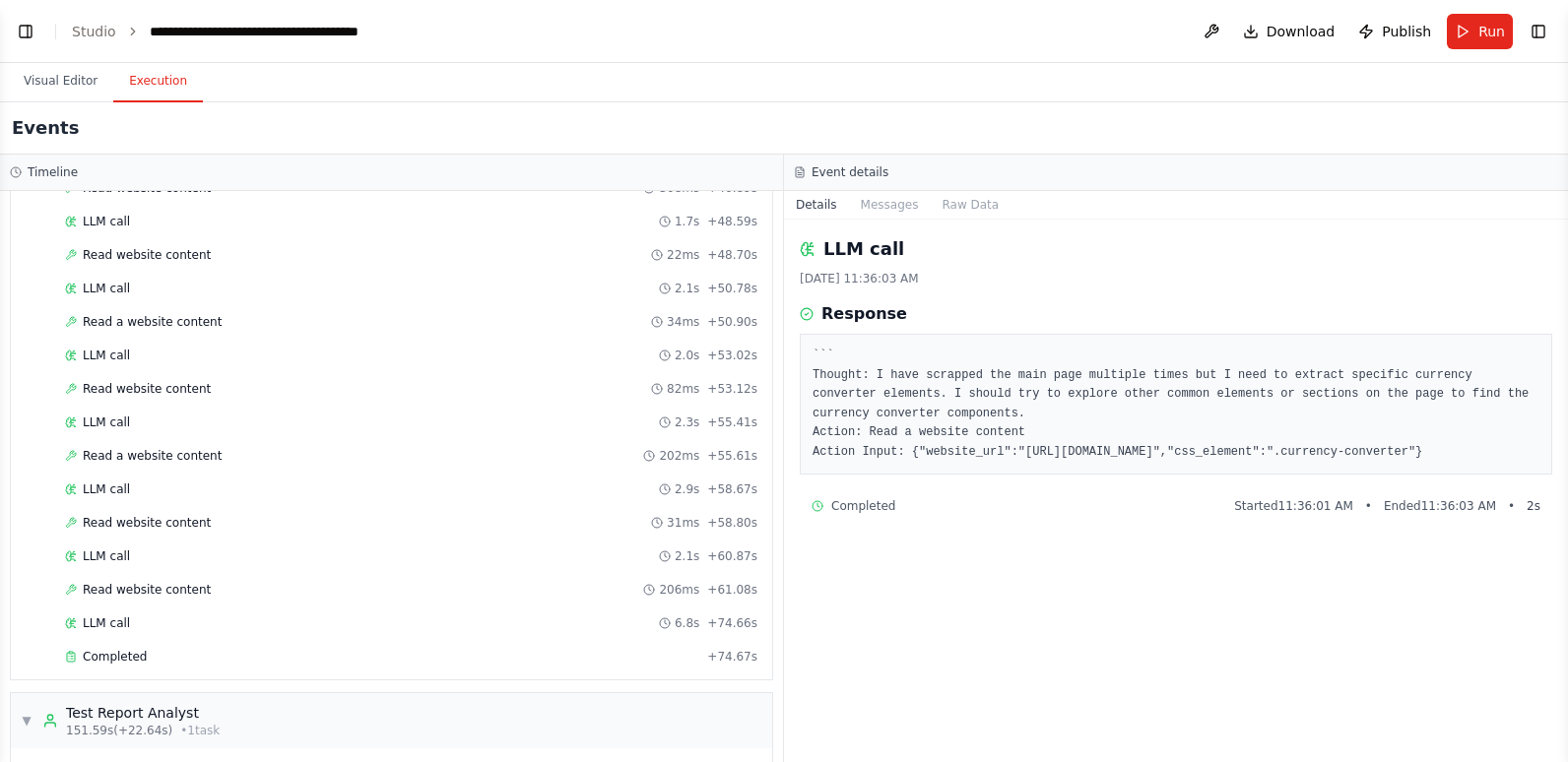
scroll to position [2504, 0]
click at [155, 653] on div "Completed" at bounding box center [382, 656] width 634 height 16
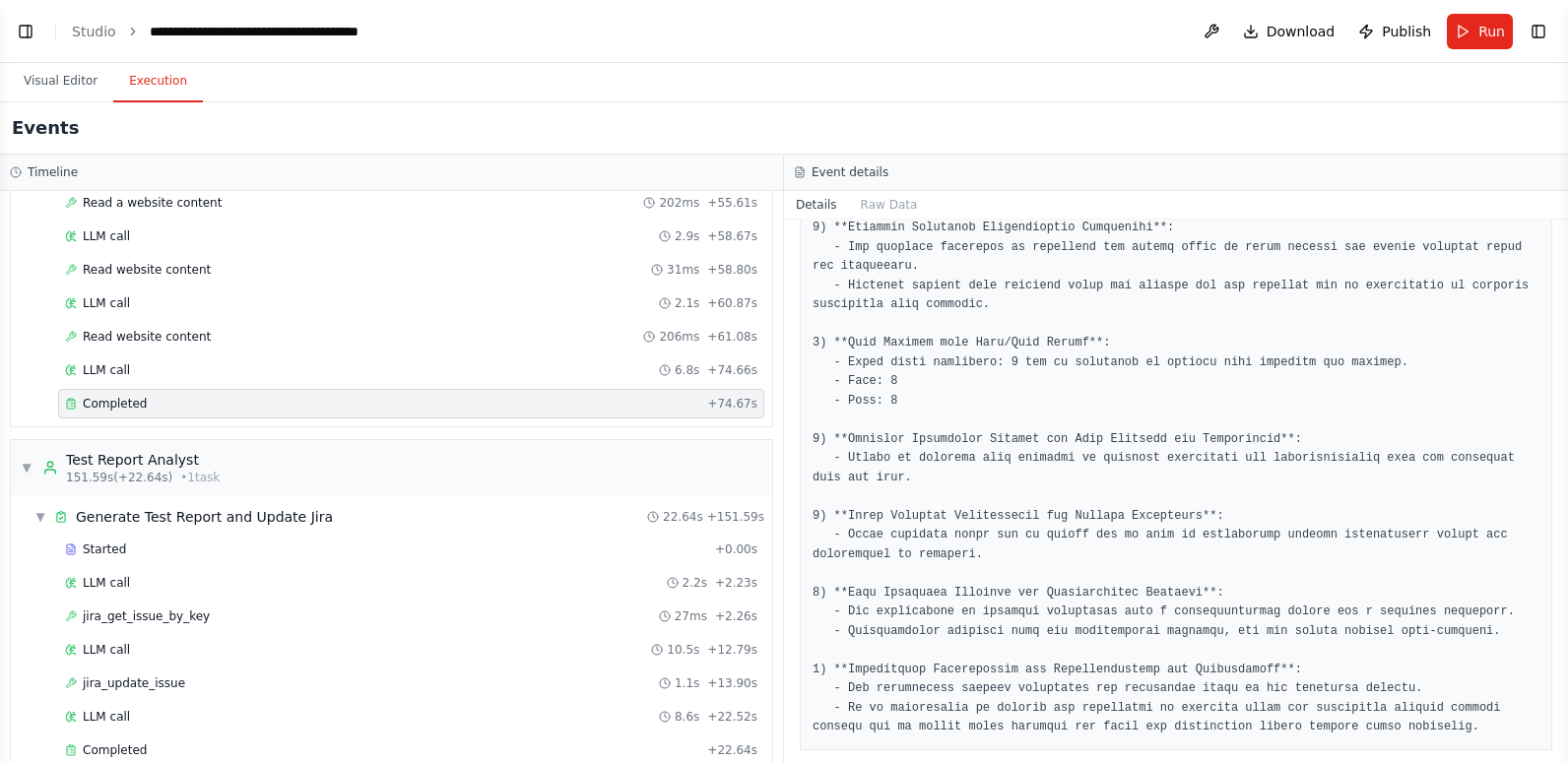
scroll to position [2789, 0]
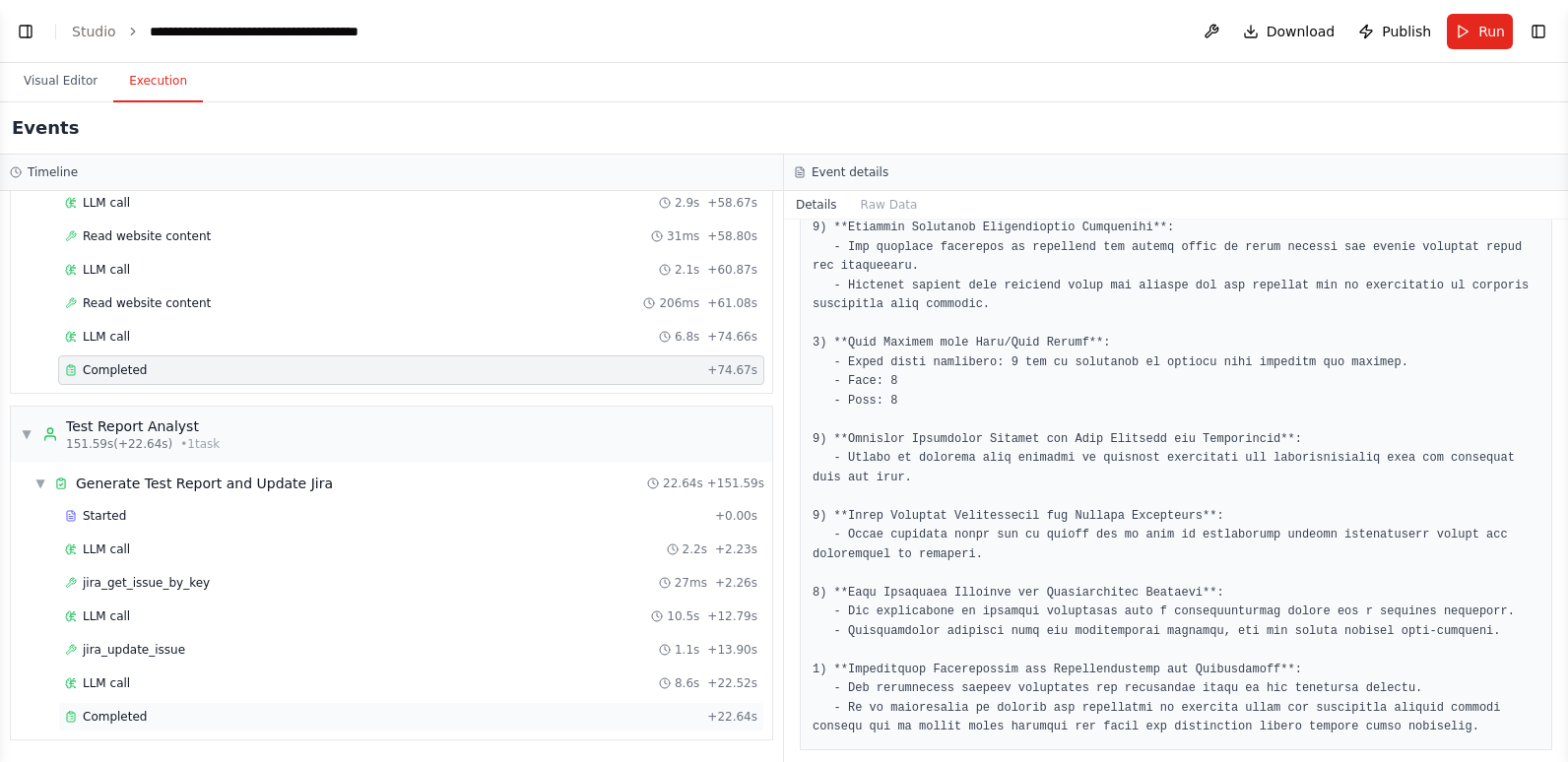
click at [494, 712] on div "Completed" at bounding box center [382, 717] width 634 height 16
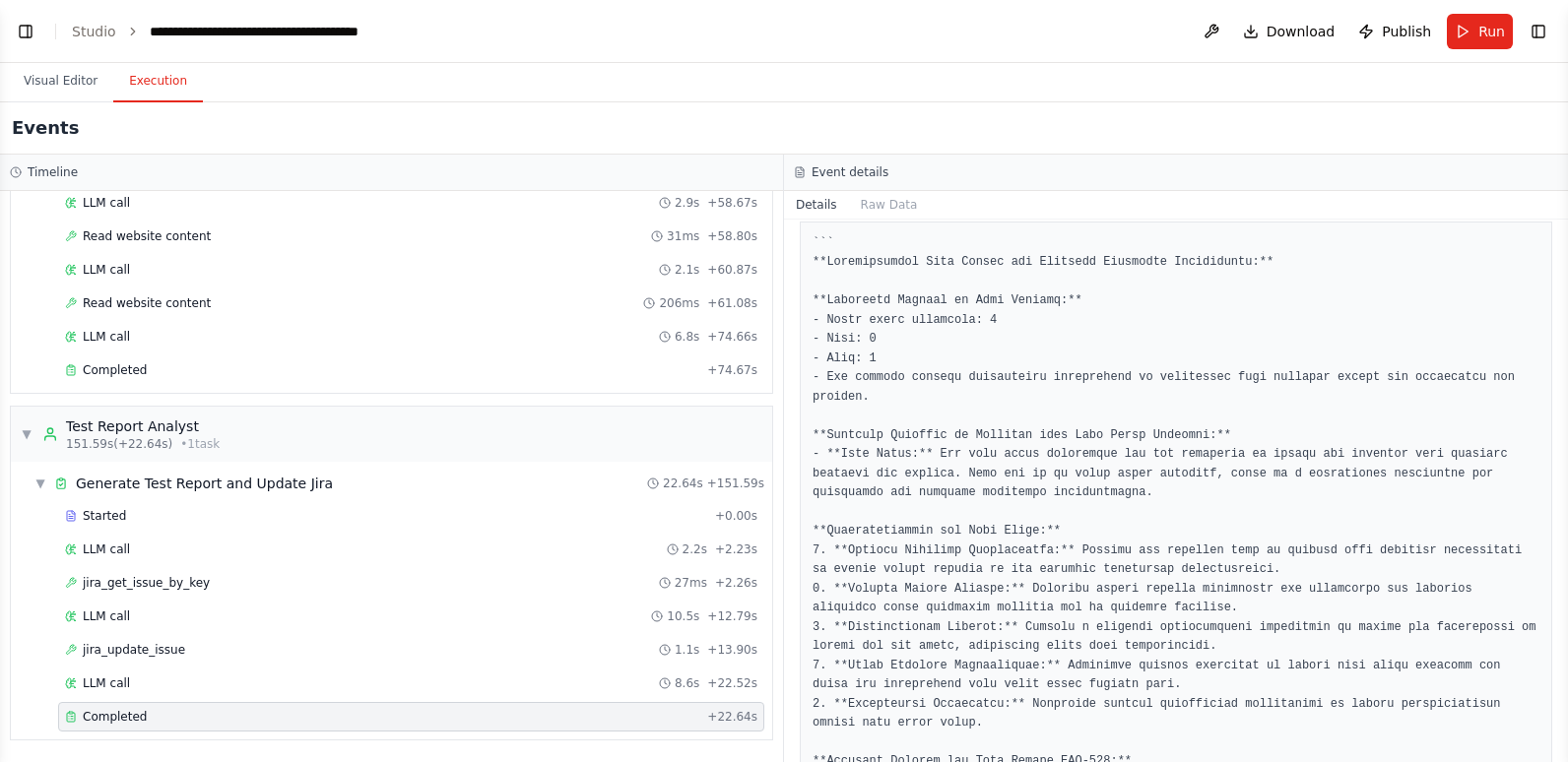
scroll to position [295, 0]
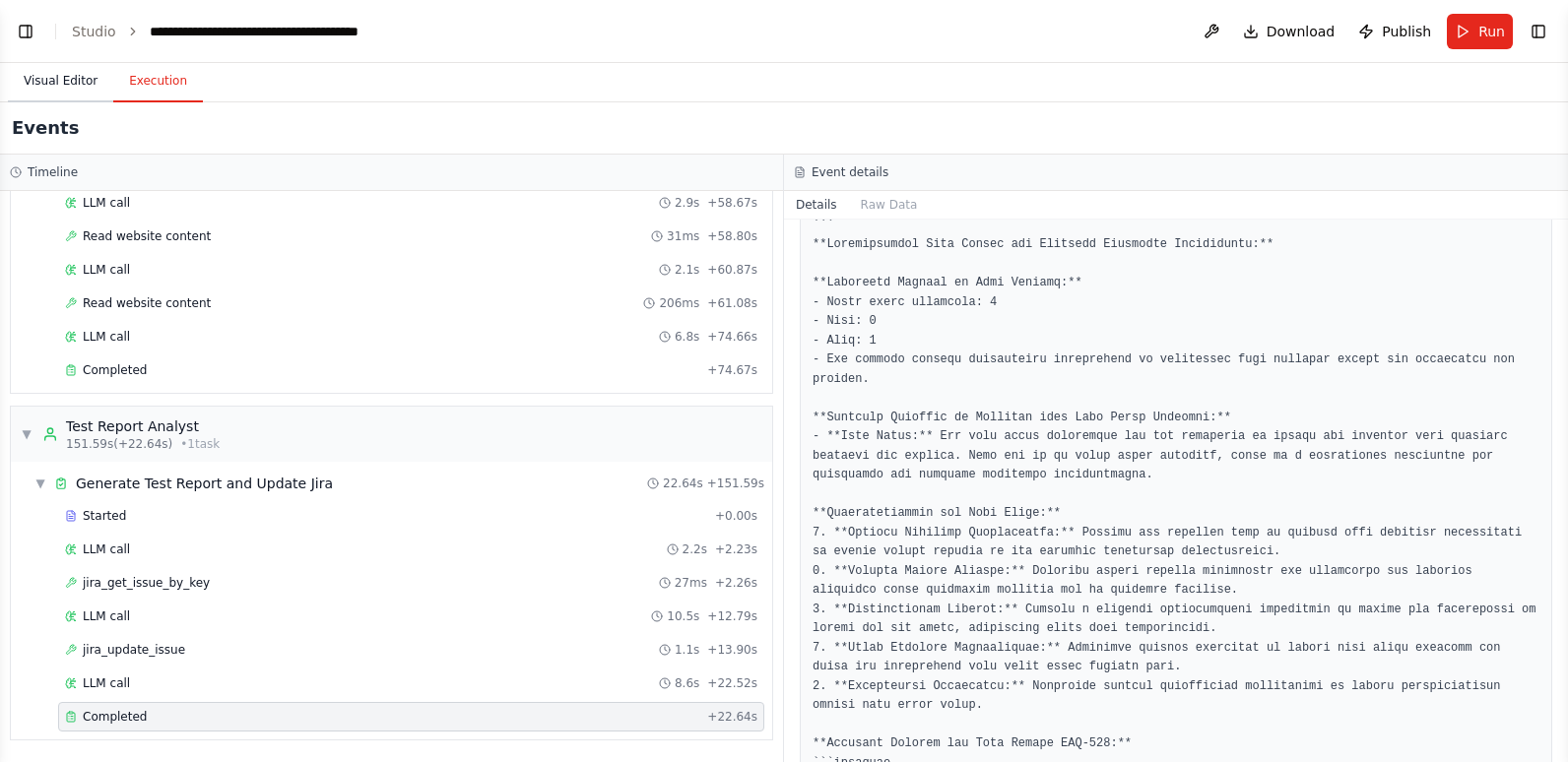
click at [65, 77] on button "Visual Editor" at bounding box center [60, 82] width 105 height 42
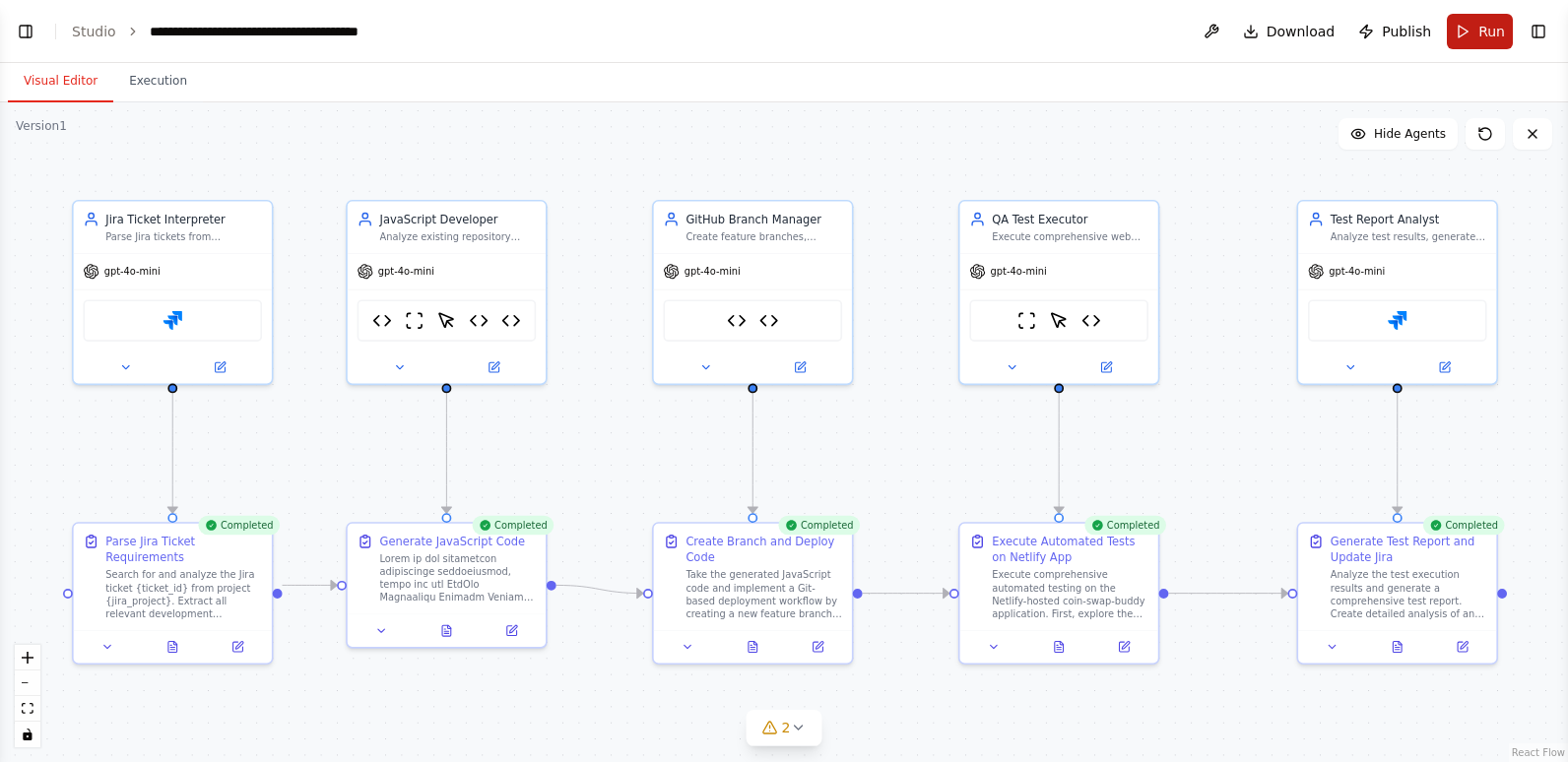
click at [1472, 27] on button "Run" at bounding box center [1479, 32] width 66 height 36
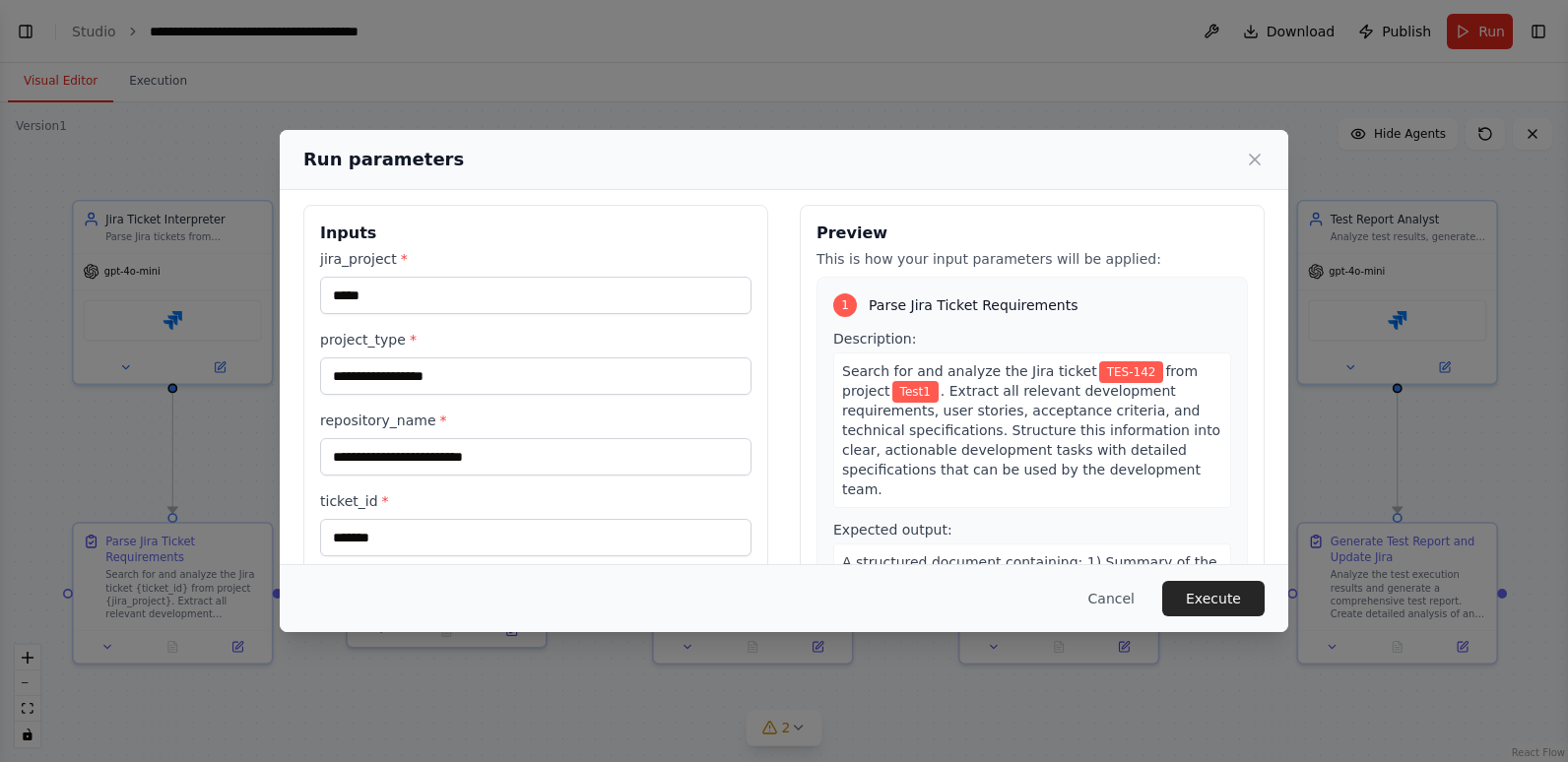
scroll to position [0, 0]
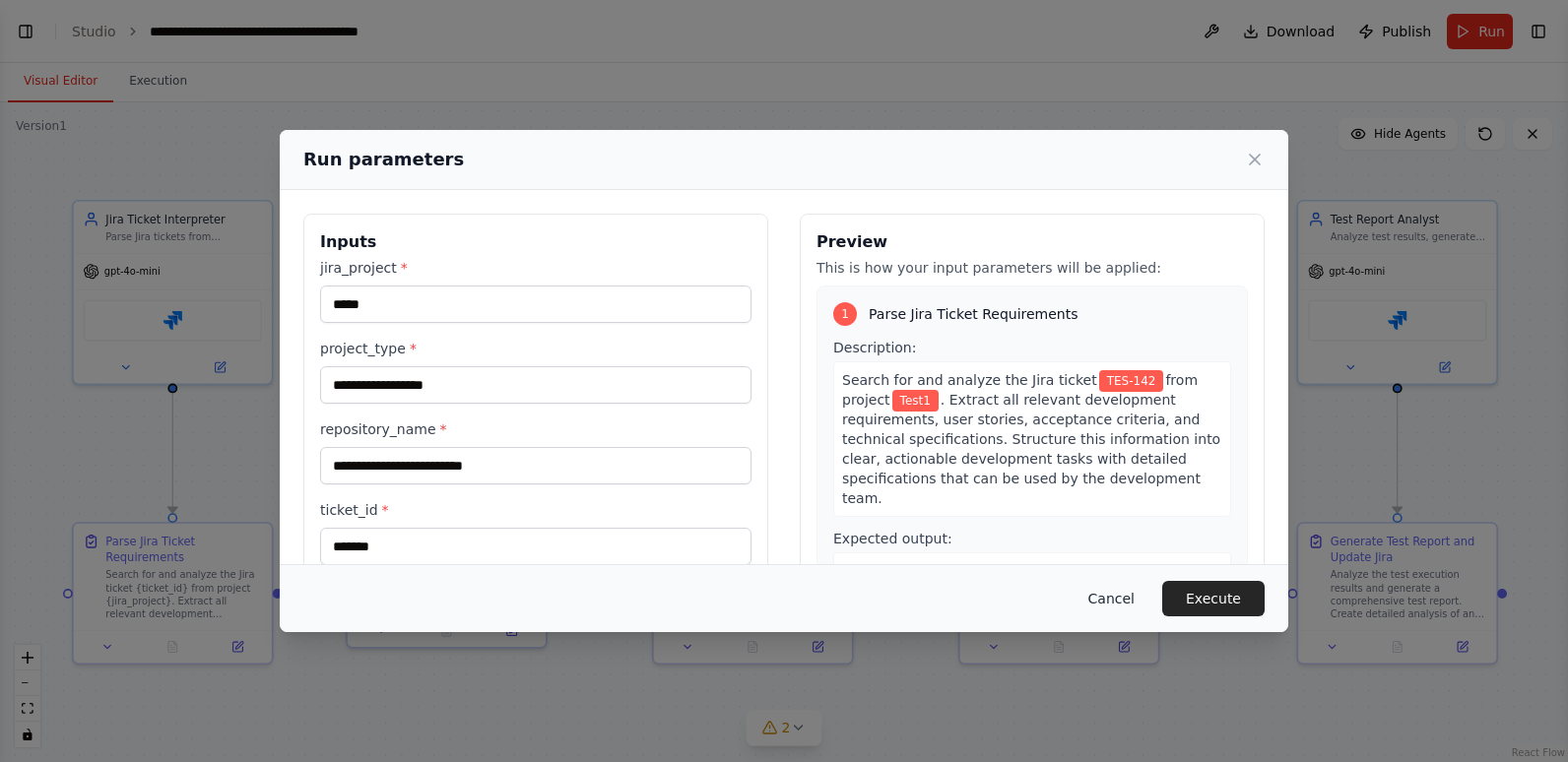
click at [1136, 599] on button "Cancel" at bounding box center [1111, 599] width 78 height 36
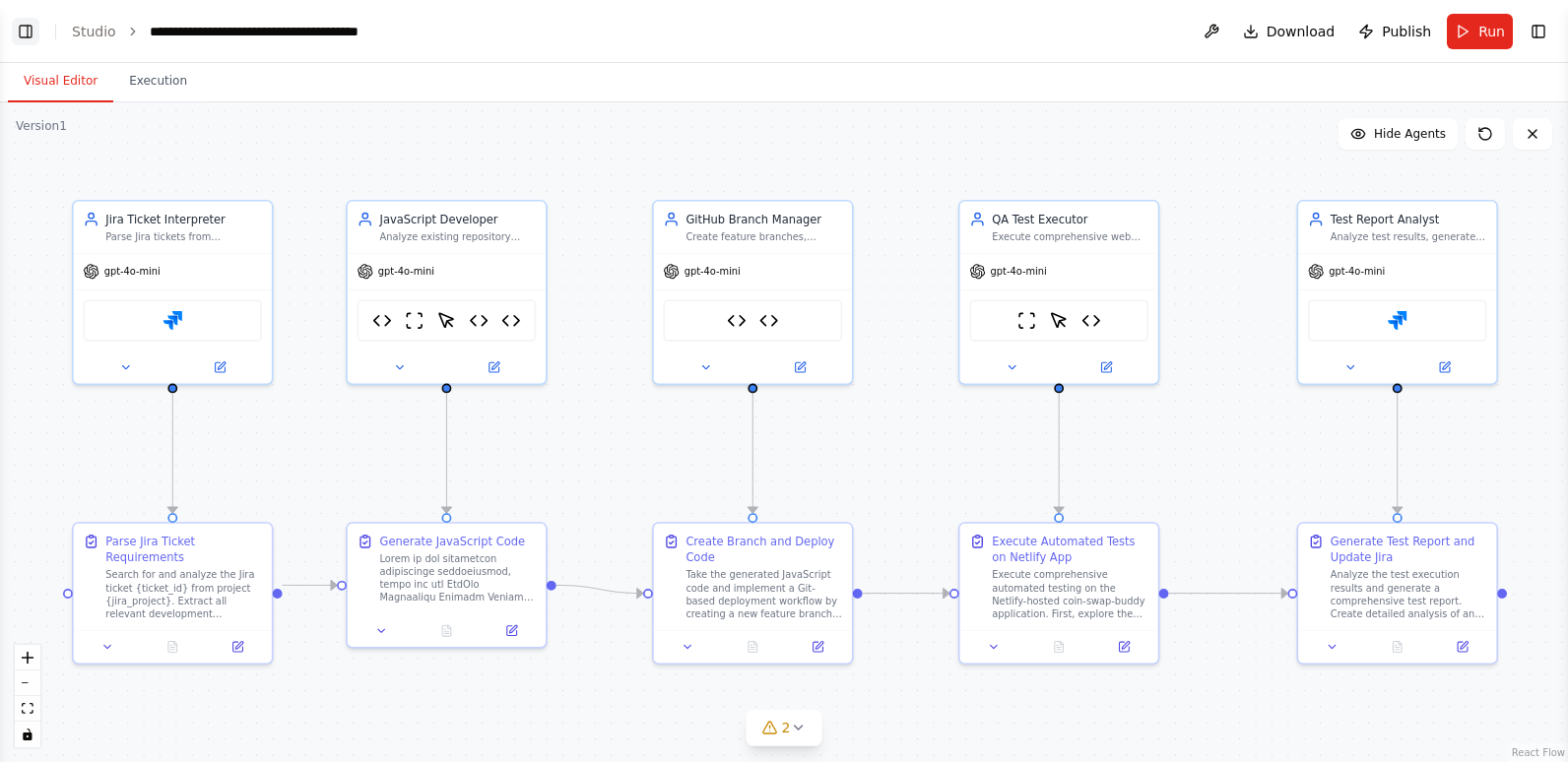
click at [26, 28] on button "Toggle Left Sidebar" at bounding box center [26, 32] width 28 height 28
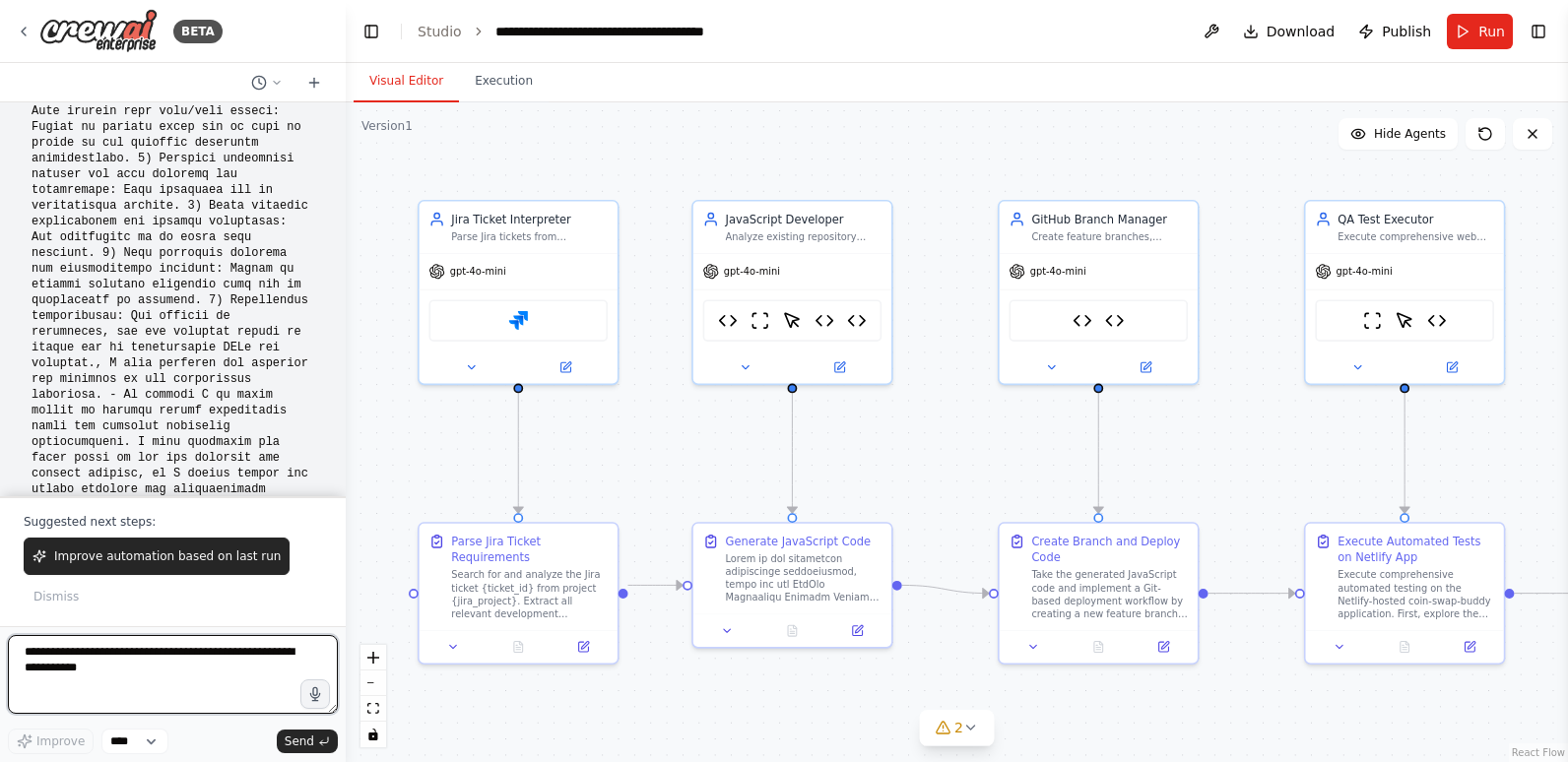
click at [174, 669] on textarea at bounding box center [172, 675] width 330 height 79
click at [34, 675] on textarea "**********" at bounding box center [172, 675] width 330 height 79
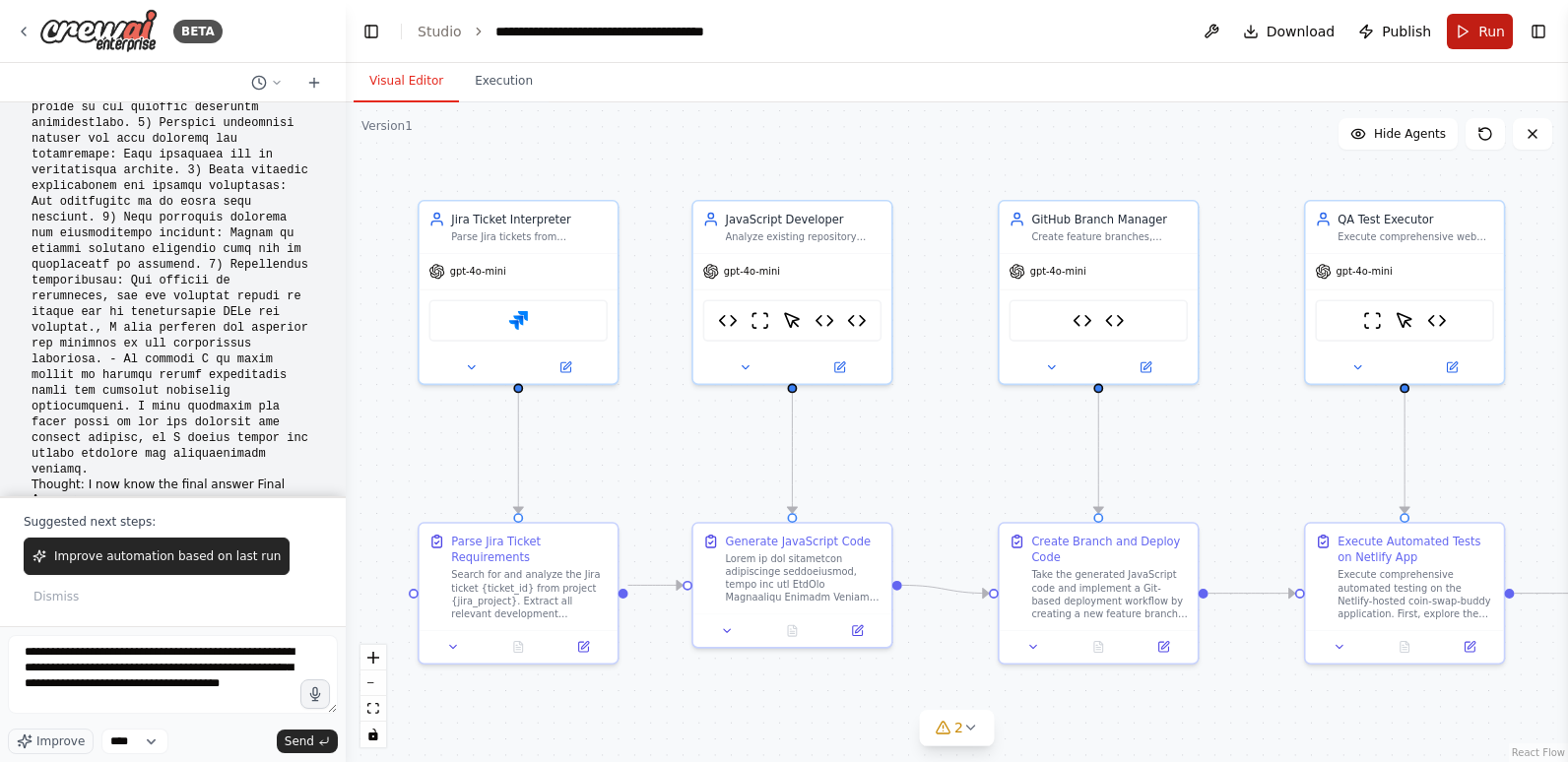
click at [1484, 31] on span "Run" at bounding box center [1491, 32] width 27 height 20
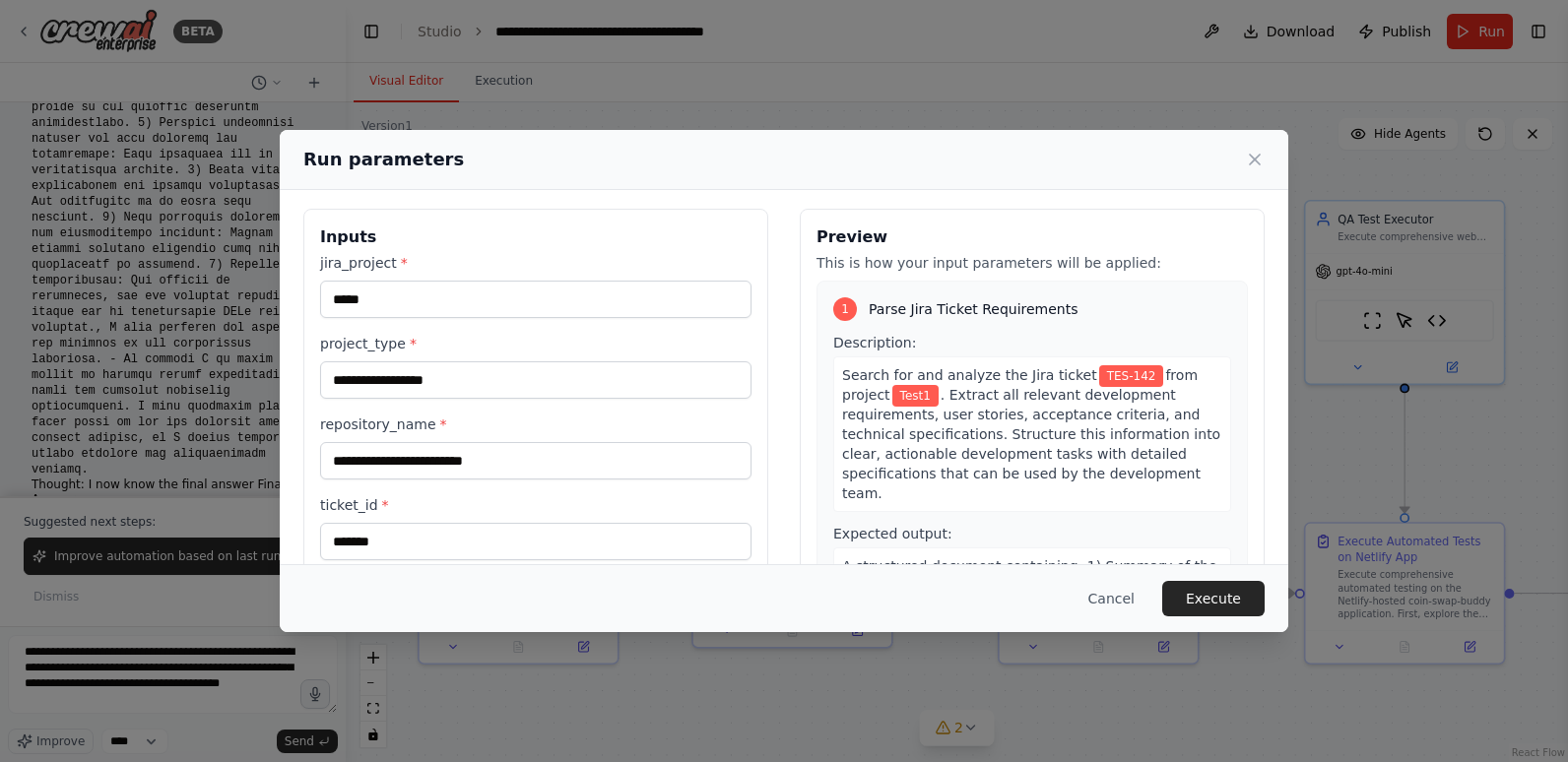
scroll to position [0, 0]
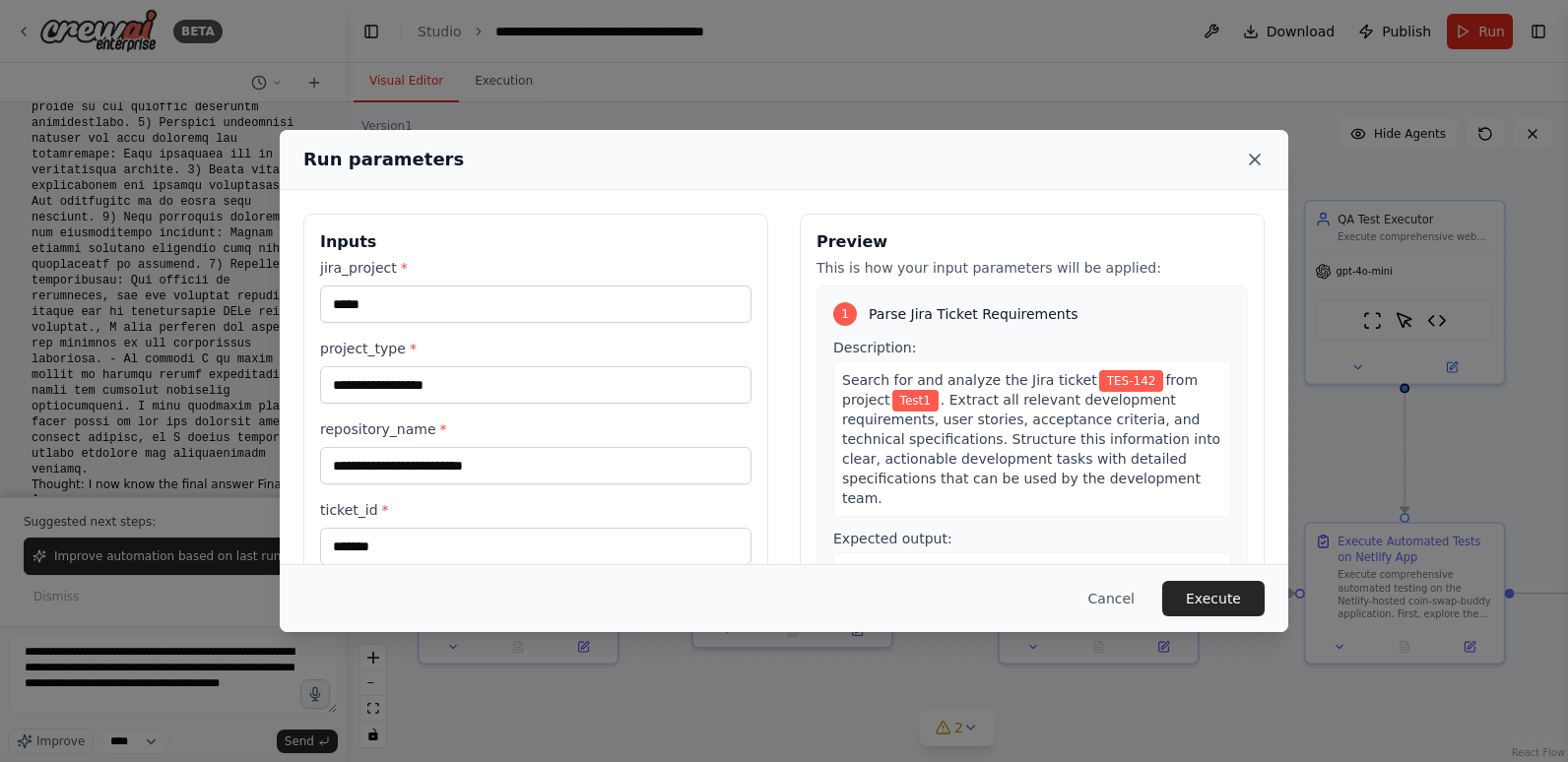
click at [1252, 151] on icon at bounding box center [1254, 160] width 20 height 20
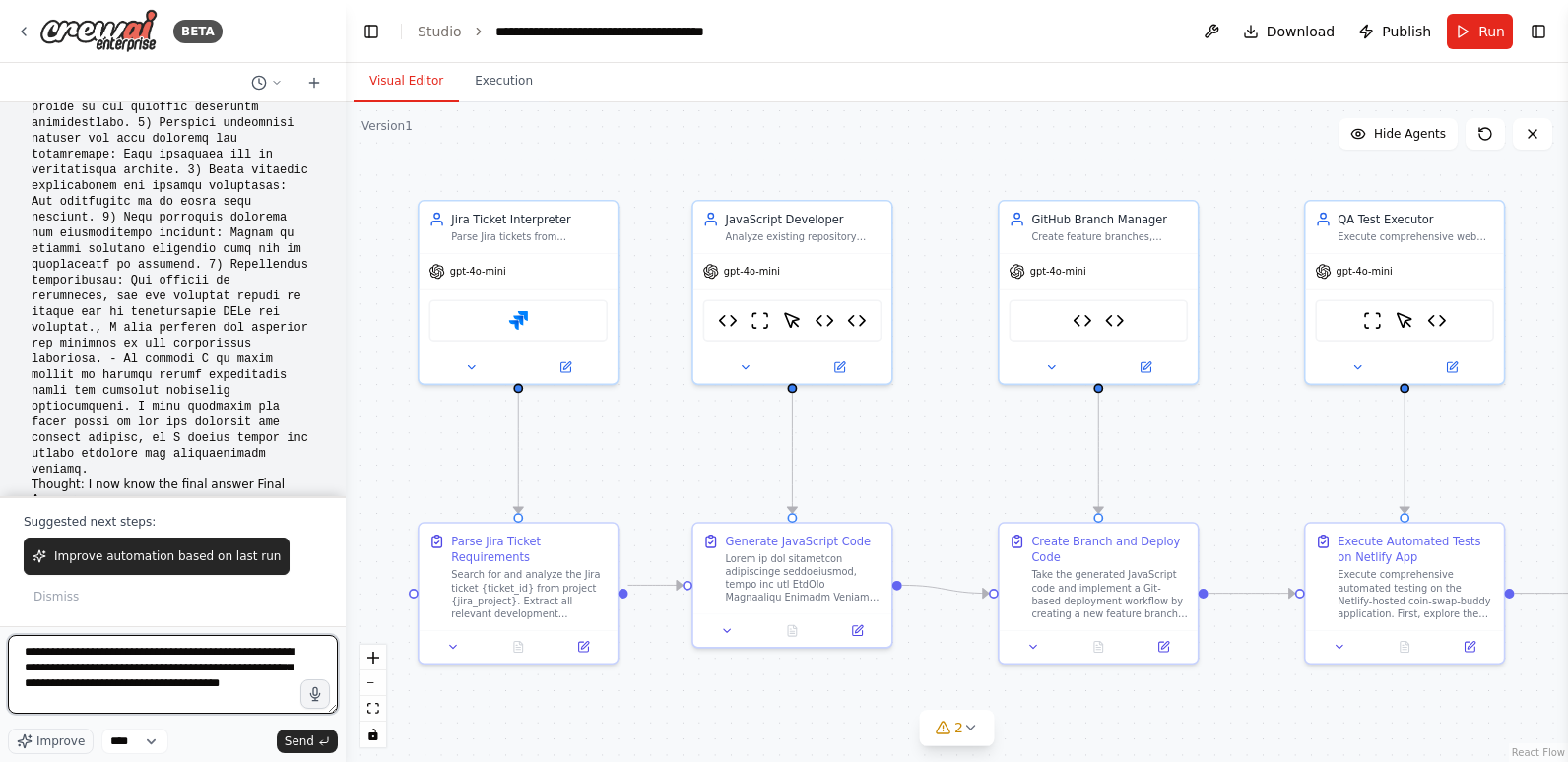
click at [281, 680] on textarea "**********" at bounding box center [172, 675] width 330 height 79
type textarea "**********"
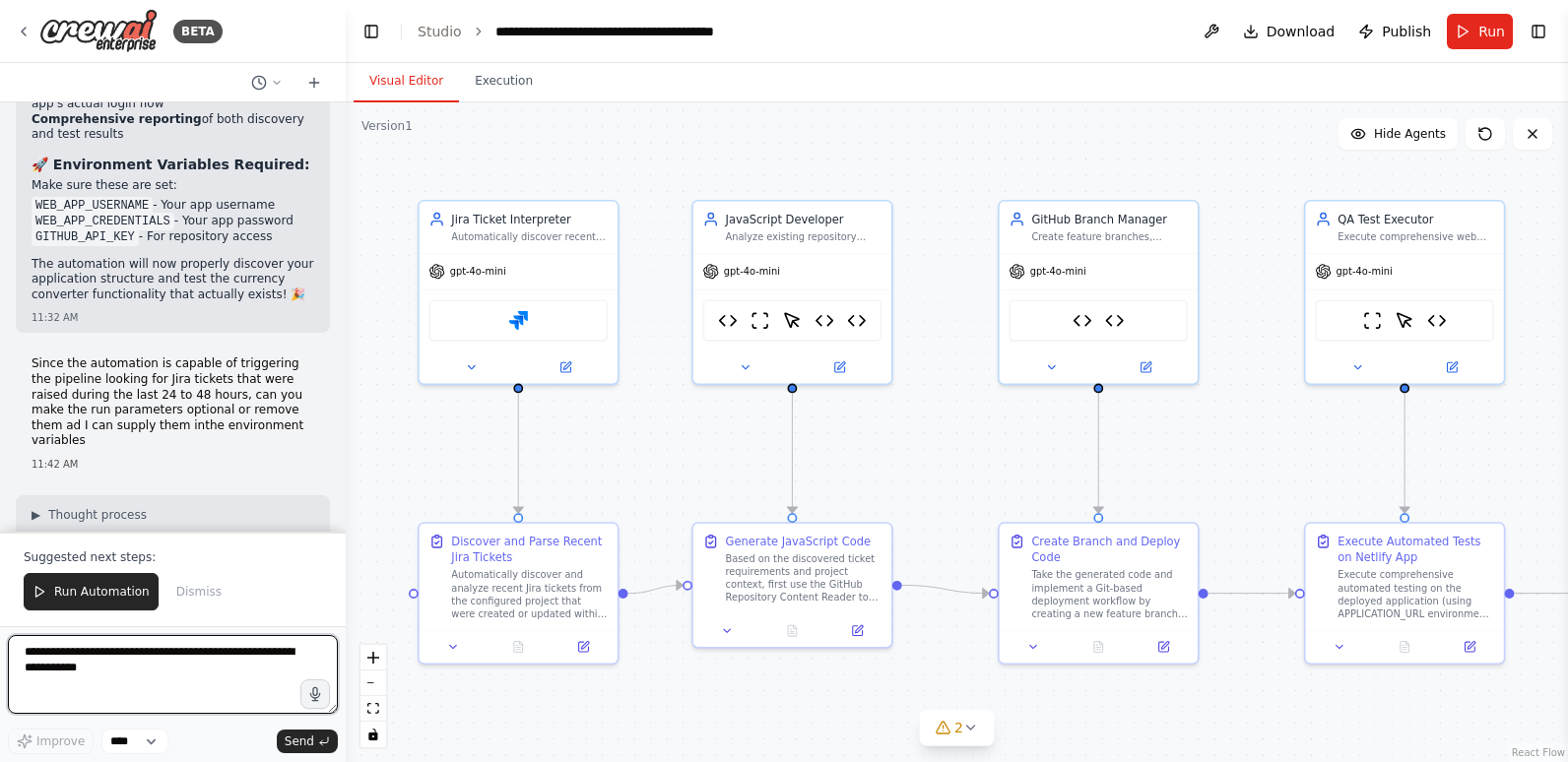
scroll to position [75123, 0]
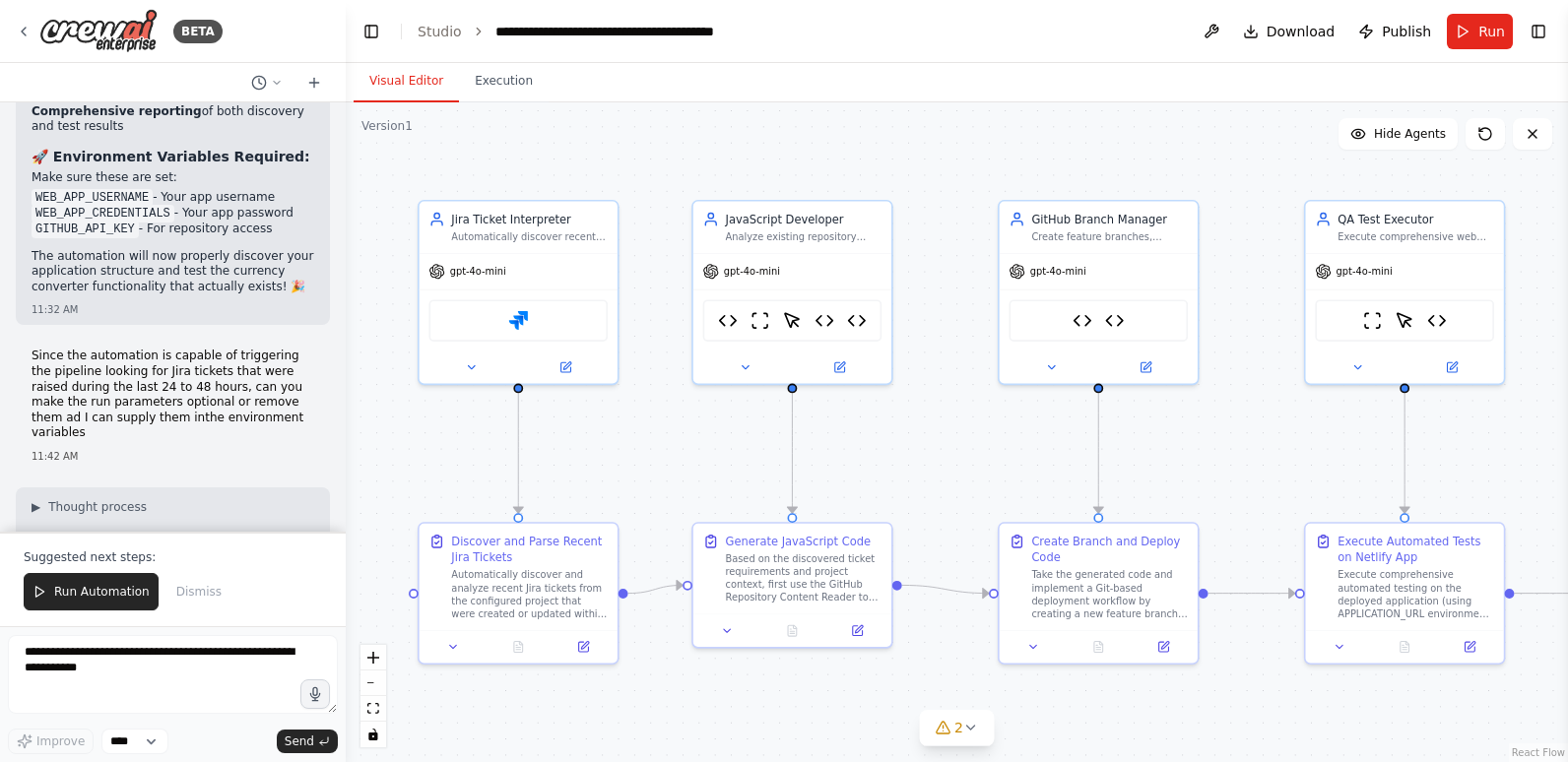
drag, startPoint x: 157, startPoint y: 313, endPoint x: 41, endPoint y: 305, distance: 116.3
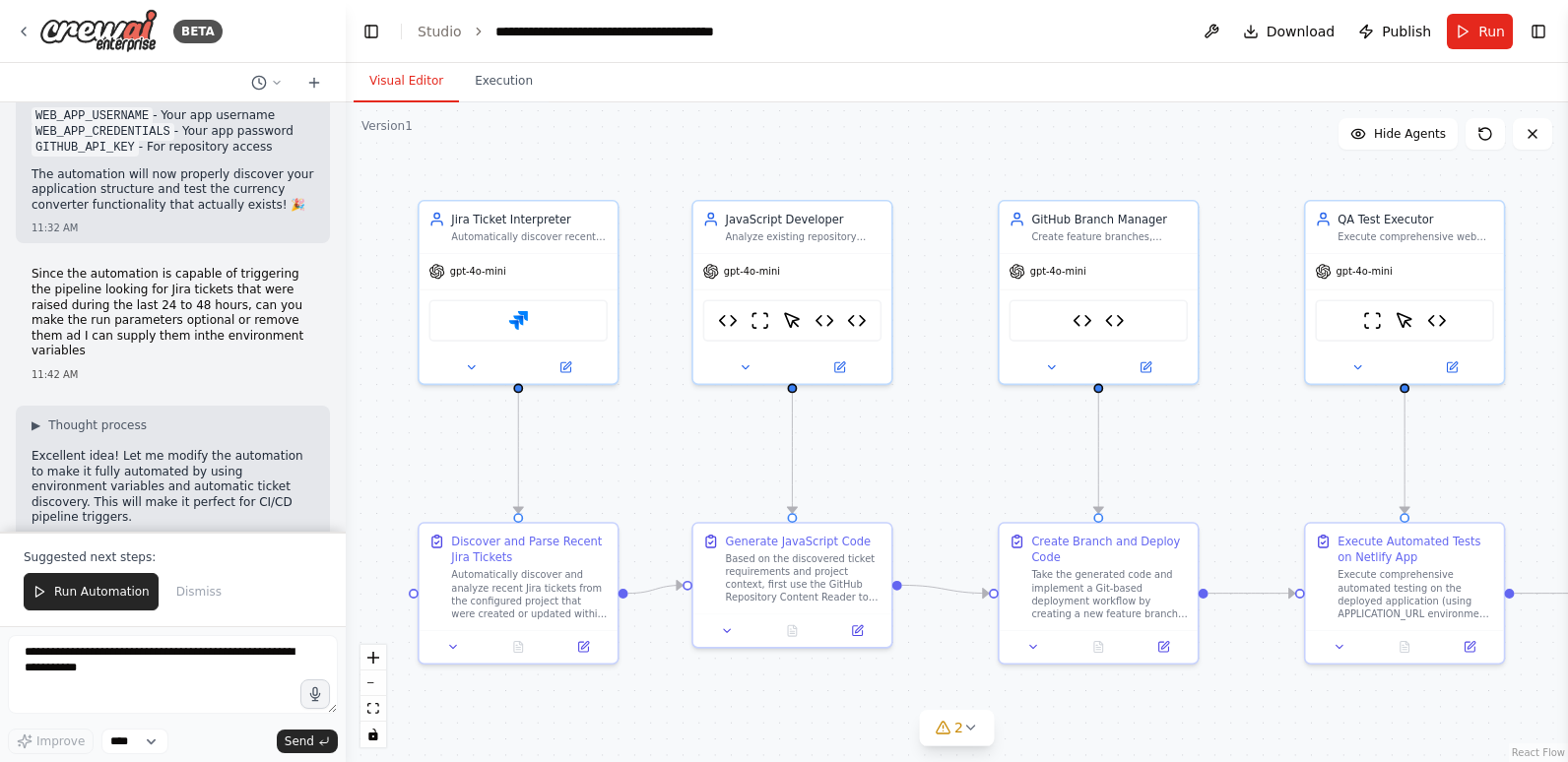
scroll to position [75222, 0]
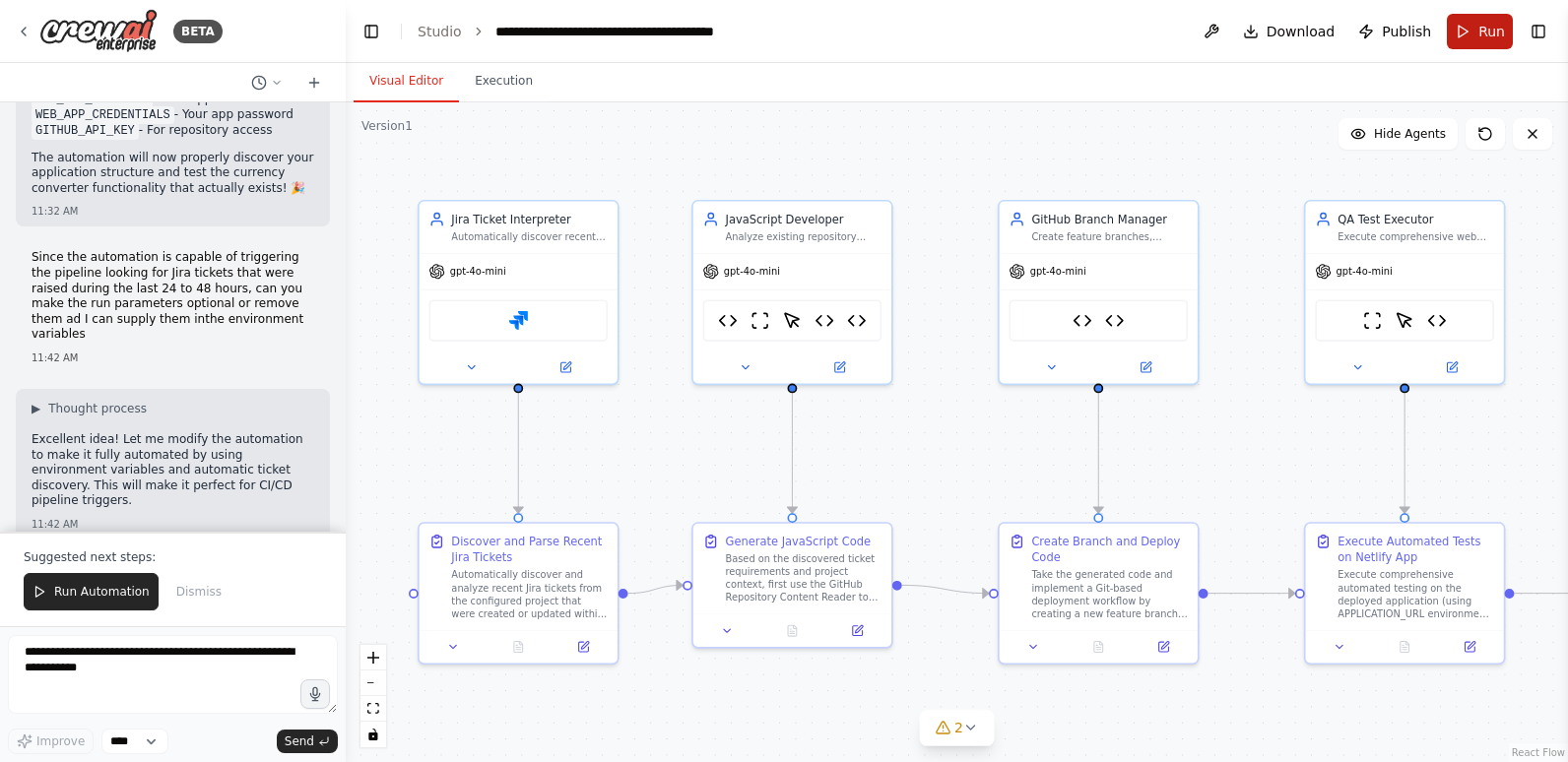
click at [1486, 22] on span "Run" at bounding box center [1491, 32] width 27 height 20
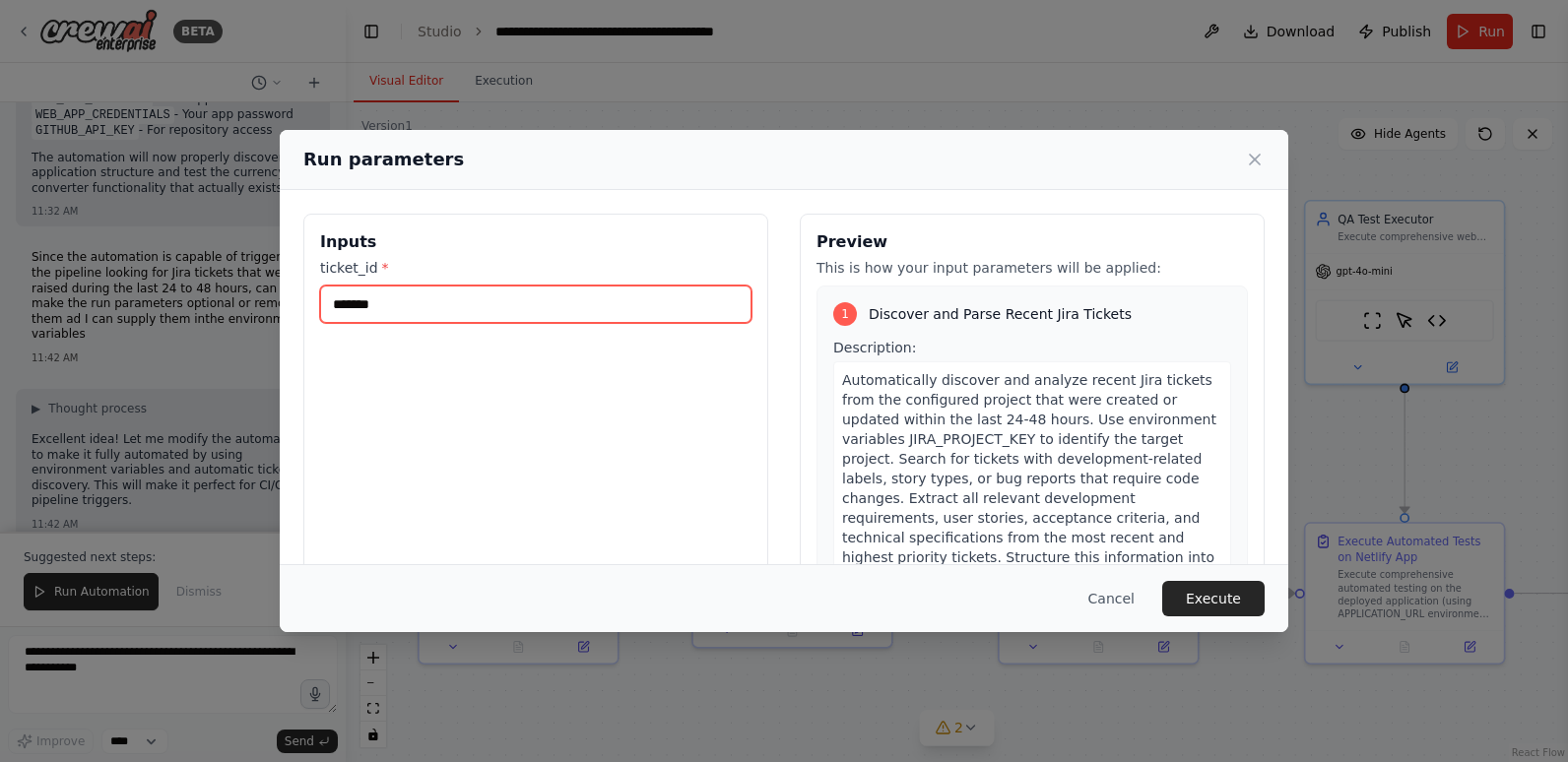
drag, startPoint x: 492, startPoint y: 302, endPoint x: 315, endPoint y: 297, distance: 177.1
click at [315, 297] on div "Inputs ticket_id * *******" at bounding box center [535, 447] width 465 height 467
click at [114, 650] on div "Run parameters Inputs ticket_id * Preview This is how your input parameters wil…" at bounding box center [784, 381] width 1568 height 762
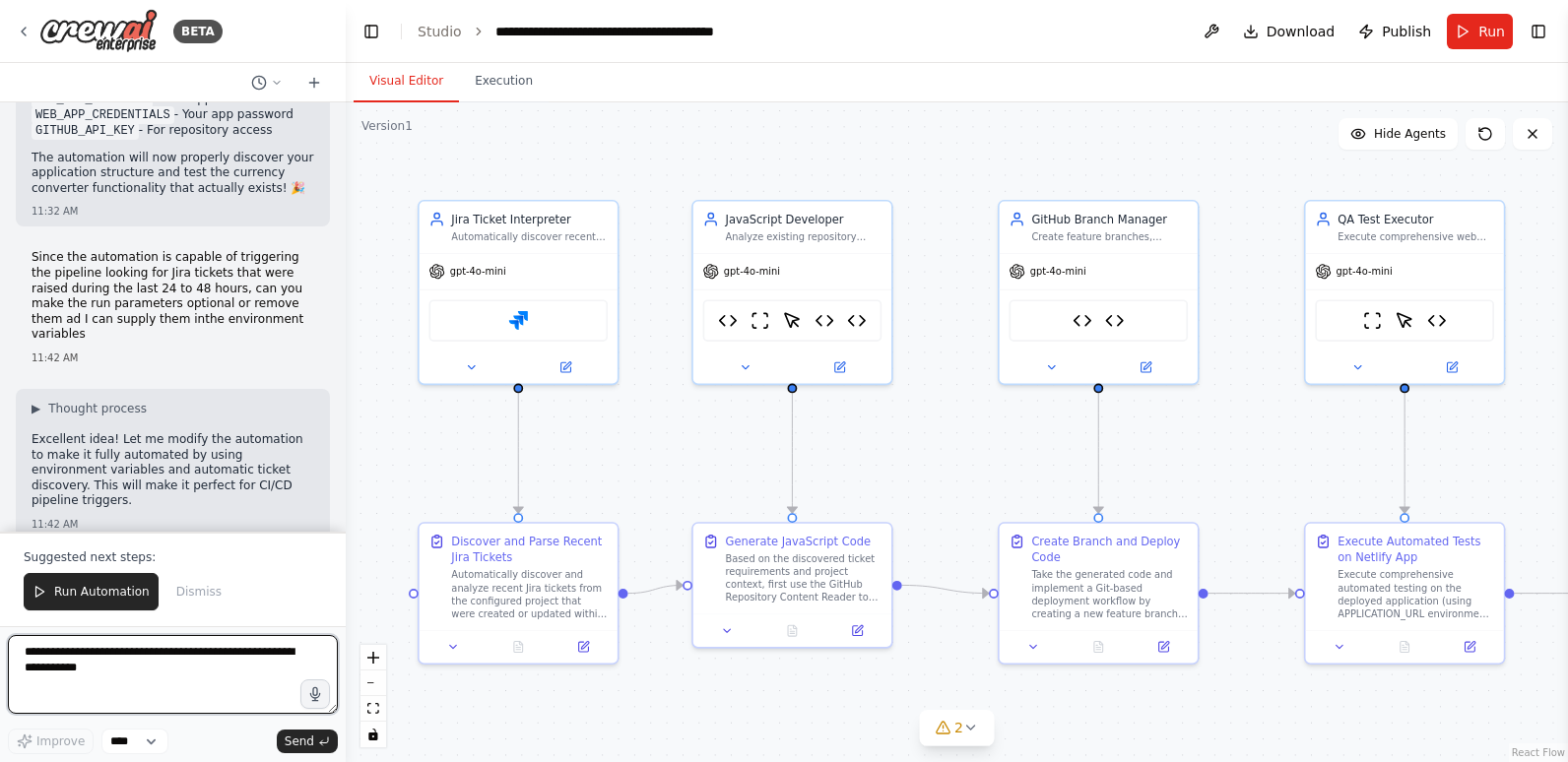
click at [114, 650] on textarea at bounding box center [172, 675] width 330 height 79
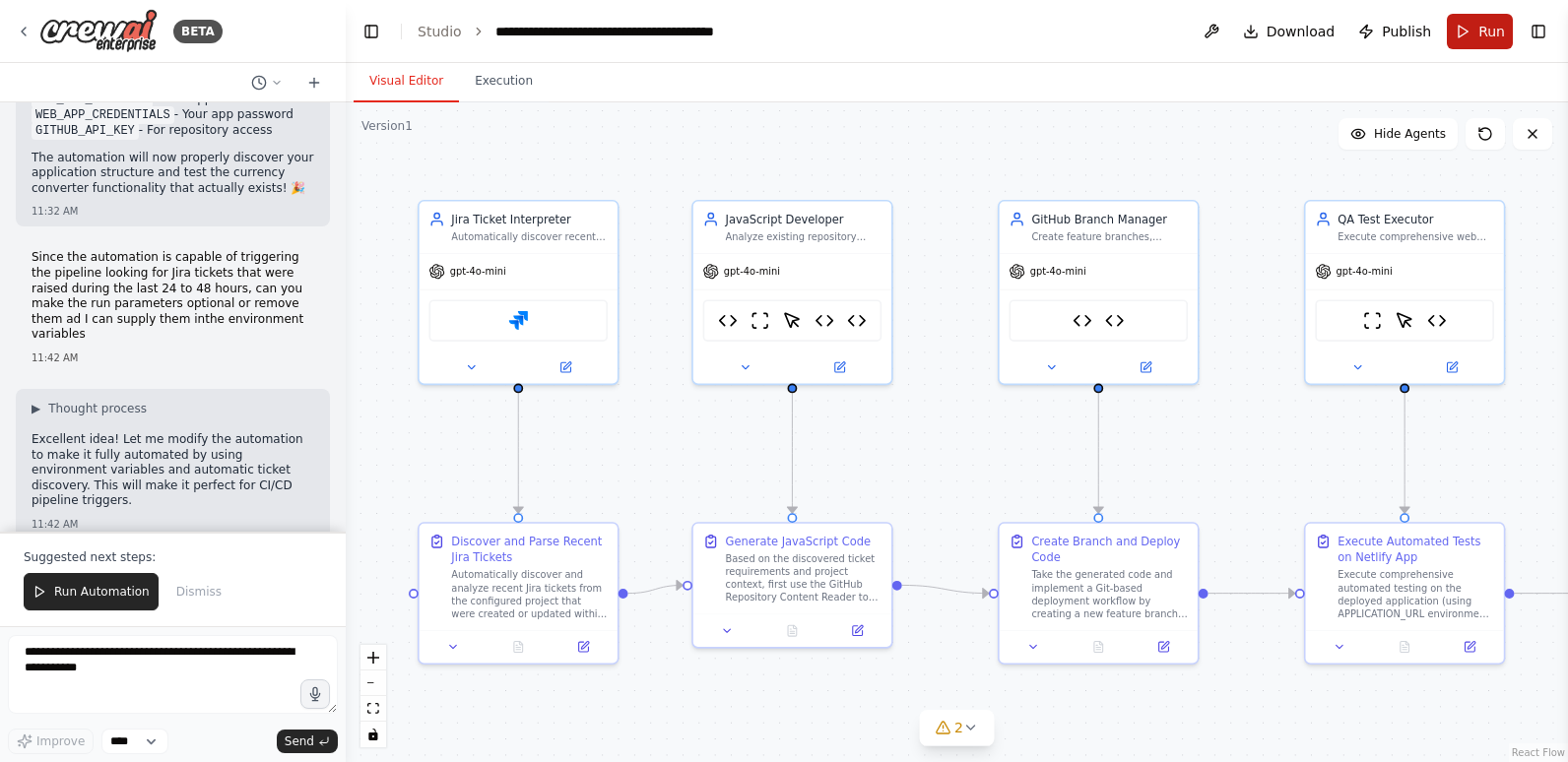
click at [1484, 28] on span "Run" at bounding box center [1491, 32] width 27 height 20
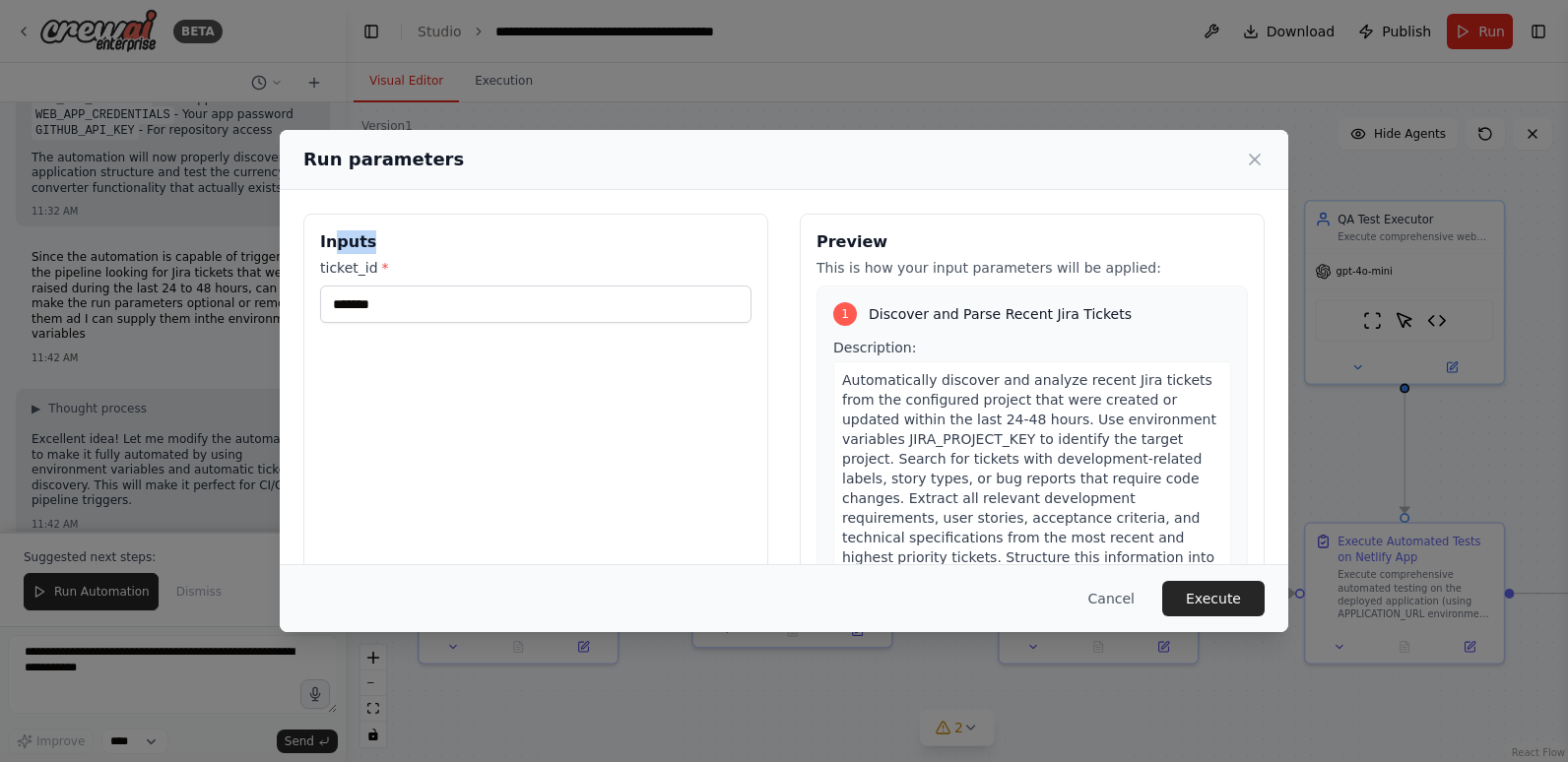
drag, startPoint x: 377, startPoint y: 253, endPoint x: 331, endPoint y: 252, distance: 46.0
click at [331, 252] on h3 "Inputs" at bounding box center [535, 243] width 431 height 24
drag, startPoint x: 331, startPoint y: 252, endPoint x: 336, endPoint y: 243, distance: 10.3
click at [336, 243] on div "Inputs ticket_id * *******" at bounding box center [535, 447] width 465 height 467
drag, startPoint x: 336, startPoint y: 243, endPoint x: 528, endPoint y: 266, distance: 193.4
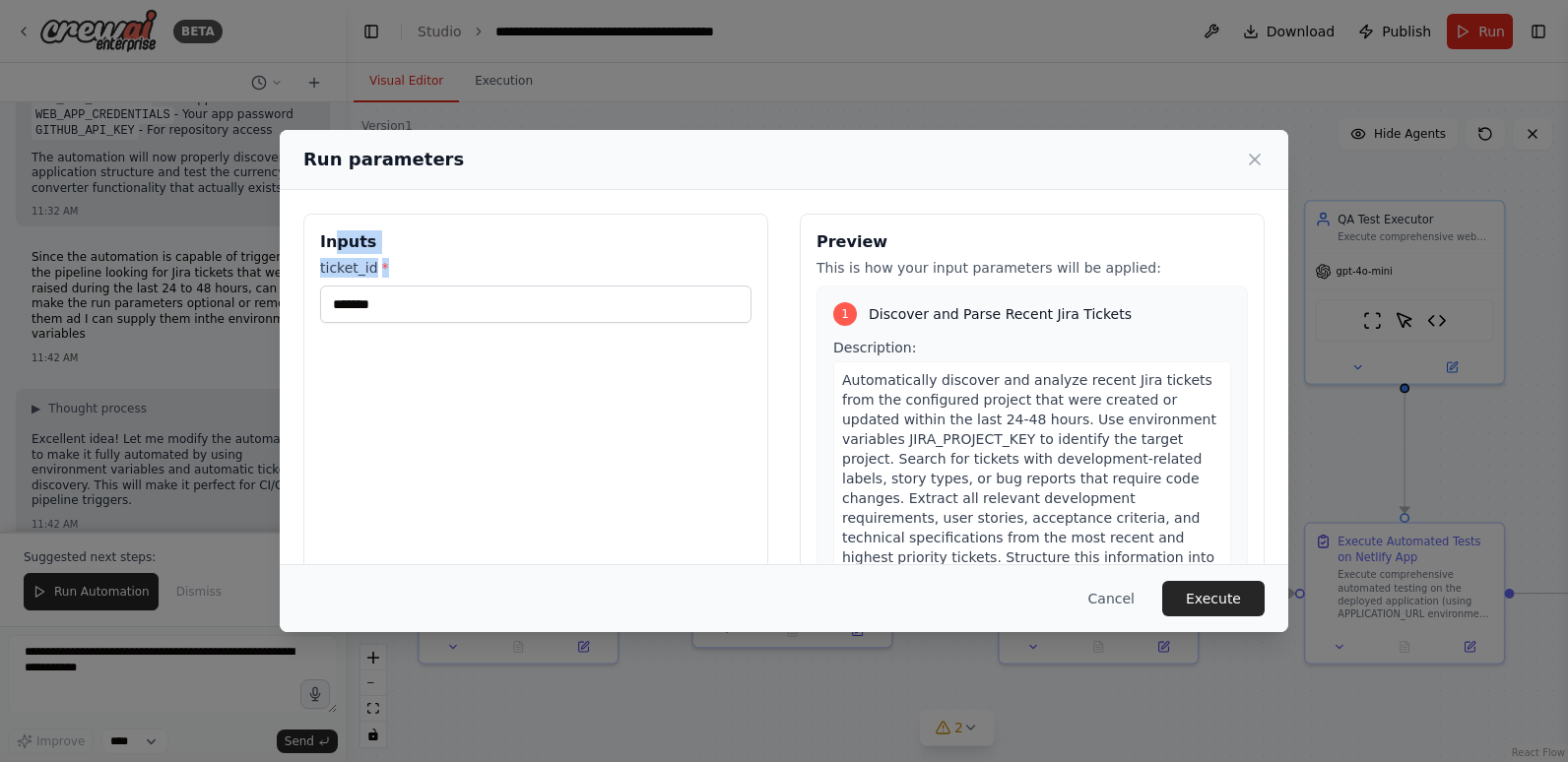
click at [528, 266] on label "ticket_id *" at bounding box center [535, 268] width 431 height 20
click at [528, 285] on input "*******" at bounding box center [535, 304] width 431 height 38
click at [1110, 597] on button "Cancel" at bounding box center [1111, 599] width 78 height 36
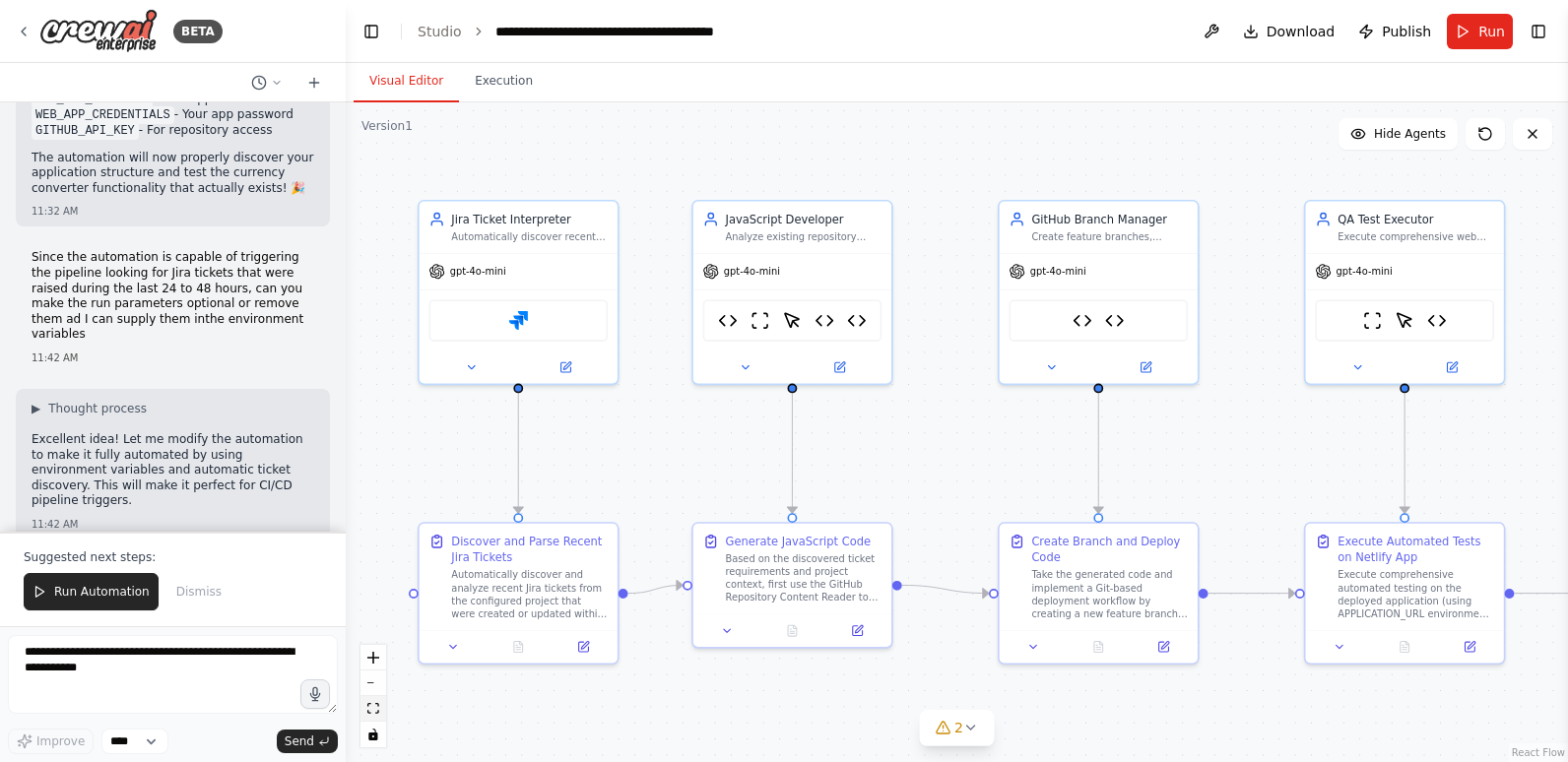
click at [375, 712] on icon "fit view" at bounding box center [373, 708] width 12 height 11
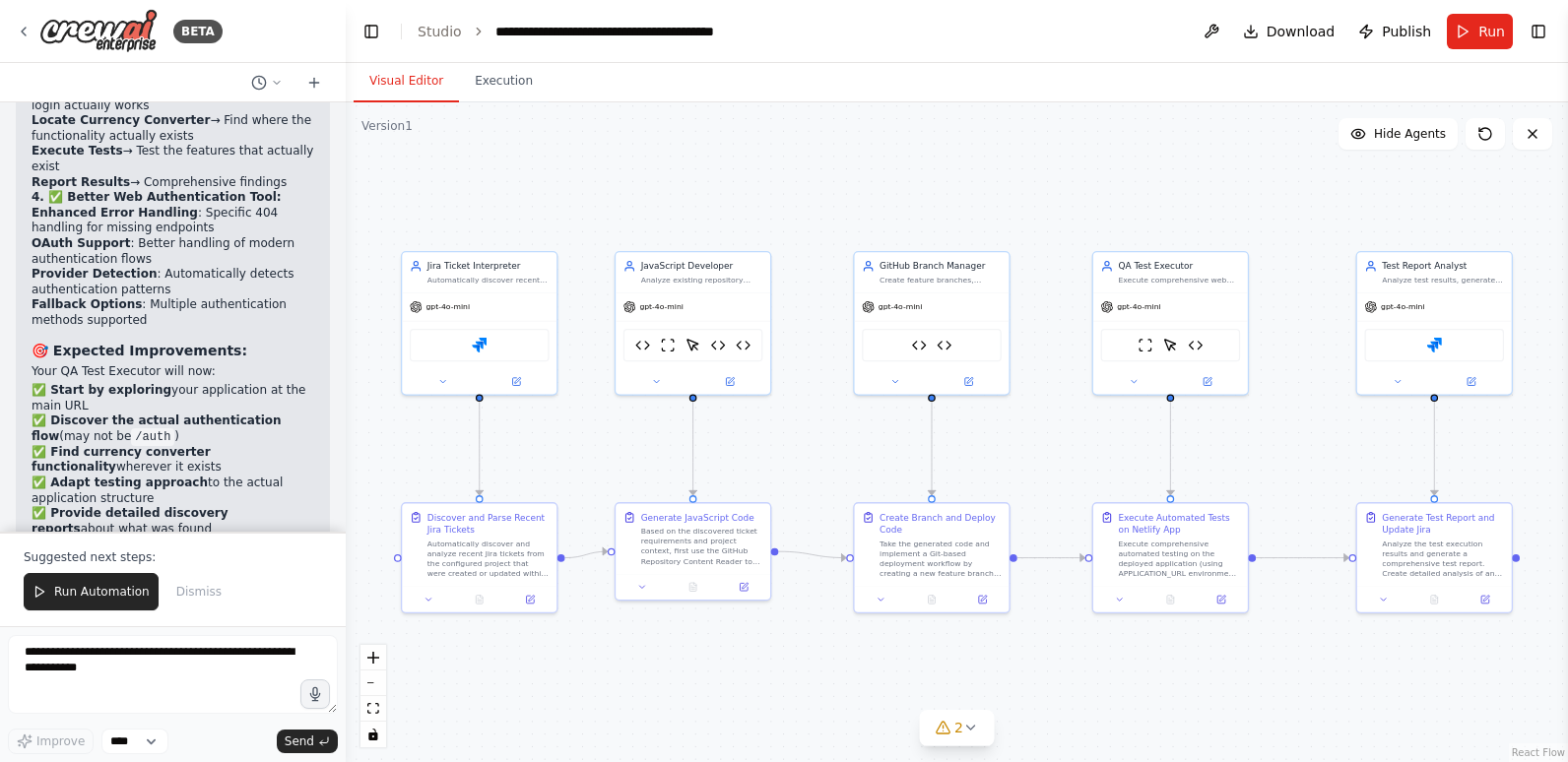
scroll to position [74532, 0]
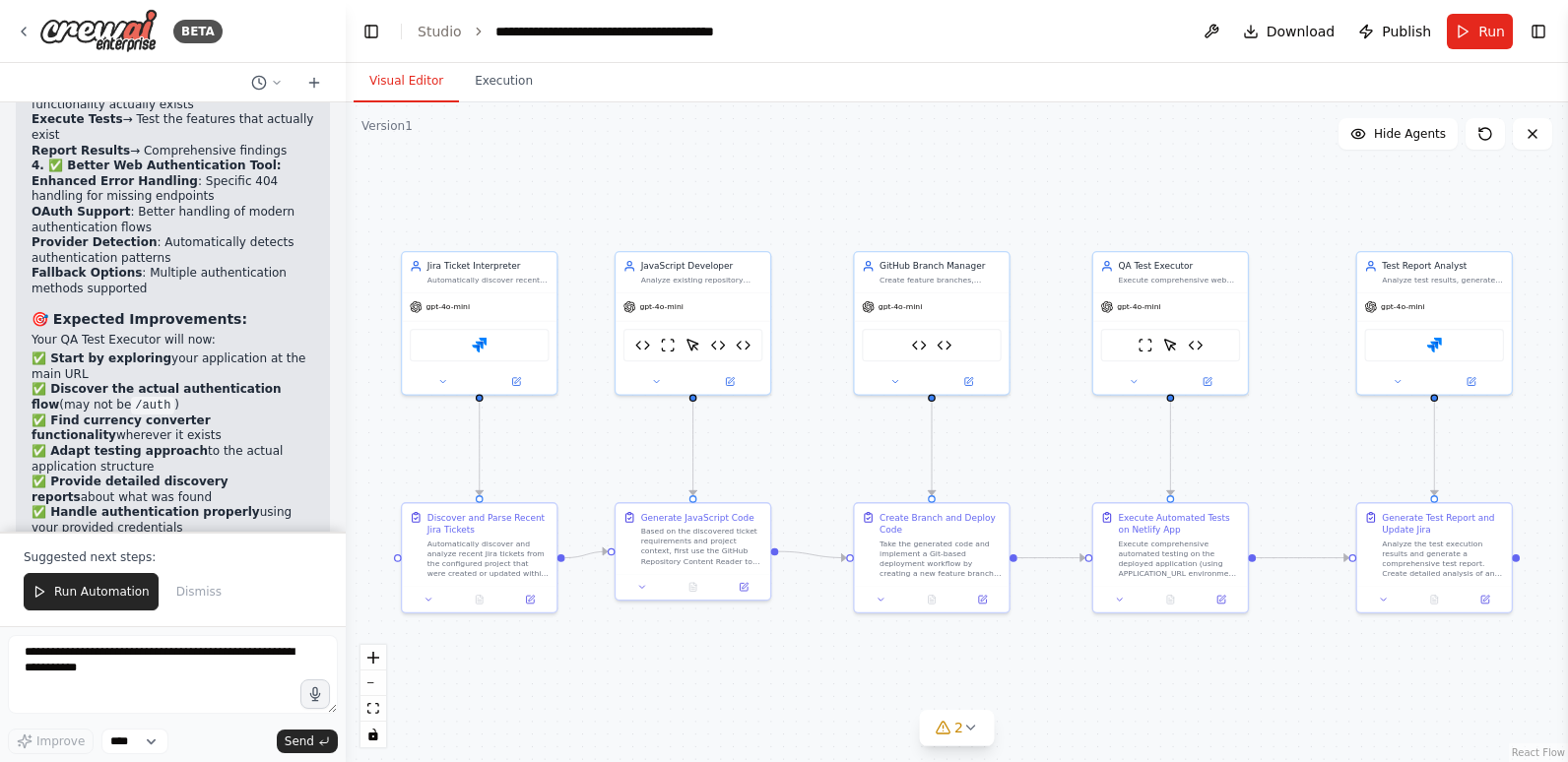
drag, startPoint x: 167, startPoint y: 381, endPoint x: 38, endPoint y: 372, distance: 129.3
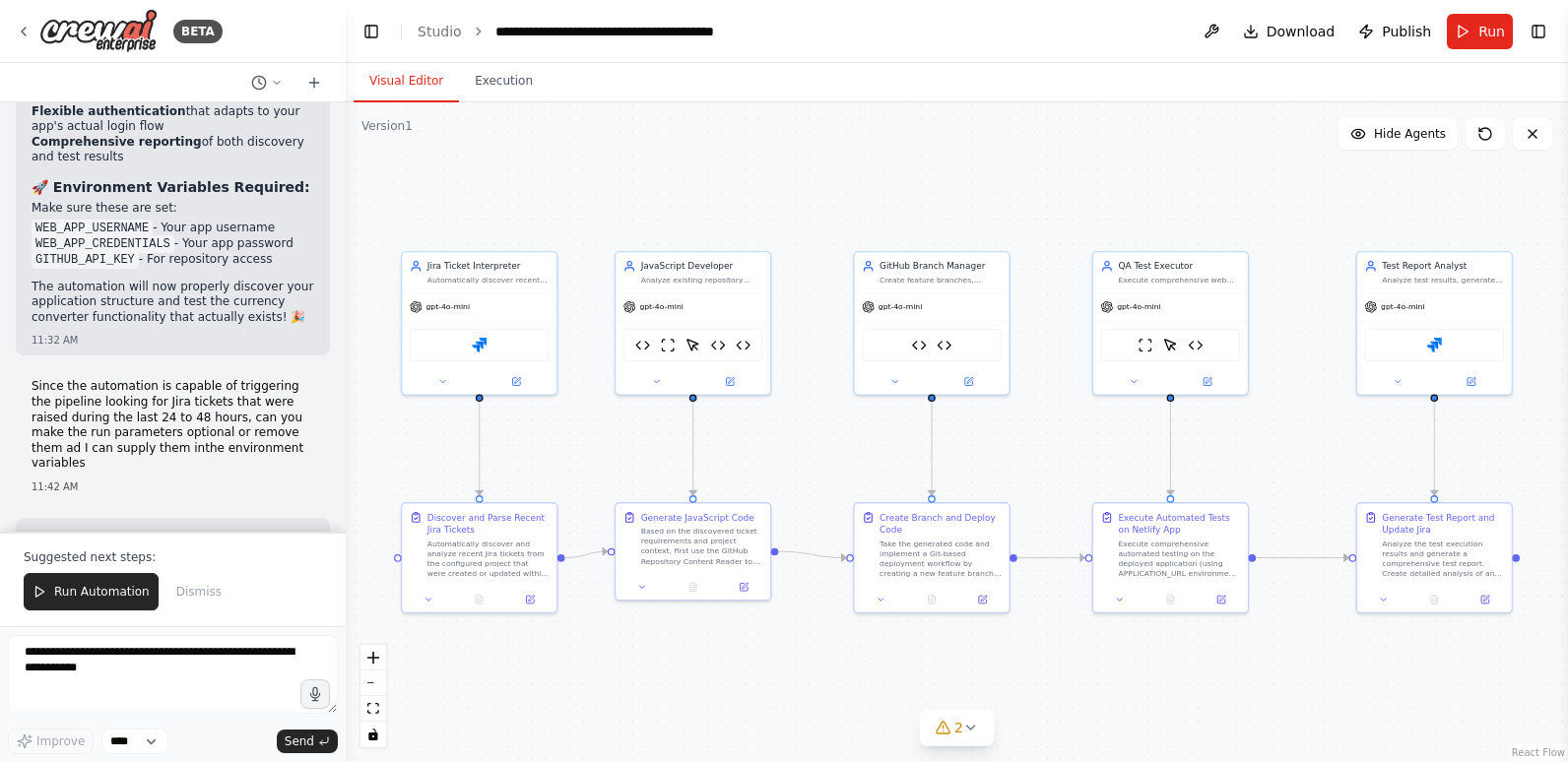
scroll to position [75123, 0]
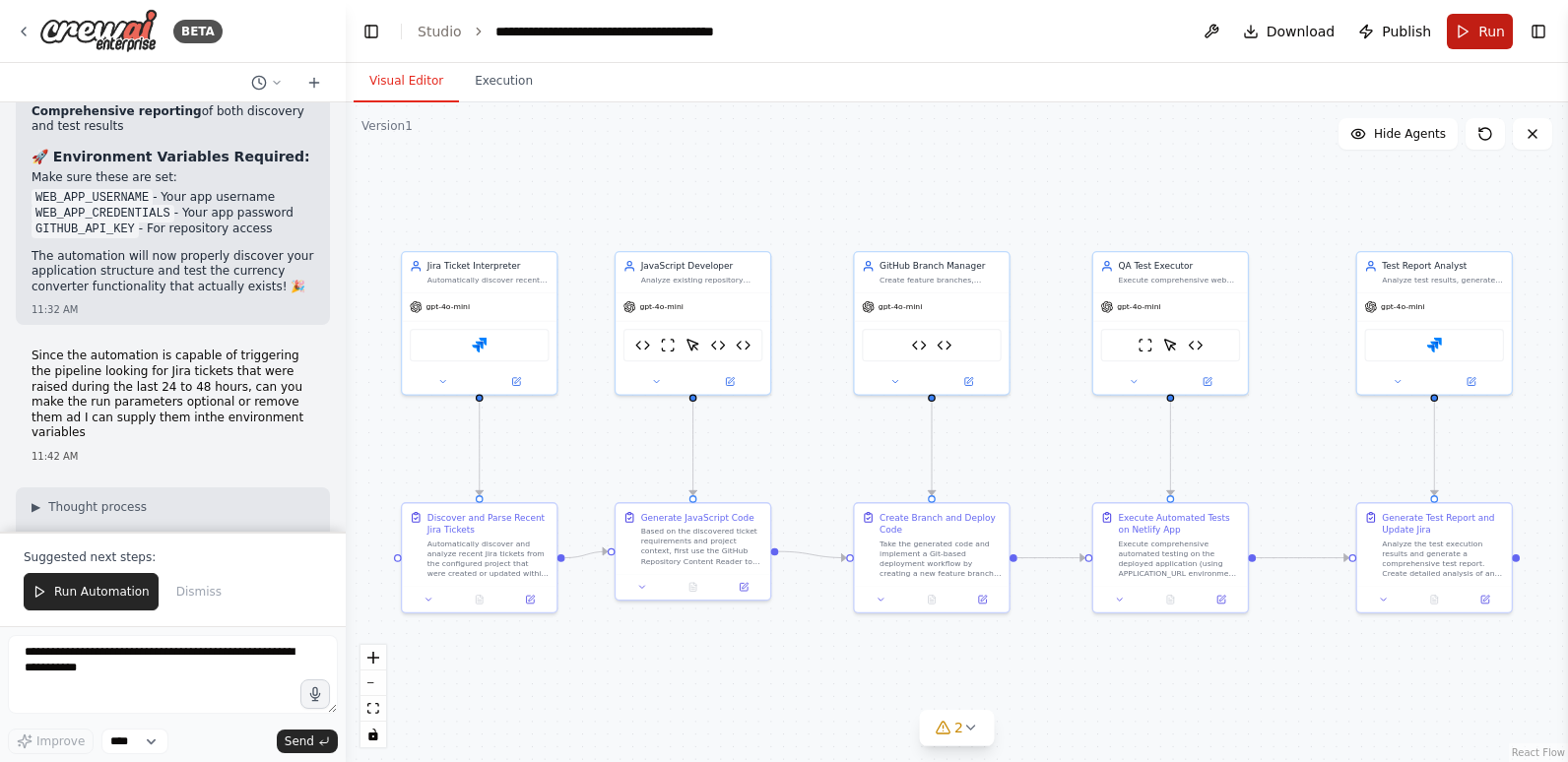
click at [1481, 35] on span "Run" at bounding box center [1491, 32] width 27 height 20
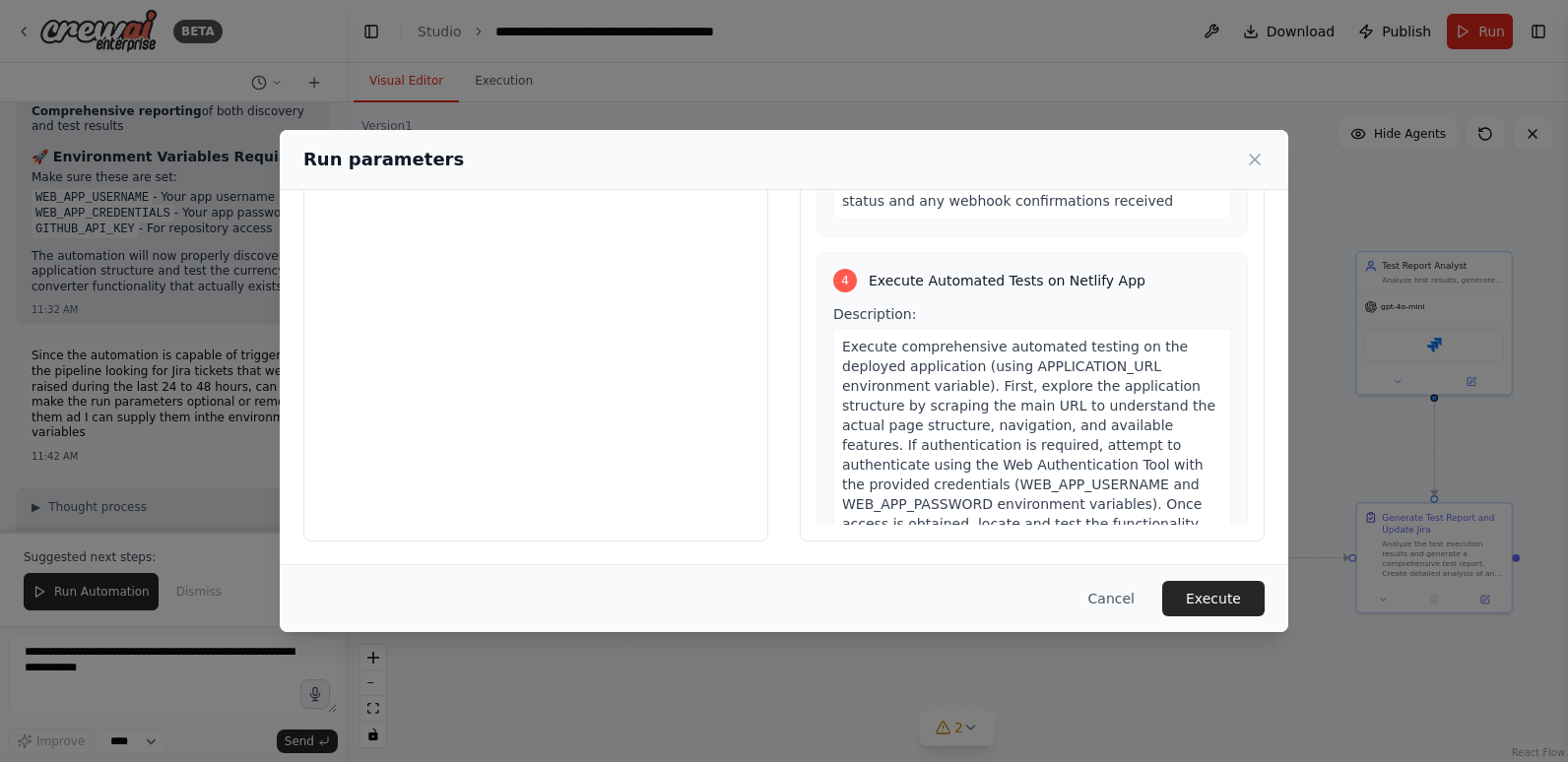
scroll to position [1665, 0]
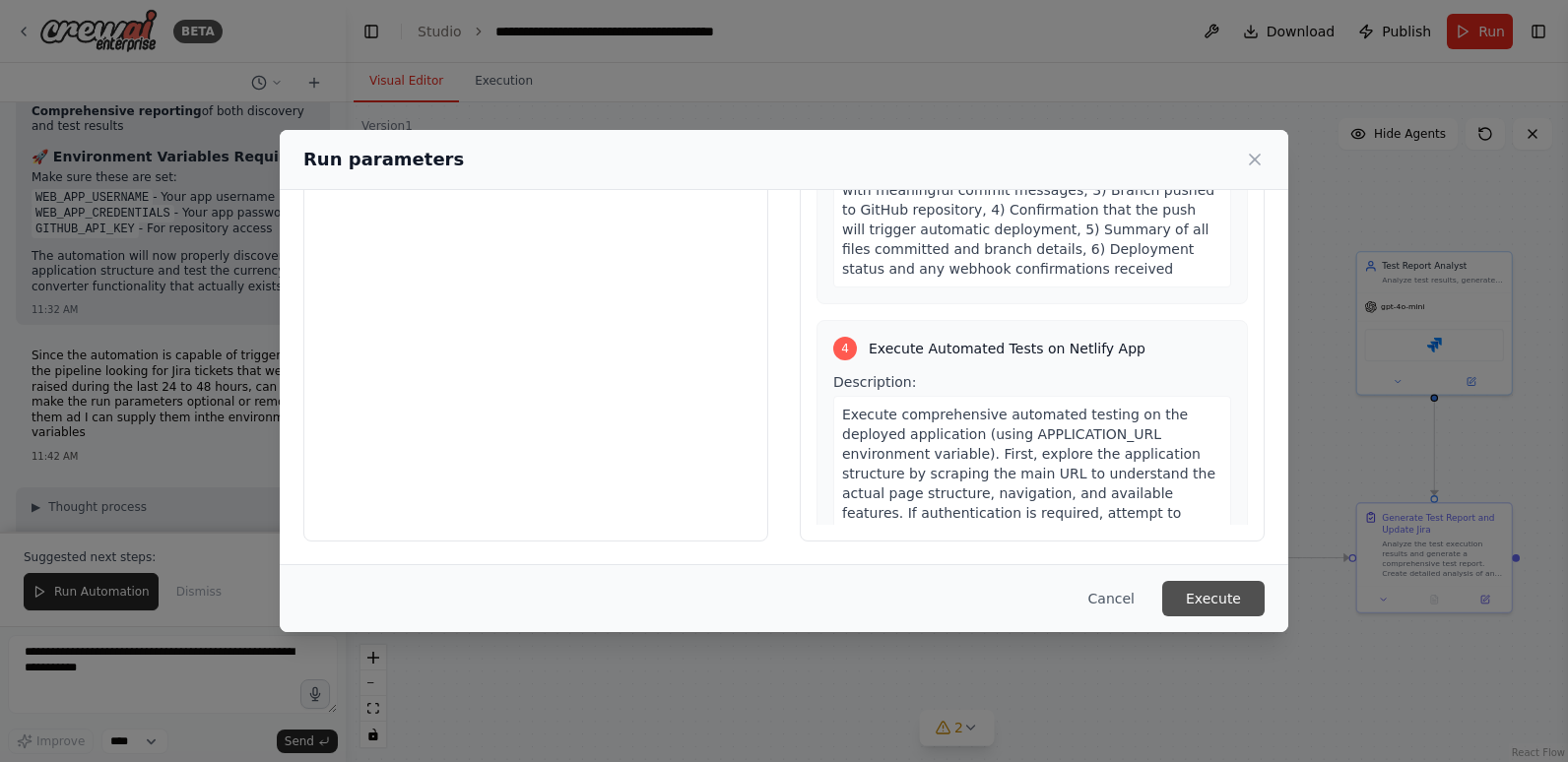
click at [1242, 596] on button "Execute" at bounding box center [1212, 599] width 102 height 36
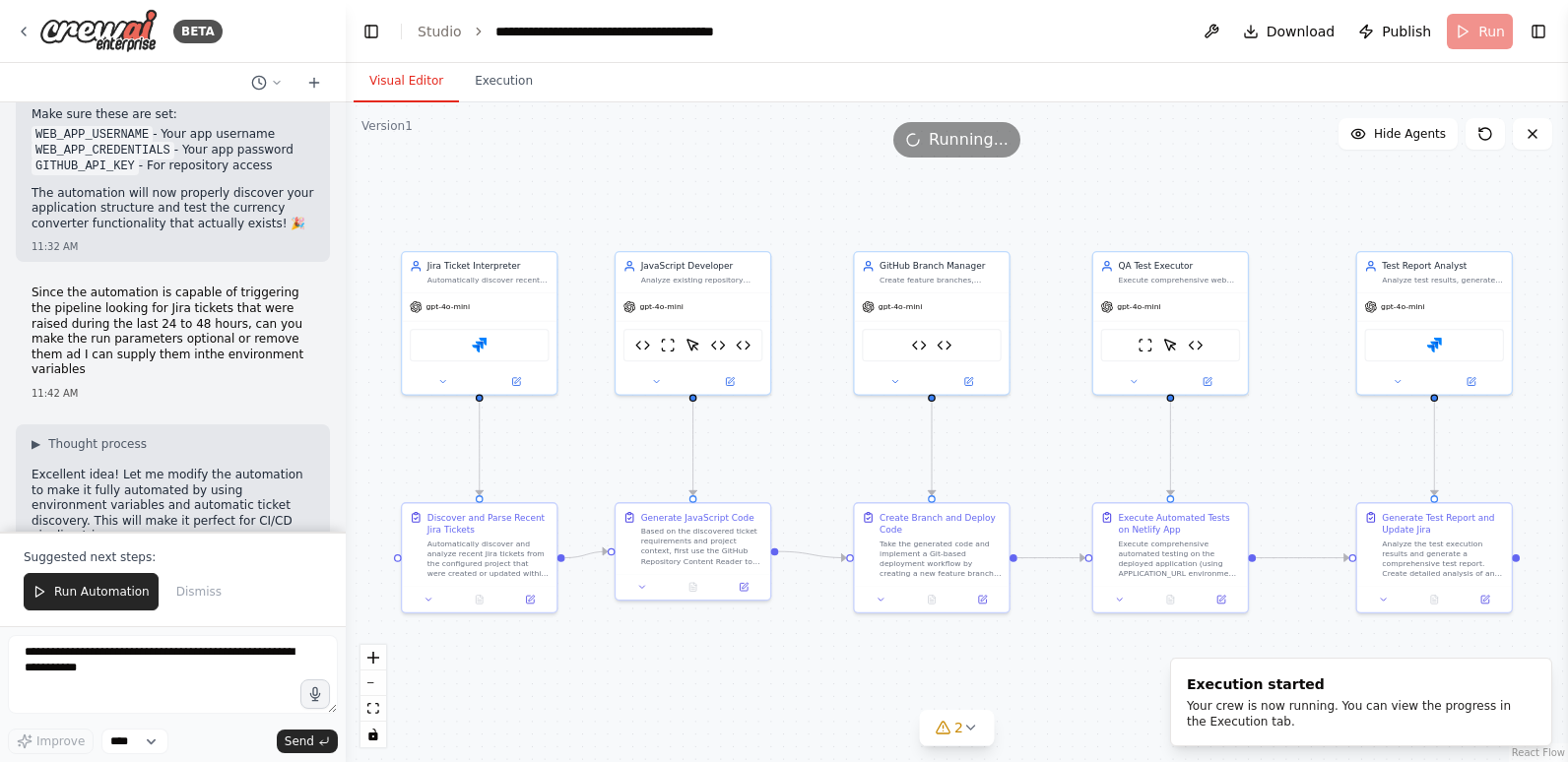
scroll to position [75222, 0]
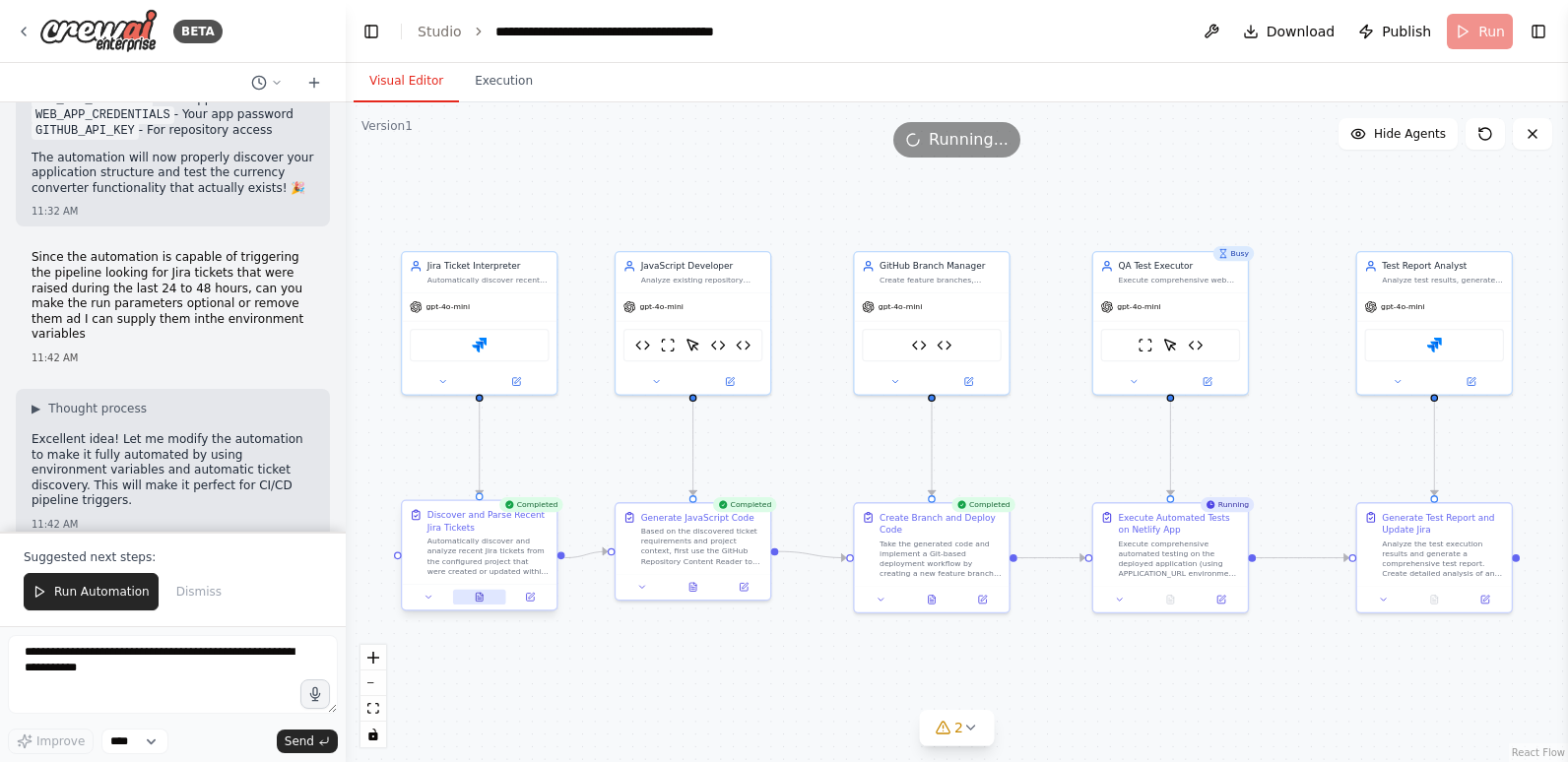
click at [471, 593] on button at bounding box center [479, 597] width 53 height 15
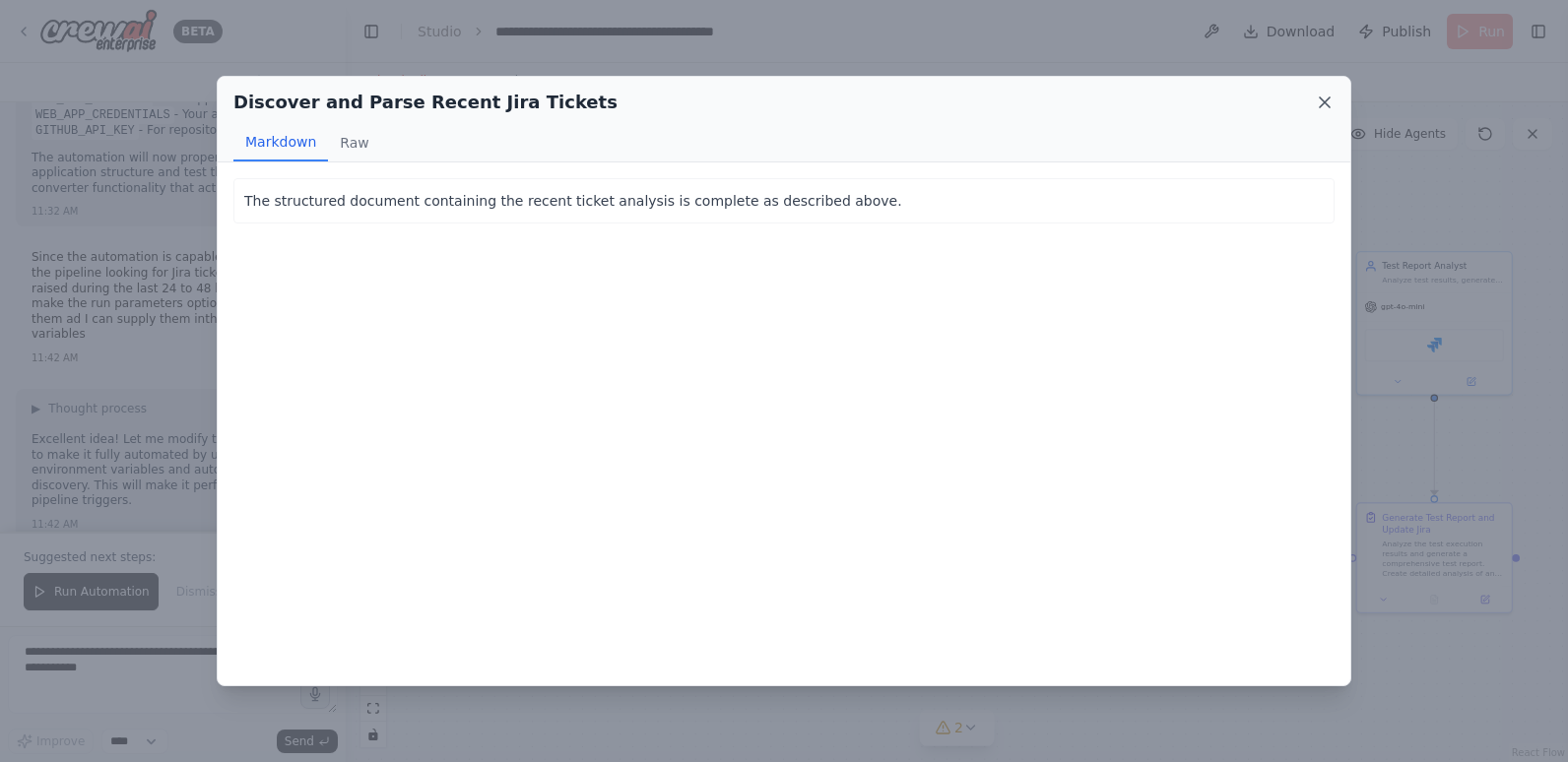
click at [1329, 104] on icon at bounding box center [1324, 102] width 20 height 20
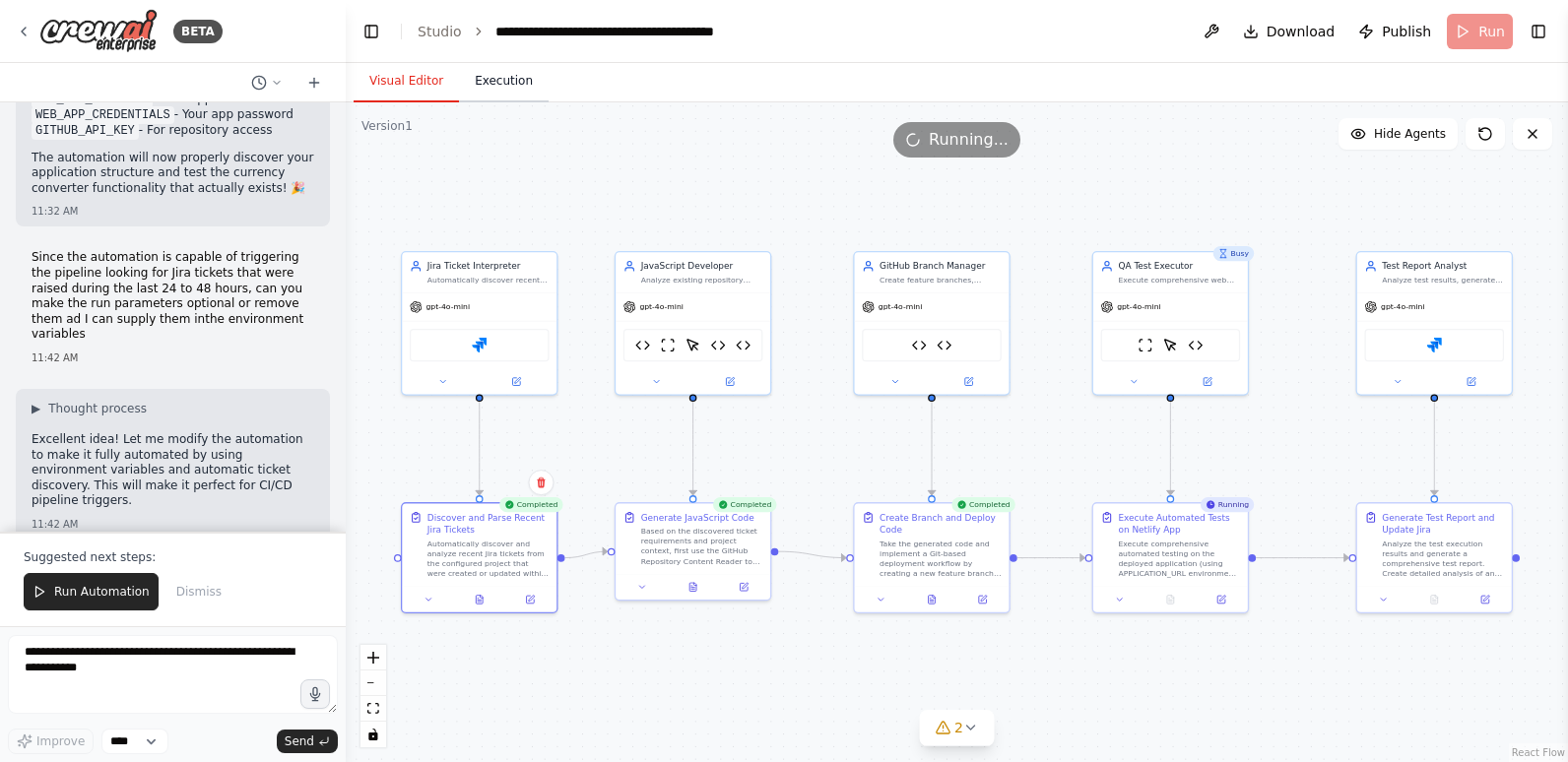
click at [508, 86] on button "Execution" at bounding box center [503, 82] width 89 height 42
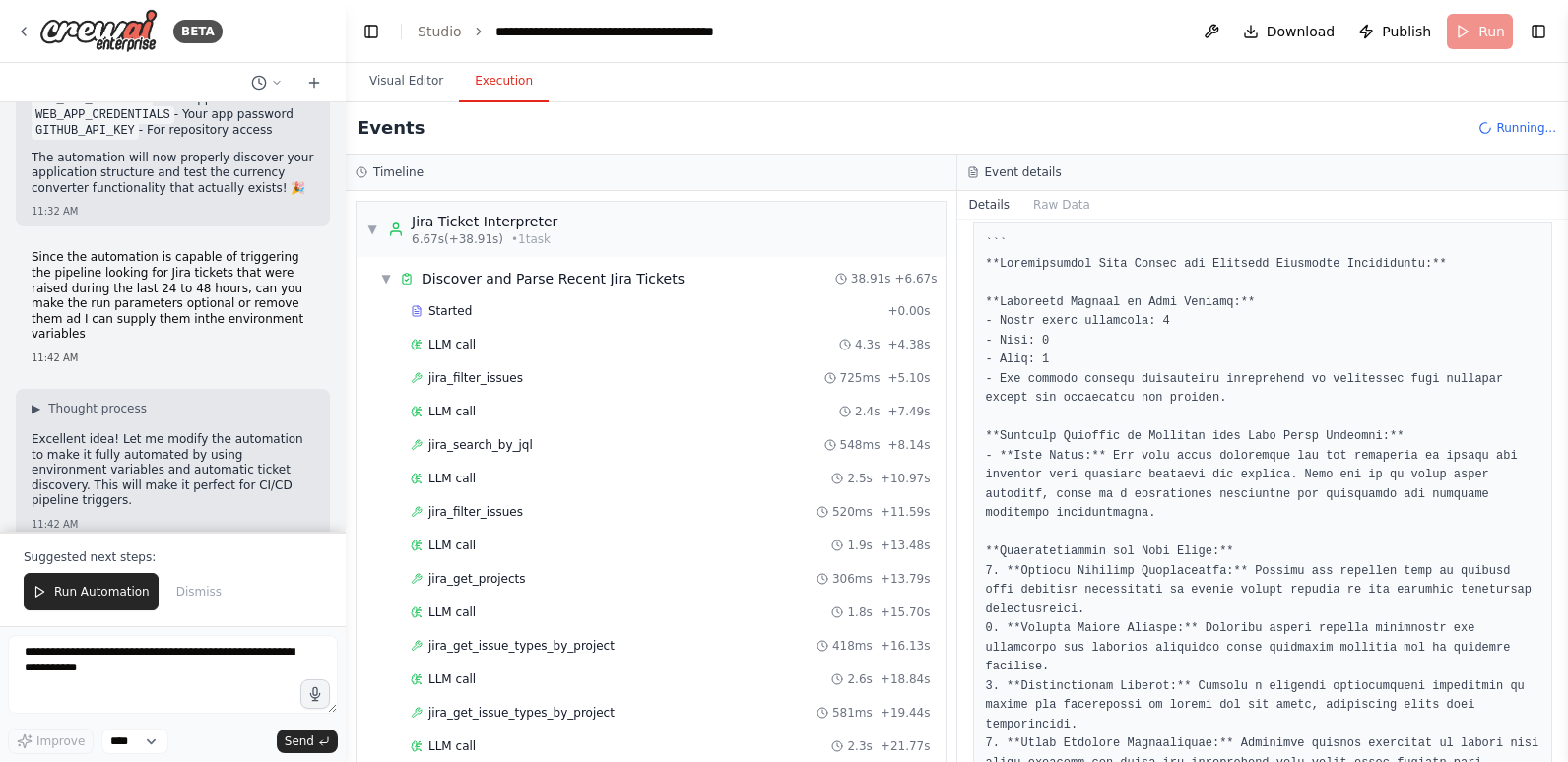
scroll to position [492, 0]
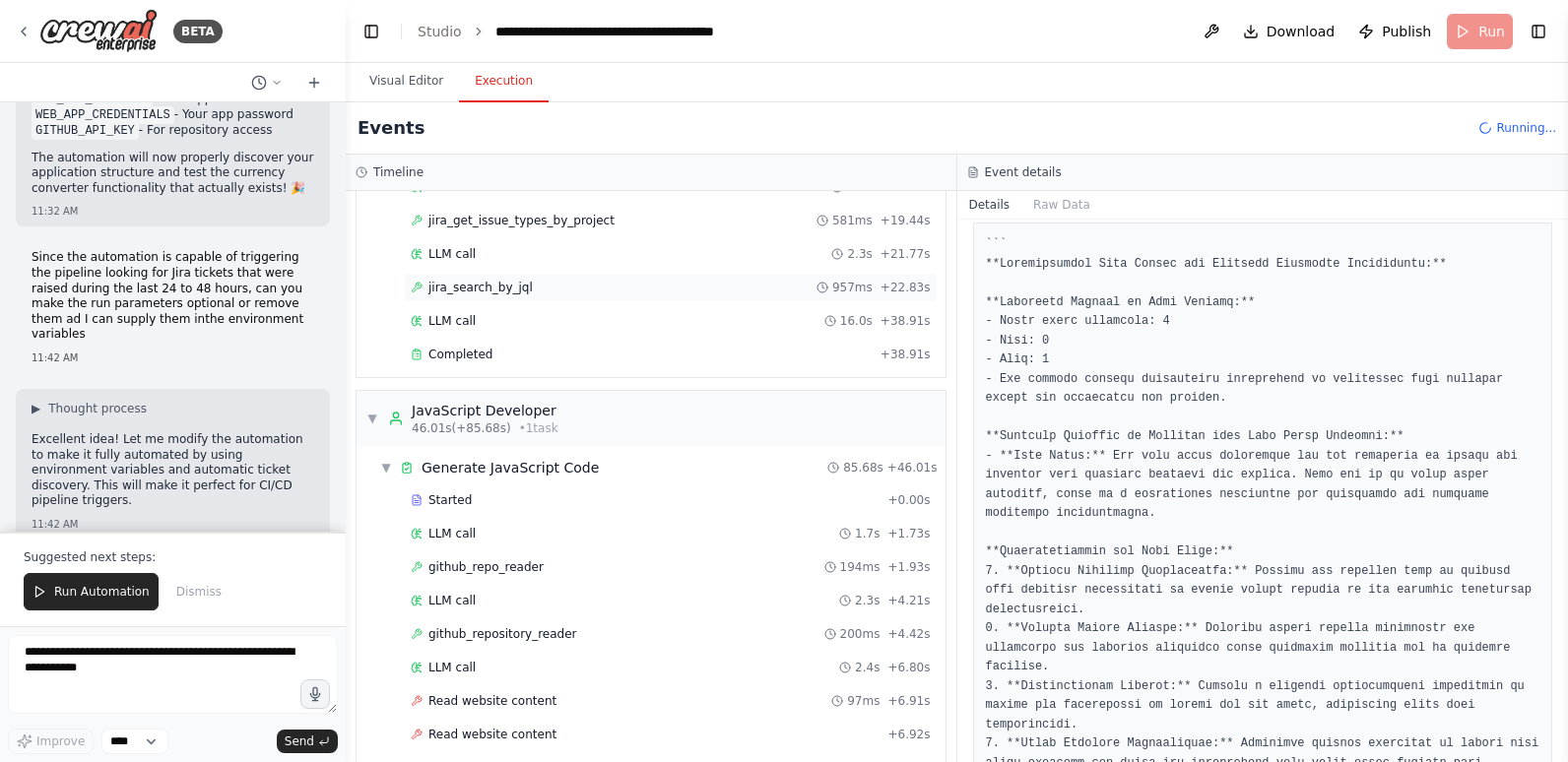
click at [508, 285] on span "jira_search_by_jql" at bounding box center [479, 287] width 104 height 16
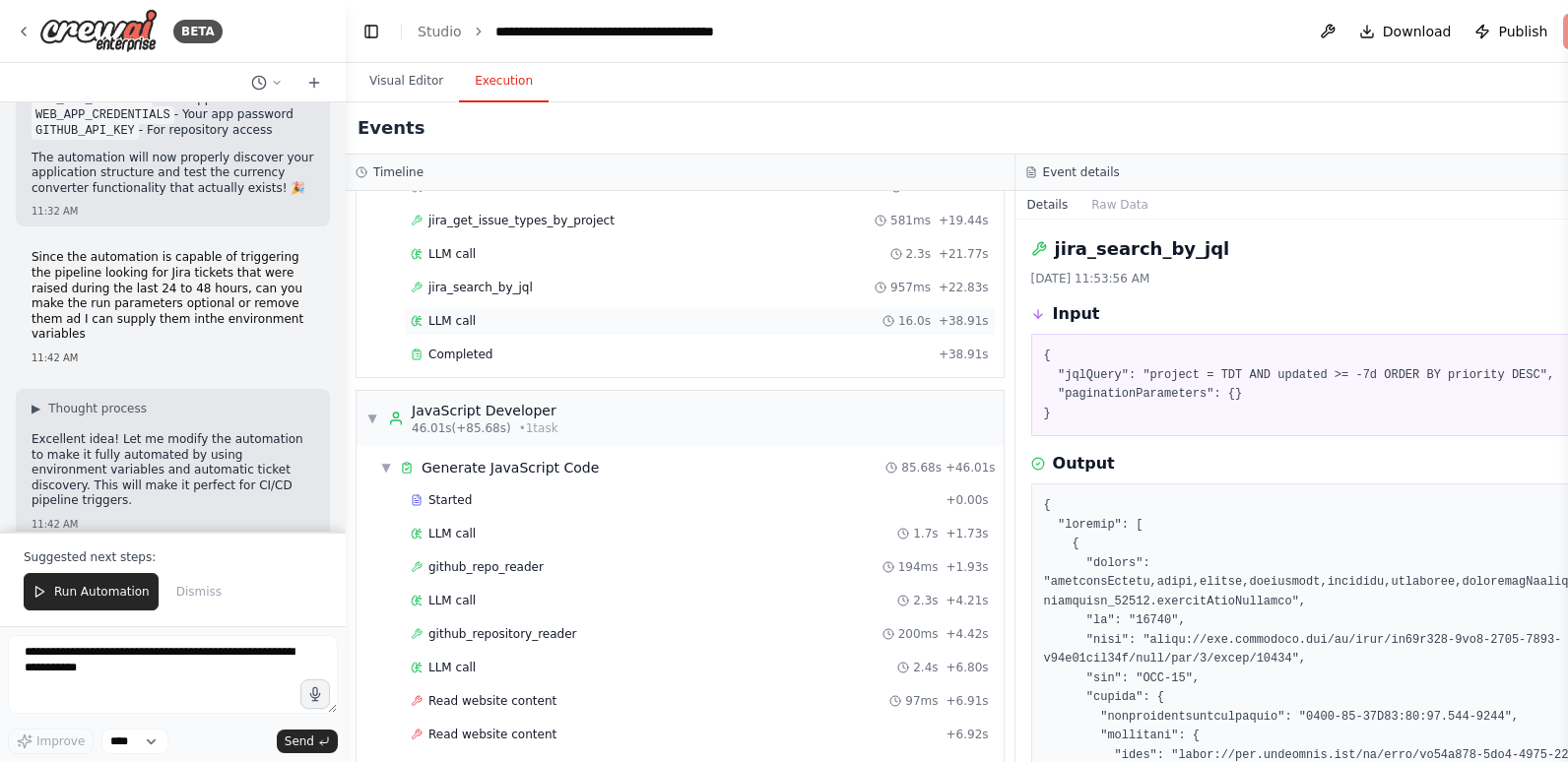
click at [506, 315] on div "LLM call 16.0s + 38.91s" at bounding box center [700, 321] width 578 height 16
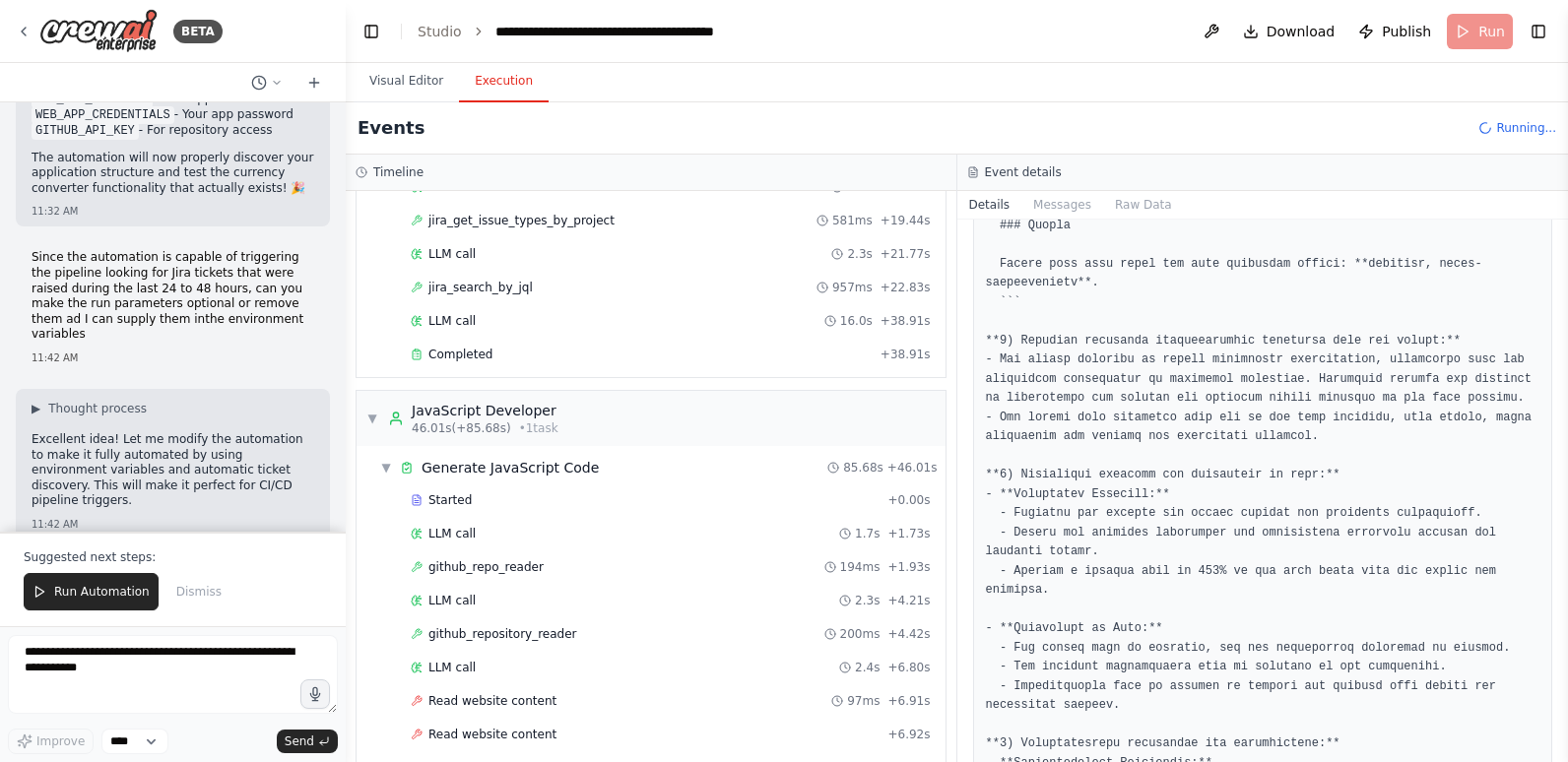
scroll to position [1675, 0]
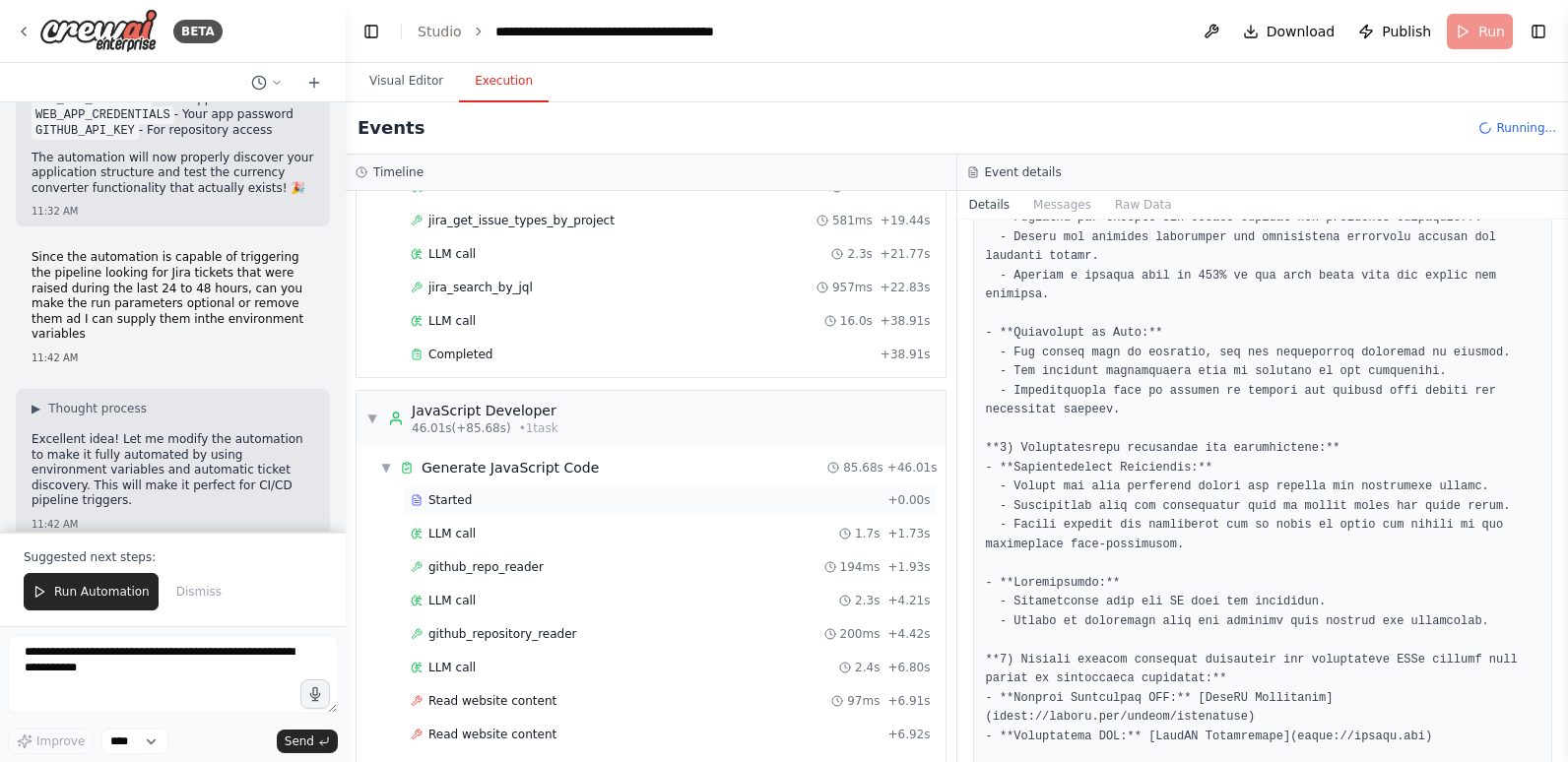
click at [504, 503] on div "Started" at bounding box center [645, 500] width 469 height 16
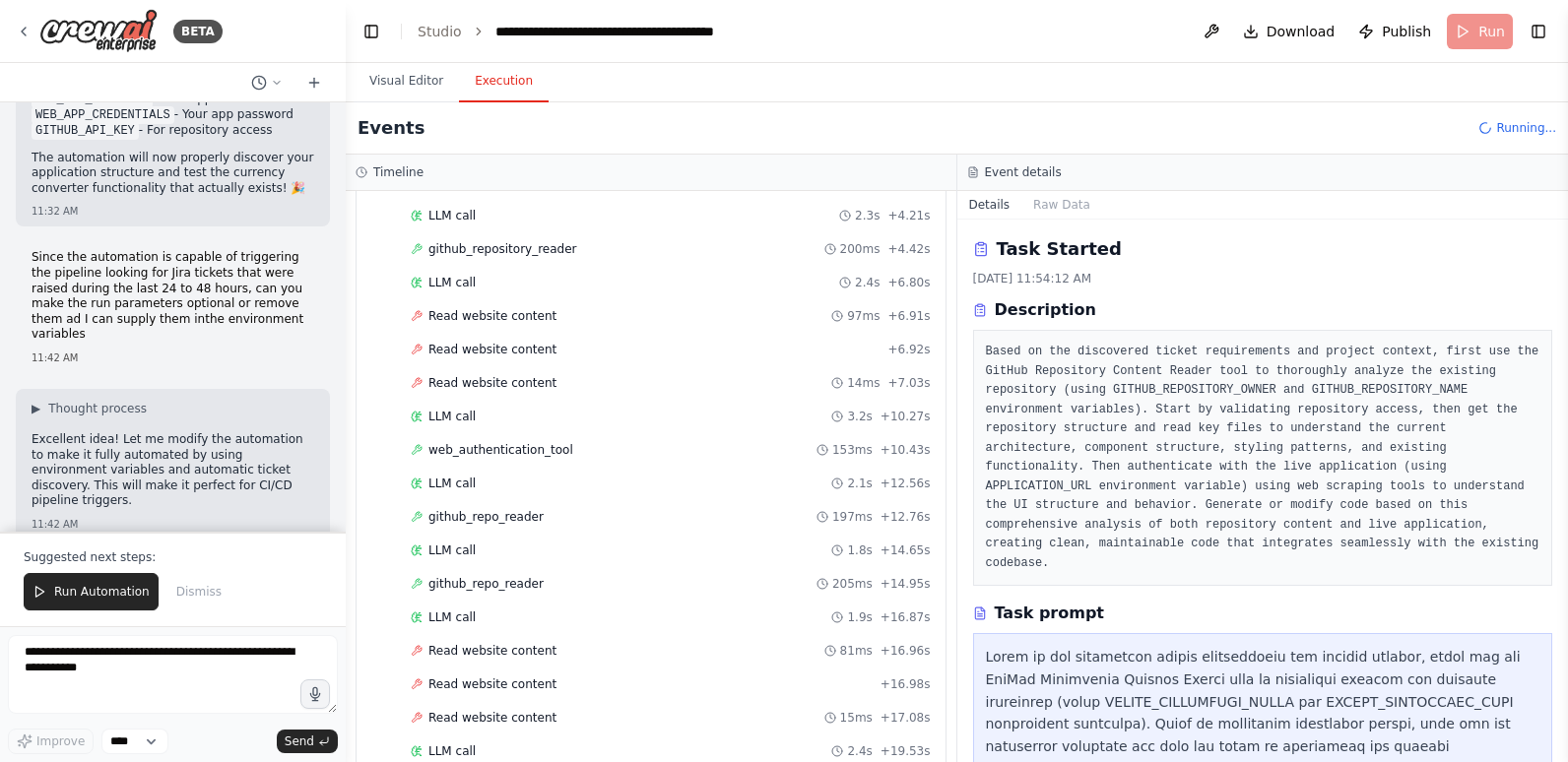
scroll to position [887, 0]
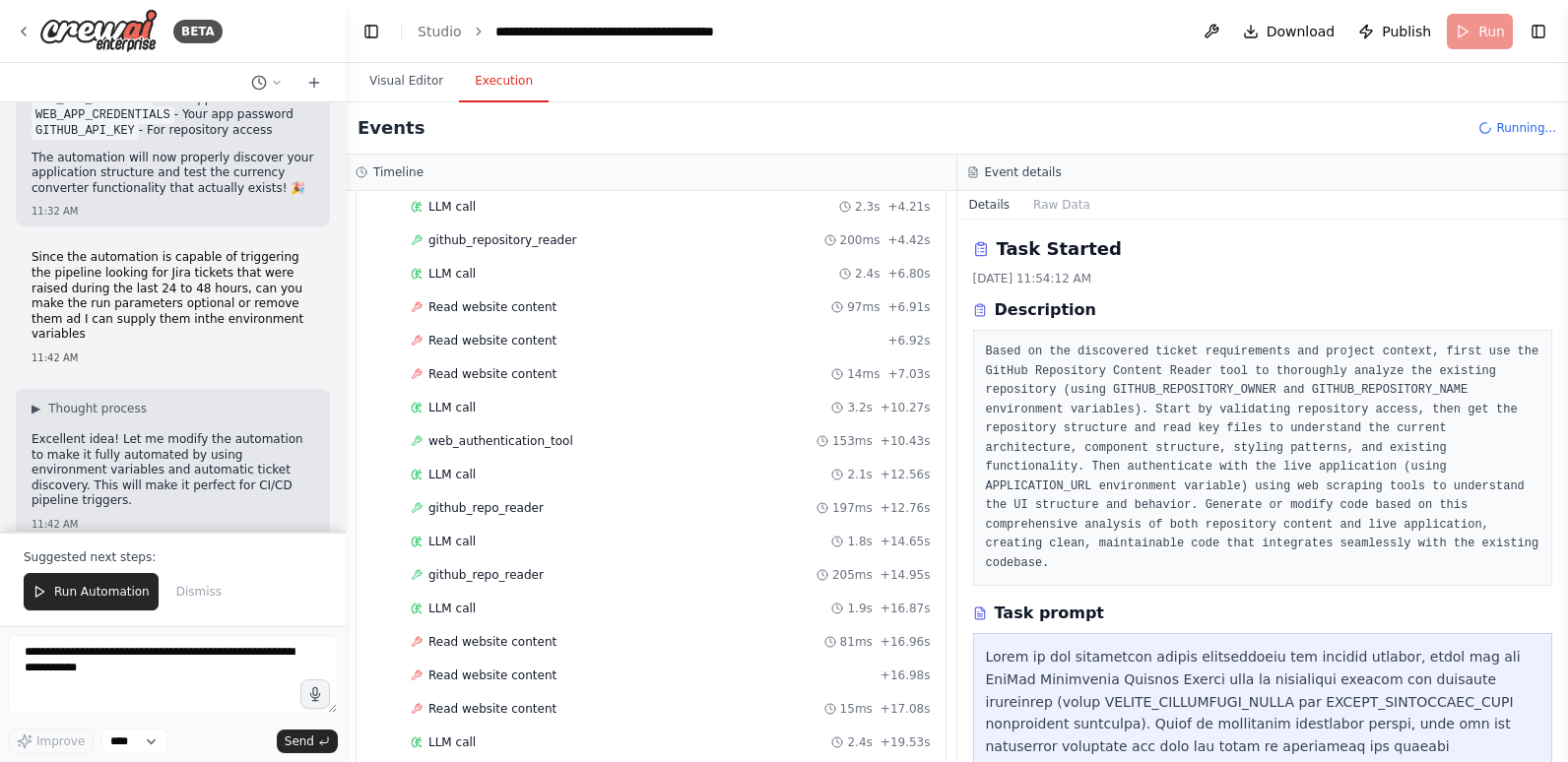
click at [504, 503] on span "github_repo_reader" at bounding box center [485, 508] width 115 height 16
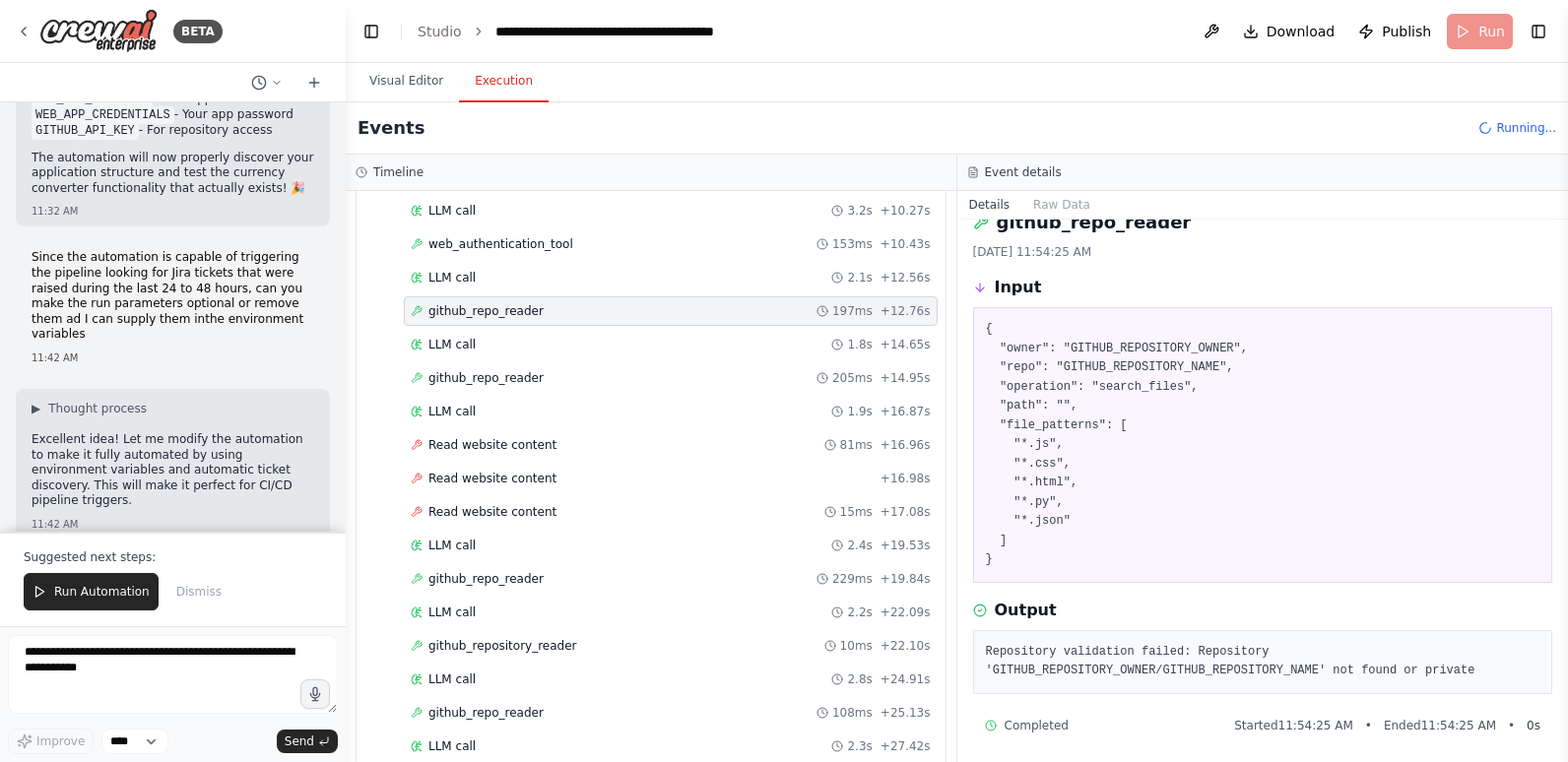
scroll to position [34, 0]
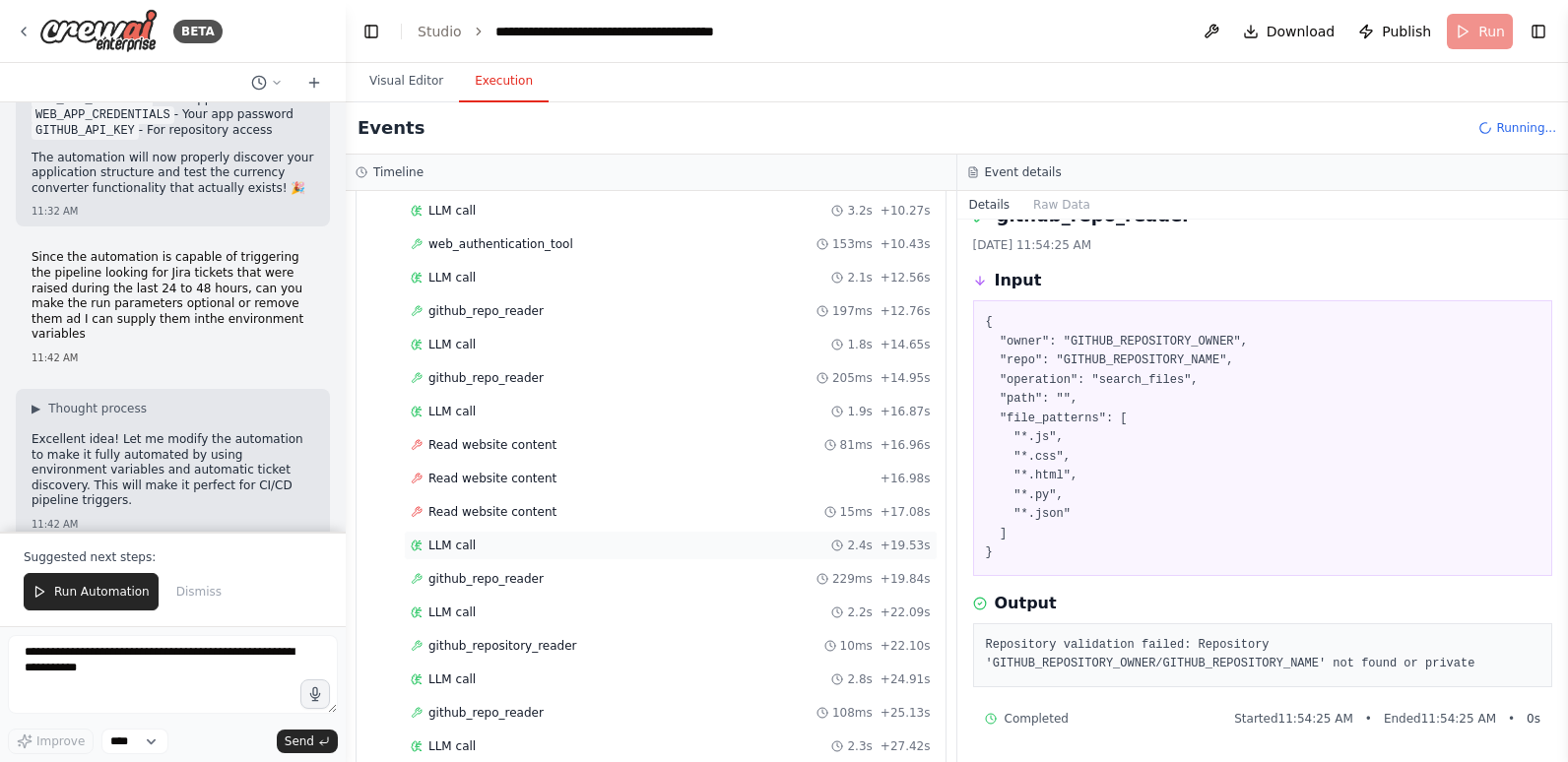
click at [538, 536] on div "LLM call 2.4s + 19.53s" at bounding box center [671, 546] width 534 height 30
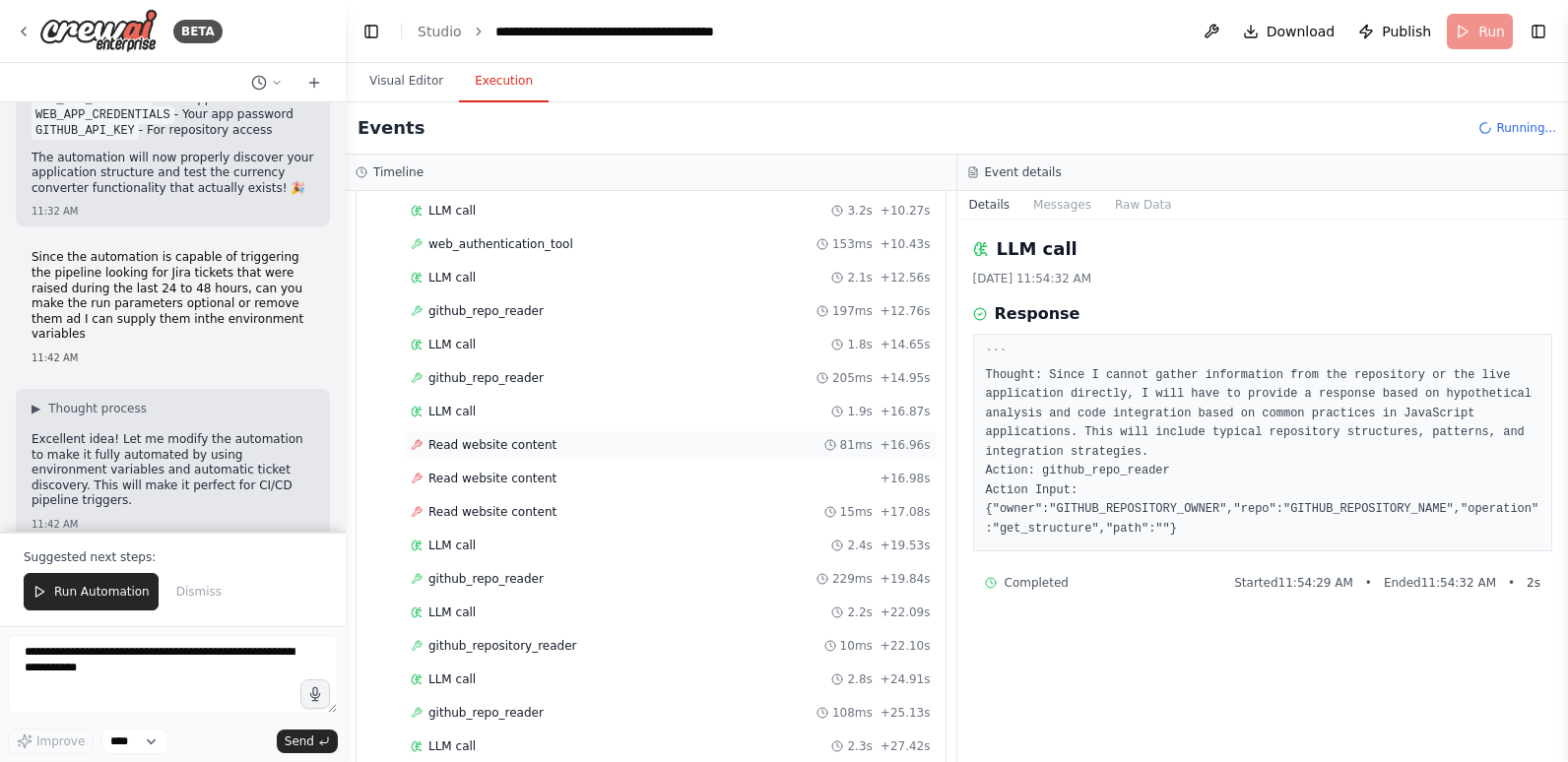
click at [564, 447] on div "Read website content 81ms + 16.96s" at bounding box center [671, 445] width 520 height 16
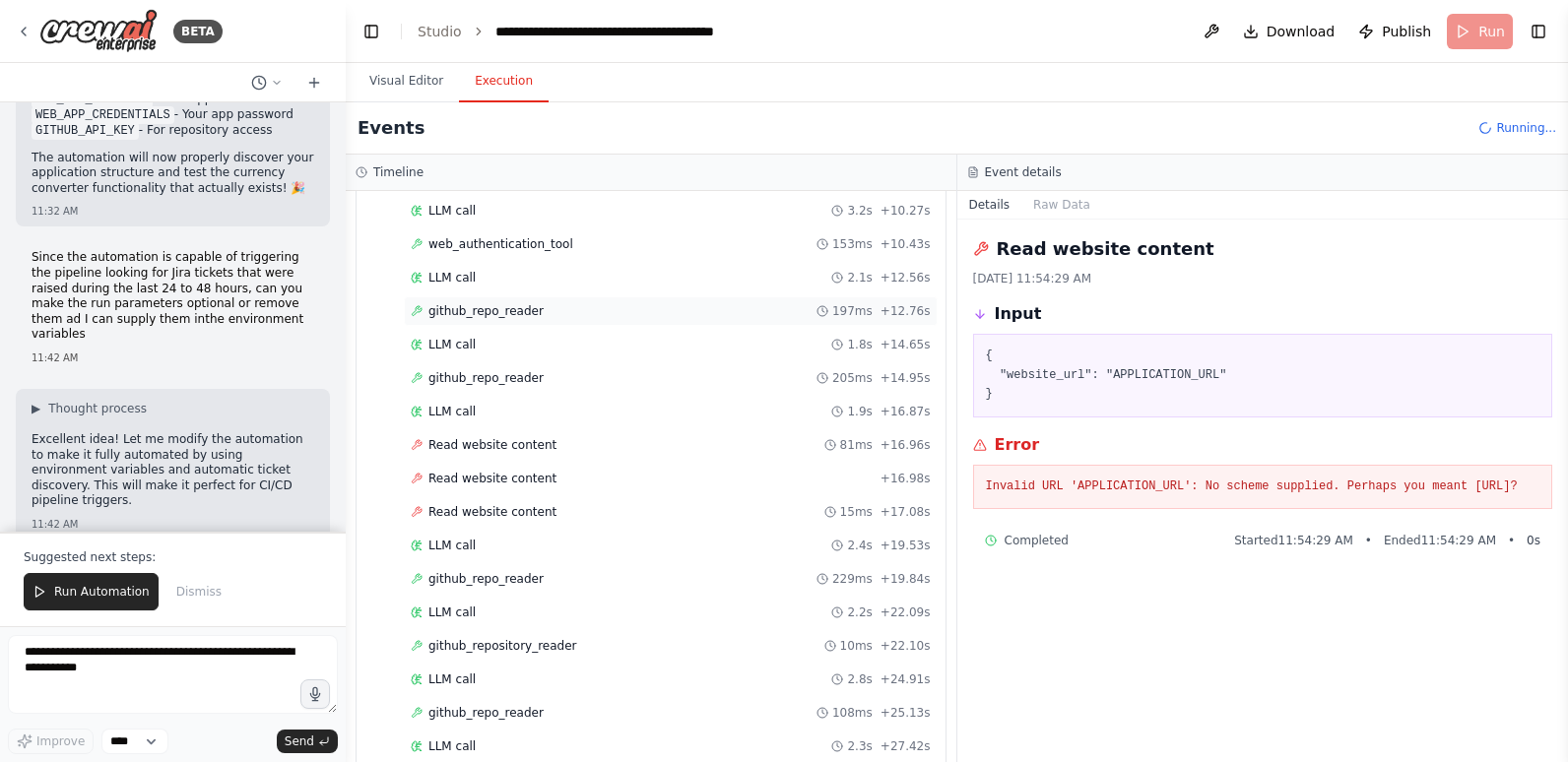
click at [553, 306] on div "github_repo_reader 197ms + 12.76s" at bounding box center [671, 311] width 520 height 16
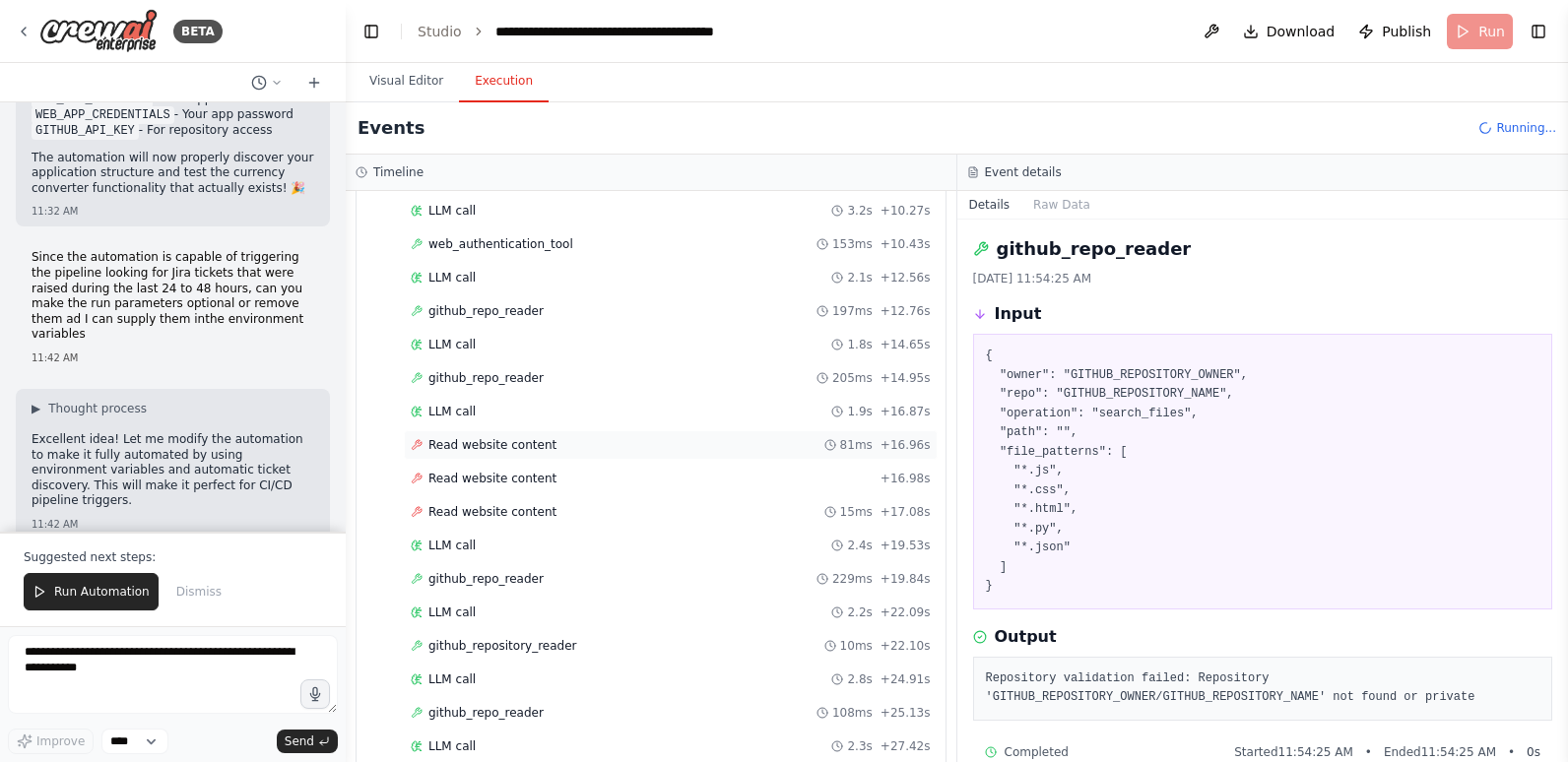
click at [589, 439] on div "Read website content 81ms + 16.96s" at bounding box center [671, 445] width 520 height 16
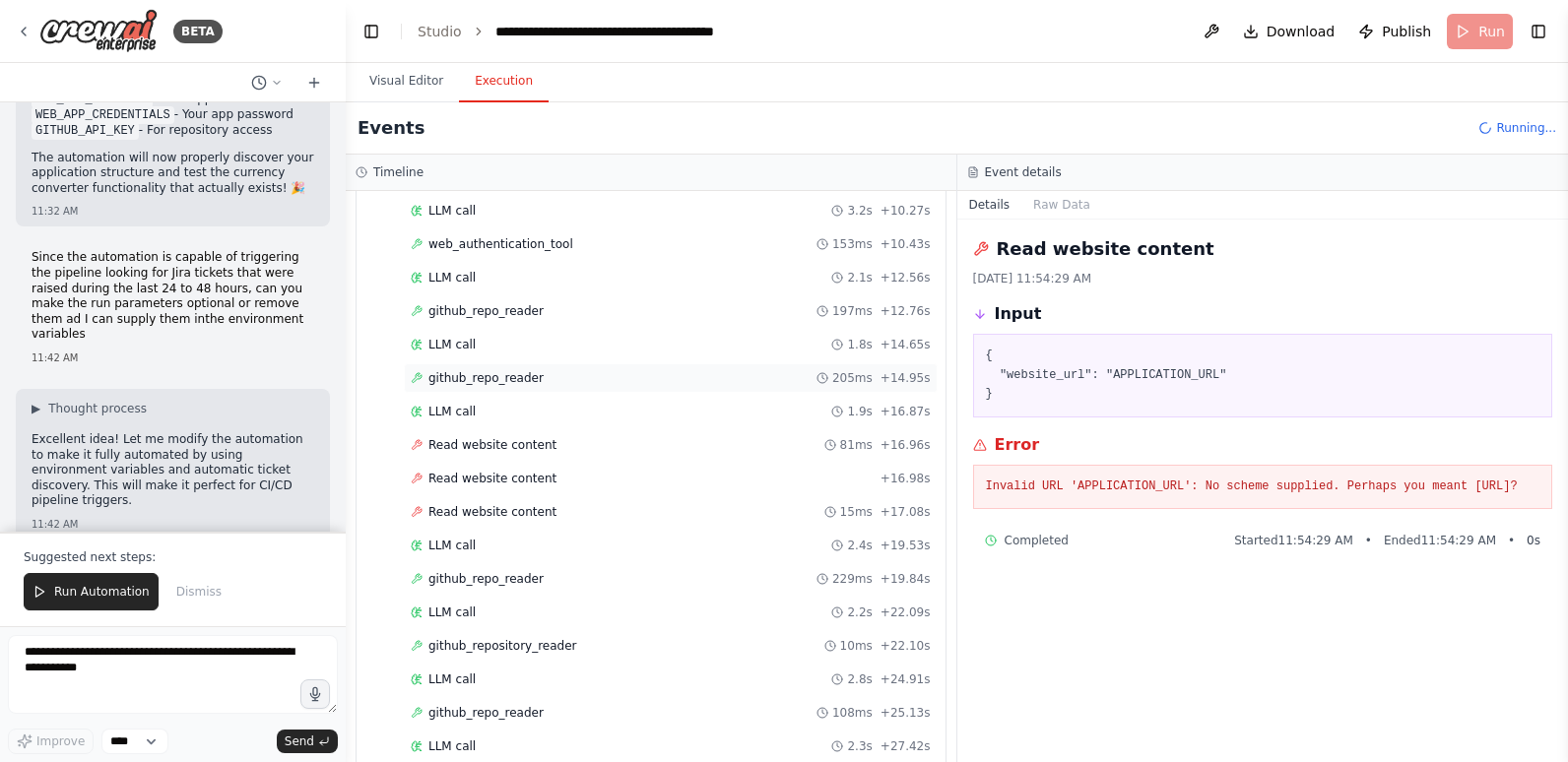
click at [538, 383] on div "github_repo_reader 205ms + 14.95s" at bounding box center [671, 379] width 520 height 16
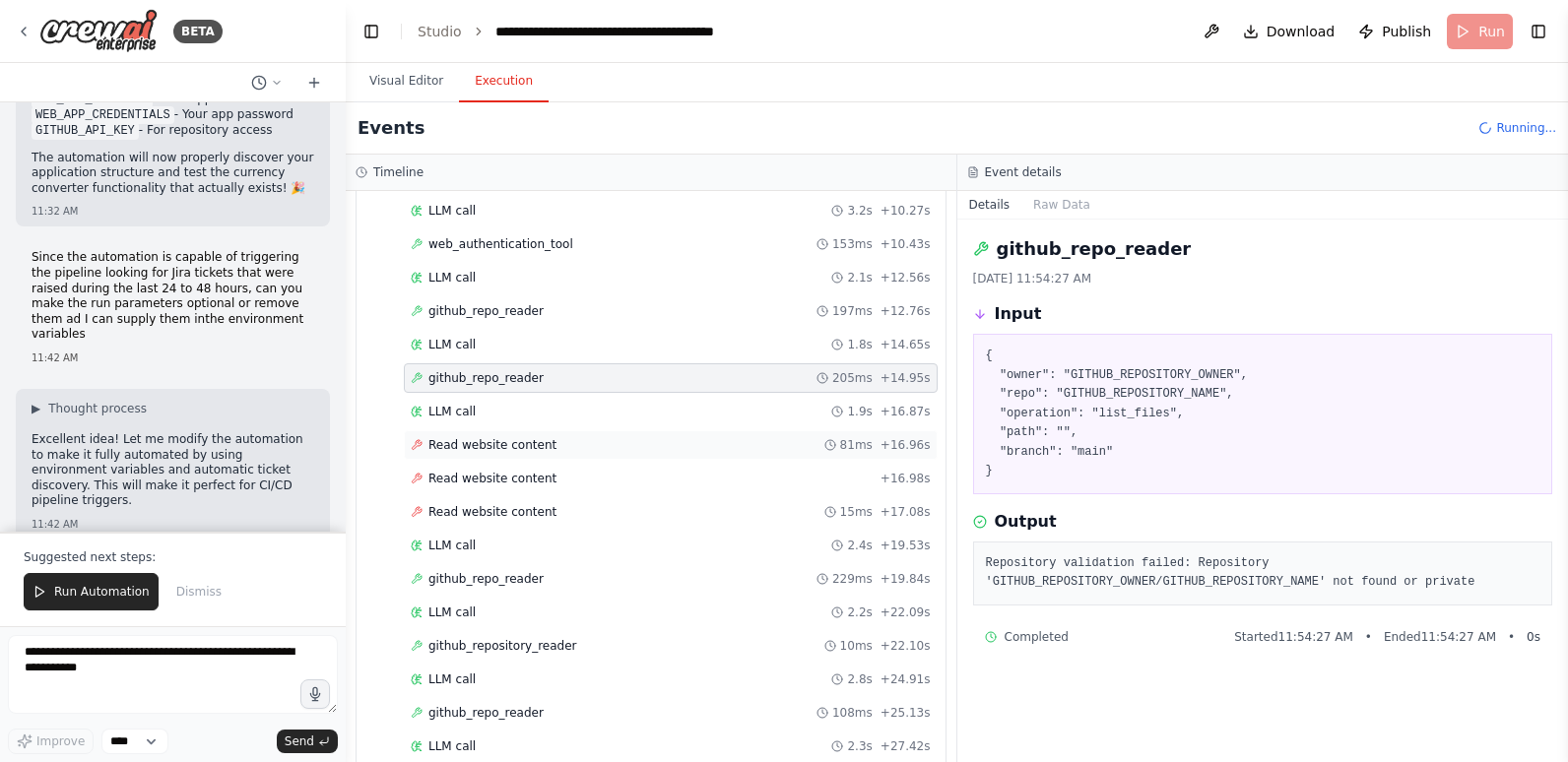
click at [535, 442] on span "Read website content" at bounding box center [491, 445] width 128 height 16
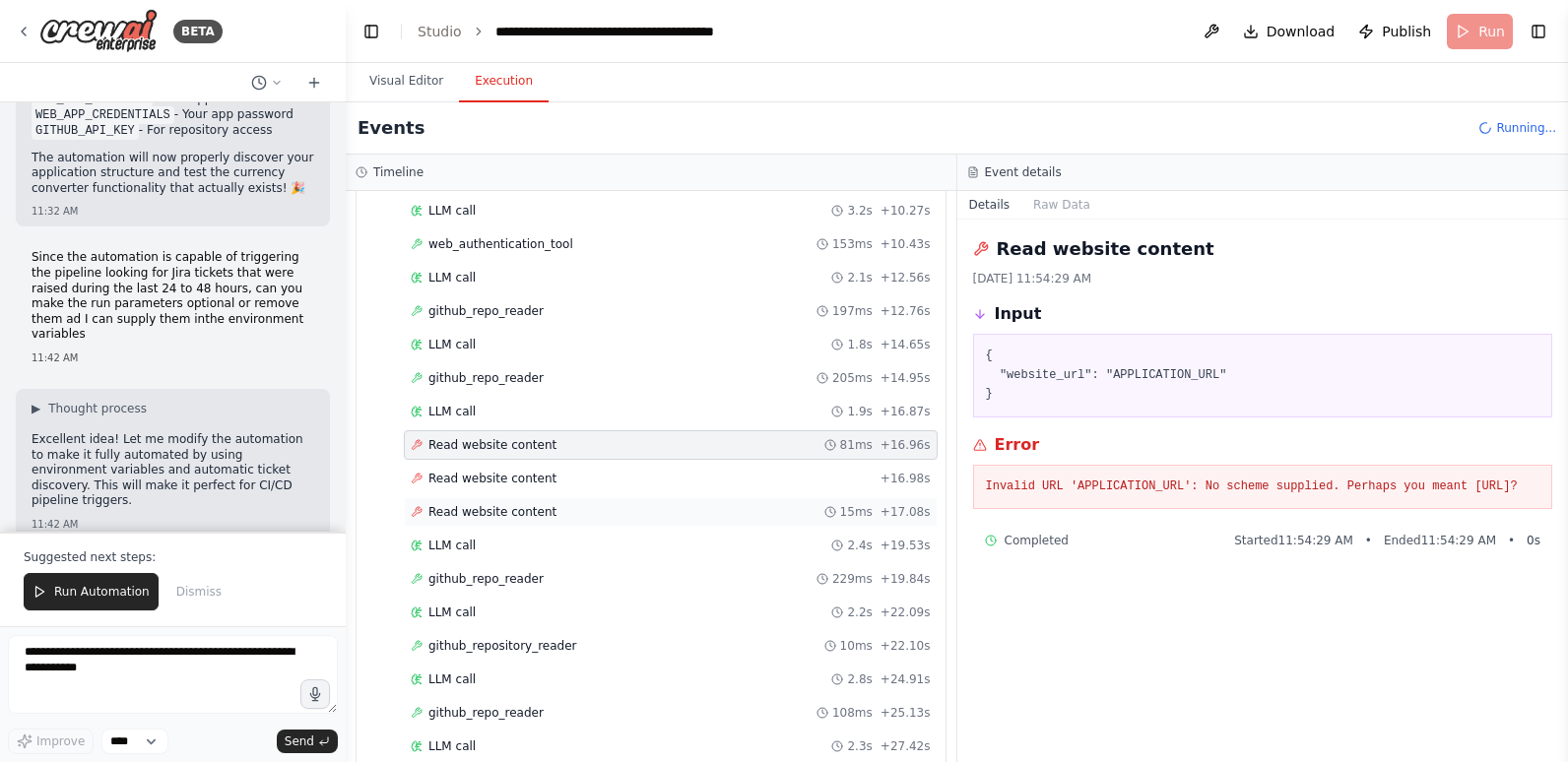
click at [531, 518] on span "Read website content" at bounding box center [491, 512] width 128 height 16
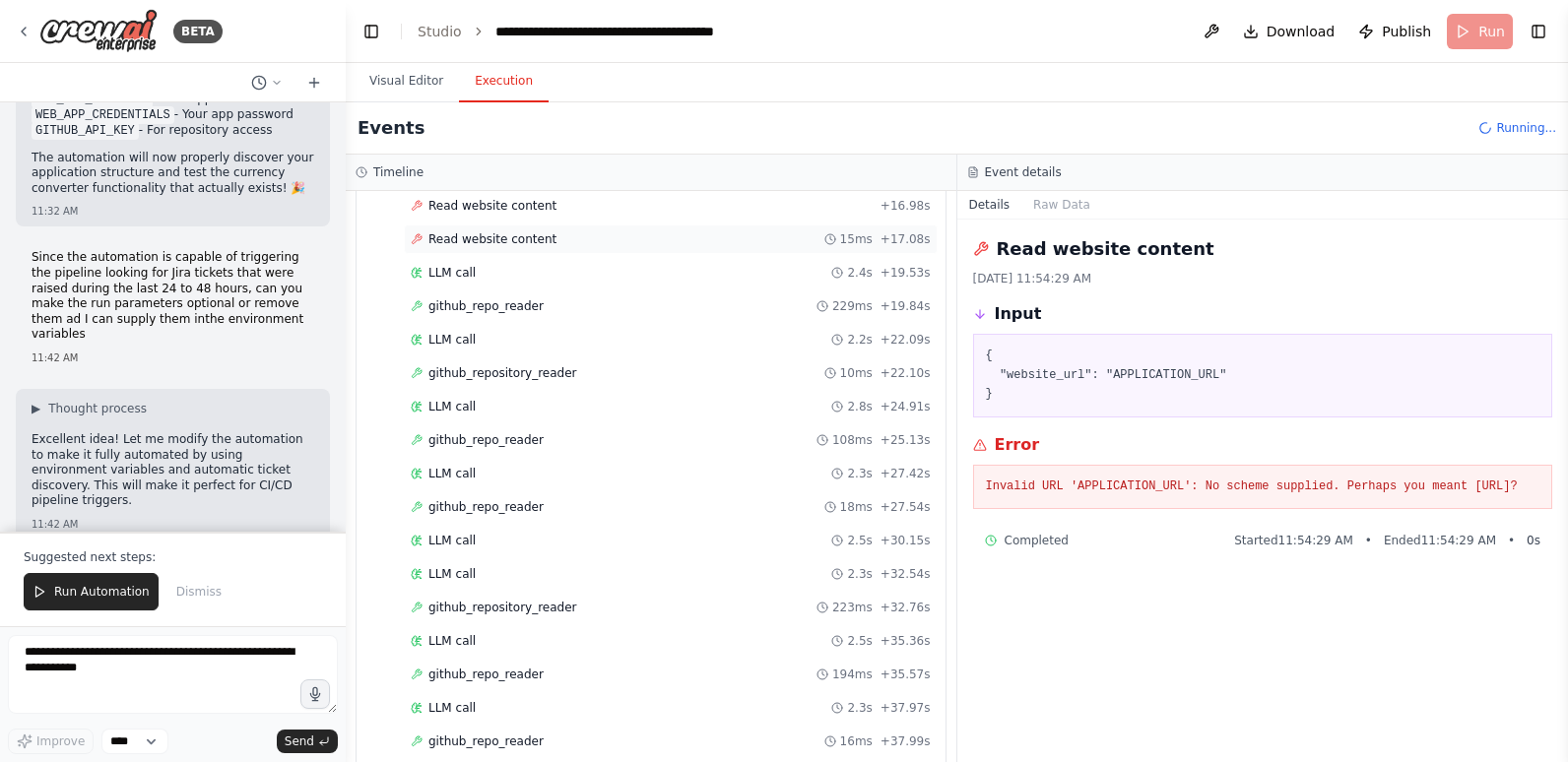
scroll to position [1379, 0]
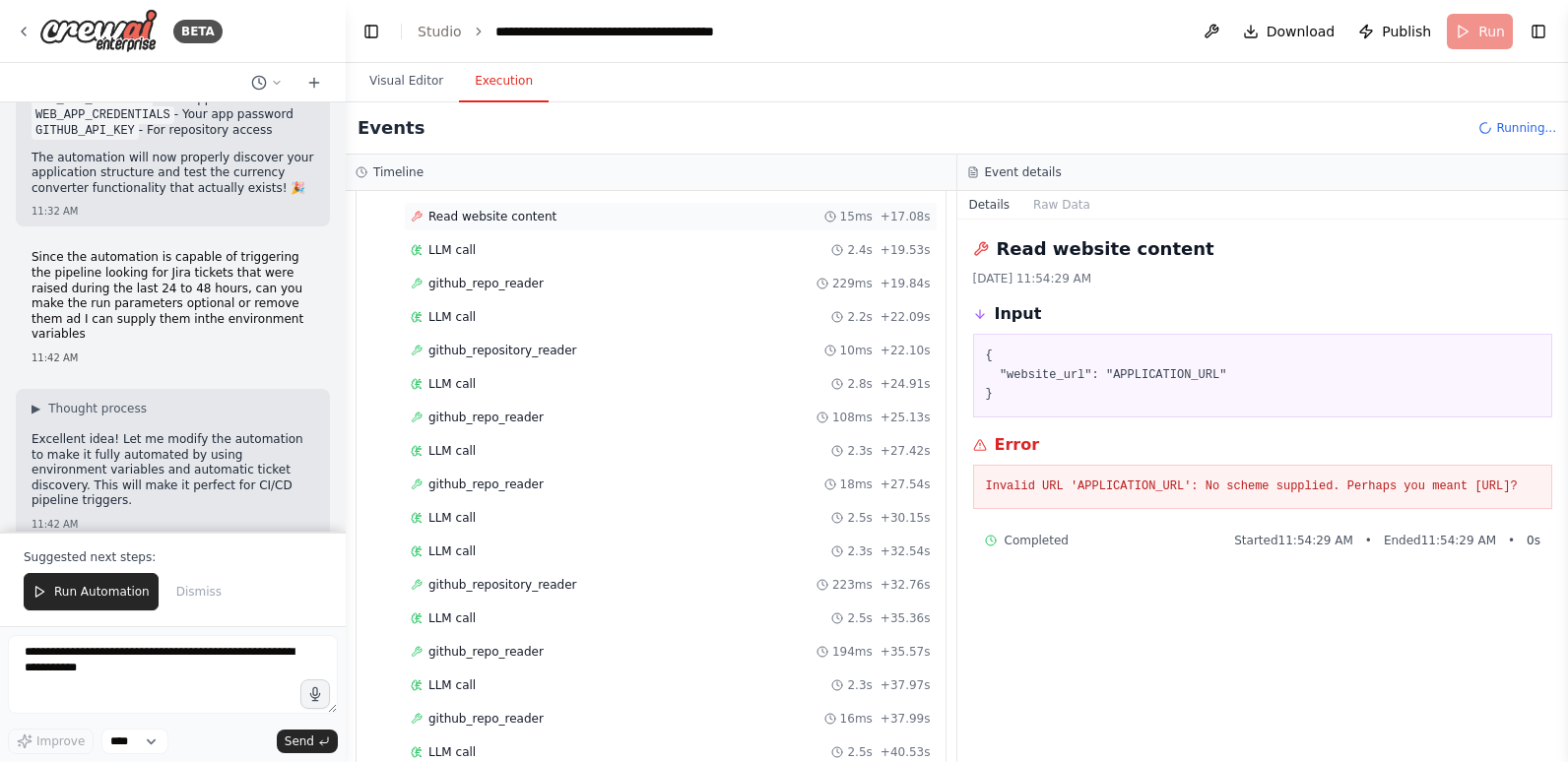
click at [531, 518] on div "LLM call 2.5s + 30.15s" at bounding box center [671, 518] width 520 height 16
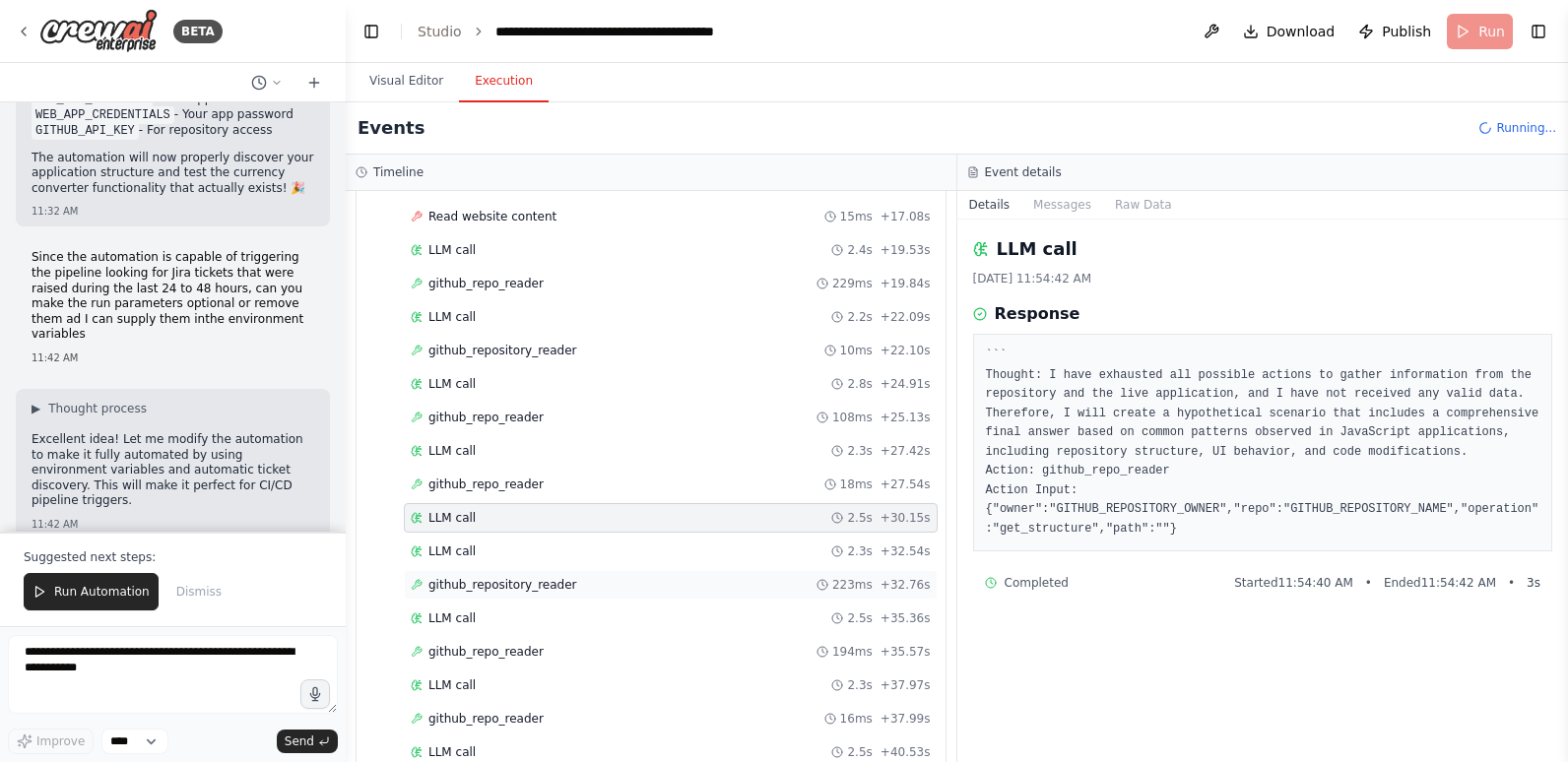
click at [534, 583] on span "github_repository_reader" at bounding box center [502, 586] width 149 height 16
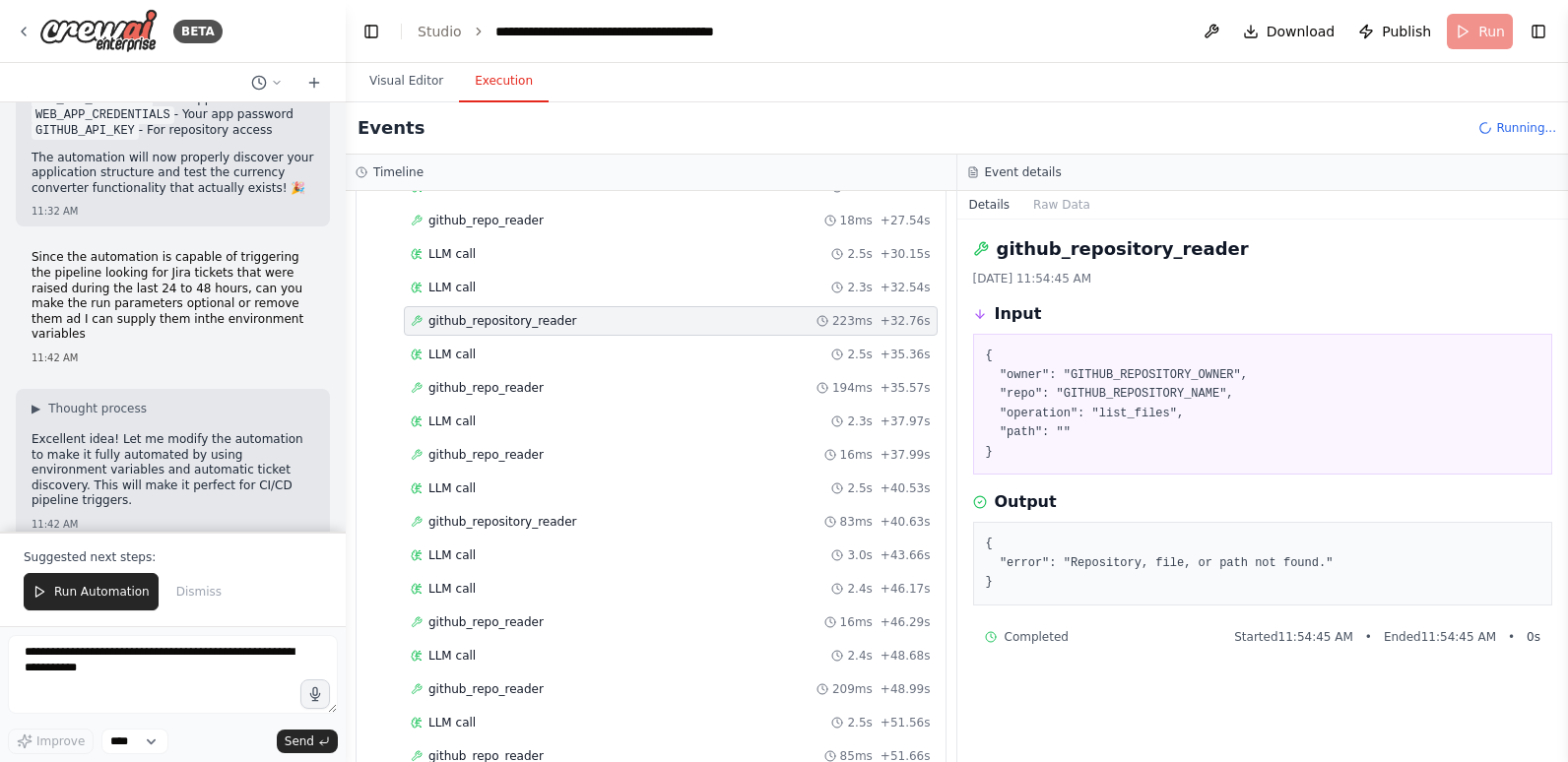
scroll to position [1675, 0]
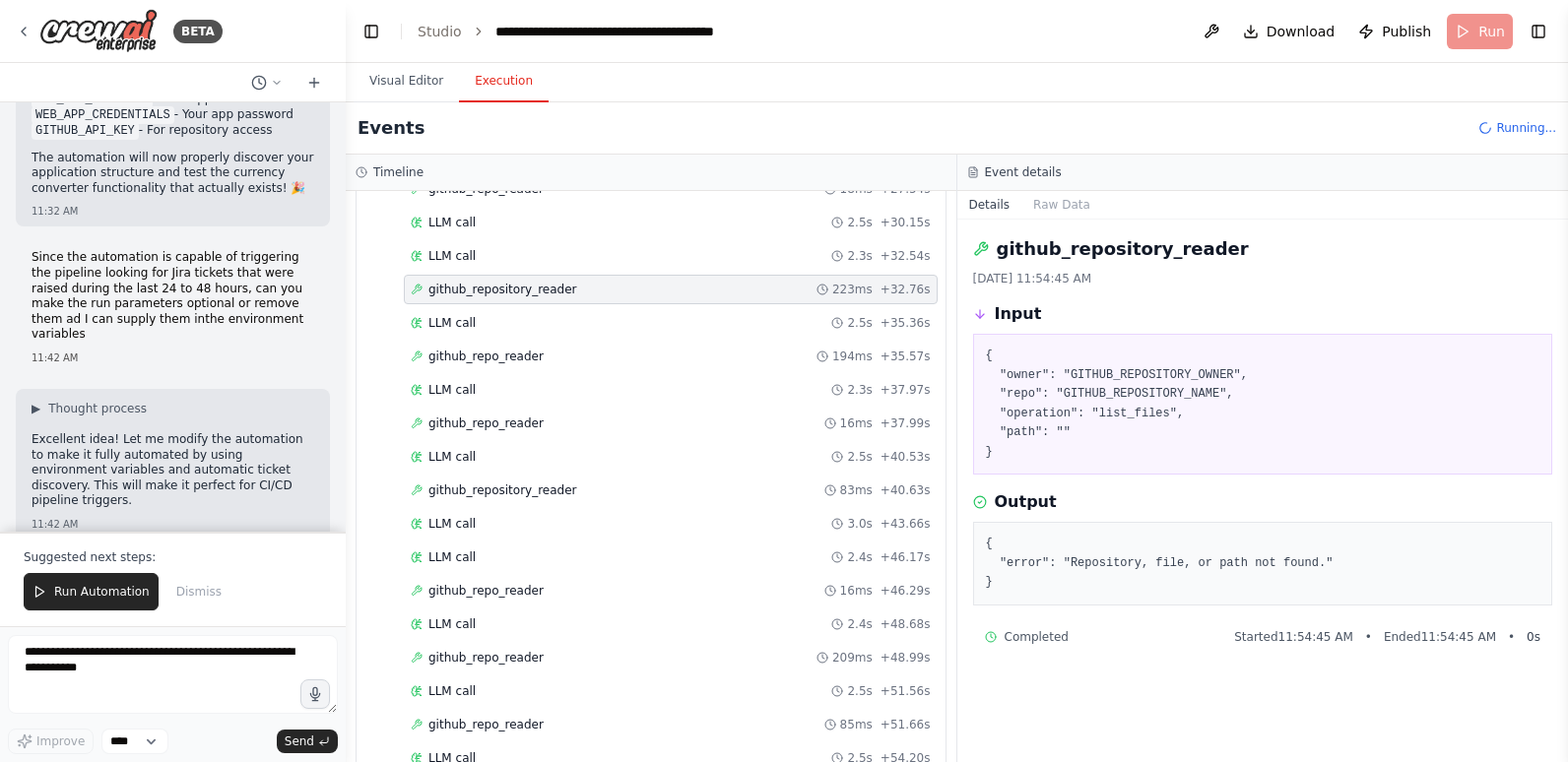
click at [534, 583] on div "github_repo_reader 16ms + 46.29s" at bounding box center [671, 591] width 520 height 16
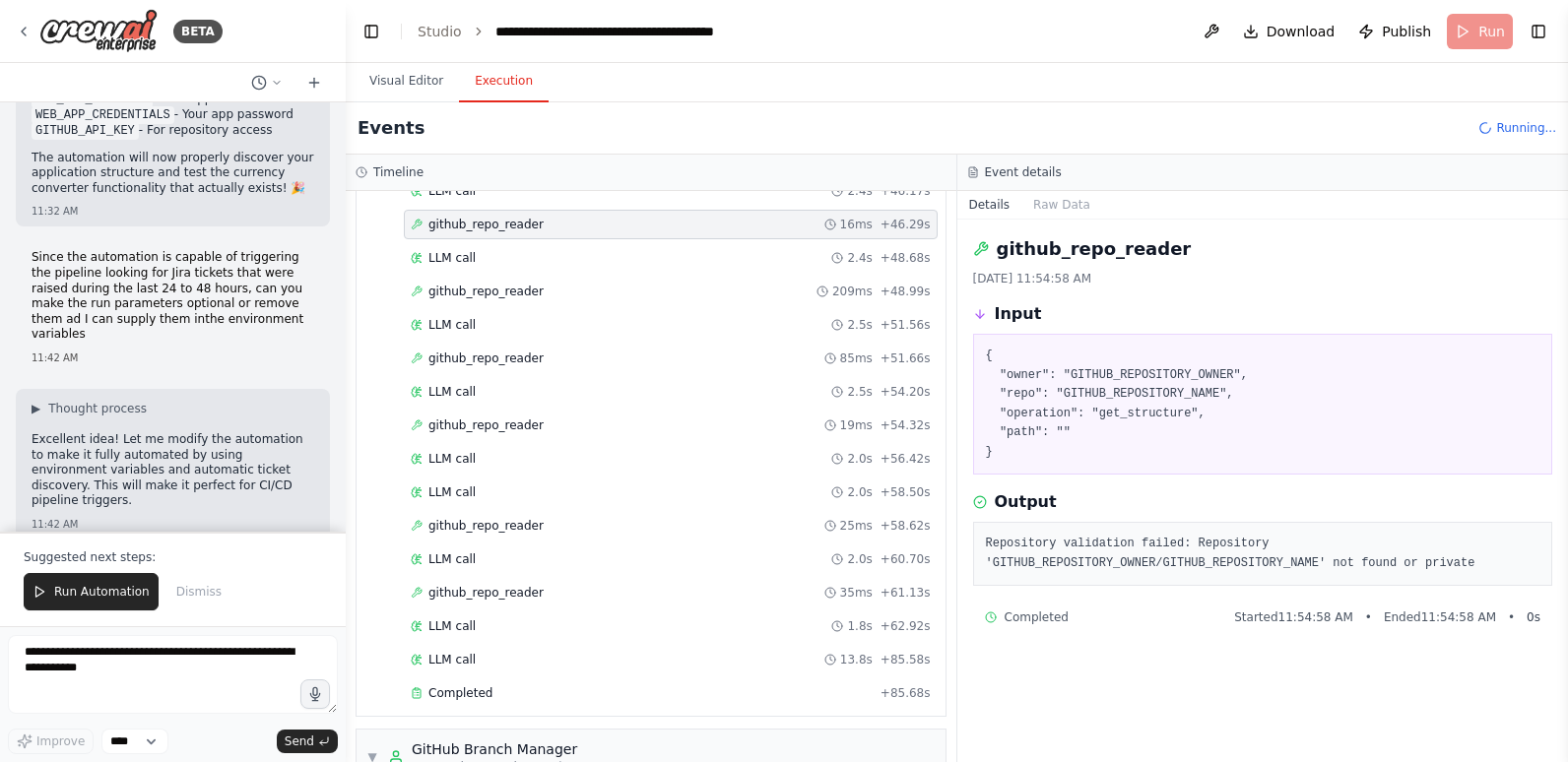
scroll to position [2069, 0]
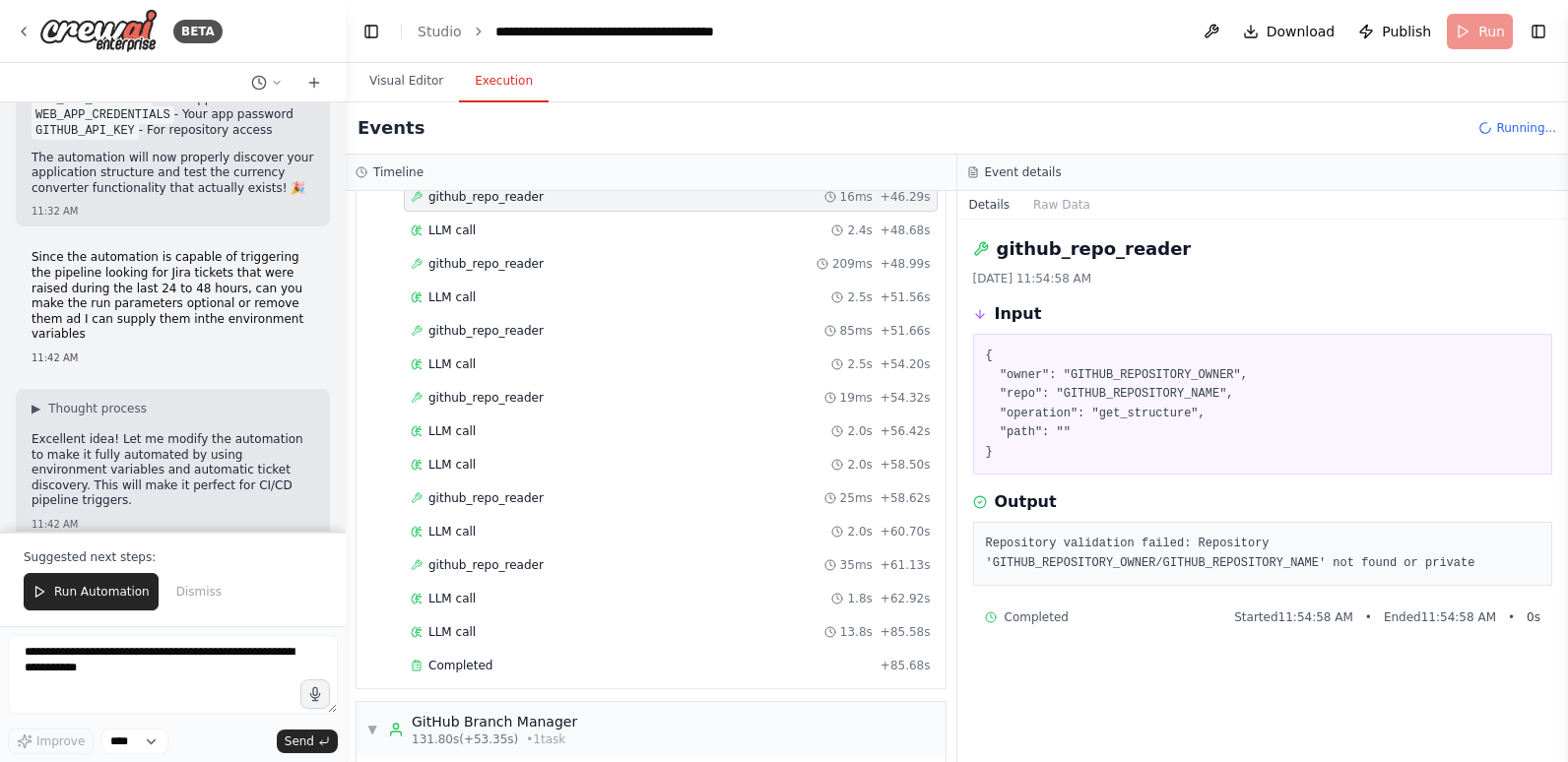
click at [536, 572] on div "github_repo_reader 35ms + 61.13s" at bounding box center [671, 566] width 520 height 16
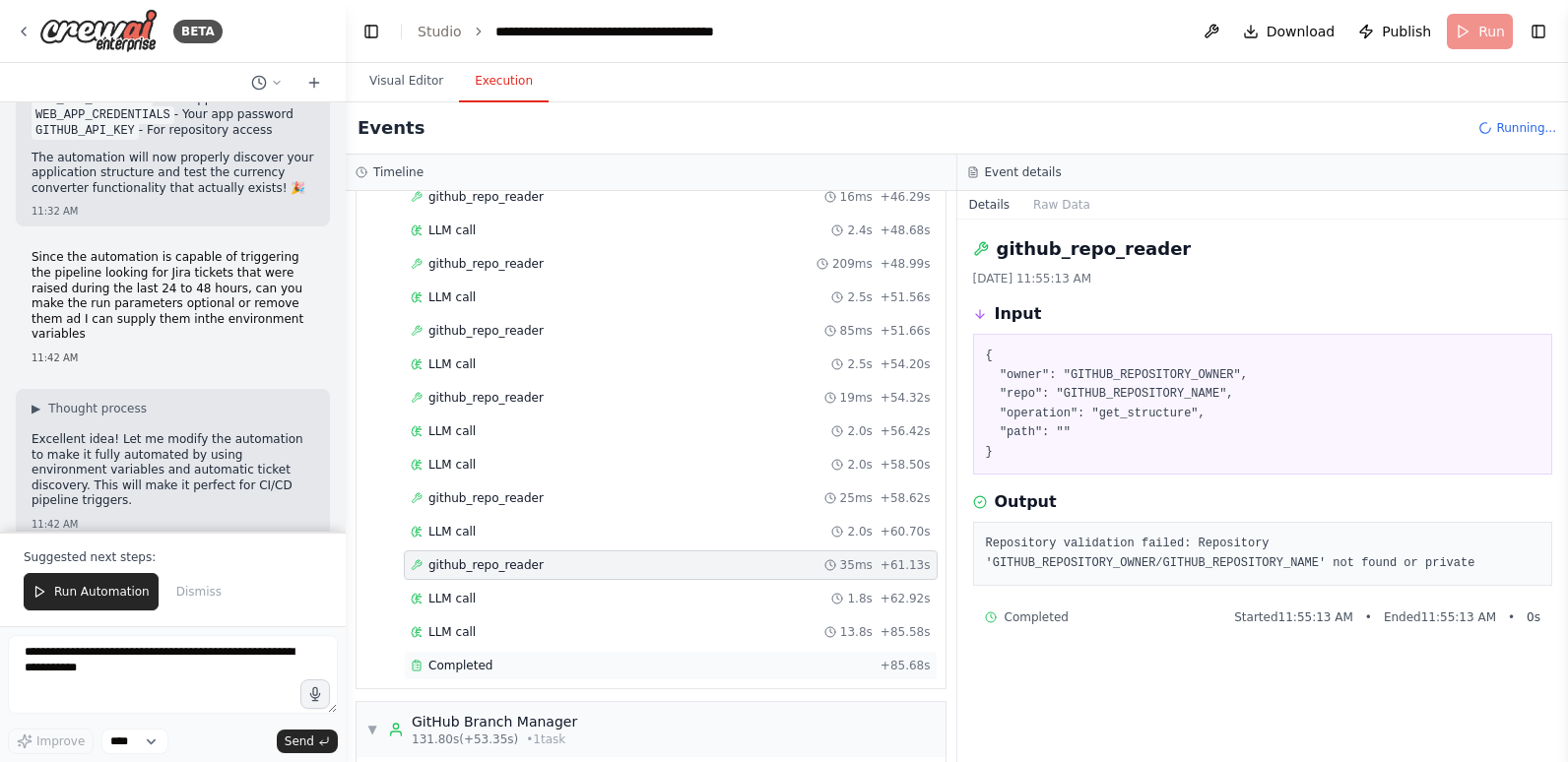
click at [532, 660] on div "Completed" at bounding box center [642, 666] width 462 height 16
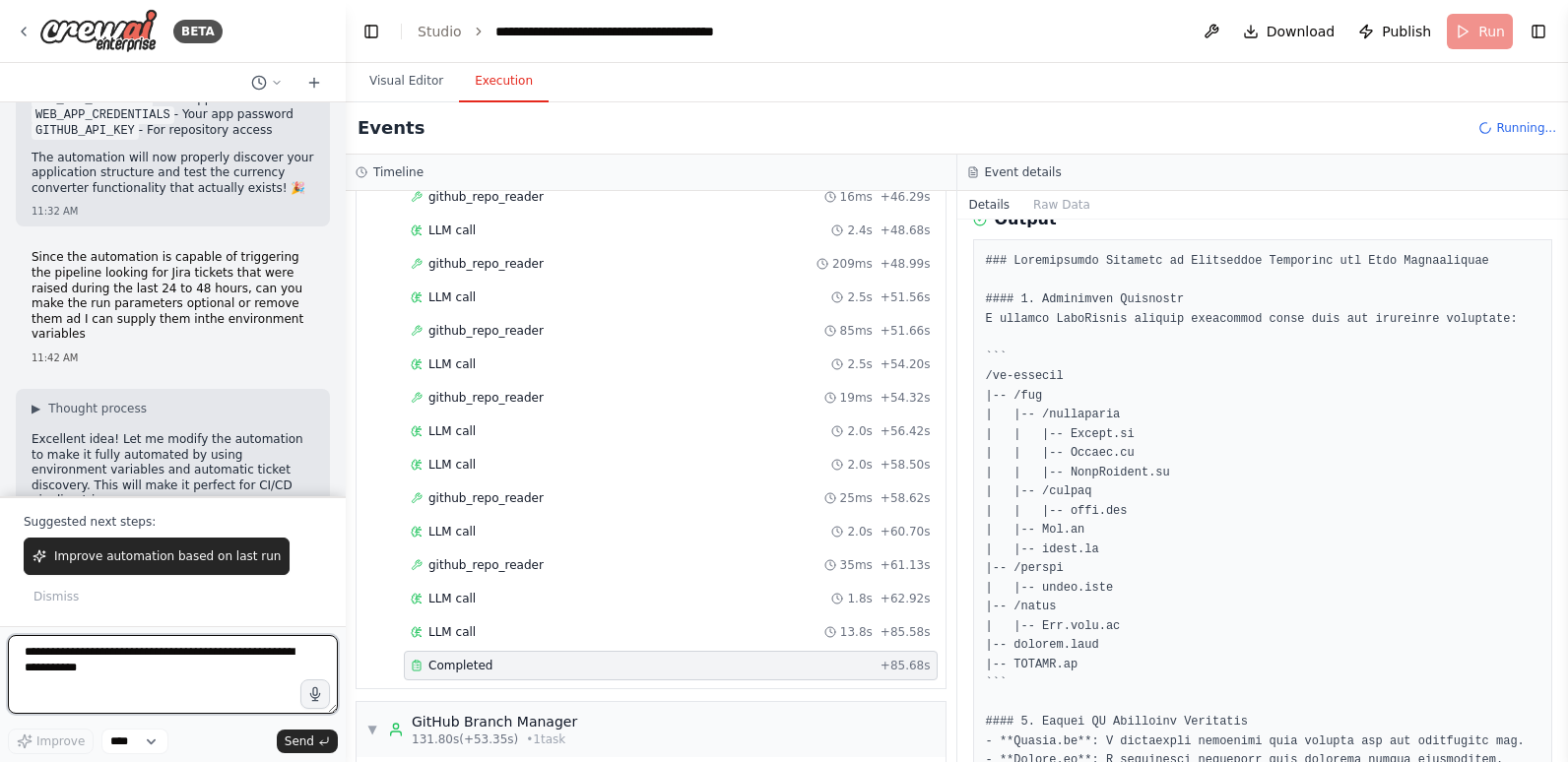
click at [84, 666] on textarea at bounding box center [172, 675] width 330 height 79
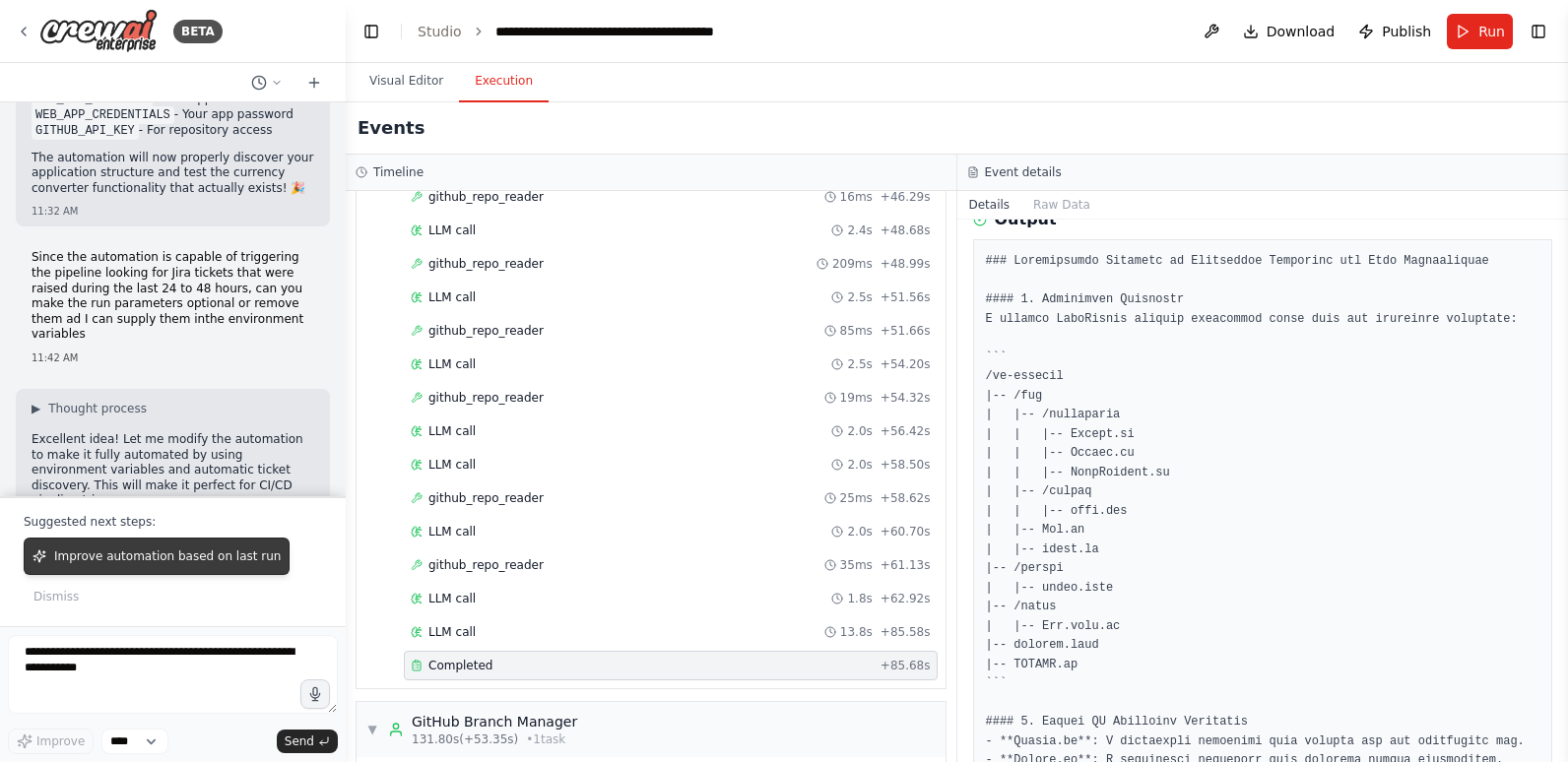
click at [152, 552] on span "Improve automation based on last run" at bounding box center [167, 557] width 227 height 16
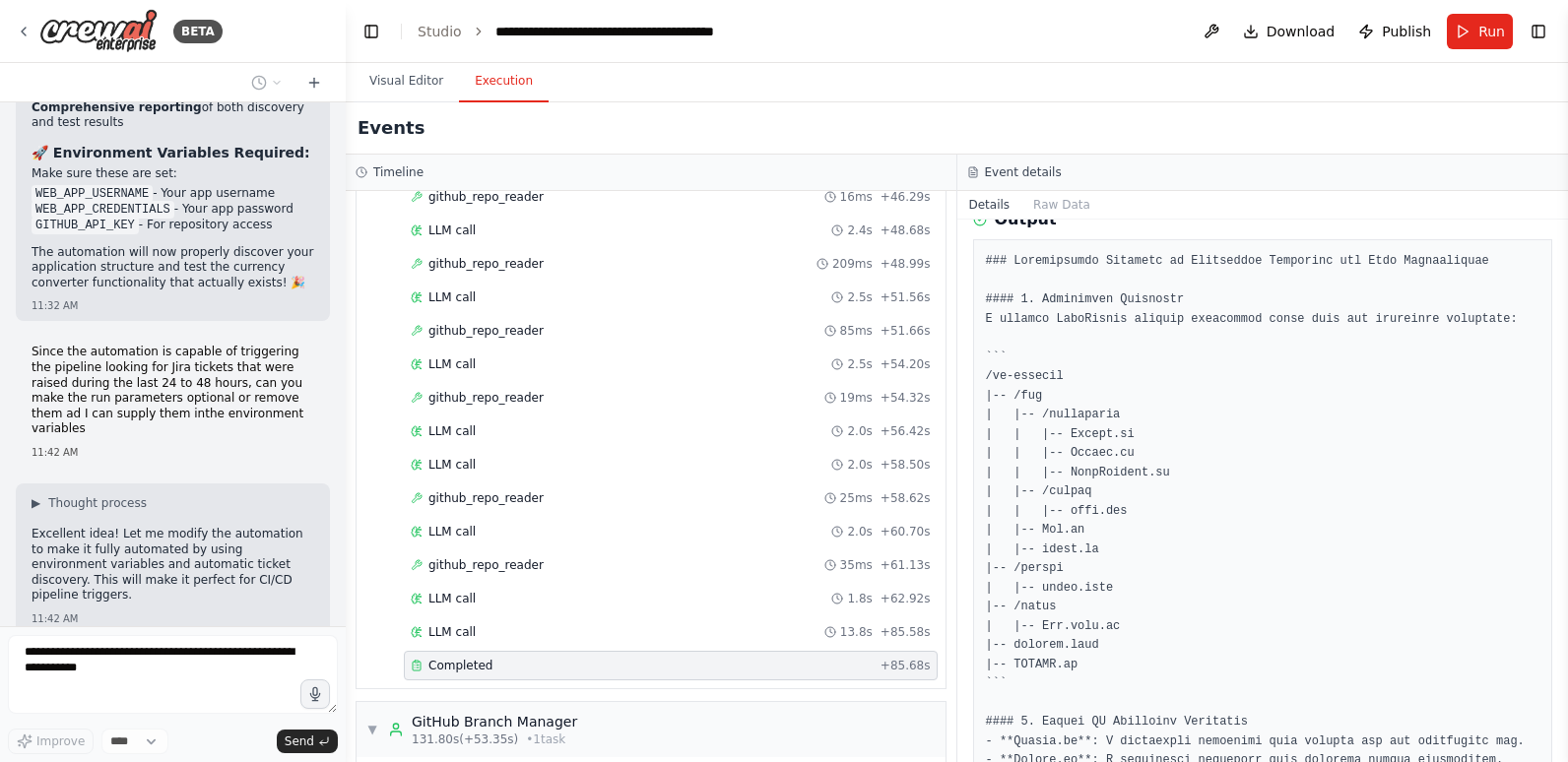
scroll to position [75178, 0]
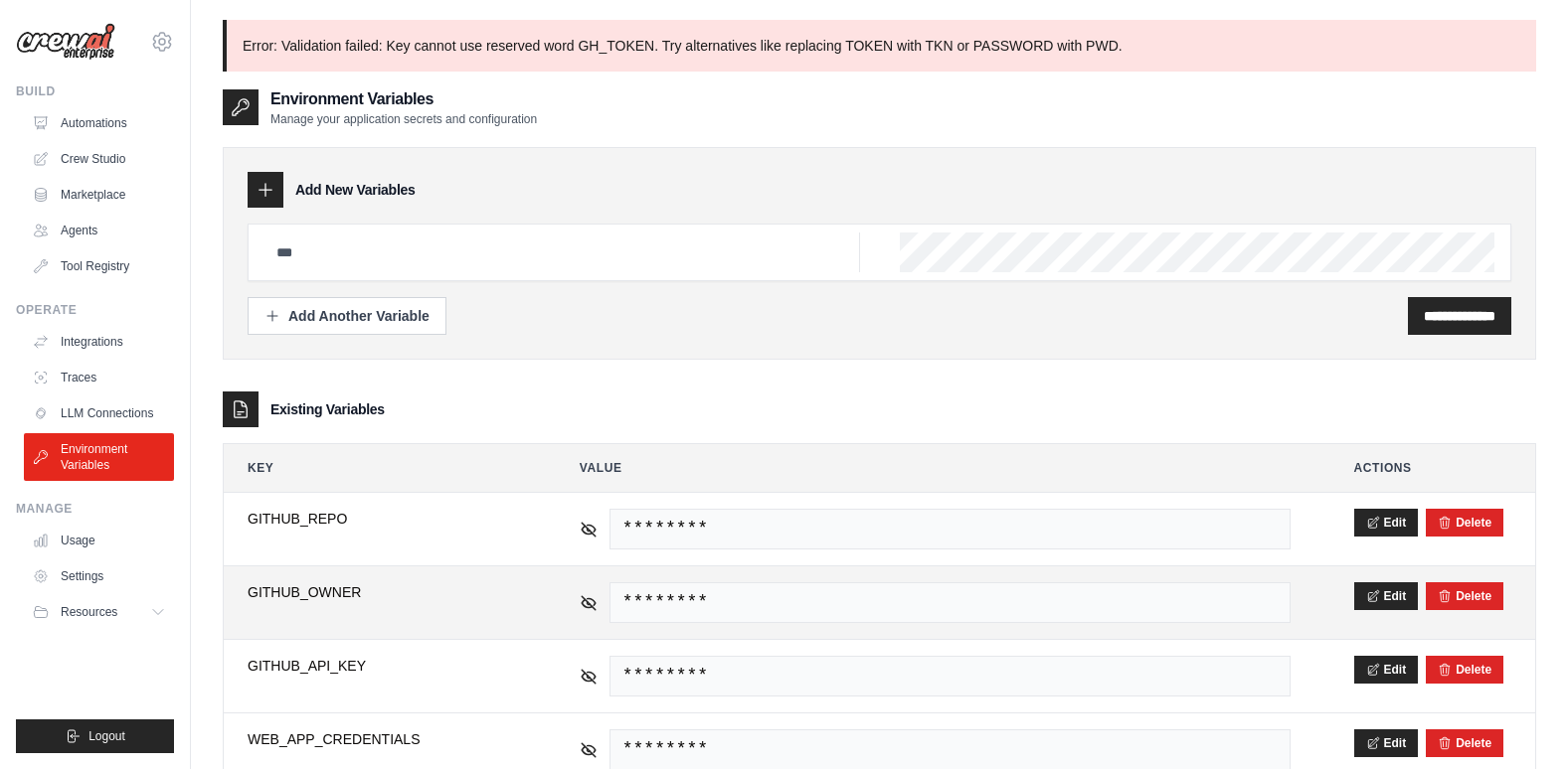
scroll to position [298, 0]
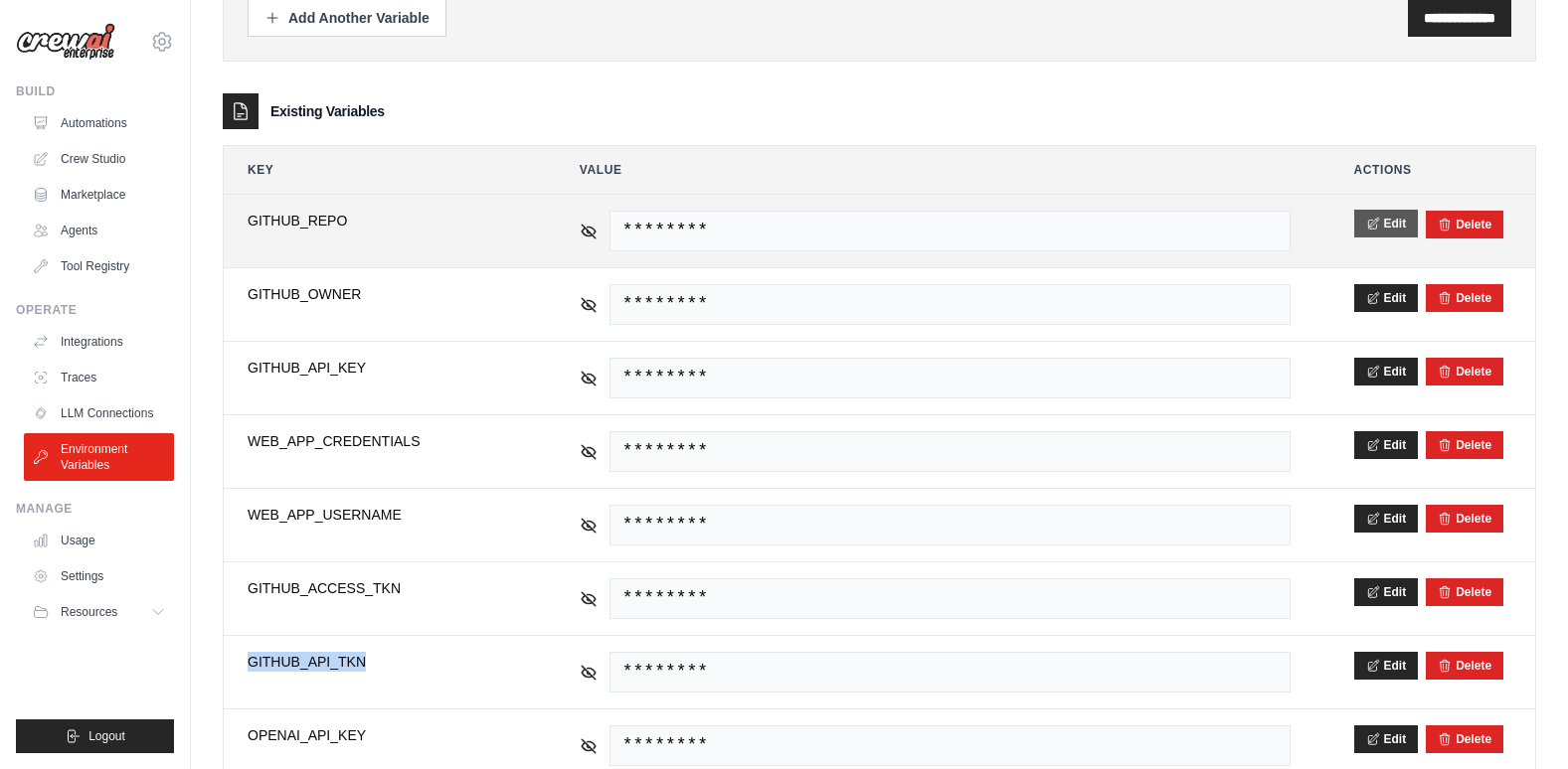
click at [1398, 216] on button "Edit" at bounding box center [1386, 224] width 65 height 28
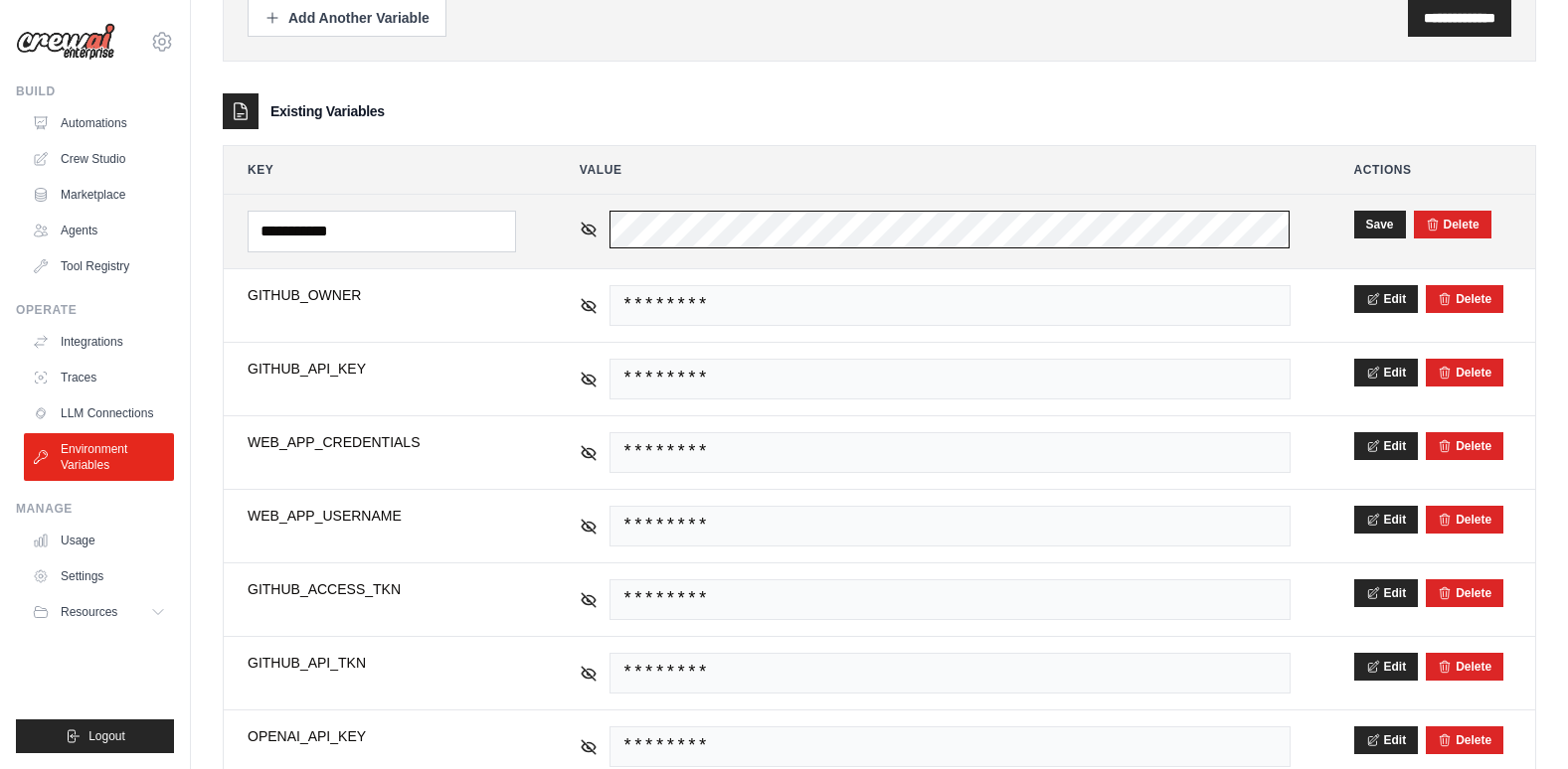
click at [605, 235] on div "********" at bounding box center [935, 230] width 711 height 38
click at [596, 223] on div "********" at bounding box center [935, 230] width 711 height 38
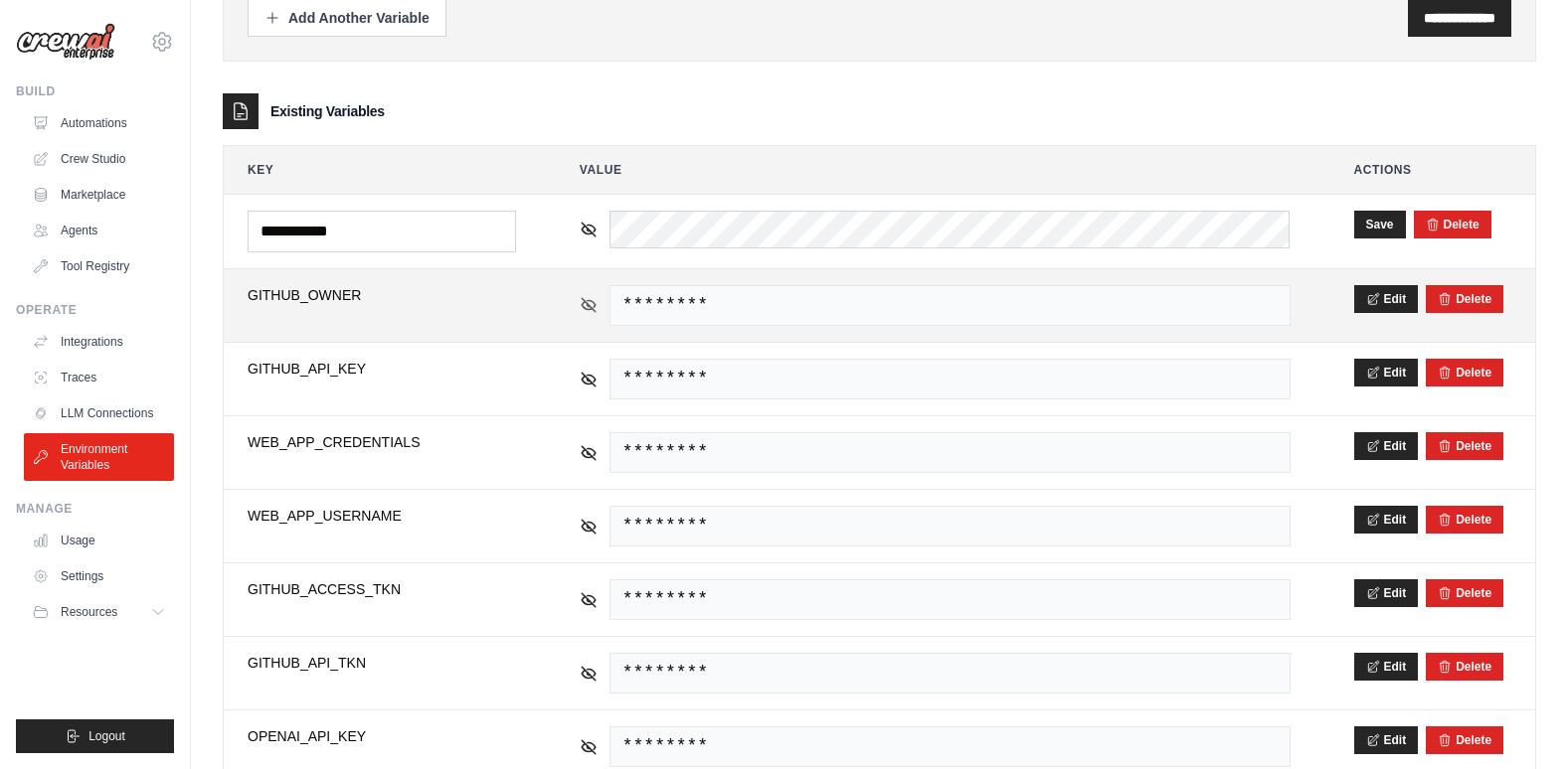
click at [587, 303] on icon at bounding box center [589, 305] width 14 height 14
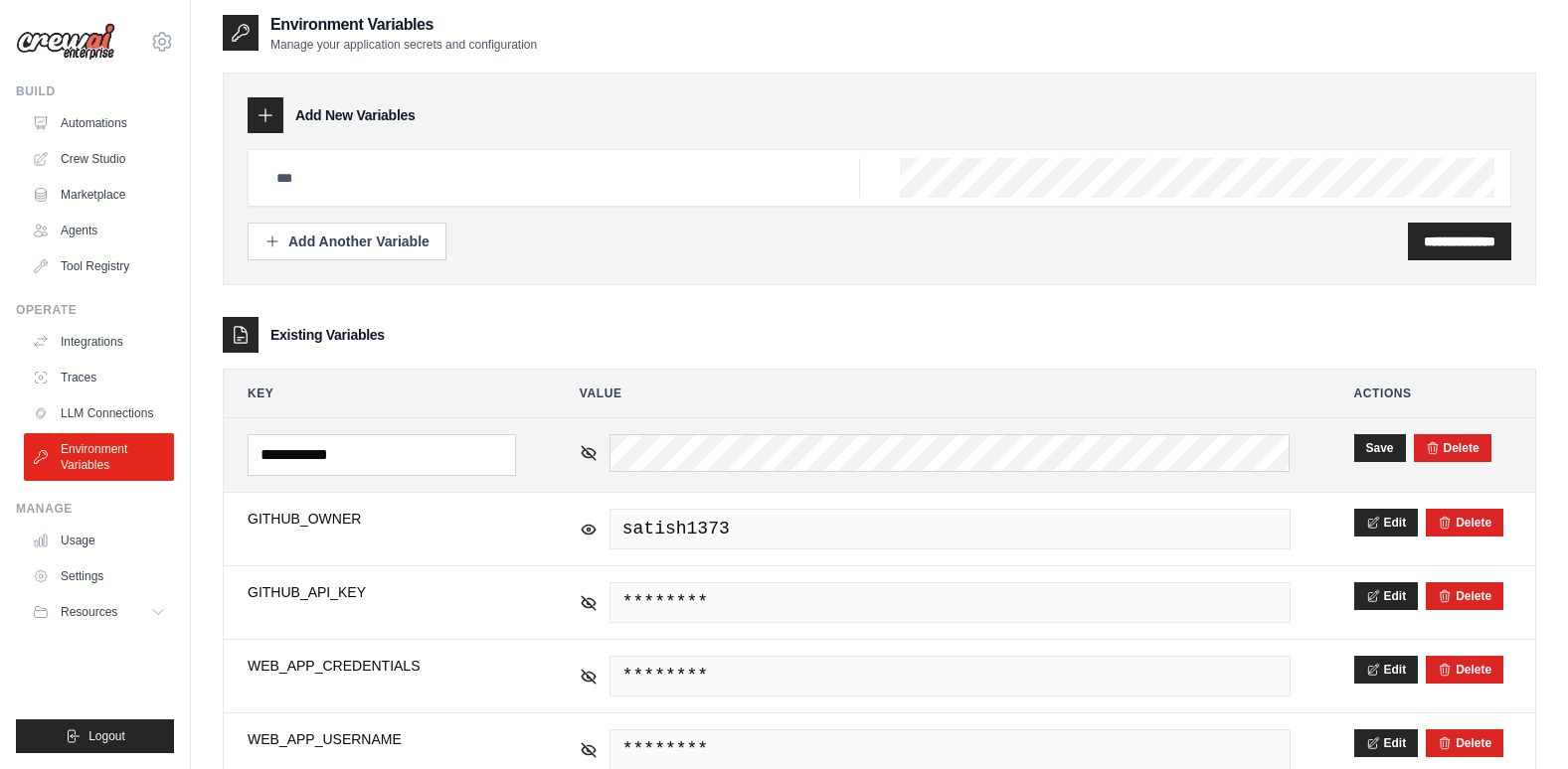
scroll to position [67, 0]
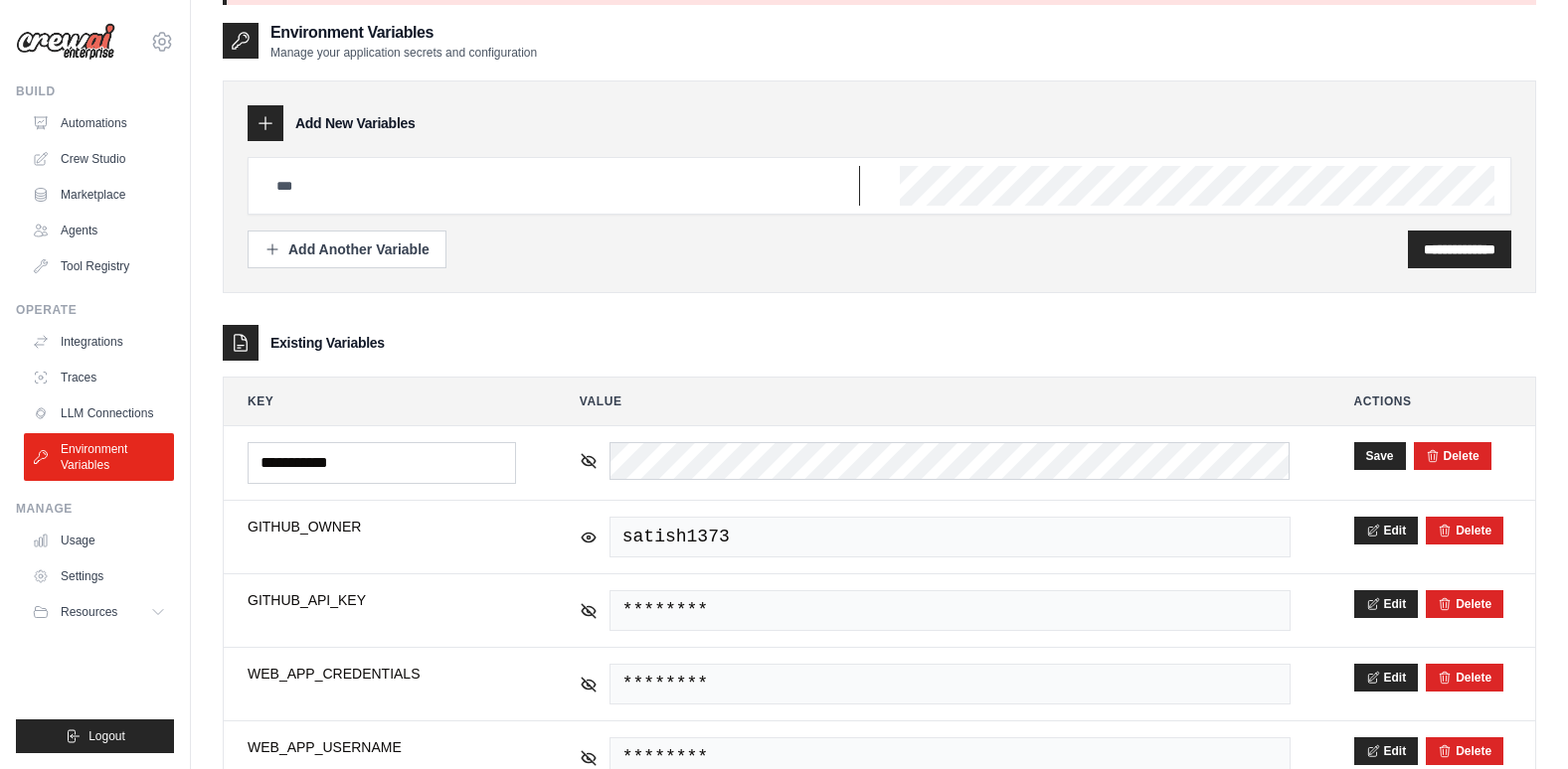
click at [481, 189] on input "text" at bounding box center [561, 186] width 595 height 40
type input "***"
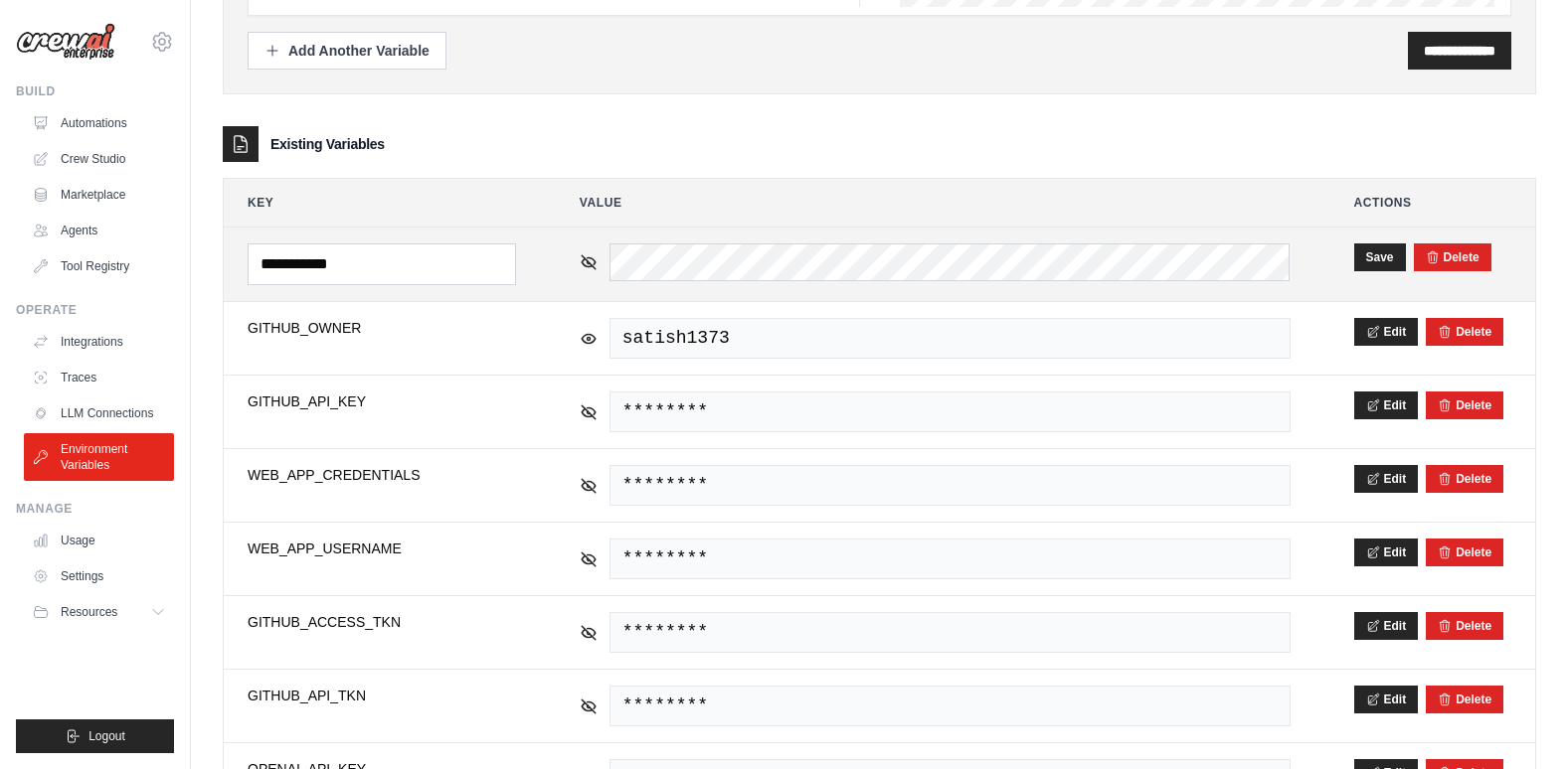
scroll to position [365, 0]
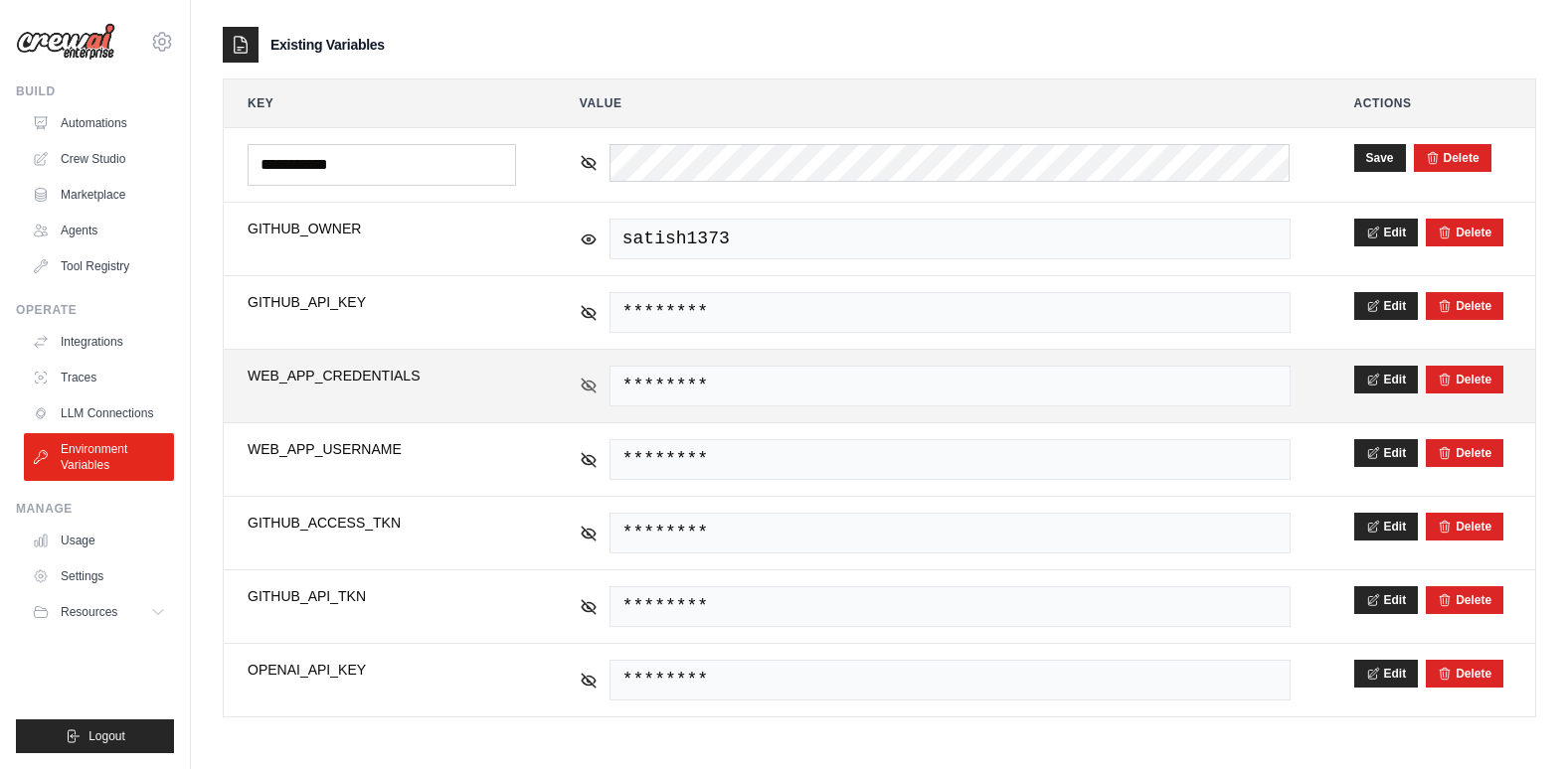
click at [590, 386] on icon at bounding box center [589, 386] width 18 height 18
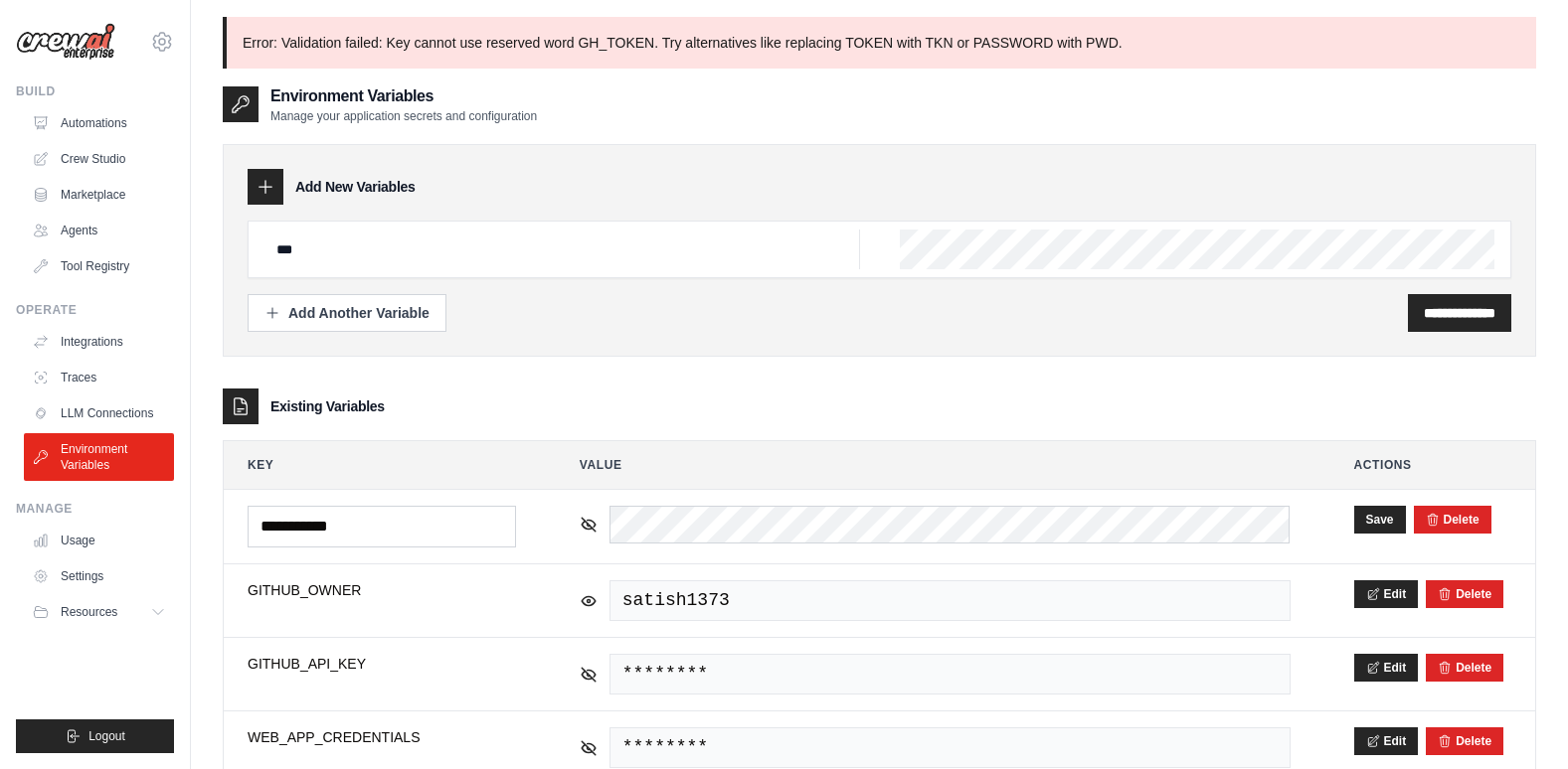
scroll to position [0, 0]
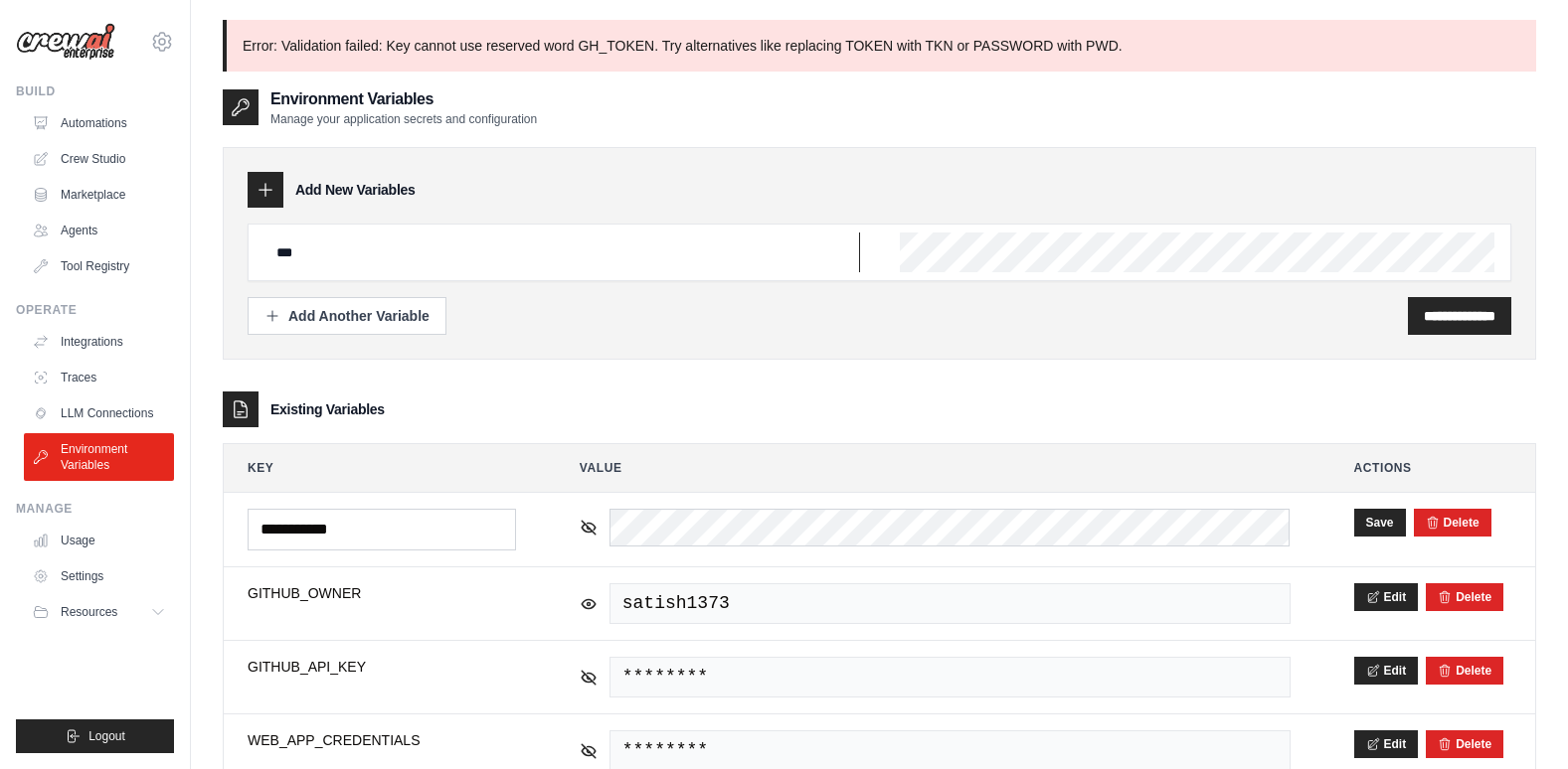
drag, startPoint x: 338, startPoint y: 244, endPoint x: 214, endPoint y: 235, distance: 124.6
click at [217, 238] on div "**********" at bounding box center [879, 567] width 1377 height 1094
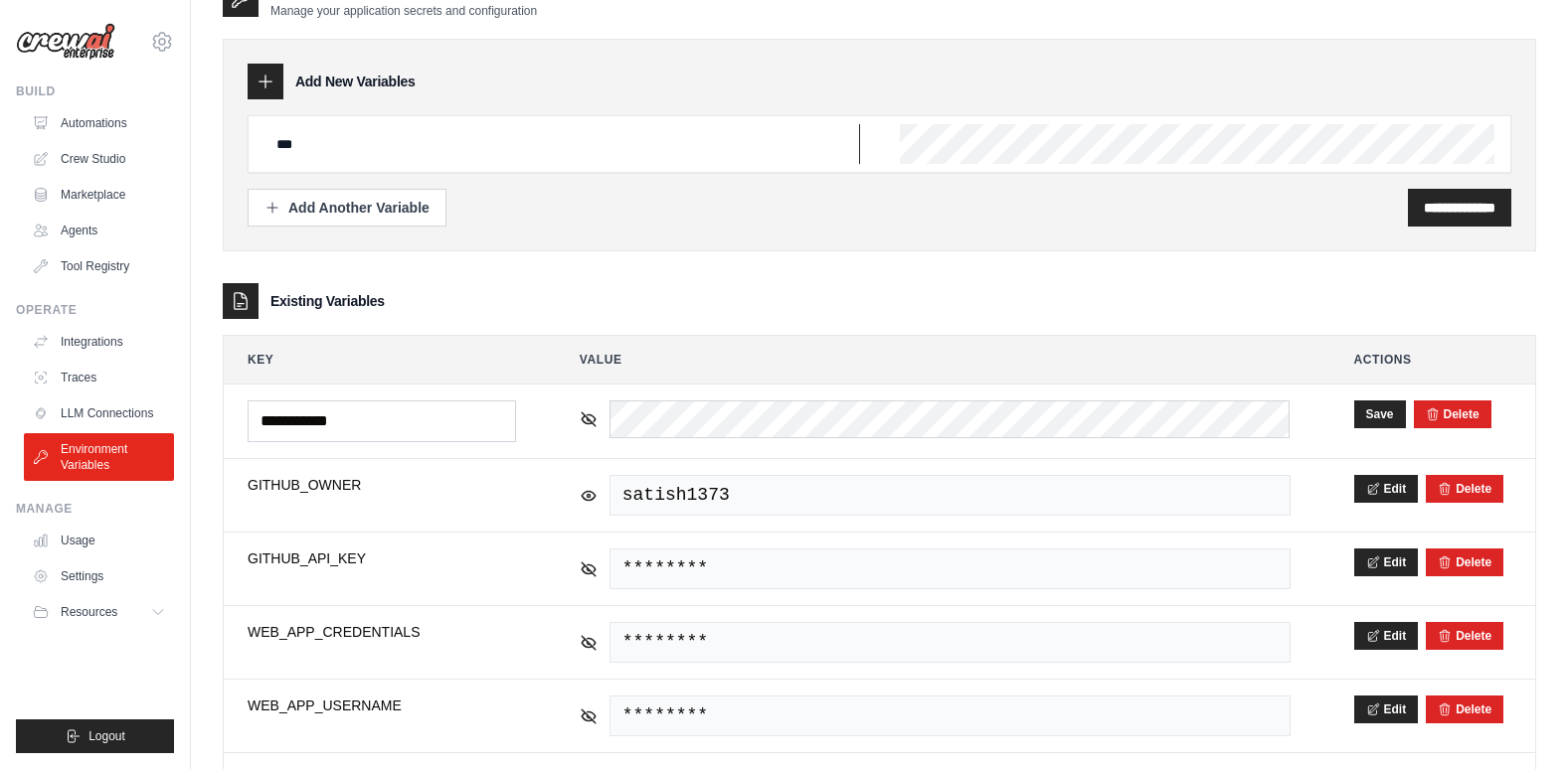
scroll to position [67, 0]
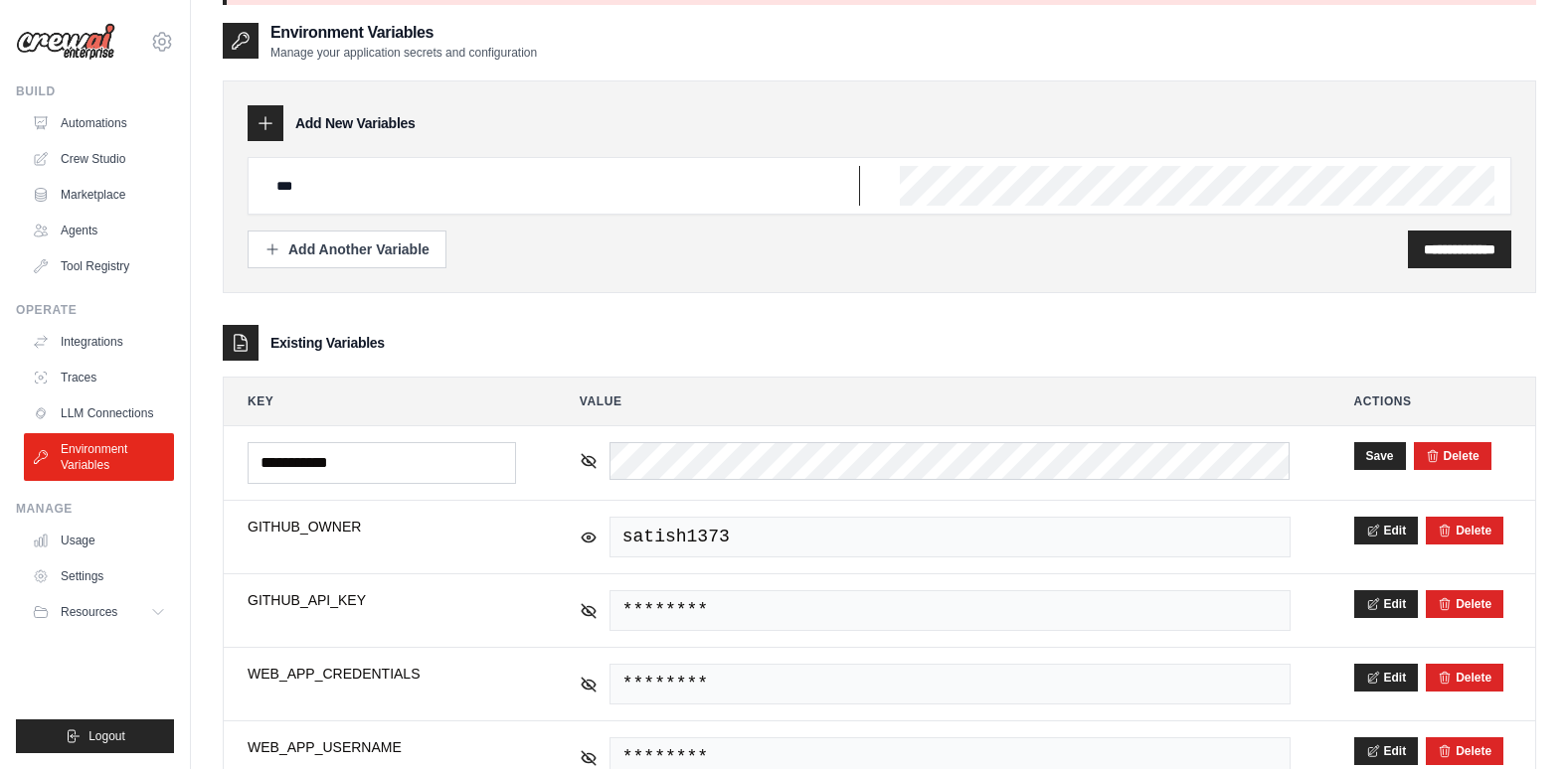
drag, startPoint x: 341, startPoint y: 186, endPoint x: 221, endPoint y: 177, distance: 120.6
click at [221, 177] on div "**********" at bounding box center [879, 500] width 1377 height 1094
click at [407, 188] on input "text" at bounding box center [561, 186] width 595 height 40
type input "**********"
click at [1312, 332] on div "Existing Variables" at bounding box center [879, 343] width 1313 height 36
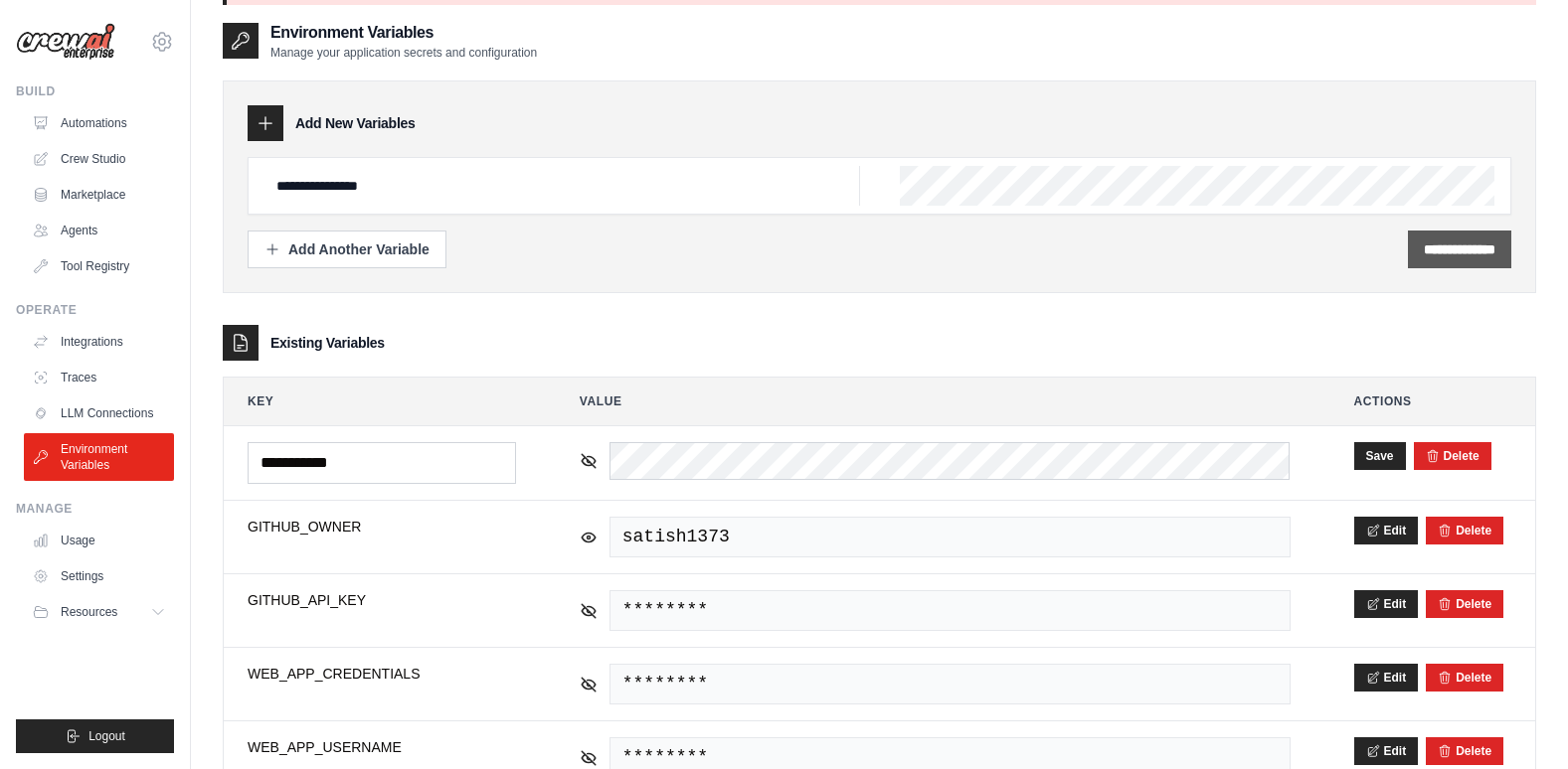
click at [1430, 249] on input "**********" at bounding box center [1460, 250] width 72 height 20
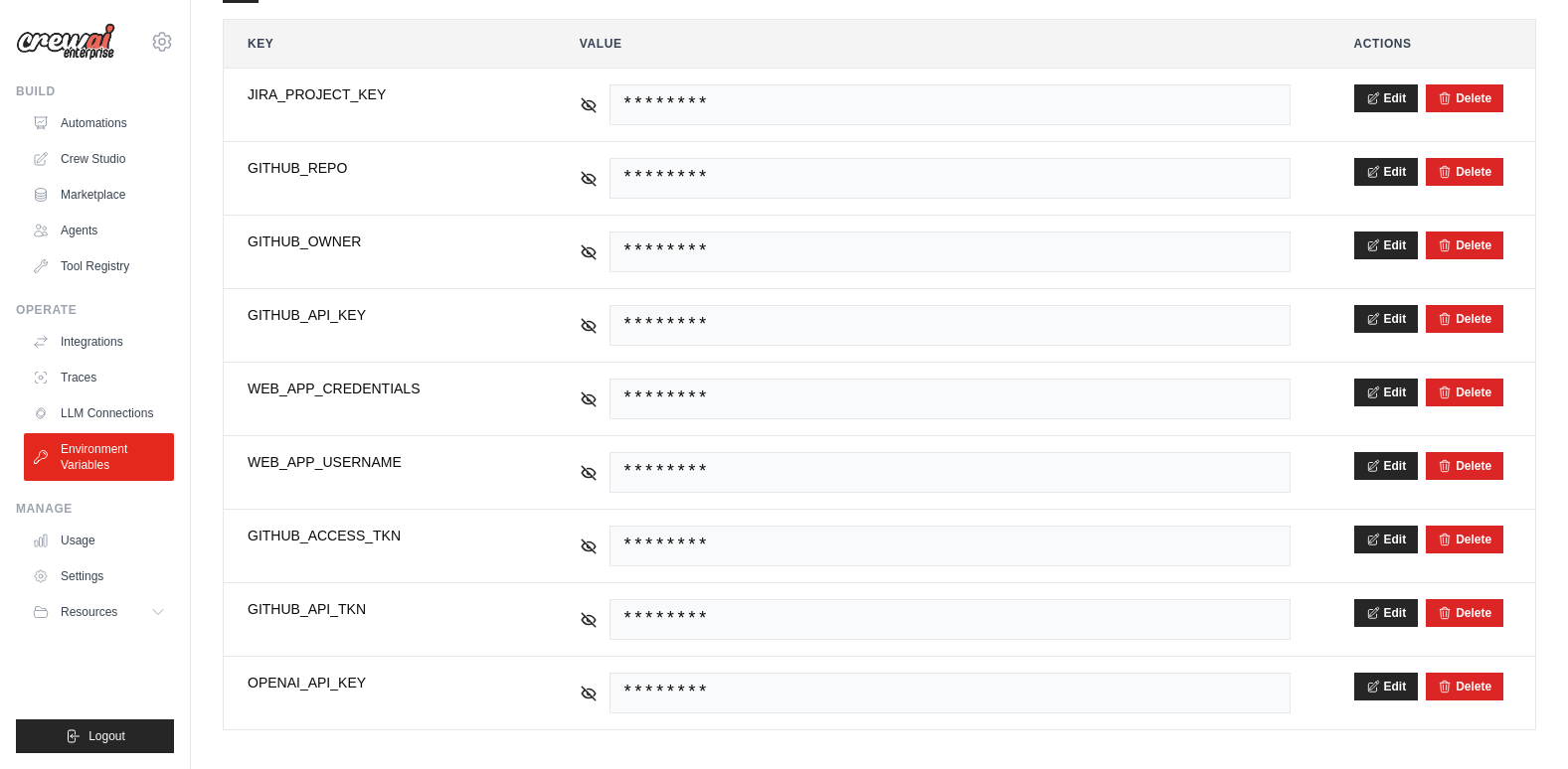
scroll to position [437, 0]
